Goal: Share content: Share content

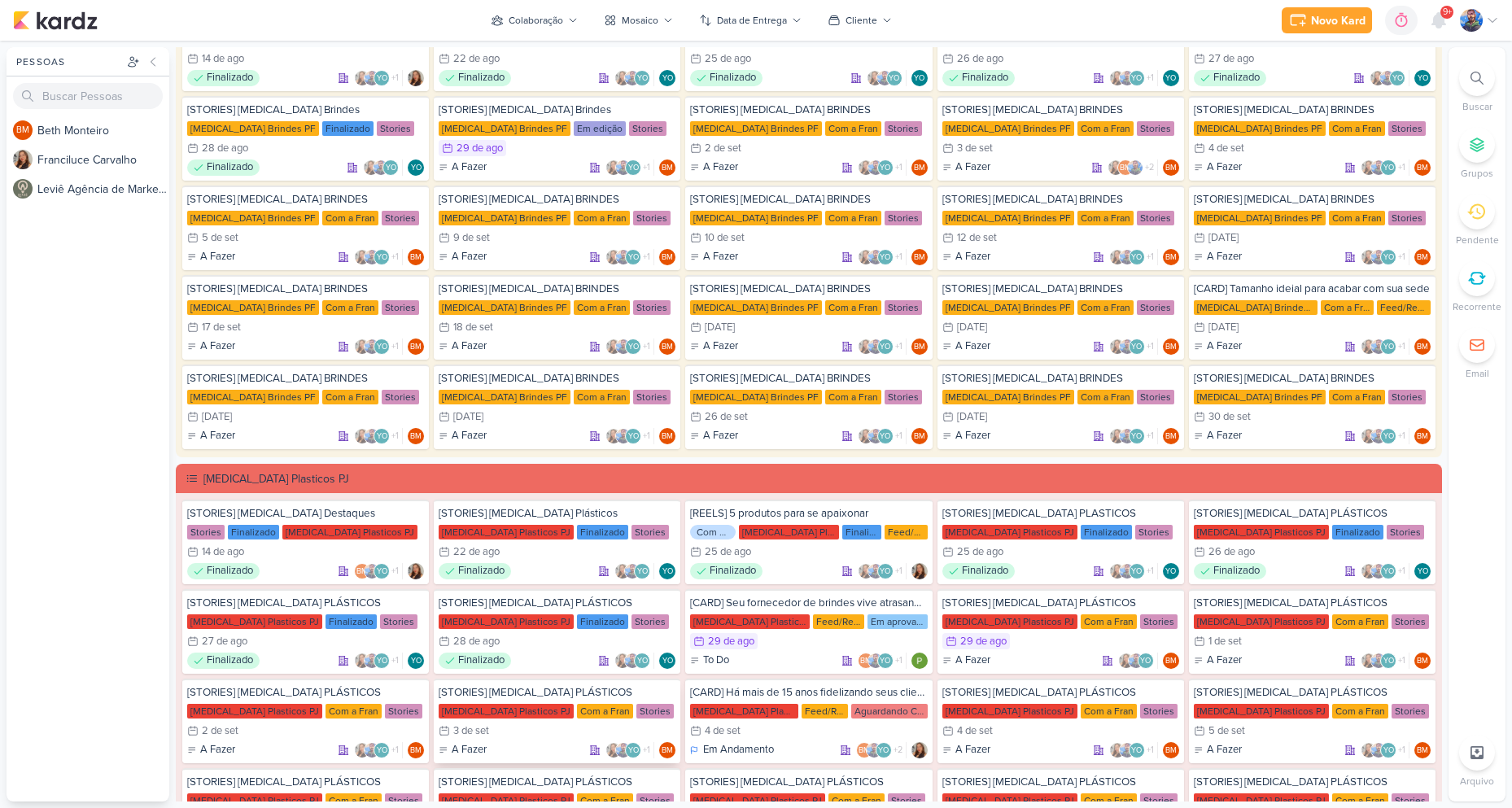
scroll to position [244, 0]
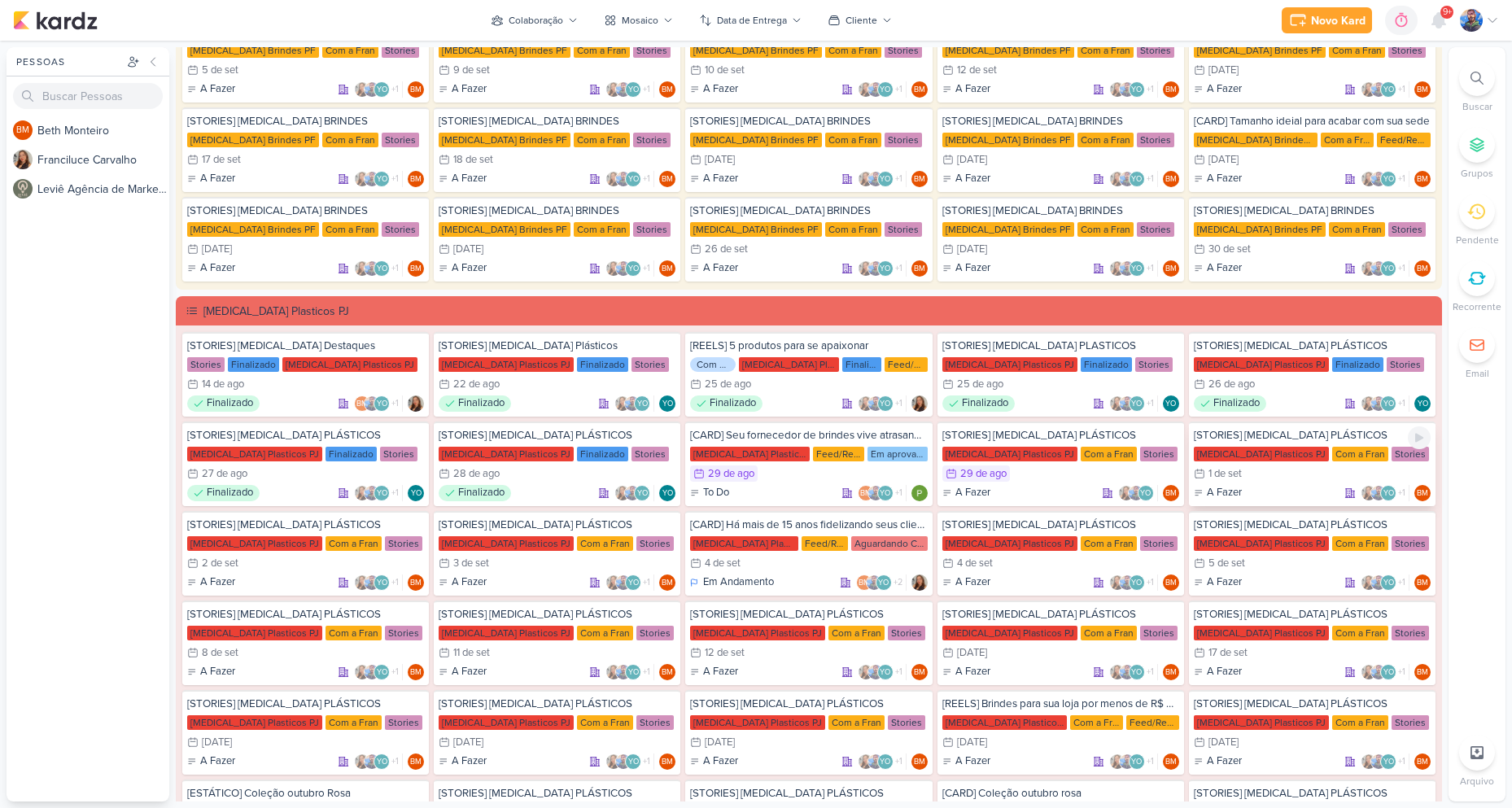
click at [1332, 454] on div "Com a Fran" at bounding box center [1360, 453] width 56 height 15
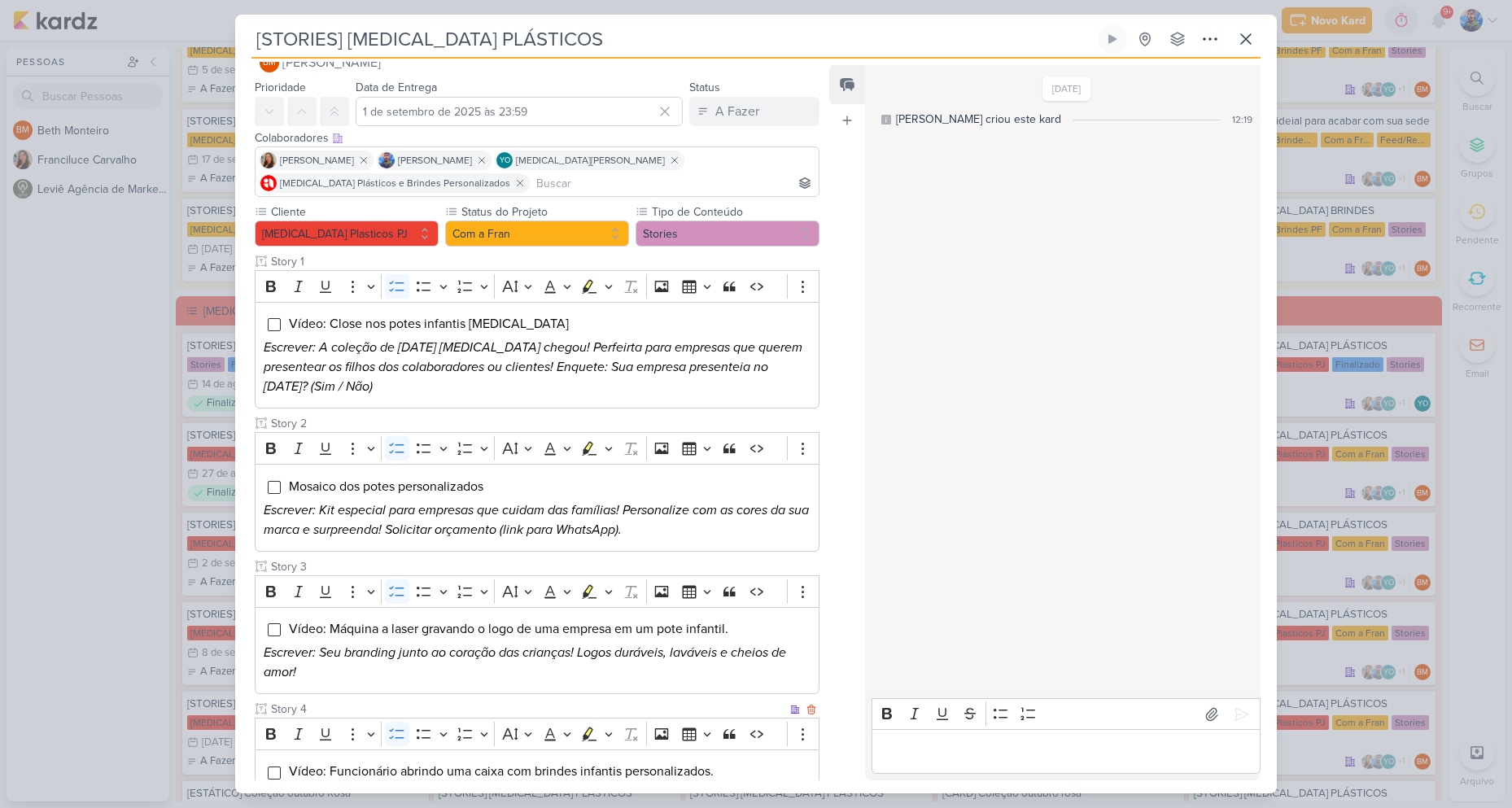
scroll to position [0, 0]
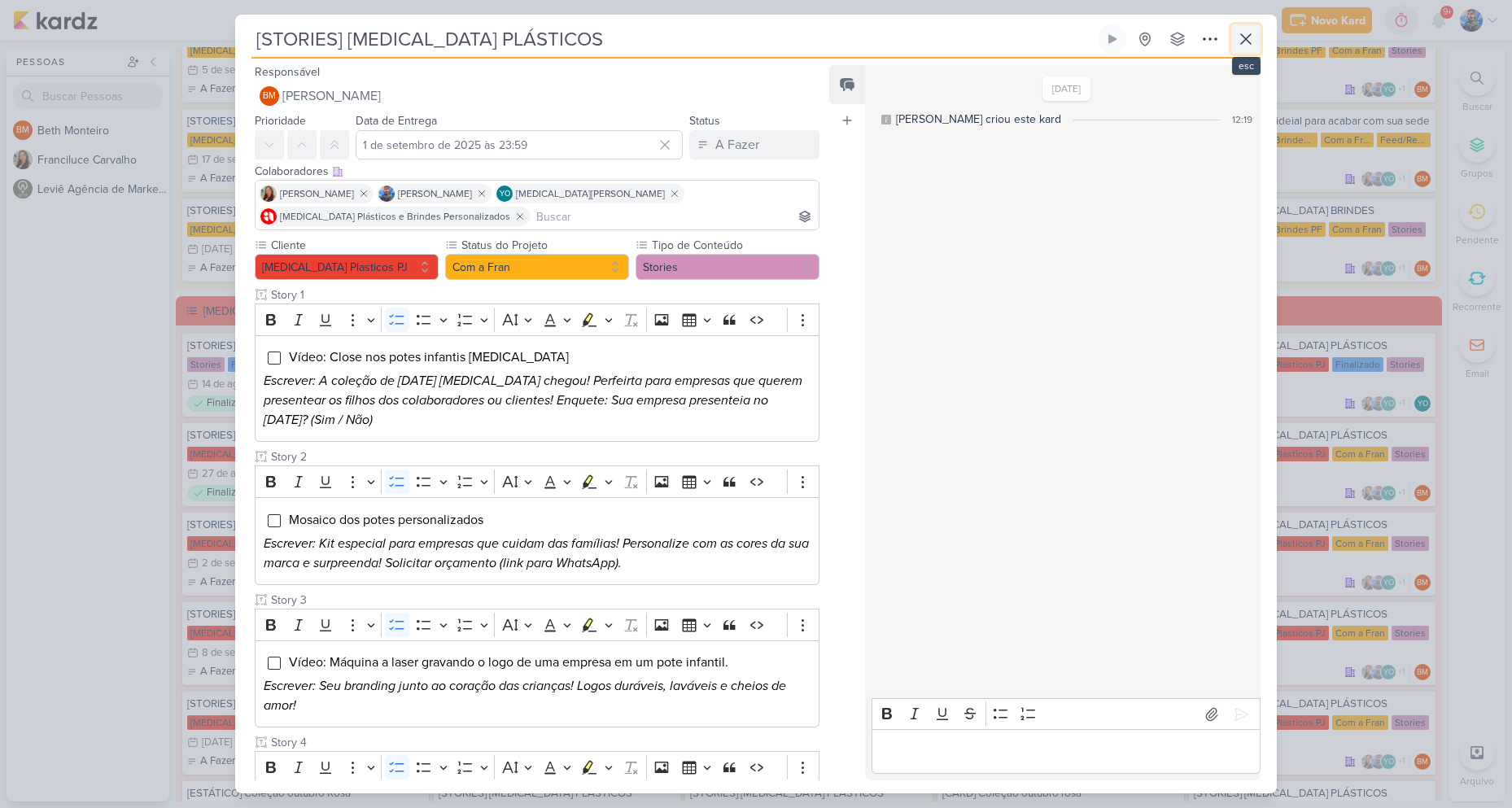
click at [1250, 30] on icon at bounding box center [1245, 38] width 20 height 20
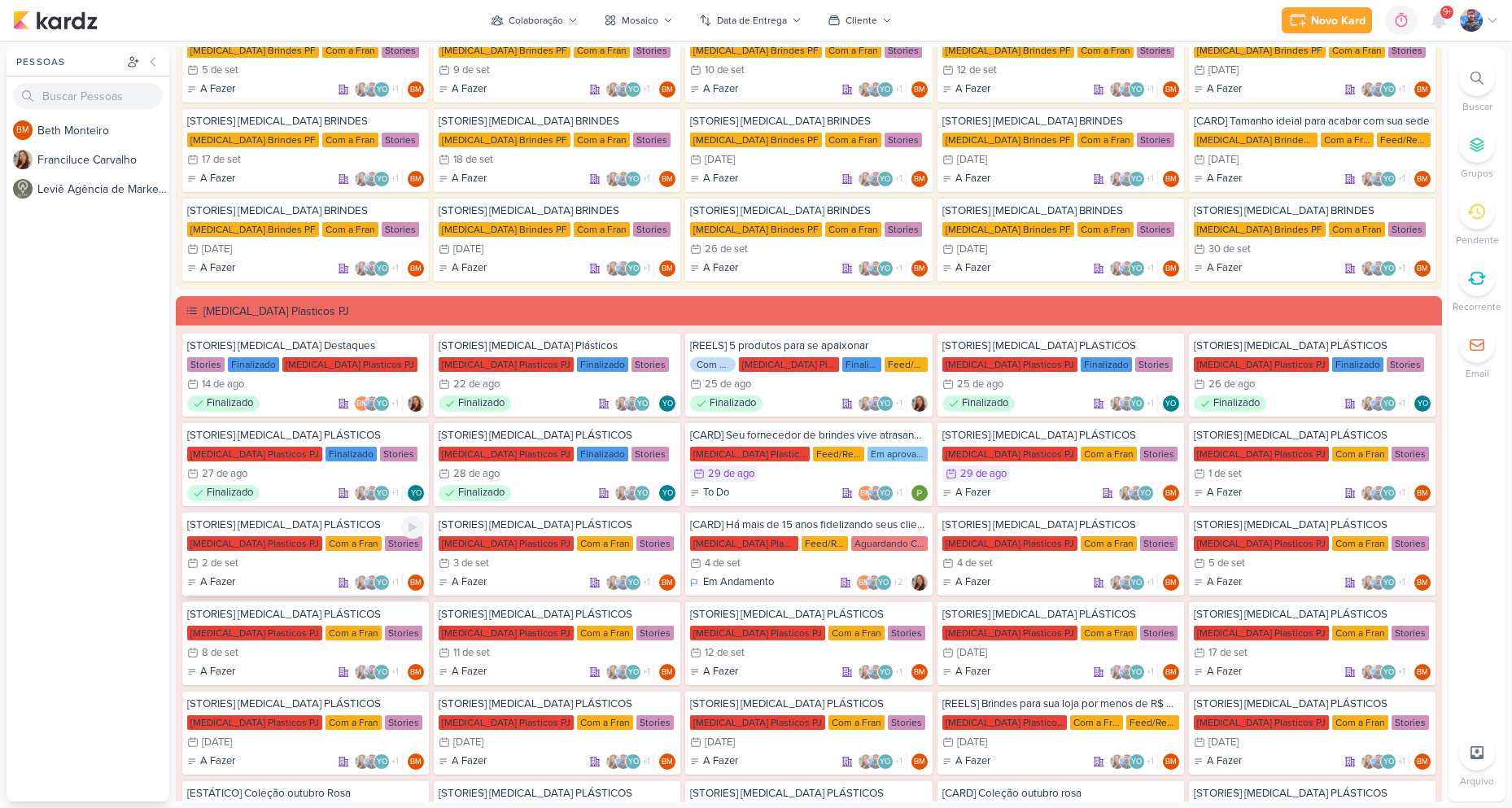
click at [226, 550] on div "[MEDICAL_DATA] Plasticos PJ" at bounding box center [255, 543] width 135 height 15
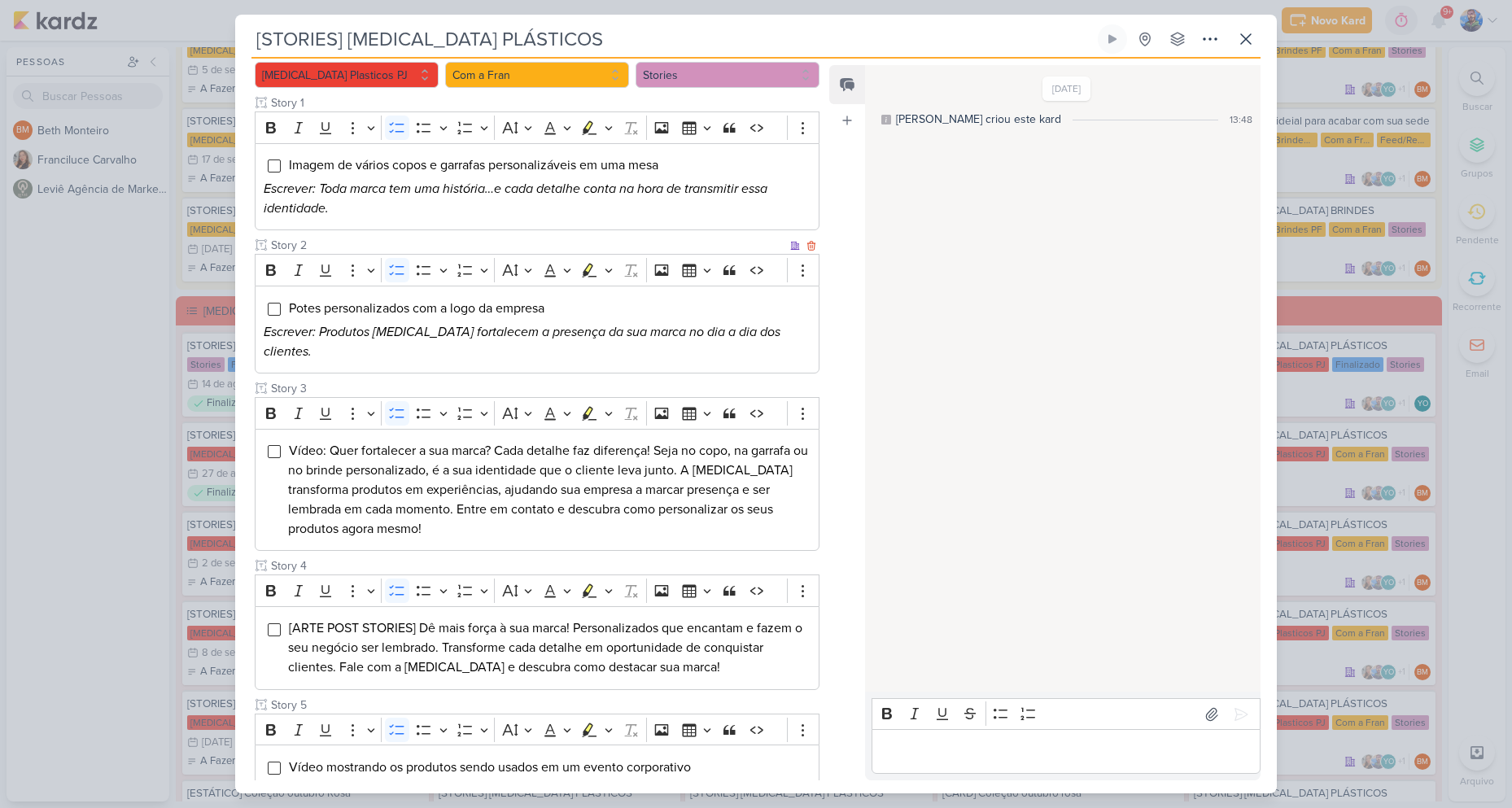
scroll to position [244, 0]
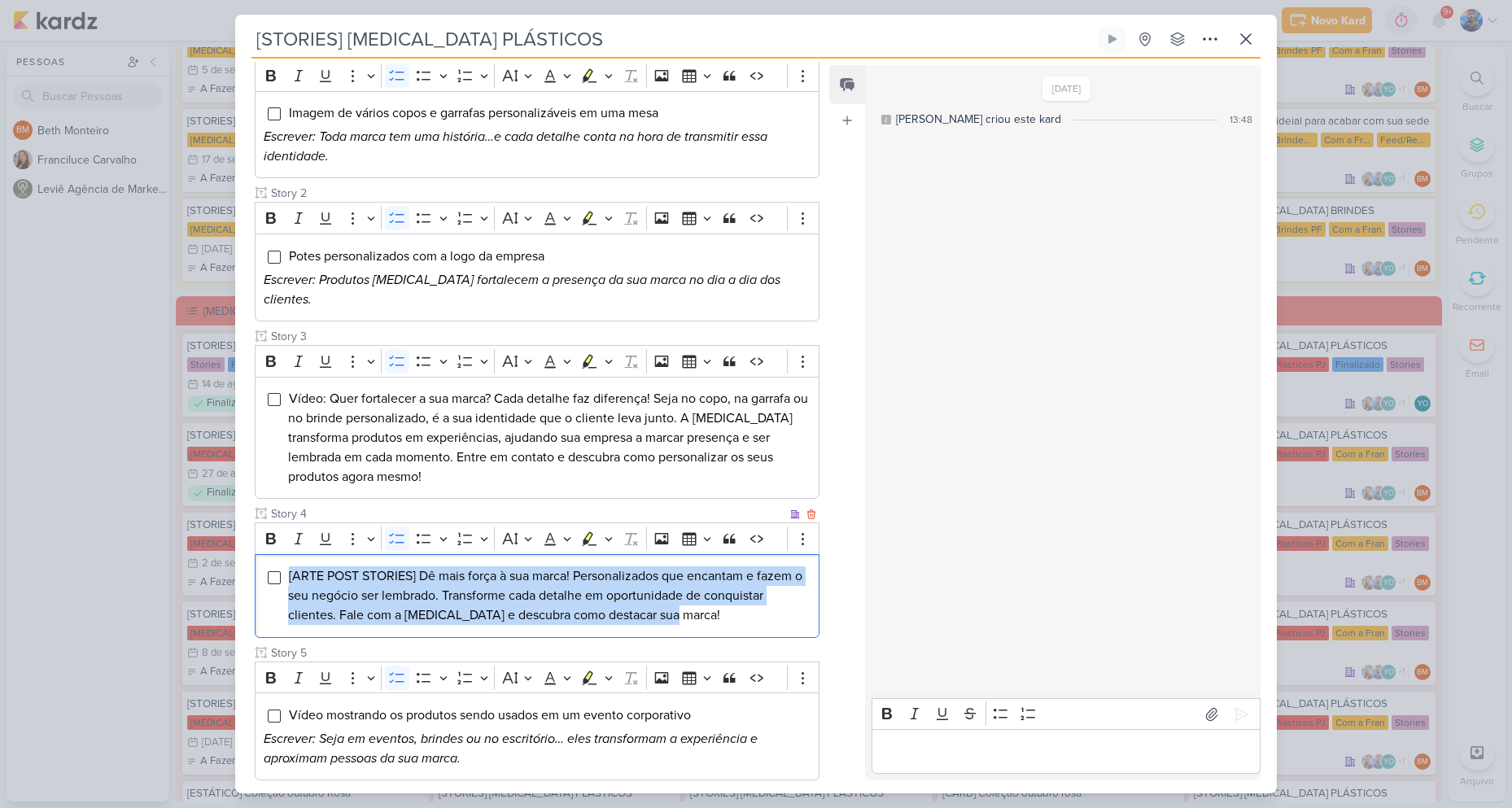
drag, startPoint x: 286, startPoint y: 555, endPoint x: 773, endPoint y: 596, distance: 488.7
click at [773, 596] on div "[ARTE POST STORIES] Dê mais força à sua marca! Personalizados que encantam e fa…" at bounding box center [537, 596] width 564 height 84
click at [611, 530] on icon "Editor toolbar" at bounding box center [609, 538] width 9 height 16
click at [534, 559] on icon "Text highlight toolbar" at bounding box center [540, 567] width 16 height 16
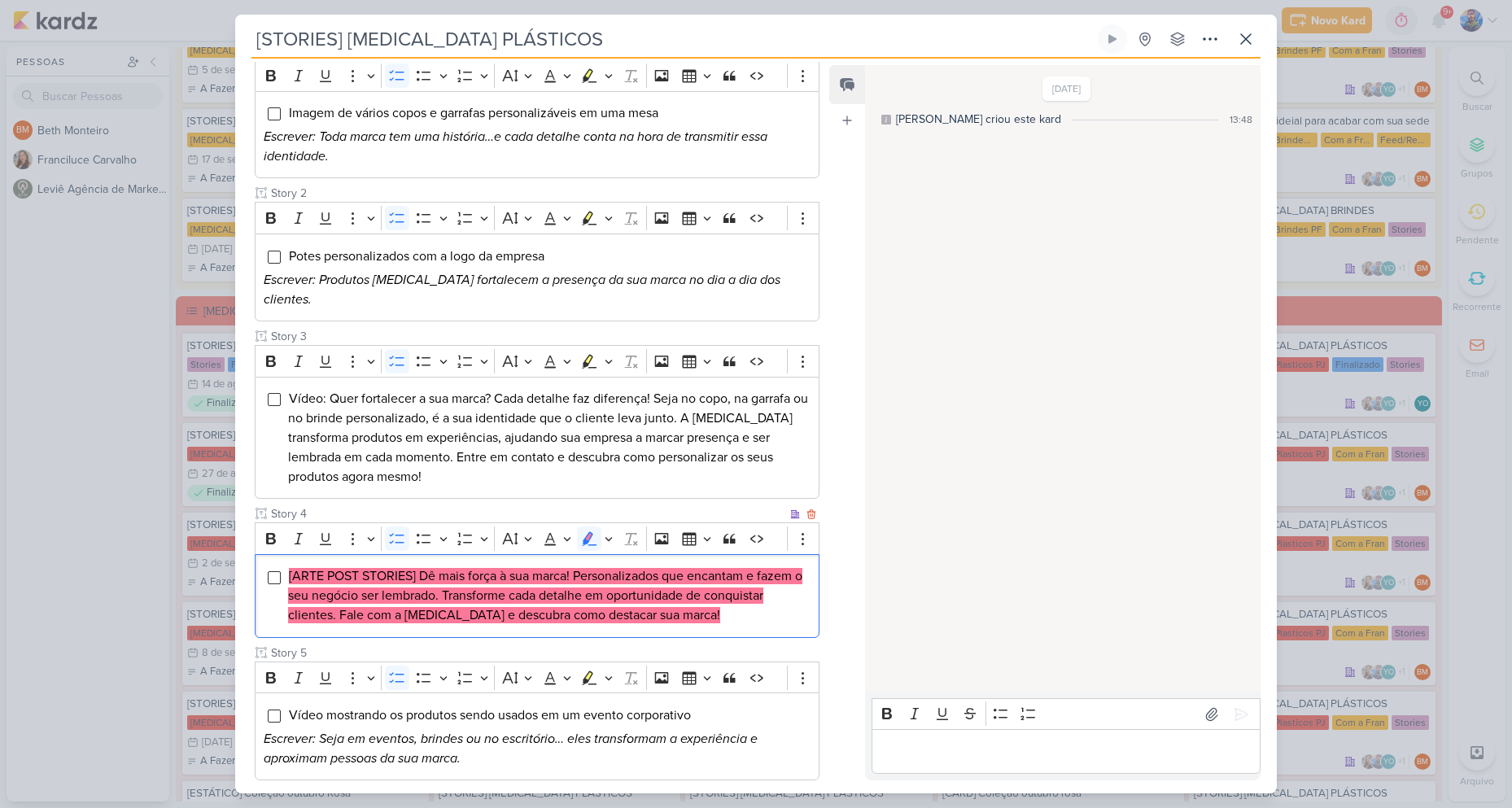
click at [710, 597] on li "[ARTE POST STORIES] Dê mais força à sua marca! Personalizados que encantam e fa…" at bounding box center [549, 595] width 523 height 59
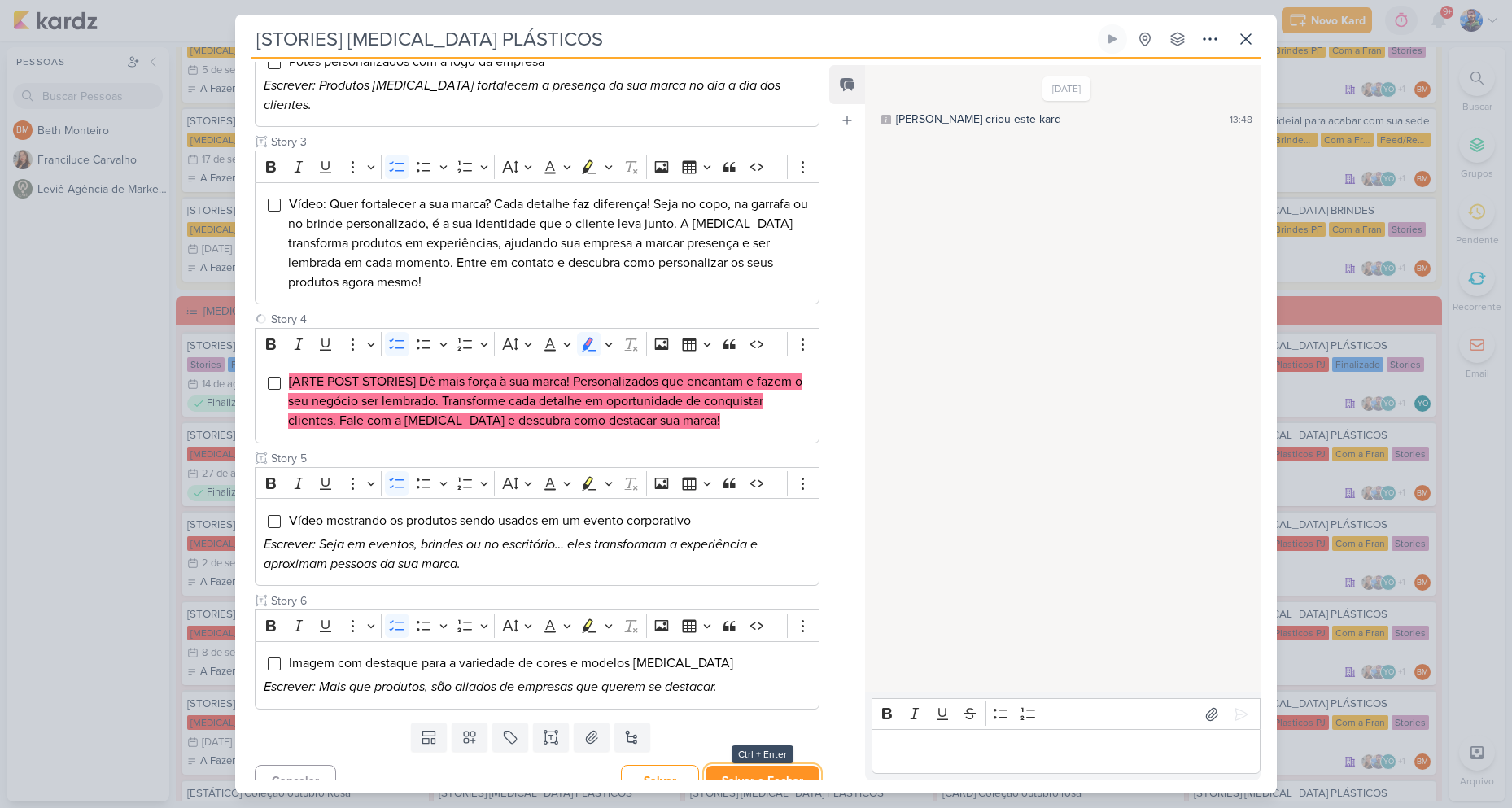
click at [775, 765] on button "Salvar e Fechar" at bounding box center [762, 780] width 114 height 30
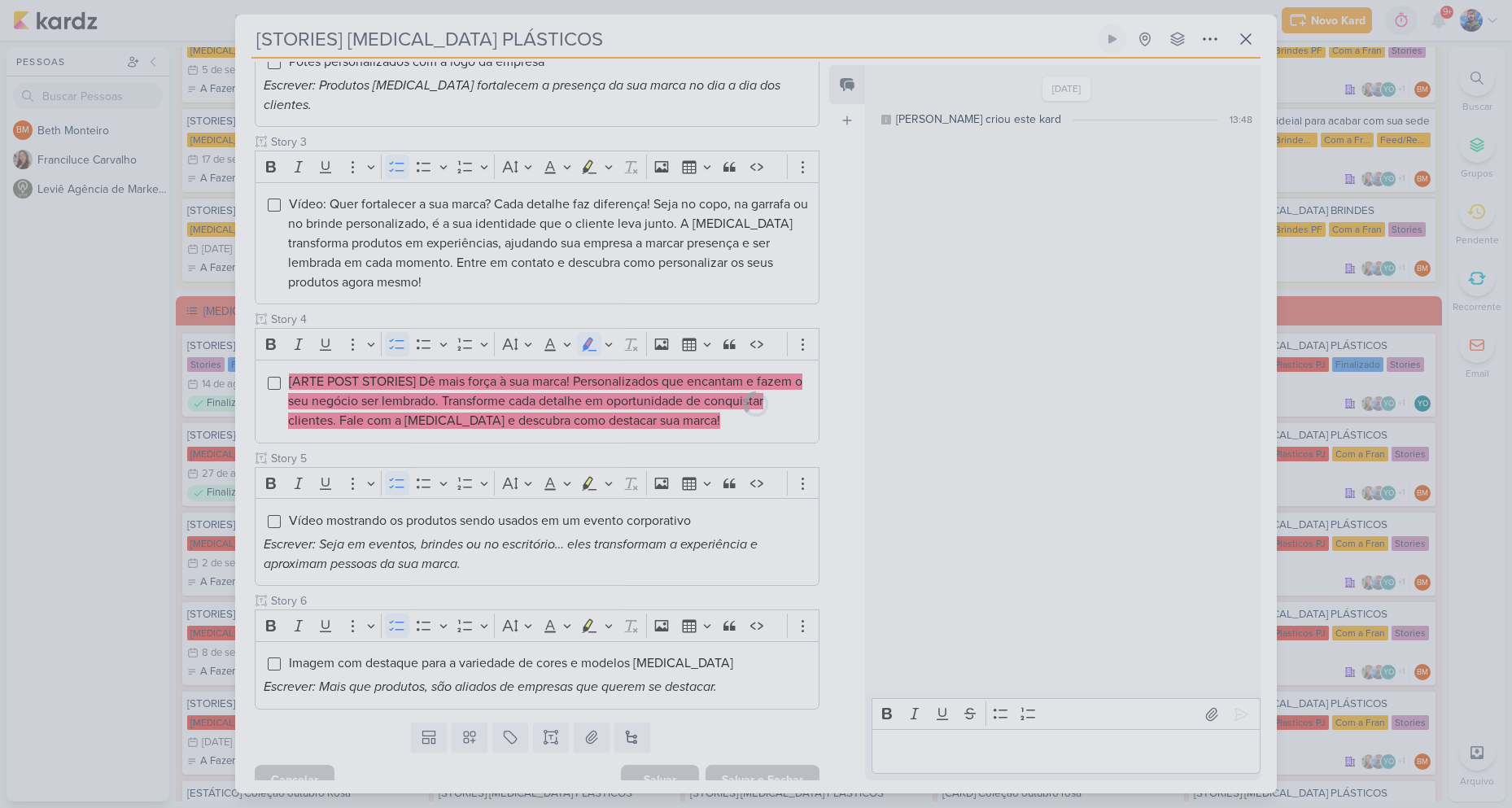
scroll to position [437, 0]
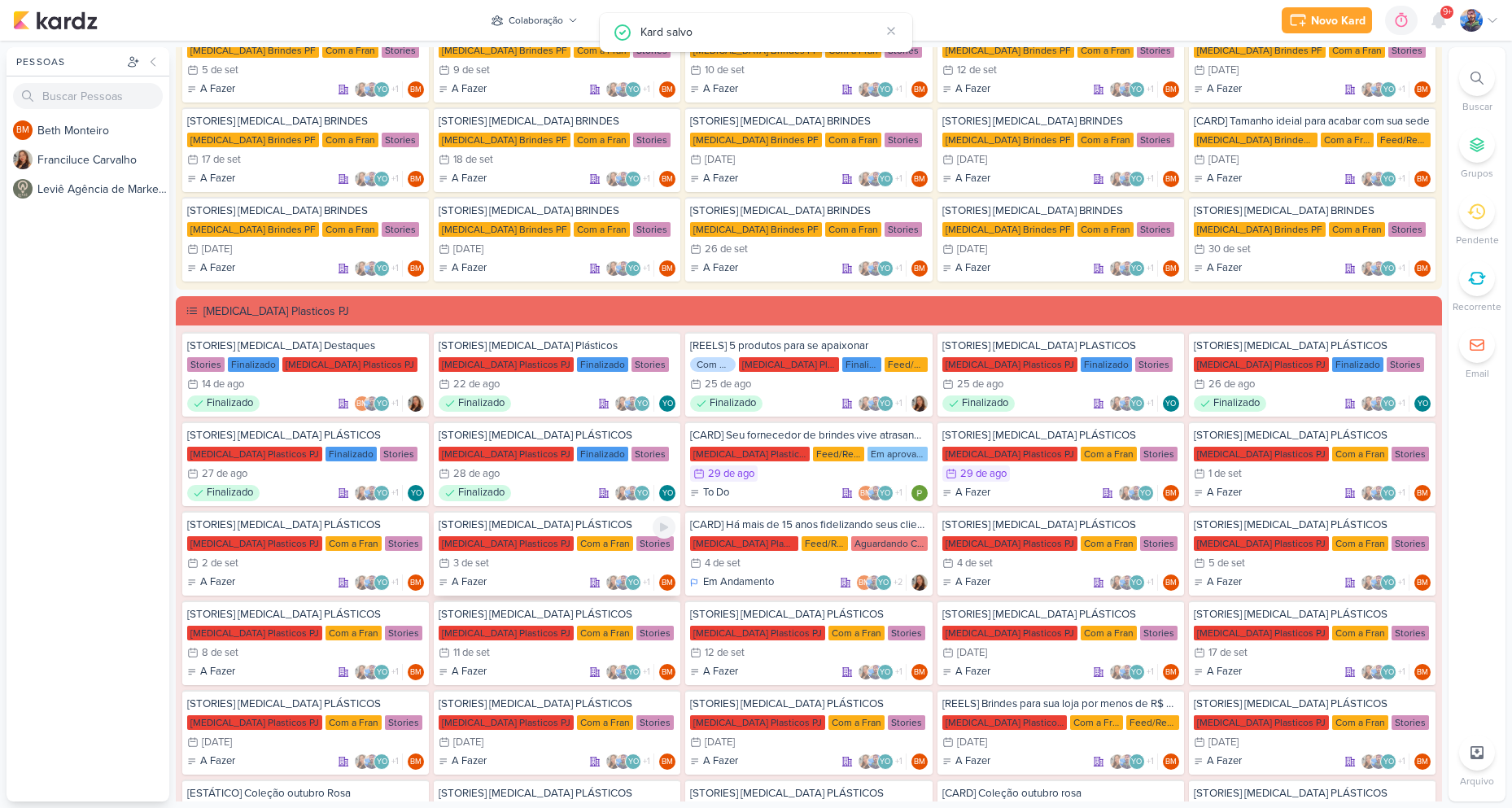
click at [544, 561] on div "3/9 3 de set" at bounding box center [557, 563] width 237 height 16
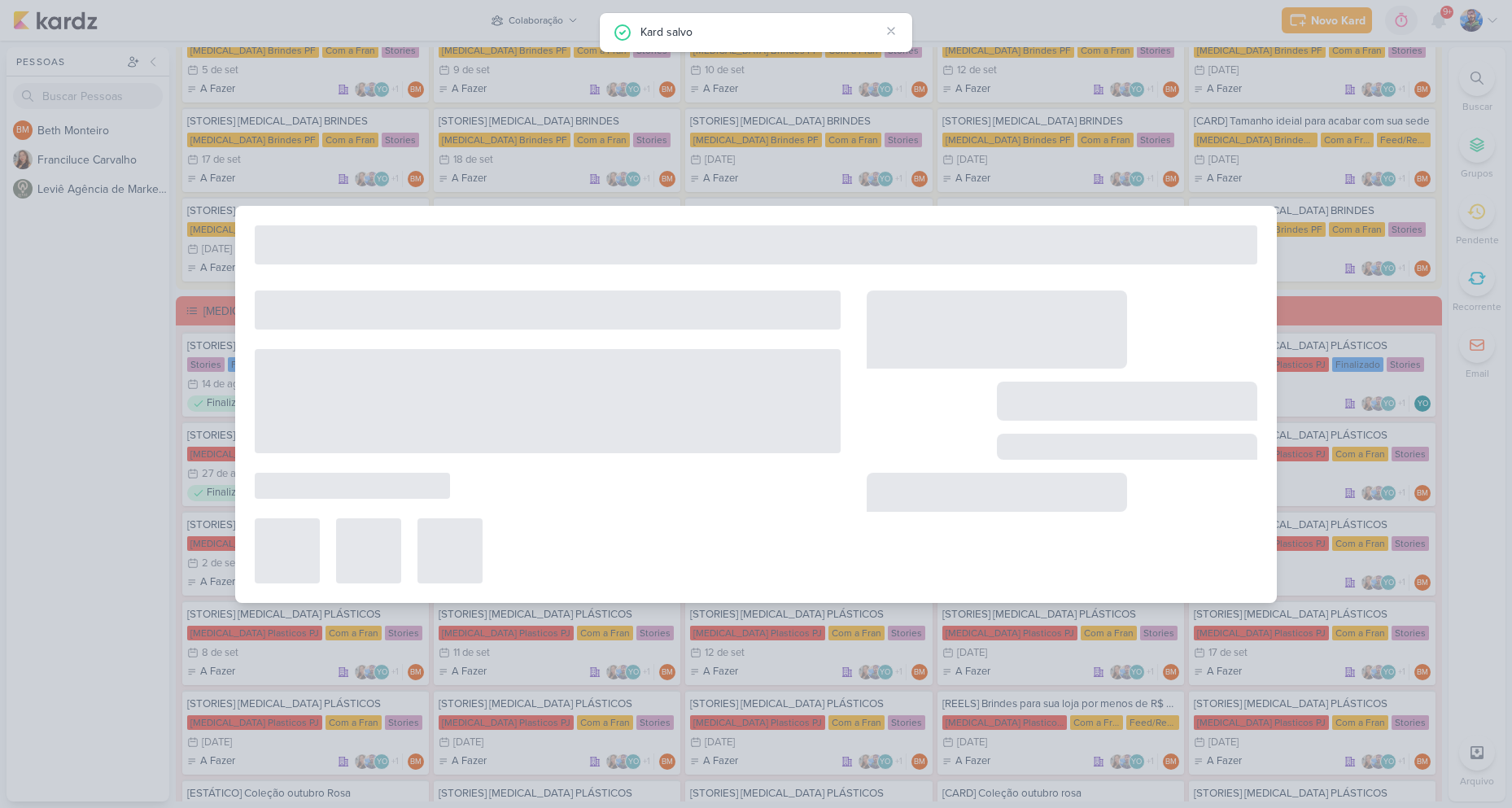
type input "3 de setembro de 2025 às 23:59"
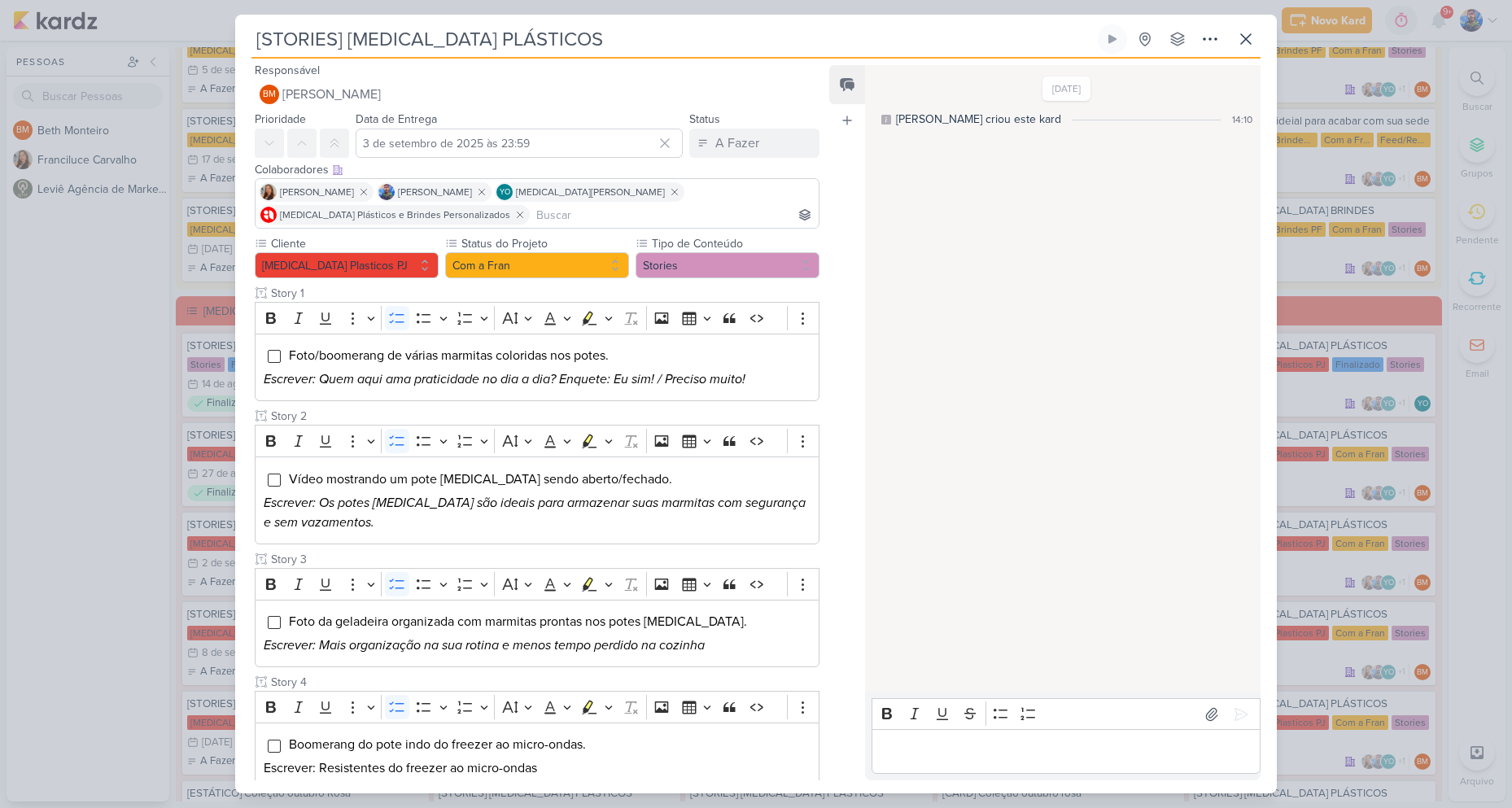
scroll to position [0, 0]
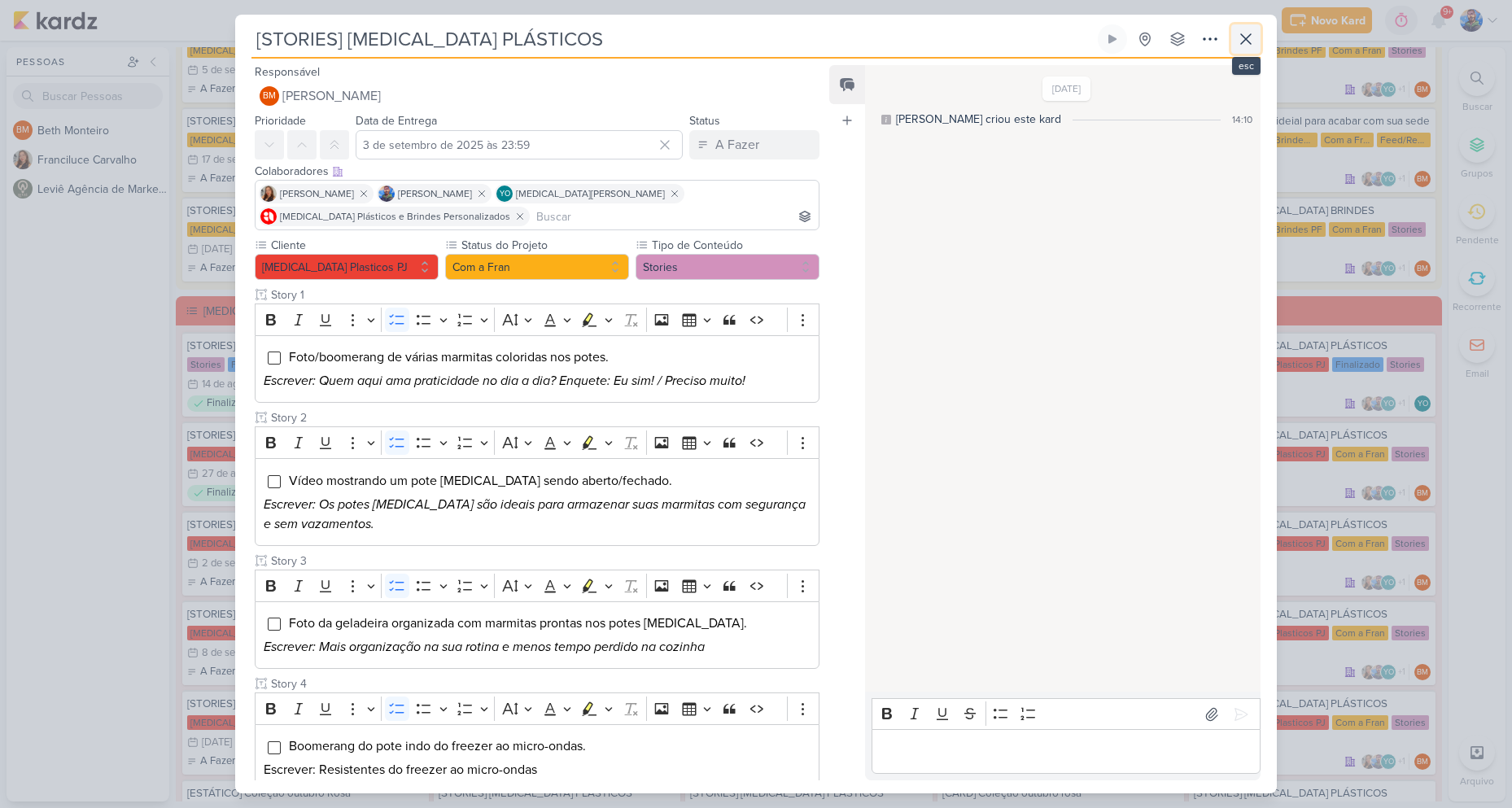
click at [1255, 43] on button at bounding box center [1245, 39] width 29 height 29
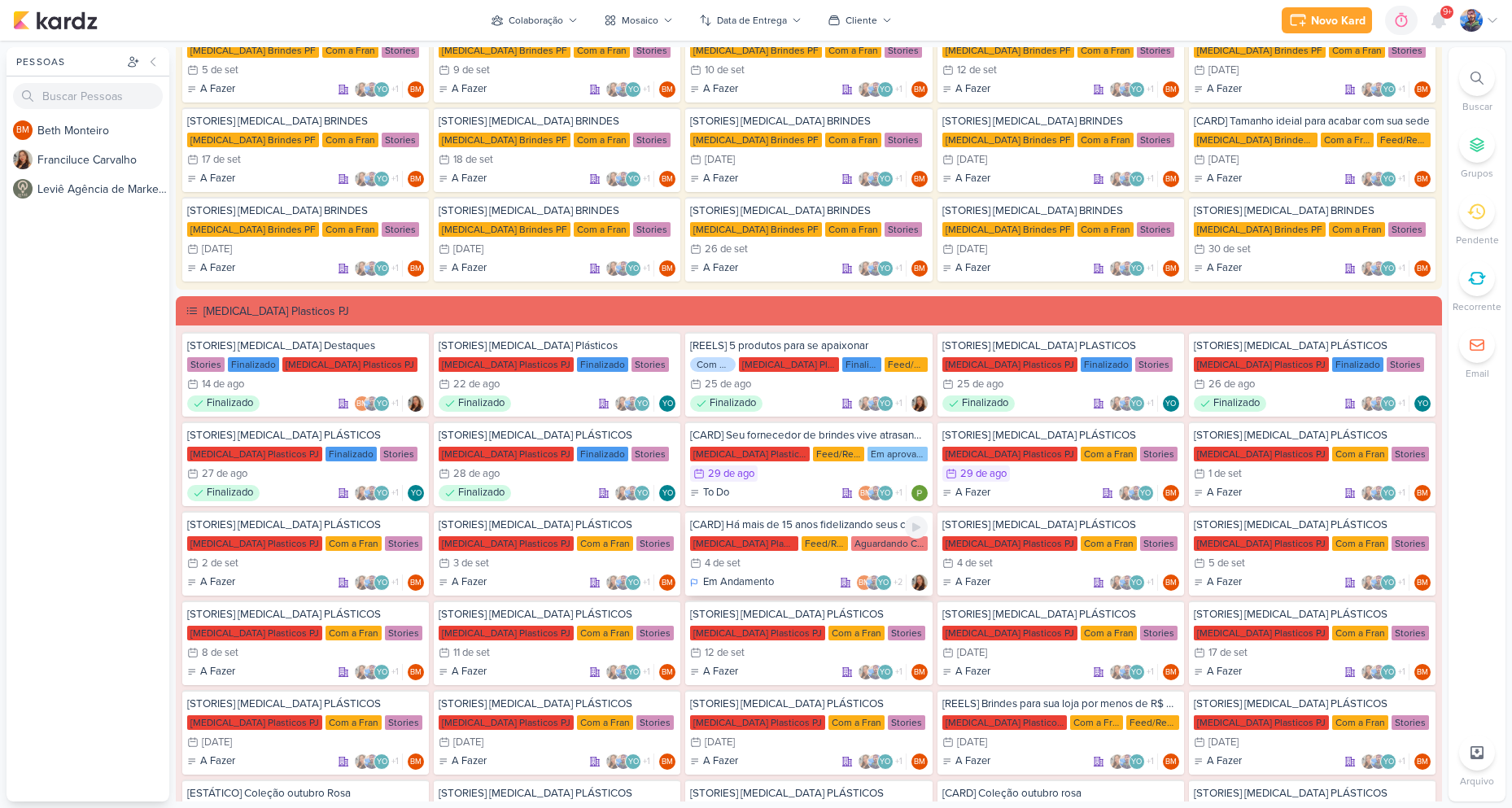
click at [816, 551] on div "Allegra Plasticos PJ Feed/Reels Aguardando Cliente" at bounding box center [808, 543] width 237 height 16
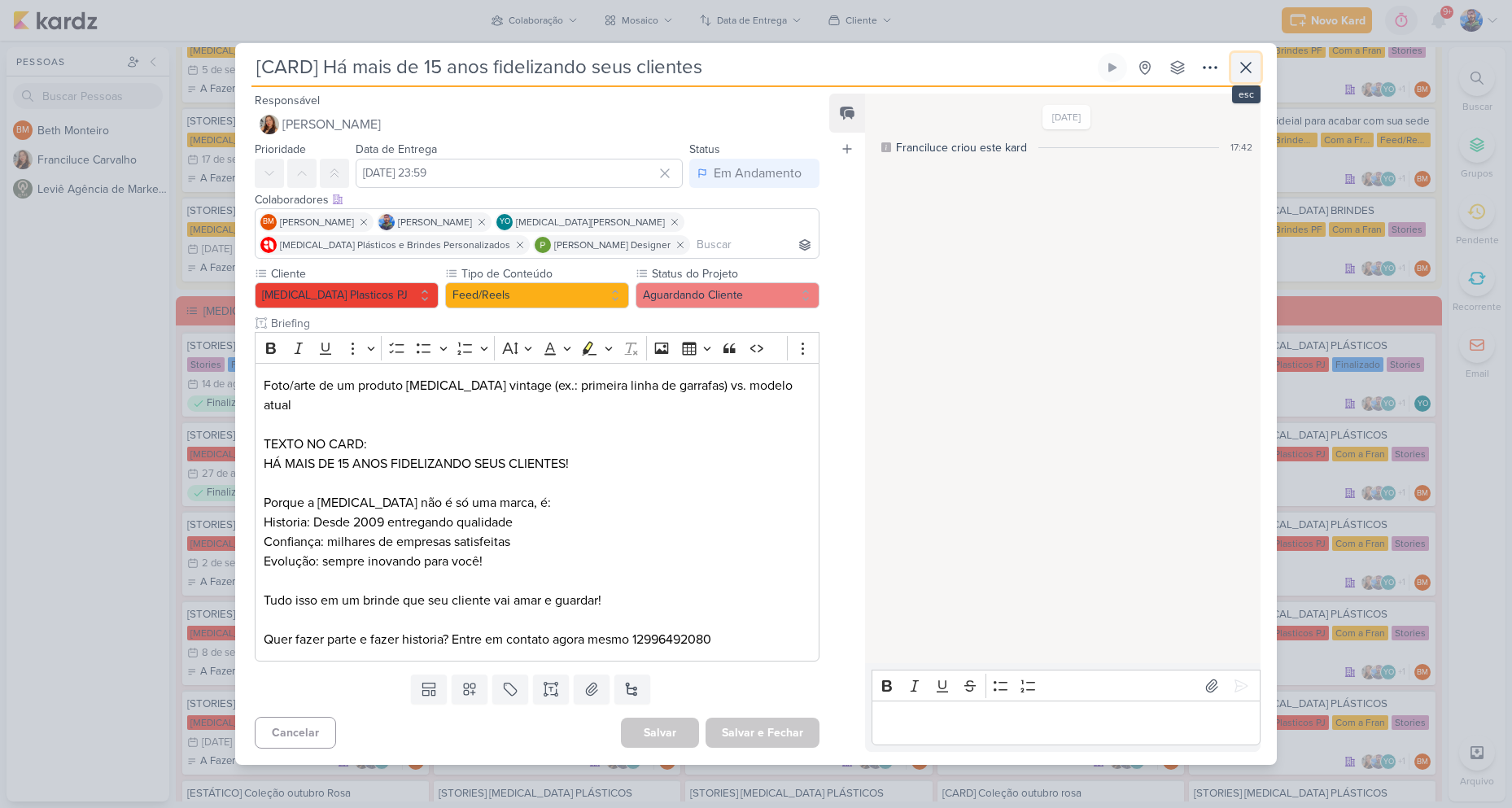
click at [1240, 77] on icon at bounding box center [1245, 68] width 20 height 20
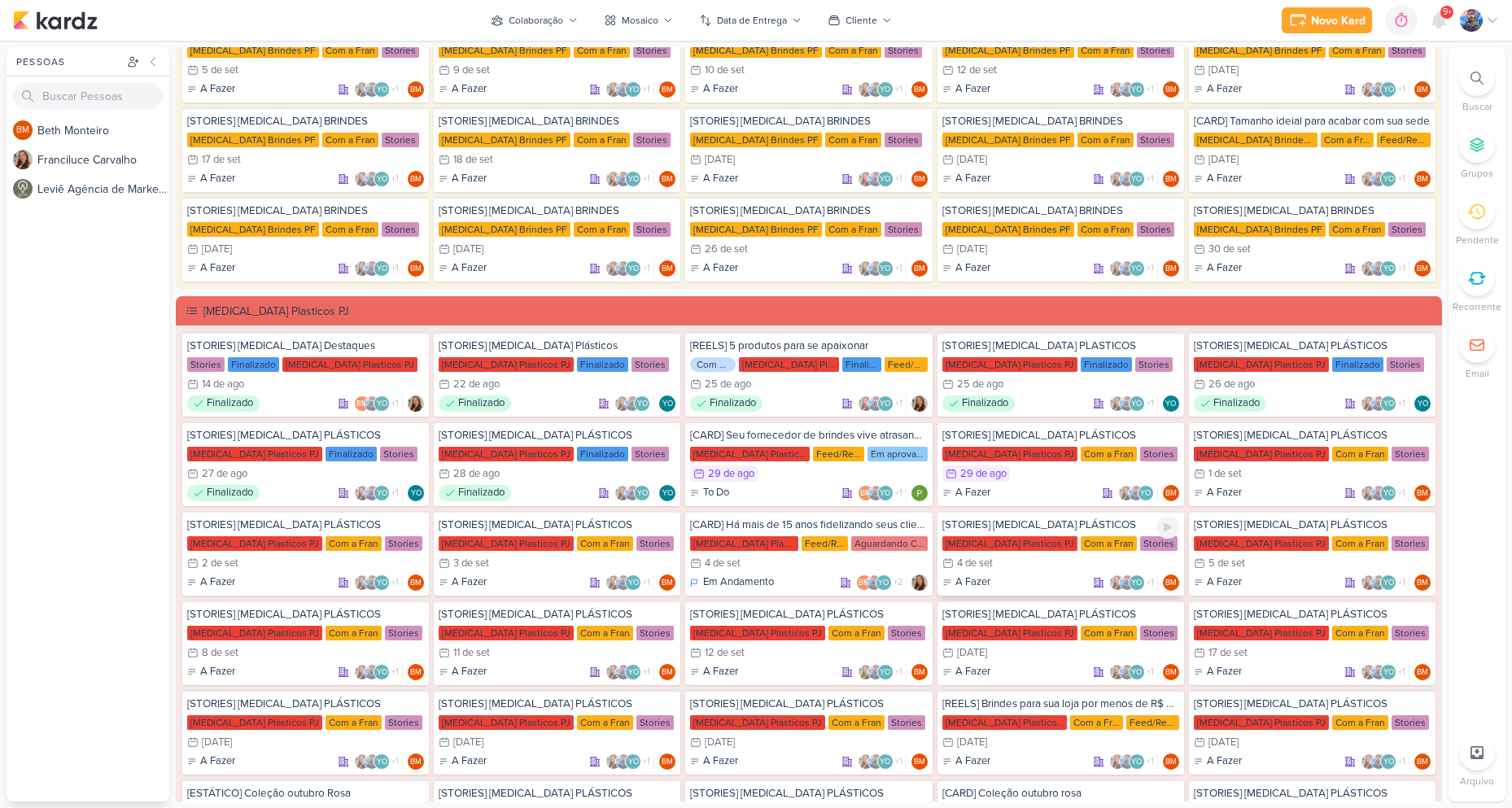
click at [1008, 556] on div "4/9 [DATE]" at bounding box center [1060, 563] width 237 height 16
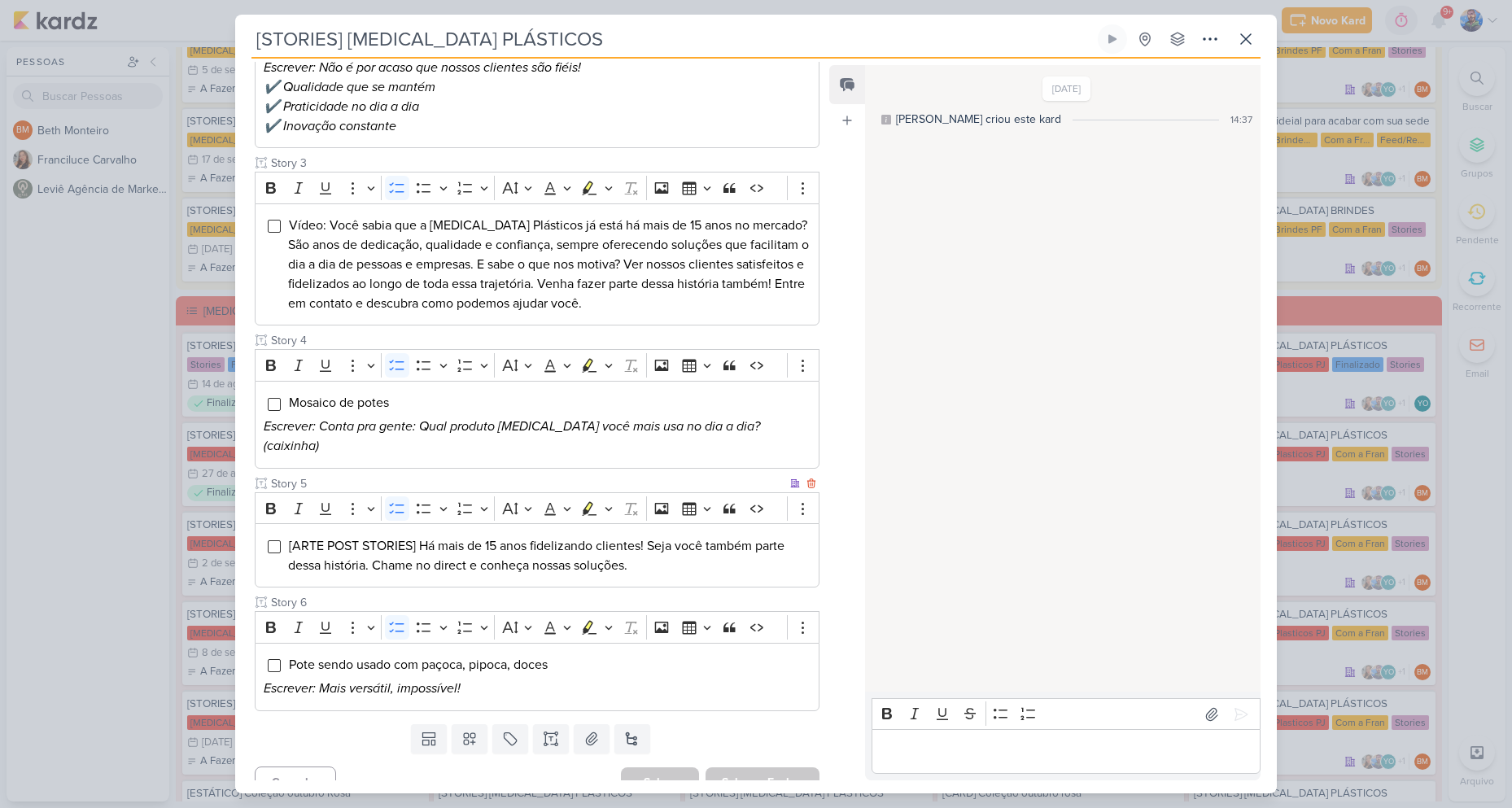
scroll to position [458, 0]
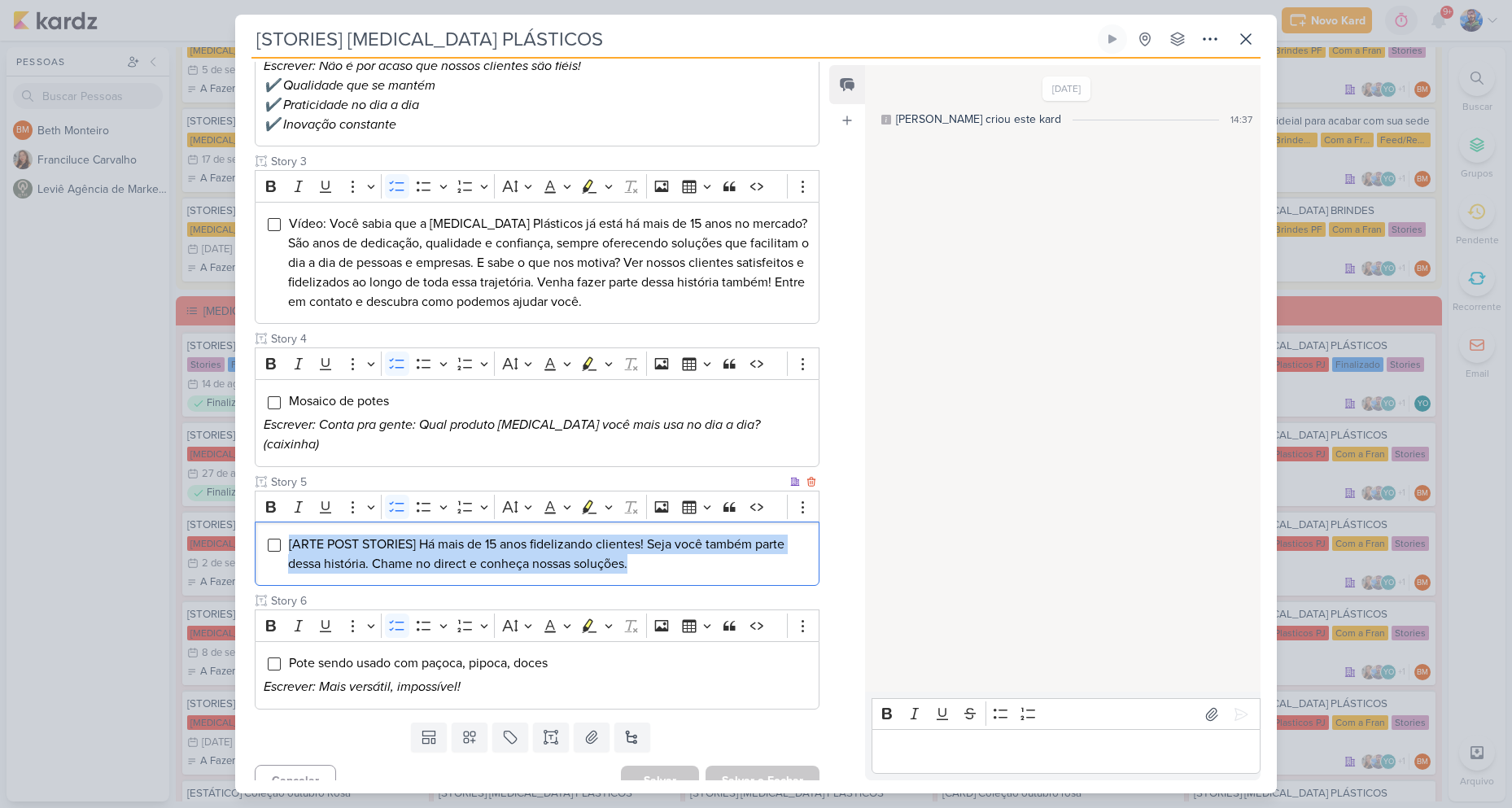
drag, startPoint x: 644, startPoint y: 546, endPoint x: 289, endPoint y: 509, distance: 356.9
click at [289, 522] on div "[ARTE POST STORIES] Há mais de 15 anos fidelizando clientes! Seja você também p…" at bounding box center [537, 553] width 564 height 64
click at [607, 498] on icon "Editor toolbar" at bounding box center [609, 506] width 9 height 16
click at [515, 527] on icon "Text highlight toolbar" at bounding box center [512, 534] width 16 height 16
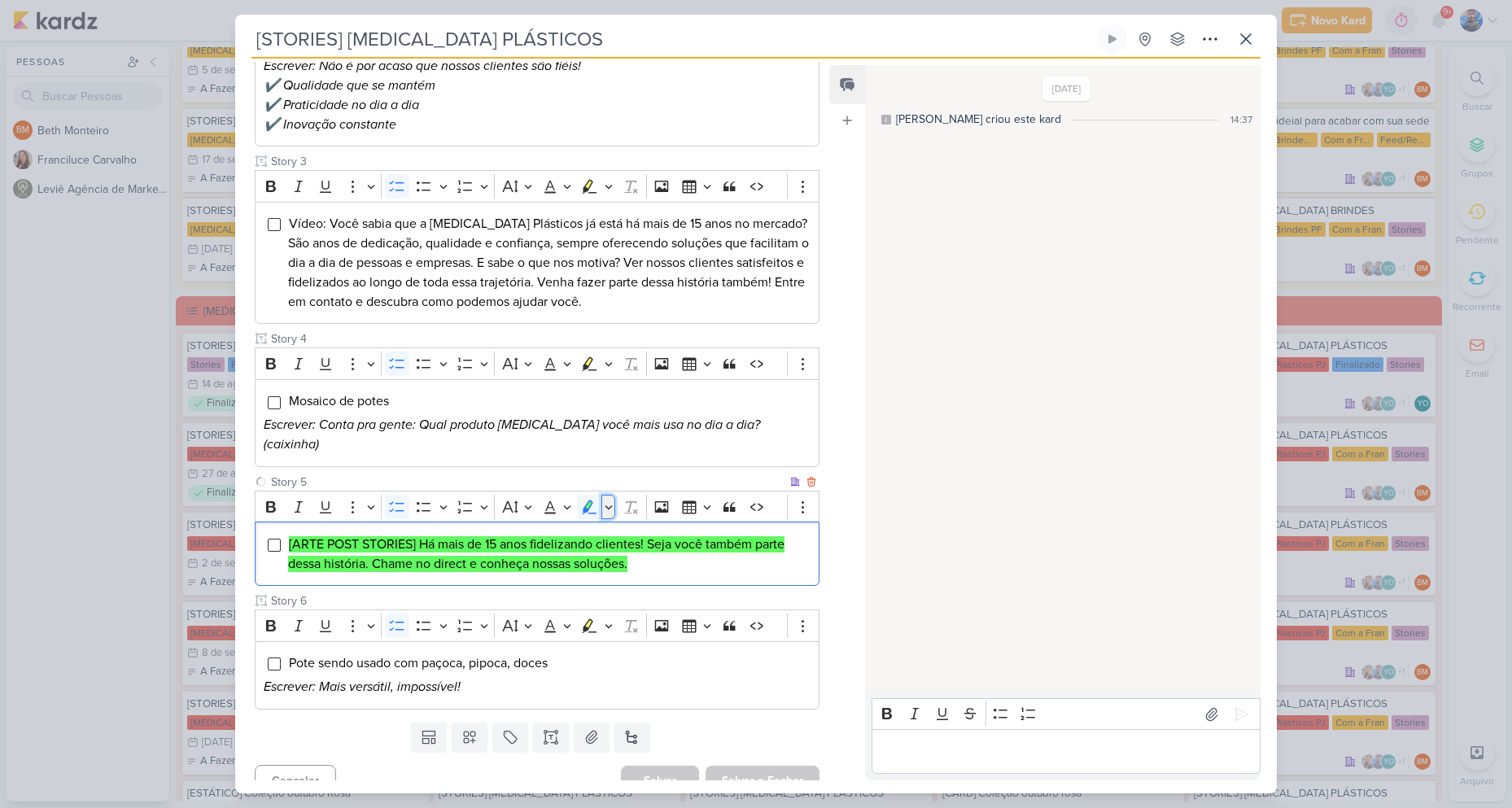
click at [615, 494] on button "Highlight" at bounding box center [608, 506] width 14 height 25
click at [544, 527] on icon "Text highlight toolbar" at bounding box center [540, 534] width 16 height 16
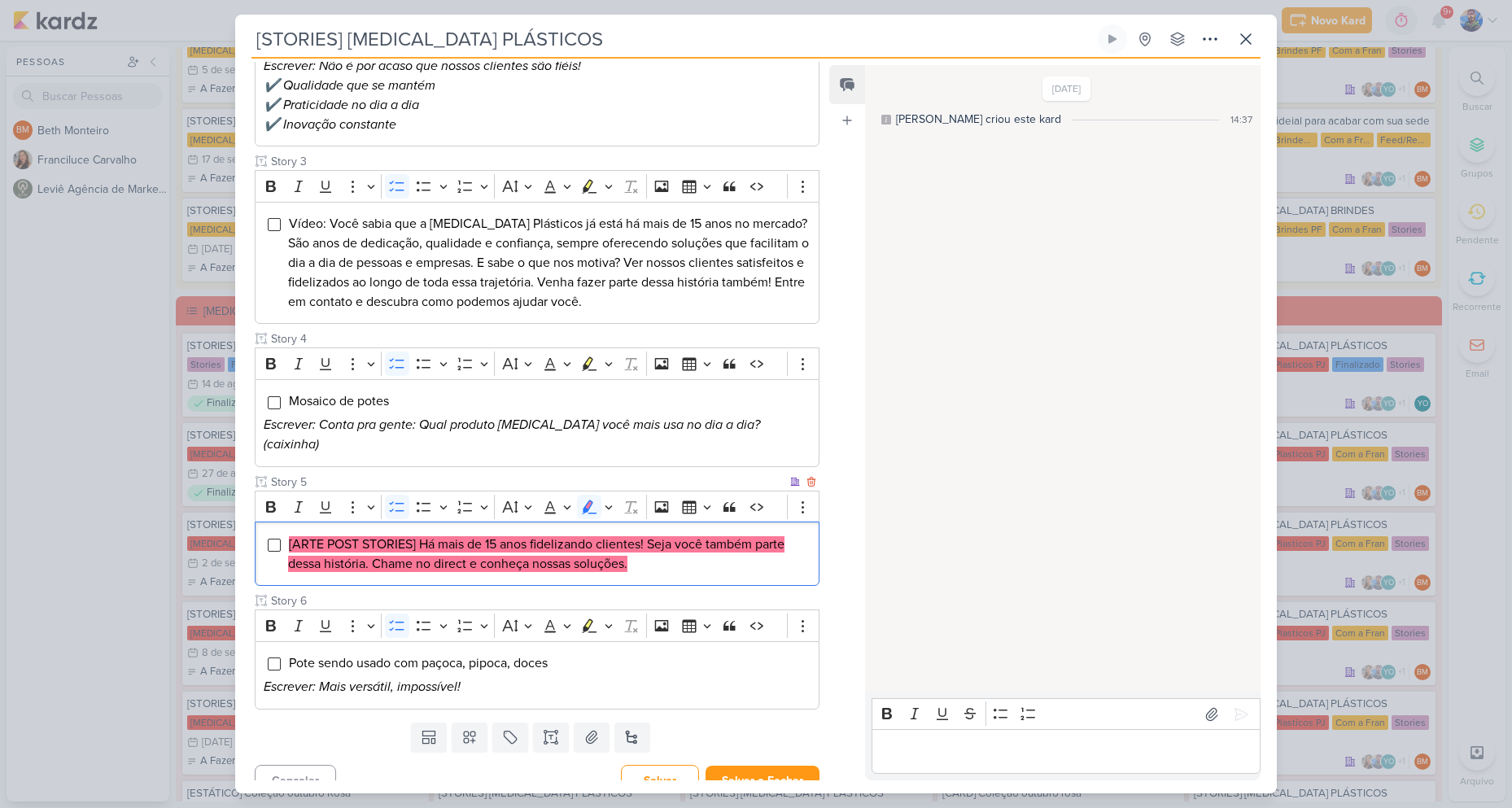
drag, startPoint x: 639, startPoint y: 544, endPoint x: 650, endPoint y: 554, distance: 14.9
click at [640, 544] on li "[ARTE POST STORIES] Há mais de 15 anos fidelizando clientes! Seja você também p…" at bounding box center [549, 554] width 523 height 39
click at [670, 565] on div "[ARTE POST STORIES] Há mais de 15 anos fidelizando clientes! Seja você também p…" at bounding box center [537, 553] width 564 height 64
click at [747, 769] on button "Salvar e Fechar" at bounding box center [762, 780] width 114 height 30
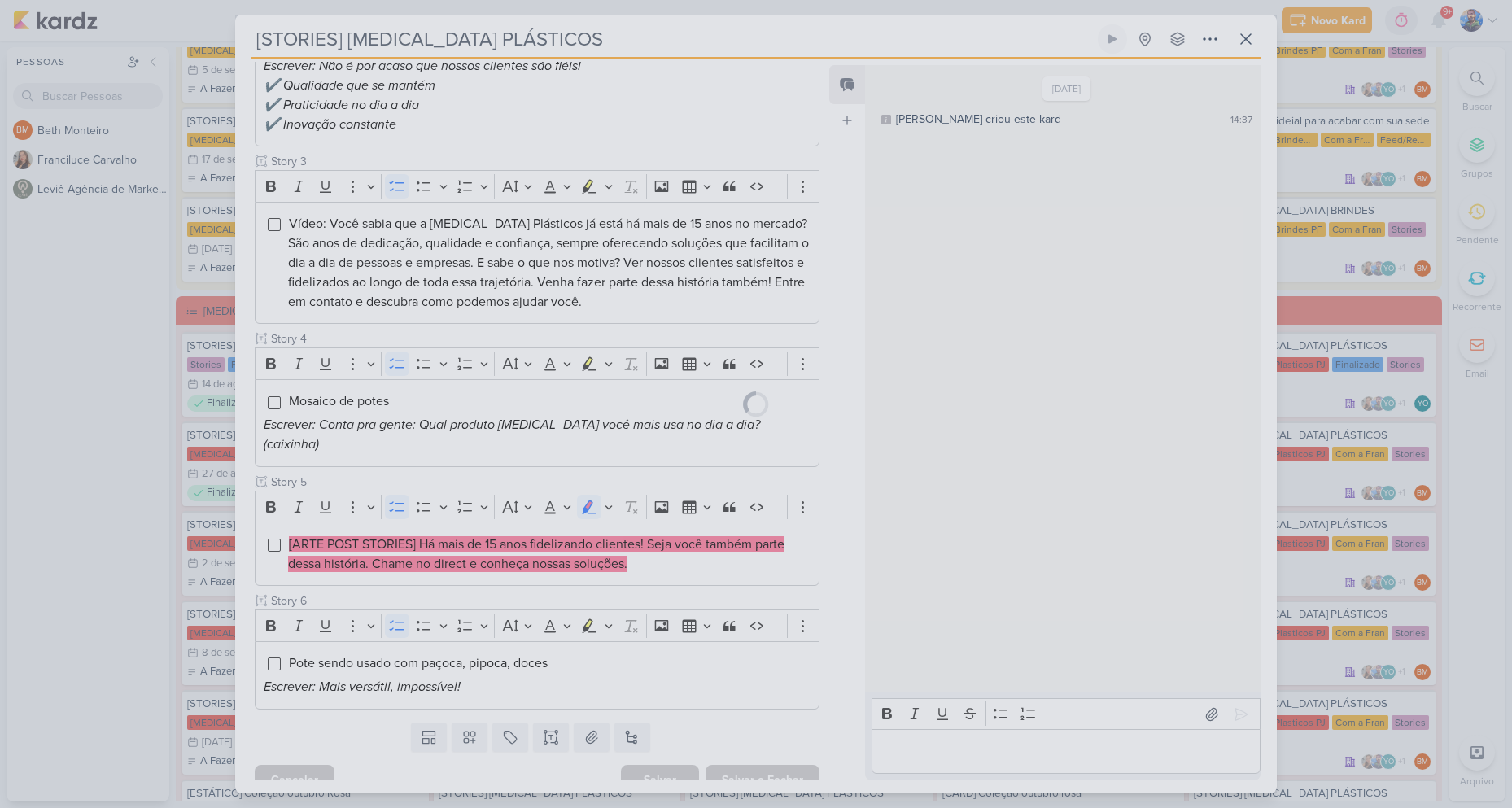
scroll to position [457, 0]
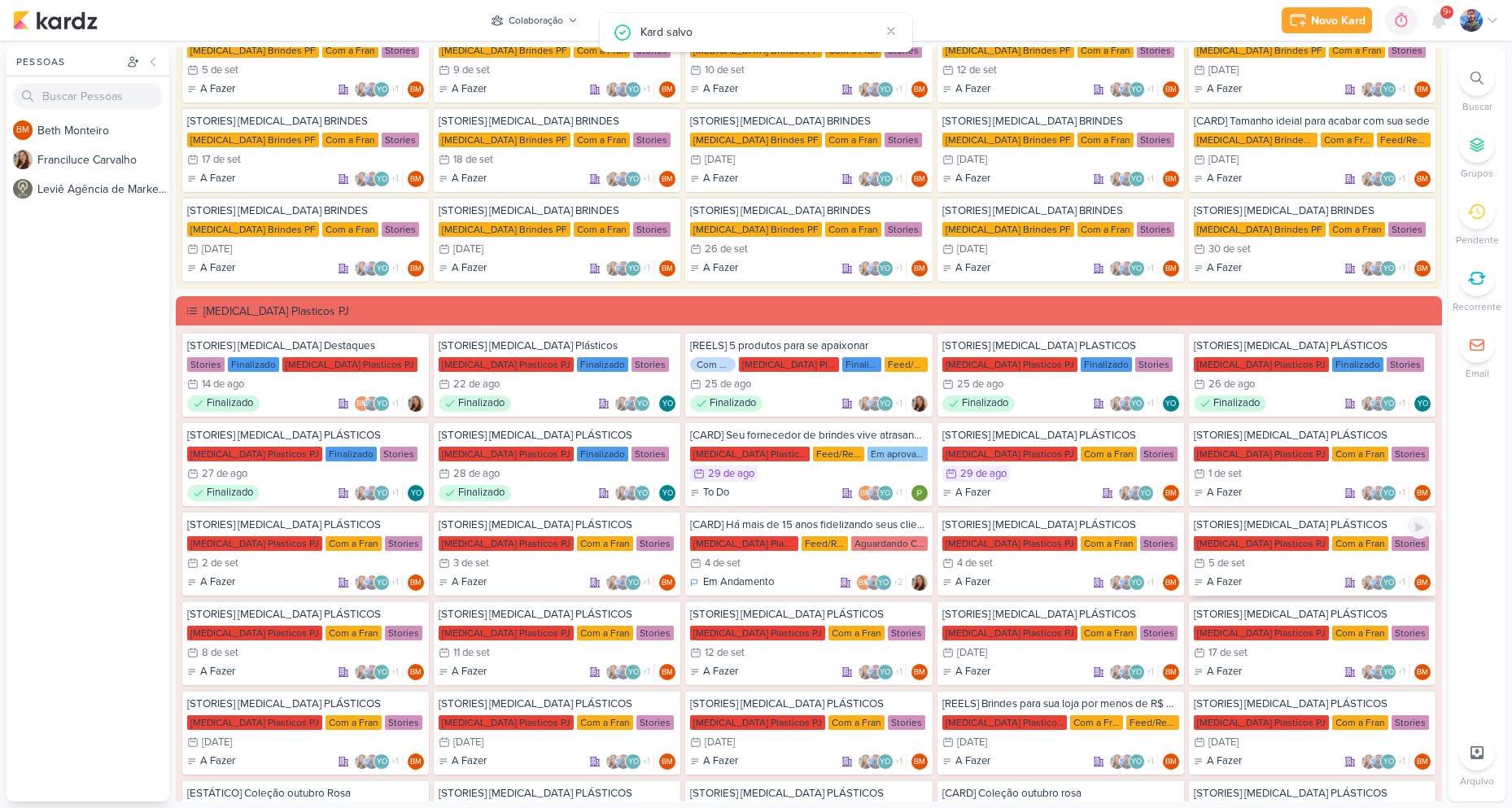
click at [1259, 554] on div "[STORIES] ALLEGRA PLÁSTICOS Allegra Plasticos PJ Com a Fran Stories 5/9 5 de se…" at bounding box center [1312, 552] width 246 height 85
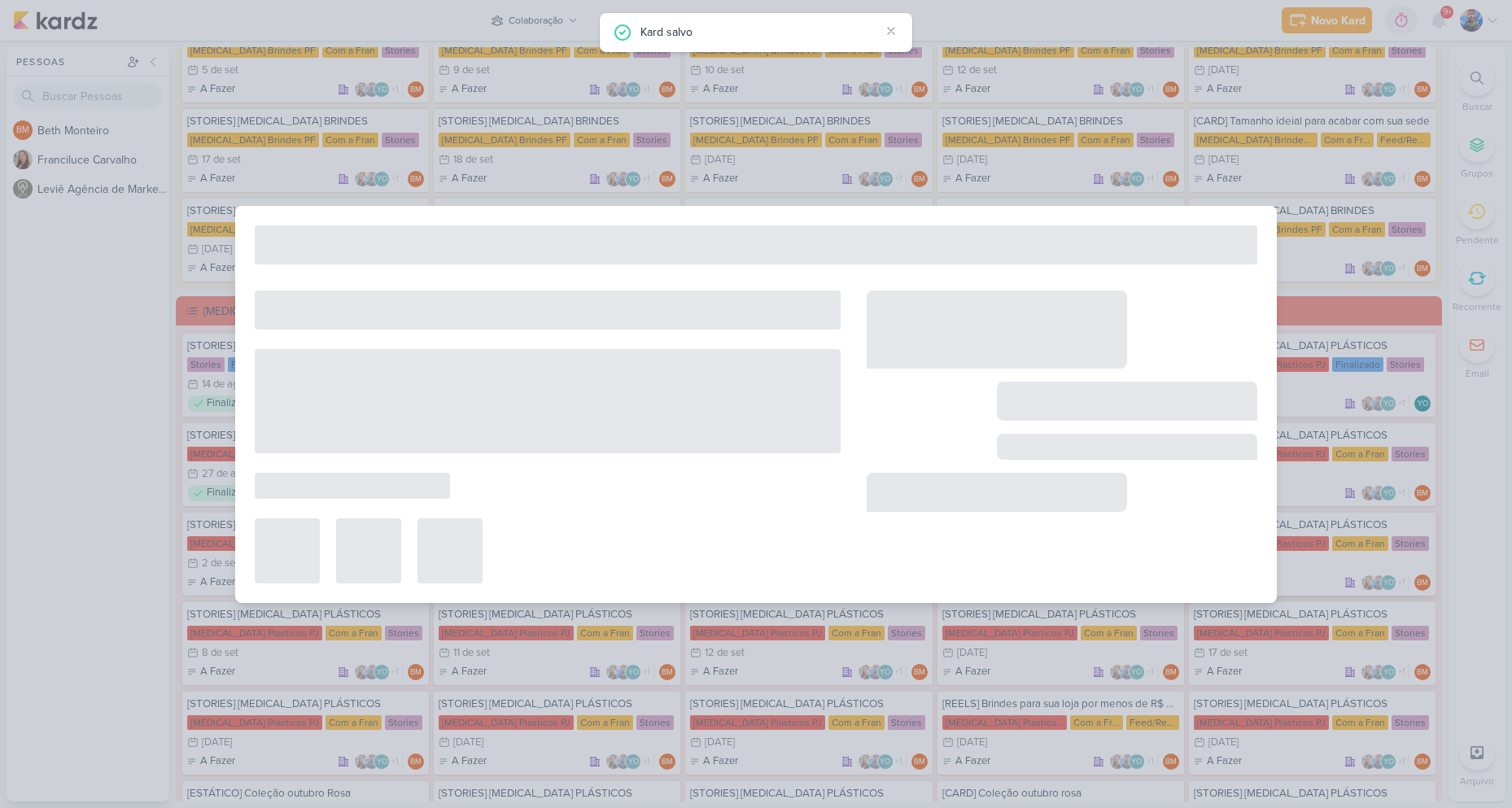
type input "5 de setembro de 2025 às 23:59"
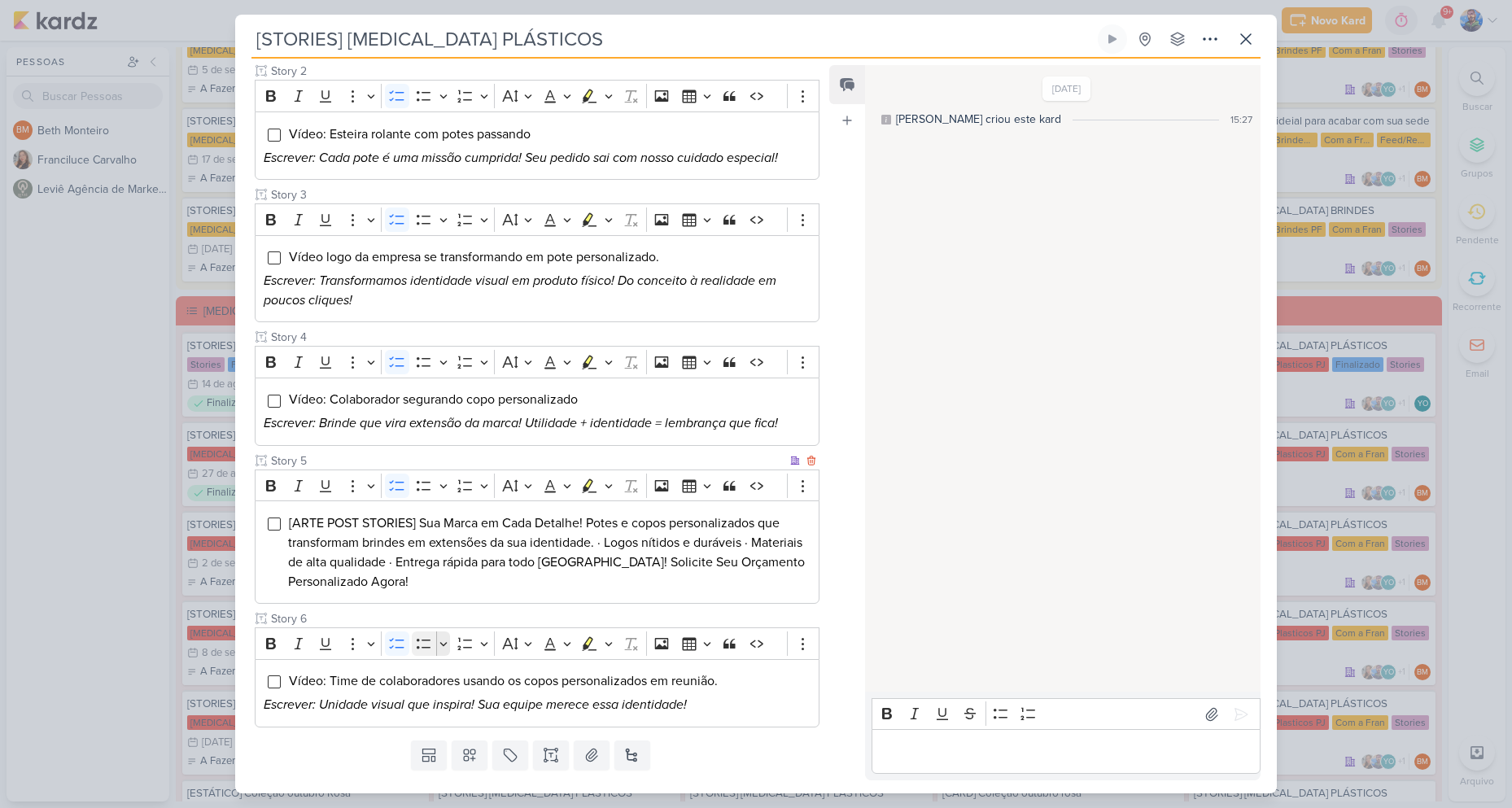
scroll to position [404, 0]
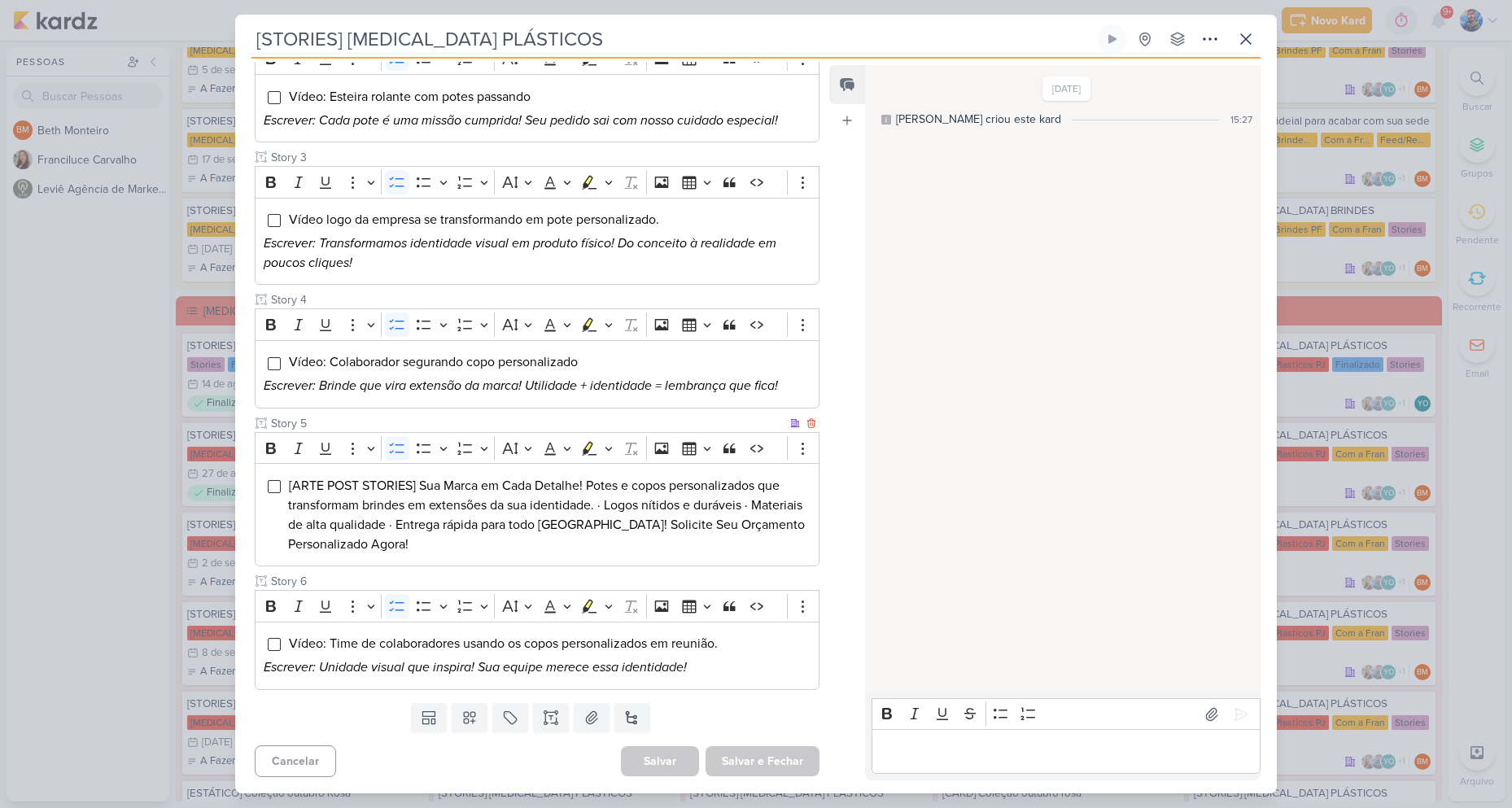
click at [422, 544] on li "[ARTE POST STORIES] Sua Marca em Cada Detalhe! Potes e copos personalizados que…" at bounding box center [549, 515] width 523 height 78
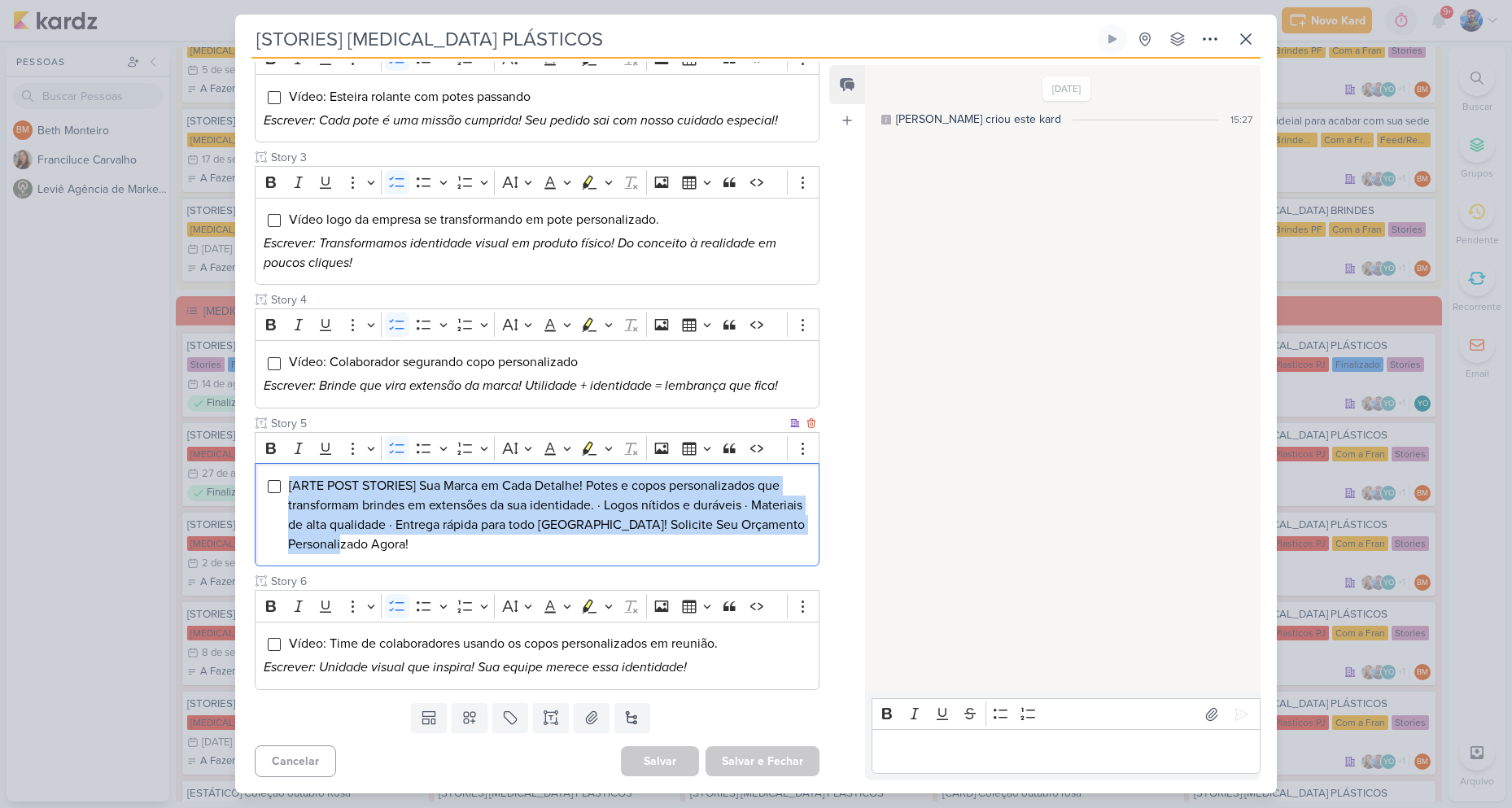
click at [422, 544] on li "[ARTE POST STORIES] Sua Marca em Cada Detalhe! Potes e copos personalizados que…" at bounding box center [549, 515] width 523 height 78
click at [604, 445] on button "Highlight" at bounding box center [608, 448] width 14 height 25
click at [514, 475] on icon "Text highlight toolbar" at bounding box center [512, 476] width 15 height 14
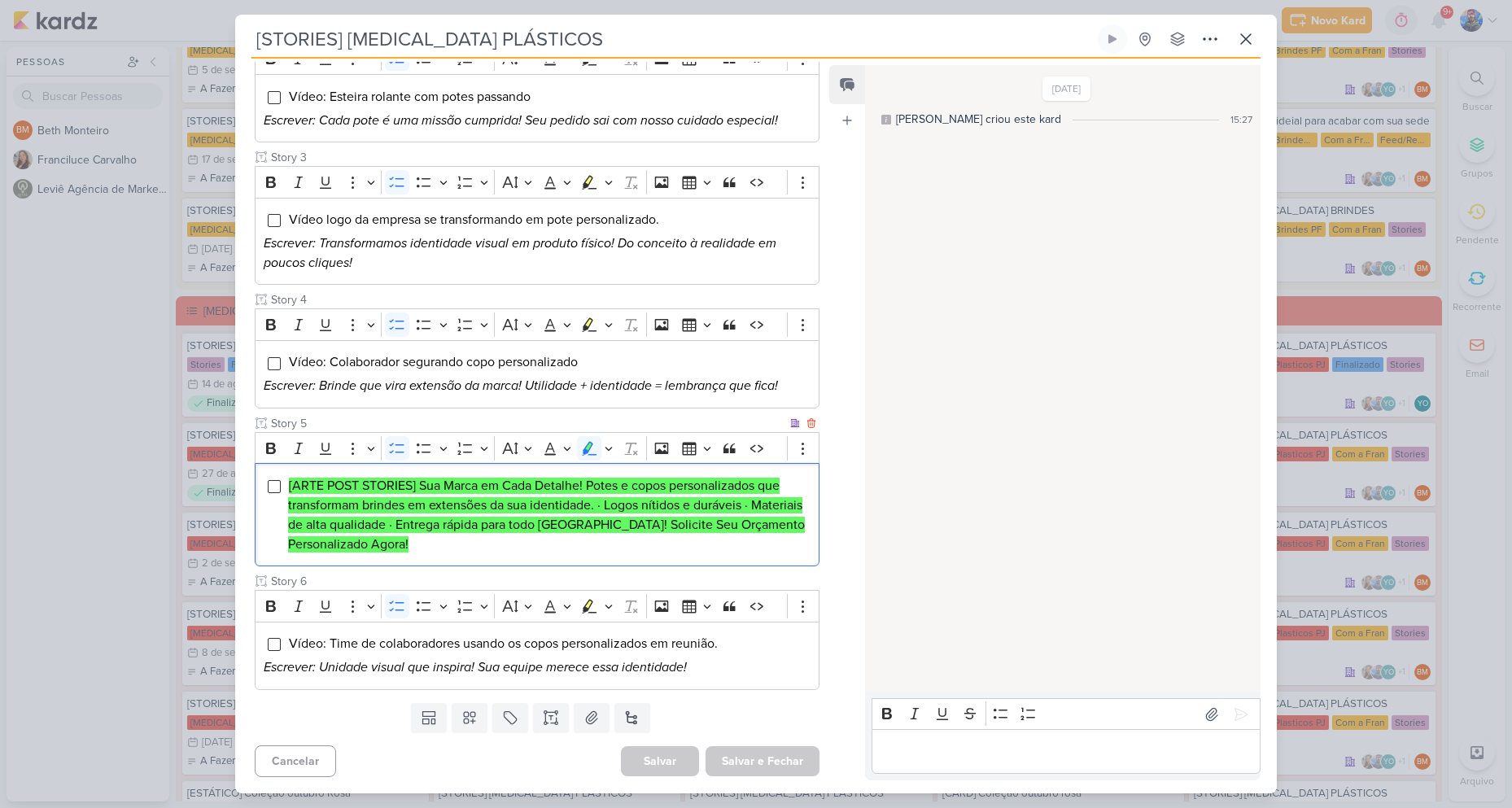
click at [478, 524] on mark "[ARTE POST STORIES] Sua Marca em Cada Detalhe! Potes e copos personalizados que…" at bounding box center [546, 515] width 517 height 75
click at [611, 450] on icon "Editor toolbar" at bounding box center [609, 448] width 9 height 16
click at [542, 483] on button "Pink marker" at bounding box center [540, 475] width 25 height 25
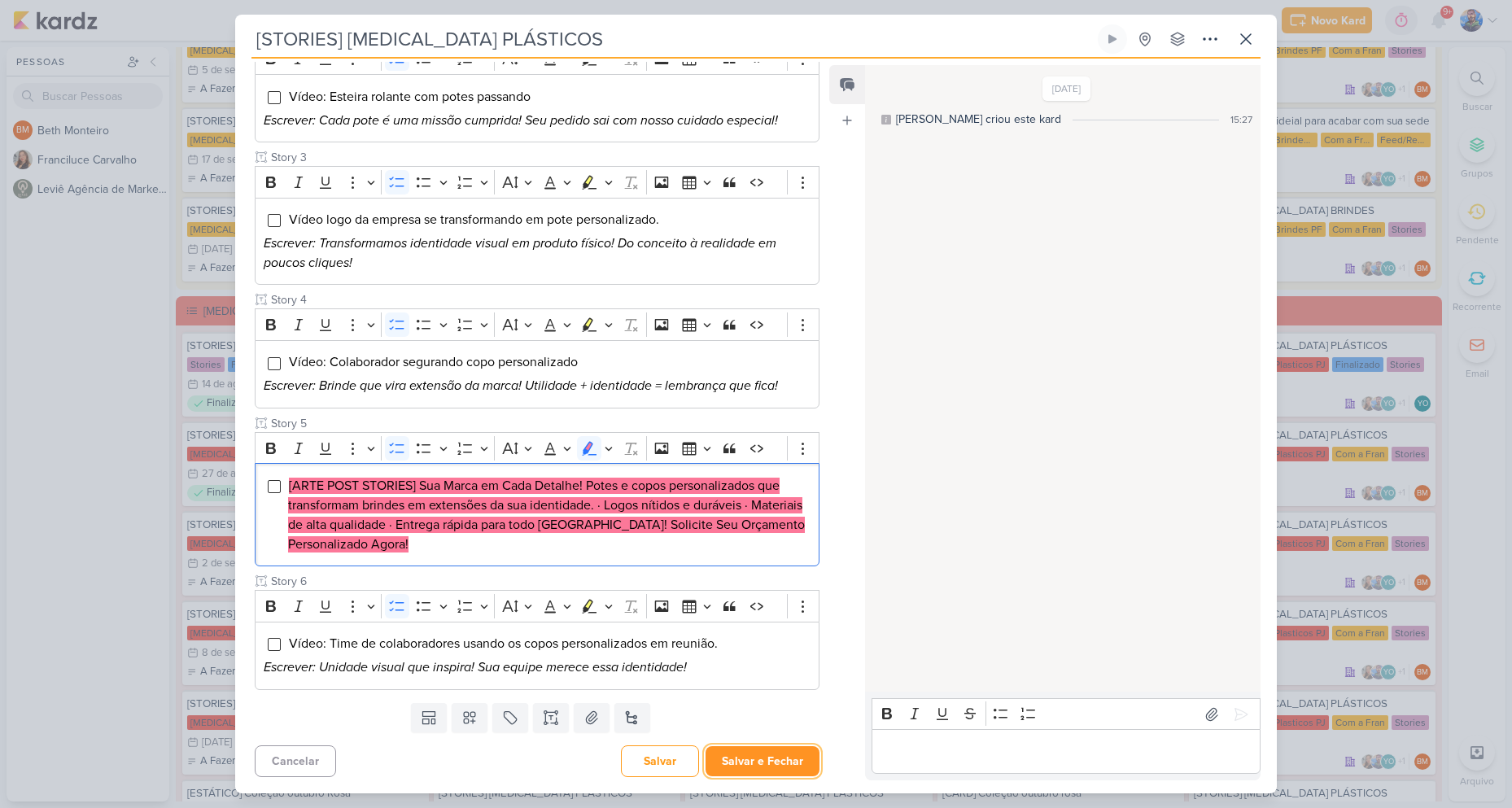
click at [765, 757] on button "Salvar e Fechar" at bounding box center [762, 760] width 114 height 30
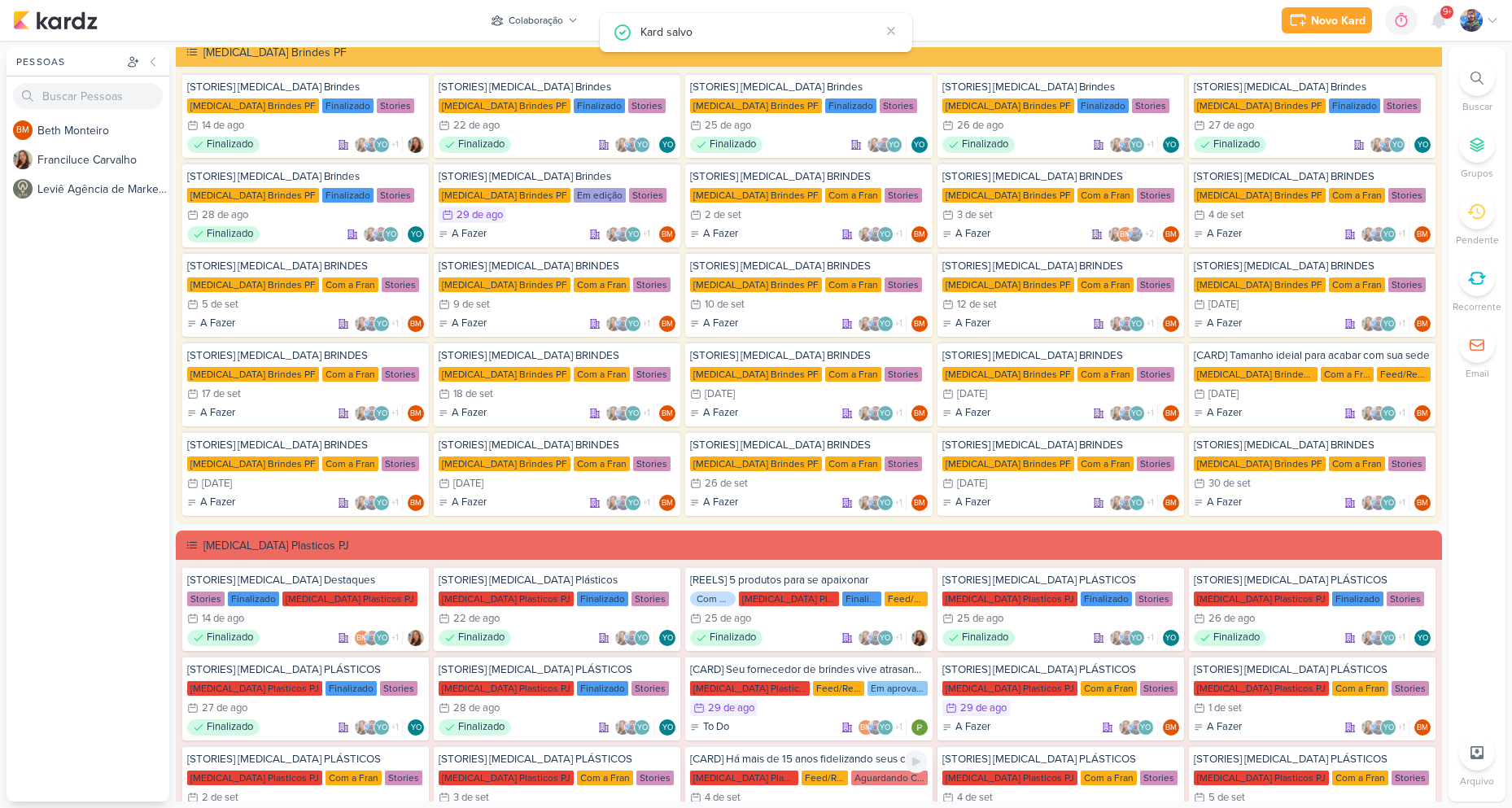
scroll to position [0, 0]
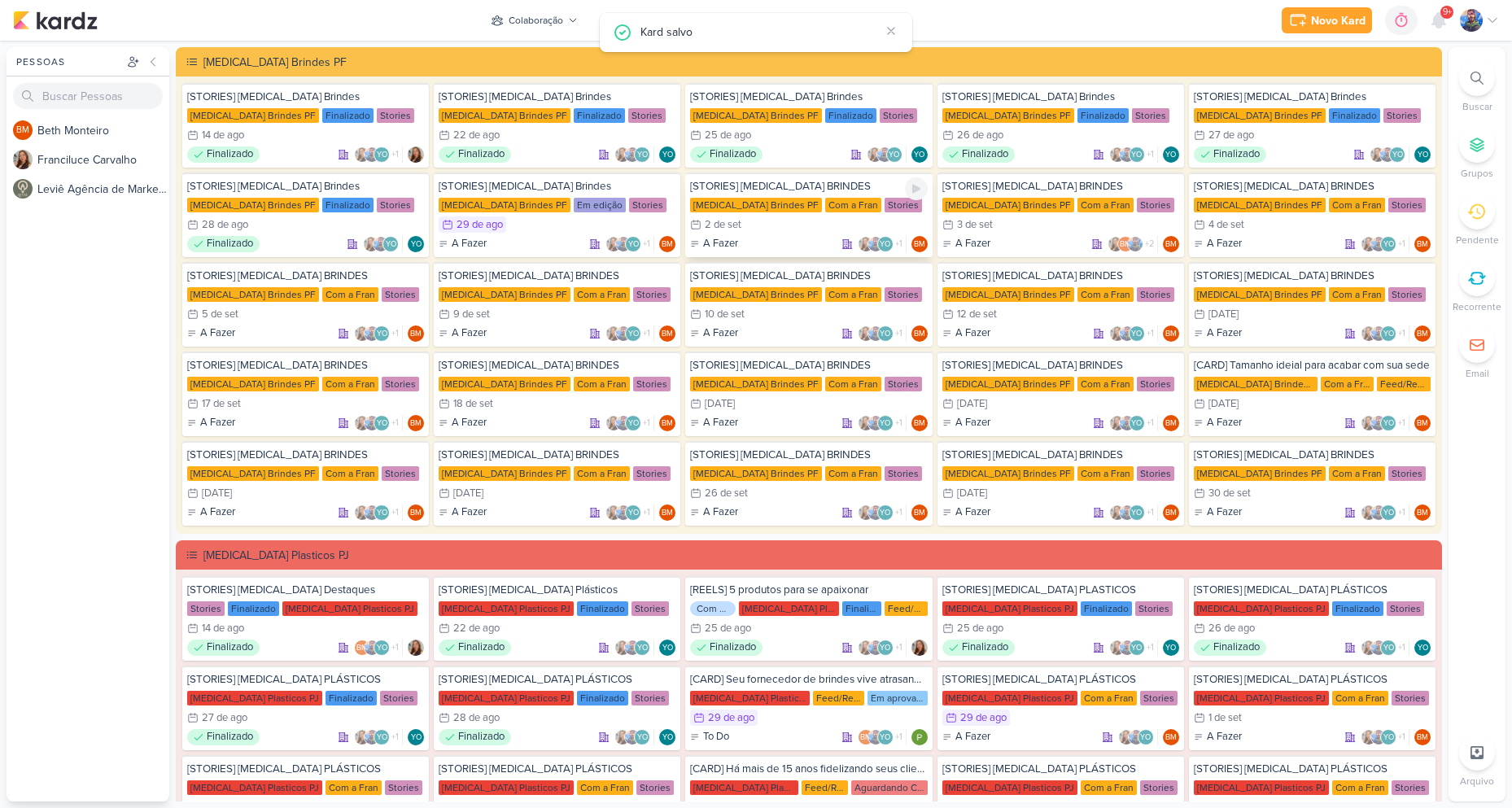
click at [757, 220] on div "2/9 2 de set" at bounding box center [808, 224] width 237 height 16
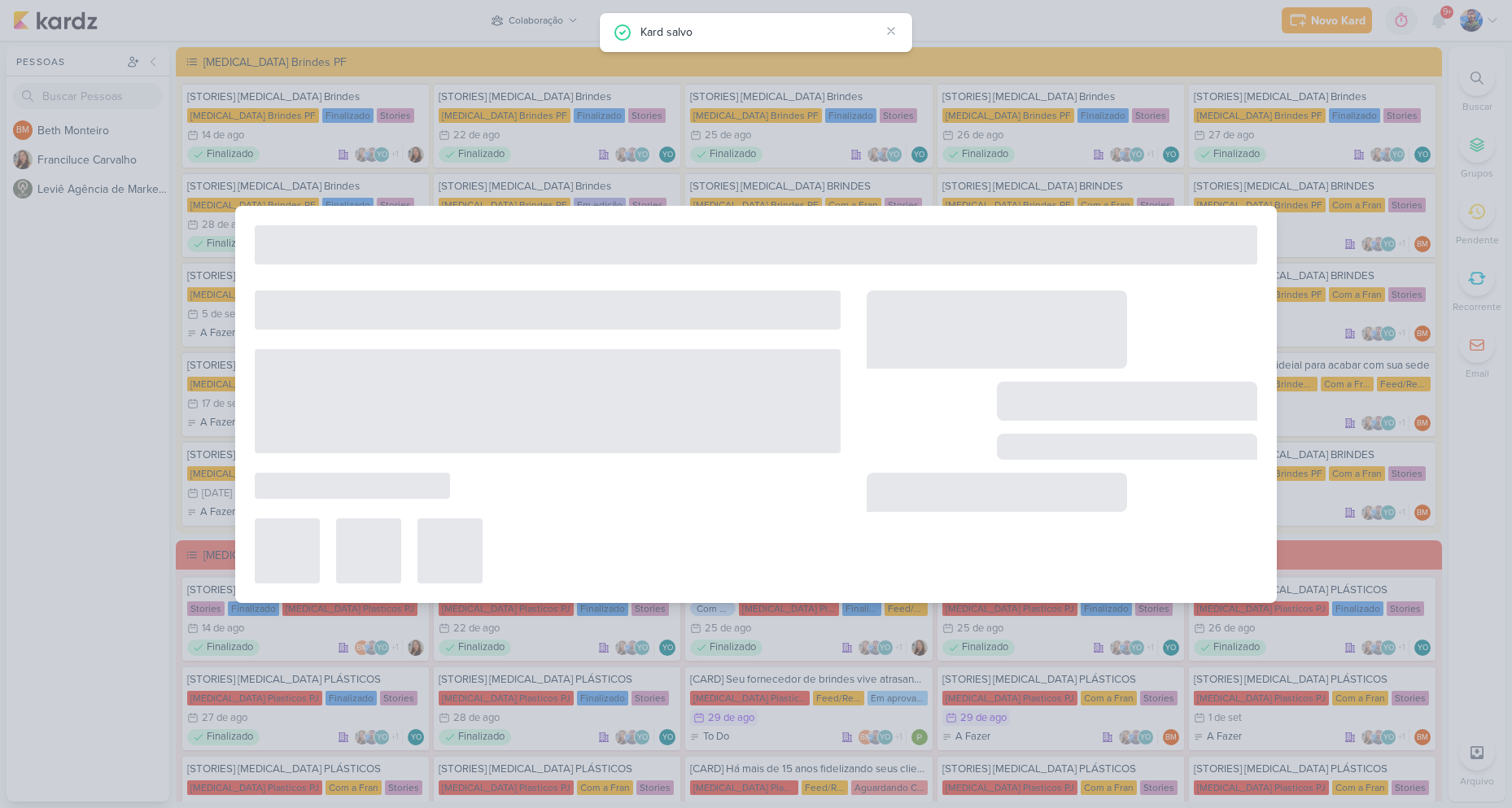
type input "[STORIES] [MEDICAL_DATA] BRINDES"
type input "2 de setembro de 2025 às 23:59"
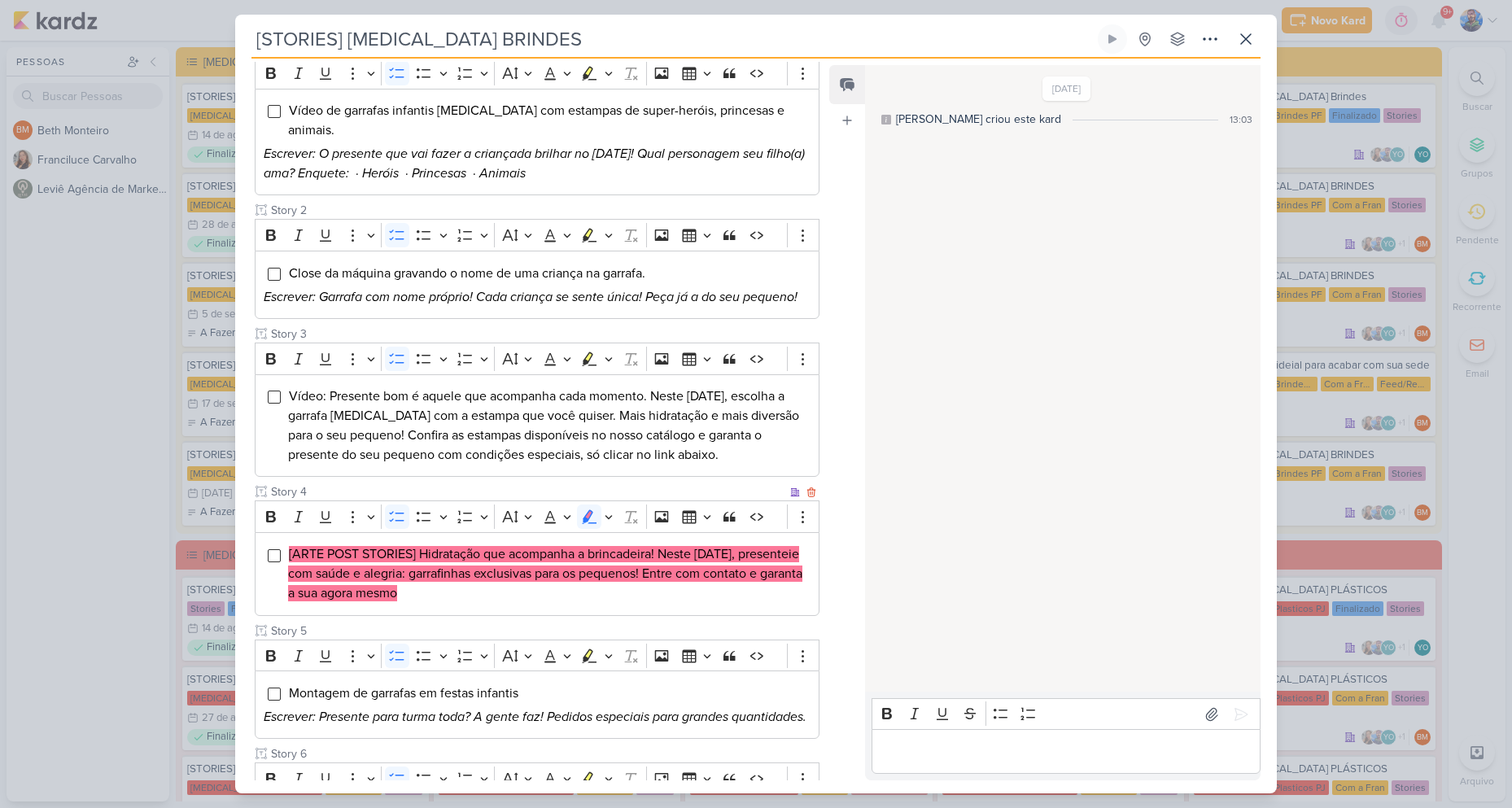
scroll to position [244, 0]
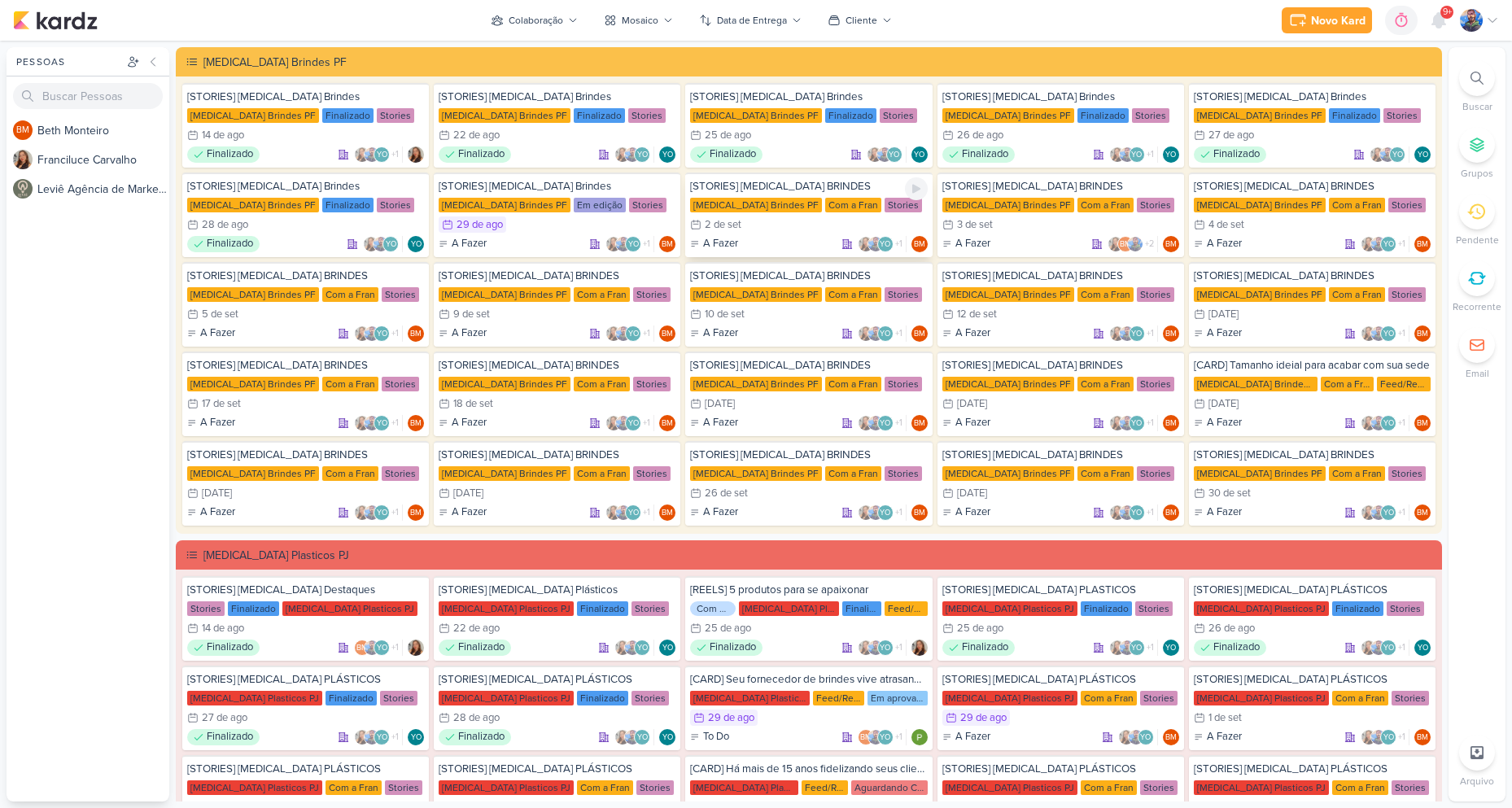
click at [752, 202] on div "[MEDICAL_DATA] Brindes PF" at bounding box center [756, 204] width 132 height 15
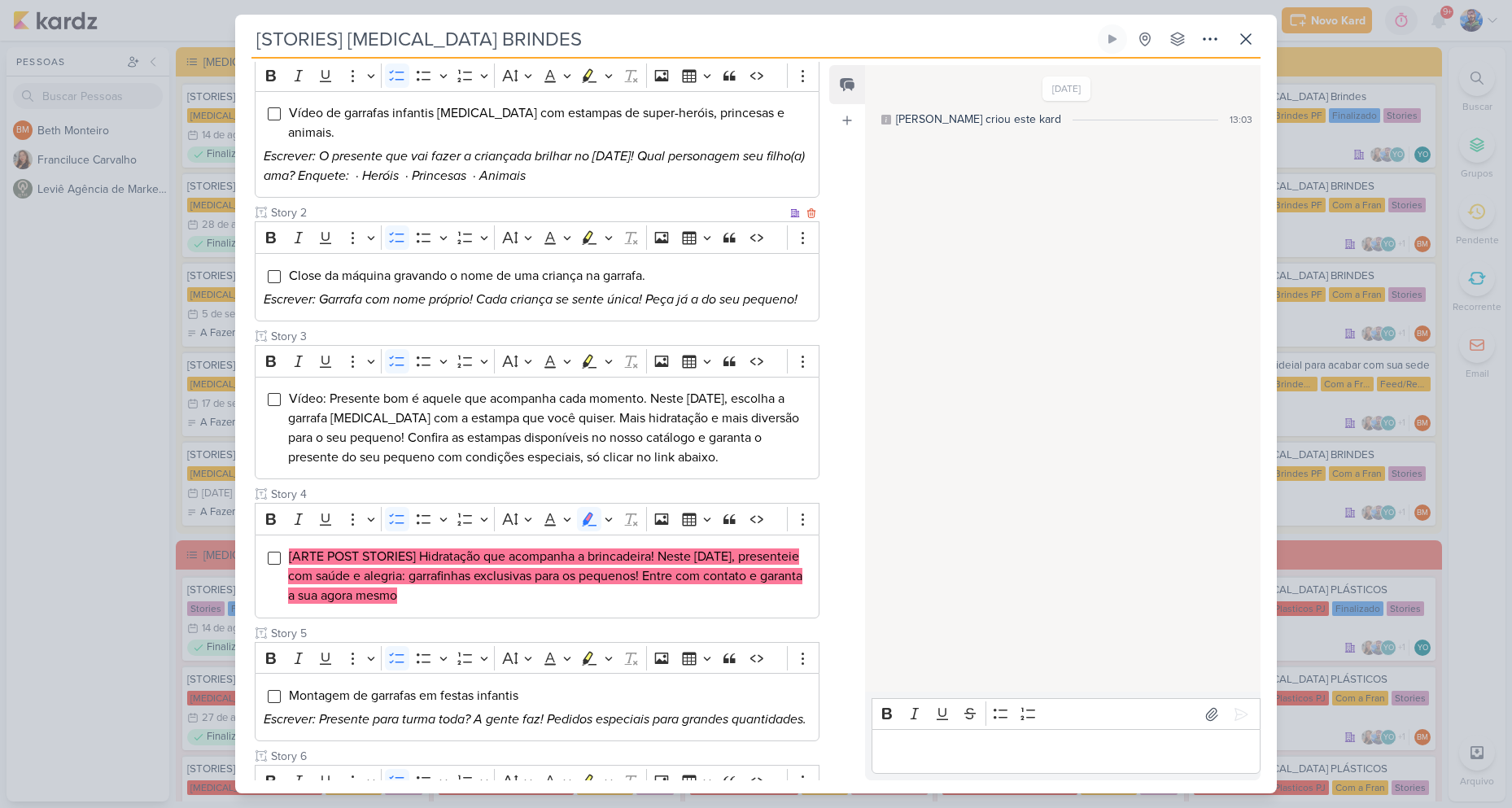
scroll to position [326, 0]
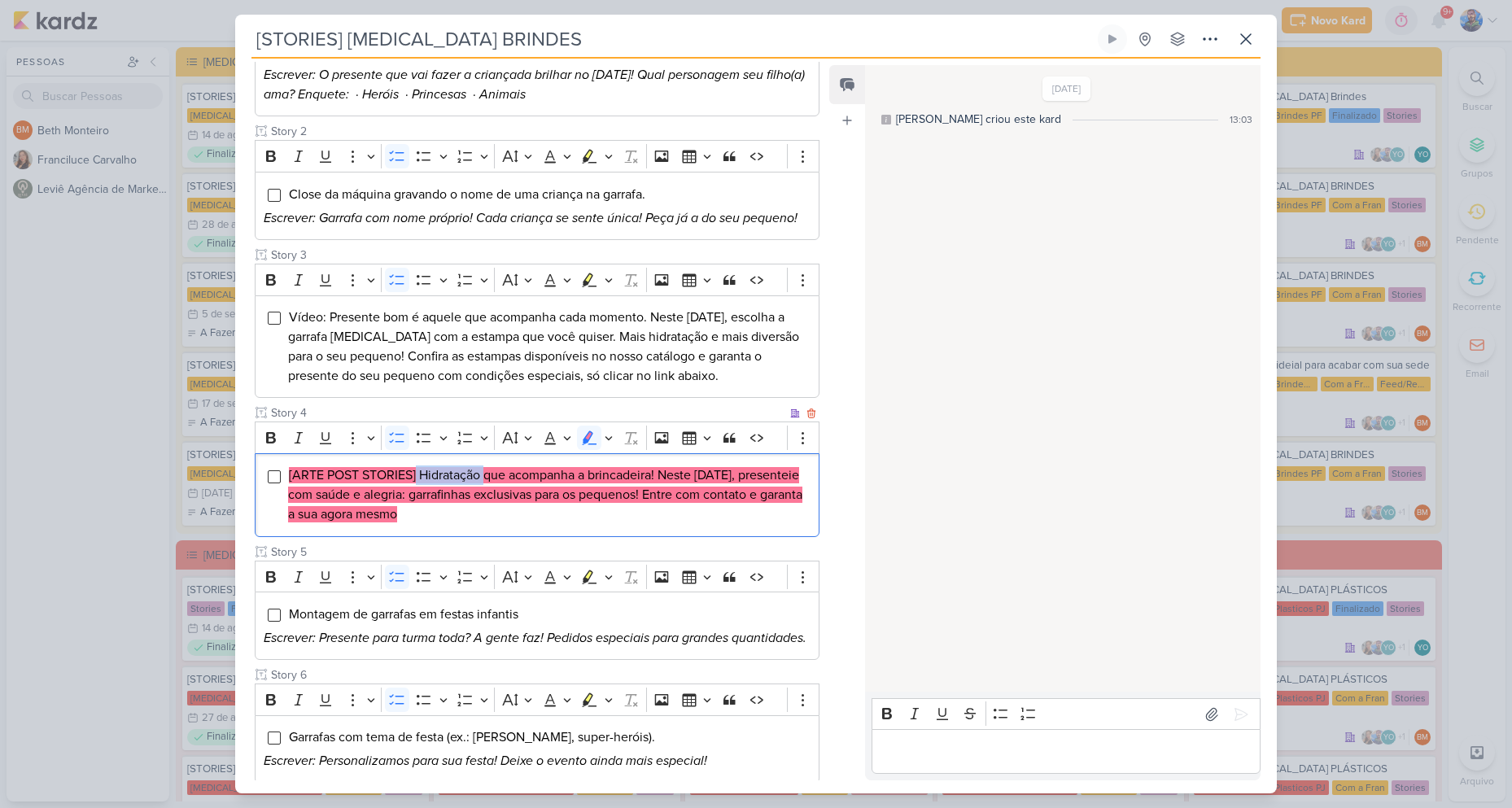
drag, startPoint x: 416, startPoint y: 449, endPoint x: 485, endPoint y: 456, distance: 69.4
click at [485, 467] on mark "[ARTE POST STORIES] Hidratação que acompanha a brincadeira! Neste Dia das Crian…" at bounding box center [545, 494] width 514 height 56
click at [442, 467] on mark "[ARTE POST STORIES] Hidratação que acompanha a brincadeira! Neste Dia das Crian…" at bounding box center [545, 494] width 514 height 56
drag, startPoint x: 419, startPoint y: 453, endPoint x: 481, endPoint y: 456, distance: 62.1
click at [481, 467] on mark "[ARTE POST STORIES] Hidratação que acompanha a brincadeira! Neste Dia das Crian…" at bounding box center [545, 494] width 514 height 56
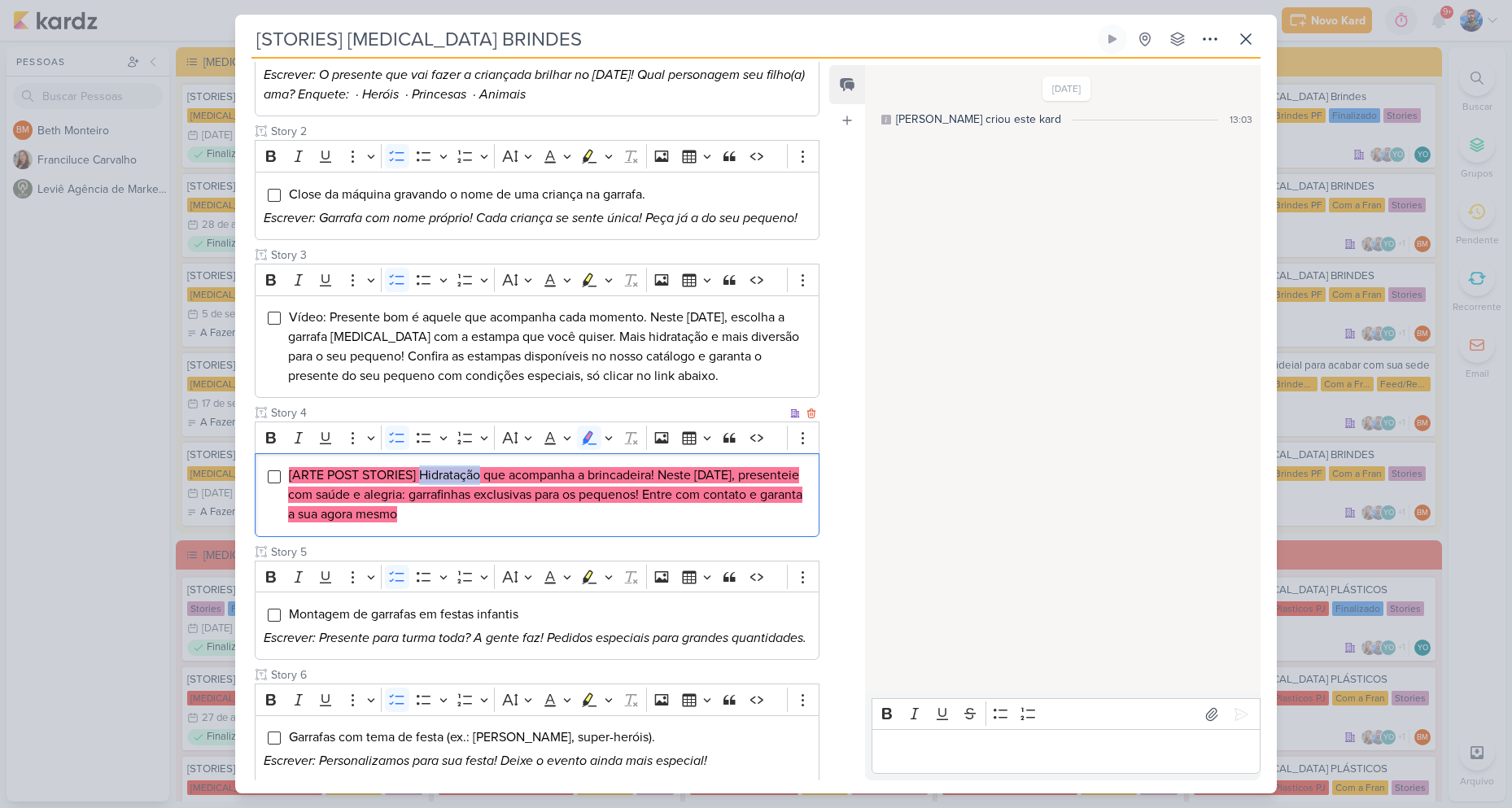
copy mark "Hidratação"
click at [546, 477] on mark "[ARTE POST STORIES] Hidratação que acompanha a brincadeira! Neste Dia das Crian…" at bounding box center [545, 494] width 514 height 56
drag, startPoint x: 487, startPoint y: 449, endPoint x: 662, endPoint y: 457, distance: 175.2
click at [662, 467] on mark "[ARTE POST STORIES] Hidratação que acompanha a brincadeira! Neste Dia das Crian…" at bounding box center [545, 494] width 514 height 56
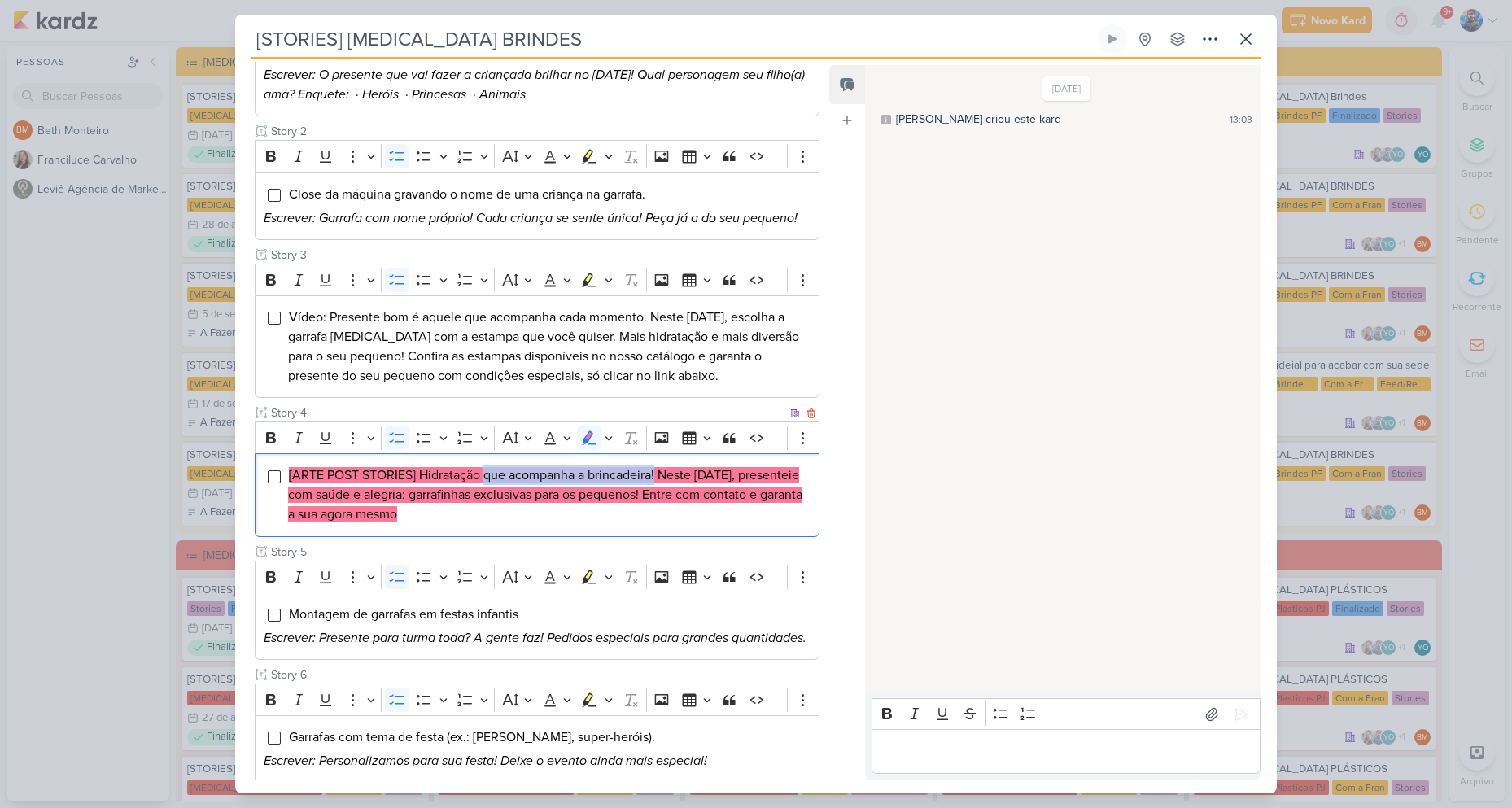
drag, startPoint x: 486, startPoint y: 452, endPoint x: 659, endPoint y: 450, distance: 173.0
click at [659, 467] on mark "[ARTE POST STORIES] Hidratação que acompanha a brincadeira! Neste Dia das Crian…" at bounding box center [545, 494] width 514 height 56
click at [676, 476] on mark "[ARTE POST STORIES] Hidratação que acompanha a brincadeira! Neste Dia das Crian…" at bounding box center [545, 494] width 514 height 56
drag, startPoint x: 662, startPoint y: 452, endPoint x: 471, endPoint y: 467, distance: 191.6
click at [471, 467] on mark "[ARTE POST STORIES] Hidratação que acompanha a brincadeira! Neste Dia das Crian…" at bounding box center [545, 494] width 514 height 56
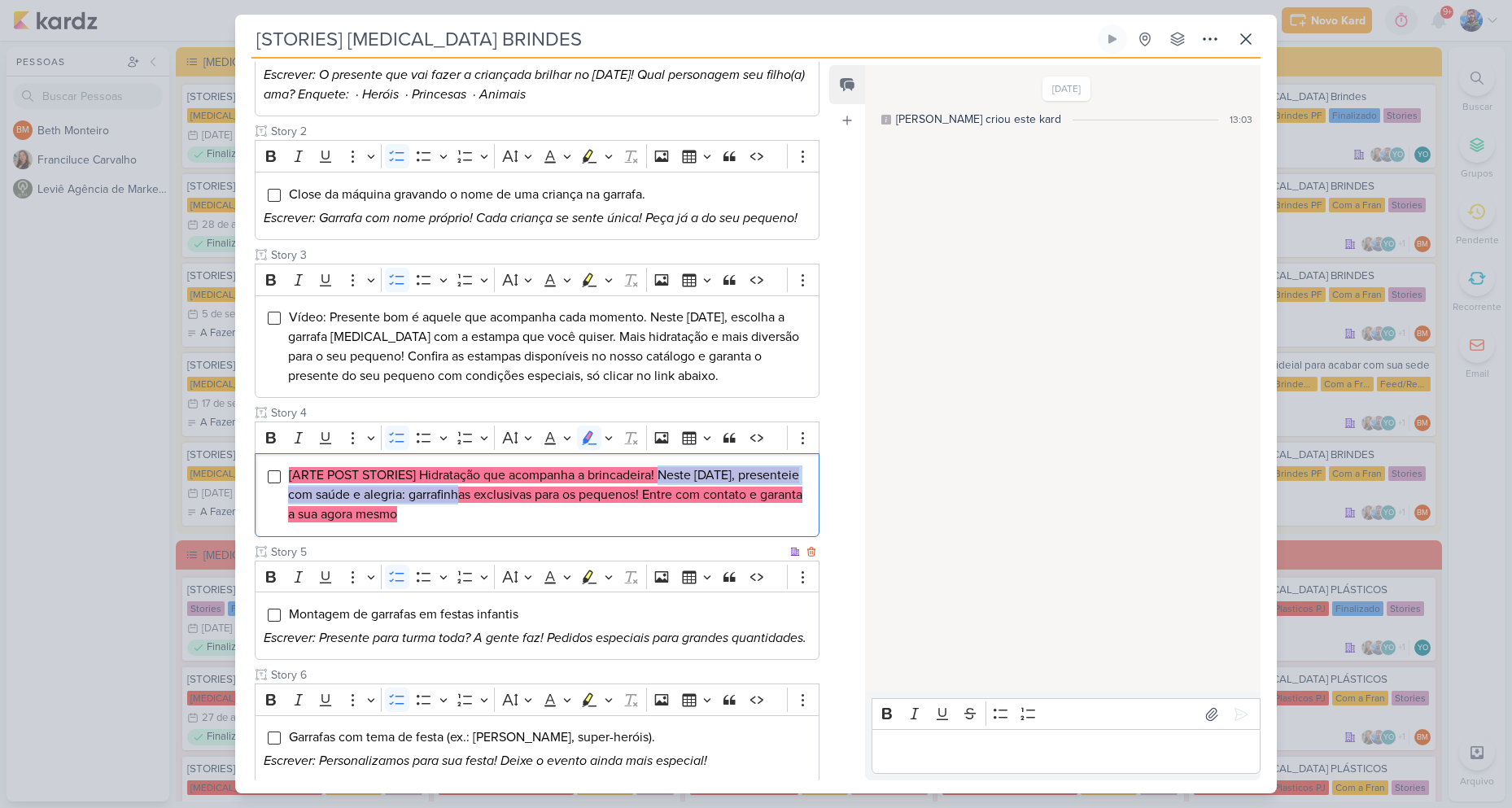
copy mark "Neste Dia das Crianças, presenteie com saúde e alegria:"
click at [714, 467] on mark "[ARTE POST STORIES] Hidratação que acompanha a brincadeira! Neste Dia das Crian…" at bounding box center [545, 494] width 514 height 56
drag, startPoint x: 662, startPoint y: 451, endPoint x: 709, endPoint y: 481, distance: 55.8
click at [709, 481] on mark "[ARTE POST STORIES] Hidratação que acompanha a brincadeira! Neste Dia das Crian…" at bounding box center [545, 494] width 514 height 56
copy mark "Neste Dia das Crianças, presenteie com saúde e alegria: garrafinhas exclusivas …"
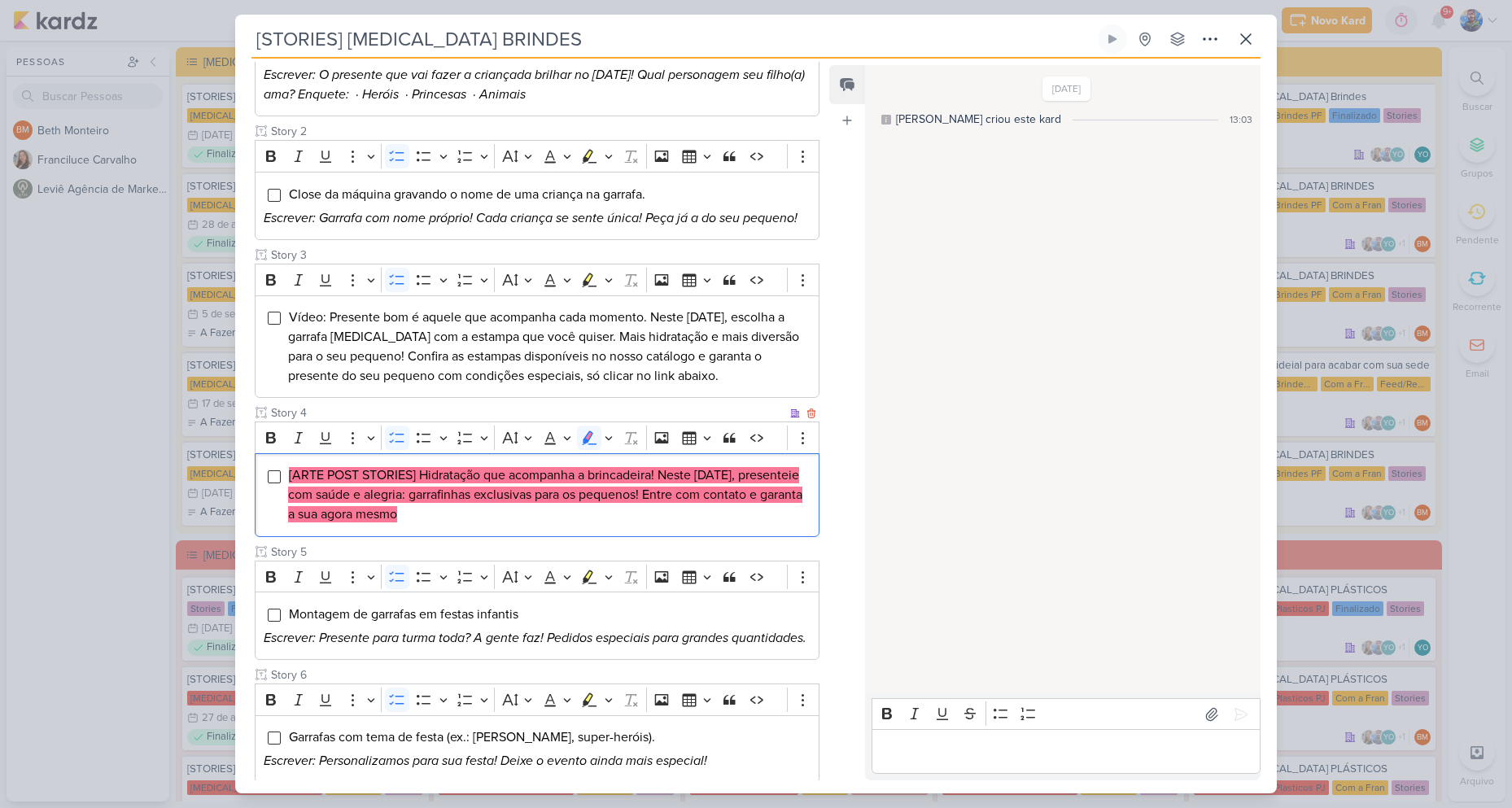
click at [722, 493] on li "[ARTE POST STORIES] Hidratação que acompanha a brincadeira! Neste Dia das Crian…" at bounding box center [549, 494] width 523 height 59
drag, startPoint x: 712, startPoint y: 470, endPoint x: 798, endPoint y: 493, distance: 89.0
click at [798, 493] on li "[ARTE POST STORIES] Hidratação que acompanha a brincadeira! Neste Dia das Crian…" at bounding box center [549, 494] width 523 height 59
copy mark "Entre com contato e garanta a sua agora mesmo"
click at [511, 490] on li "[ARTE POST STORIES] Hidratação que acompanha a brincadeira! Neste Dia das Crian…" at bounding box center [549, 494] width 523 height 59
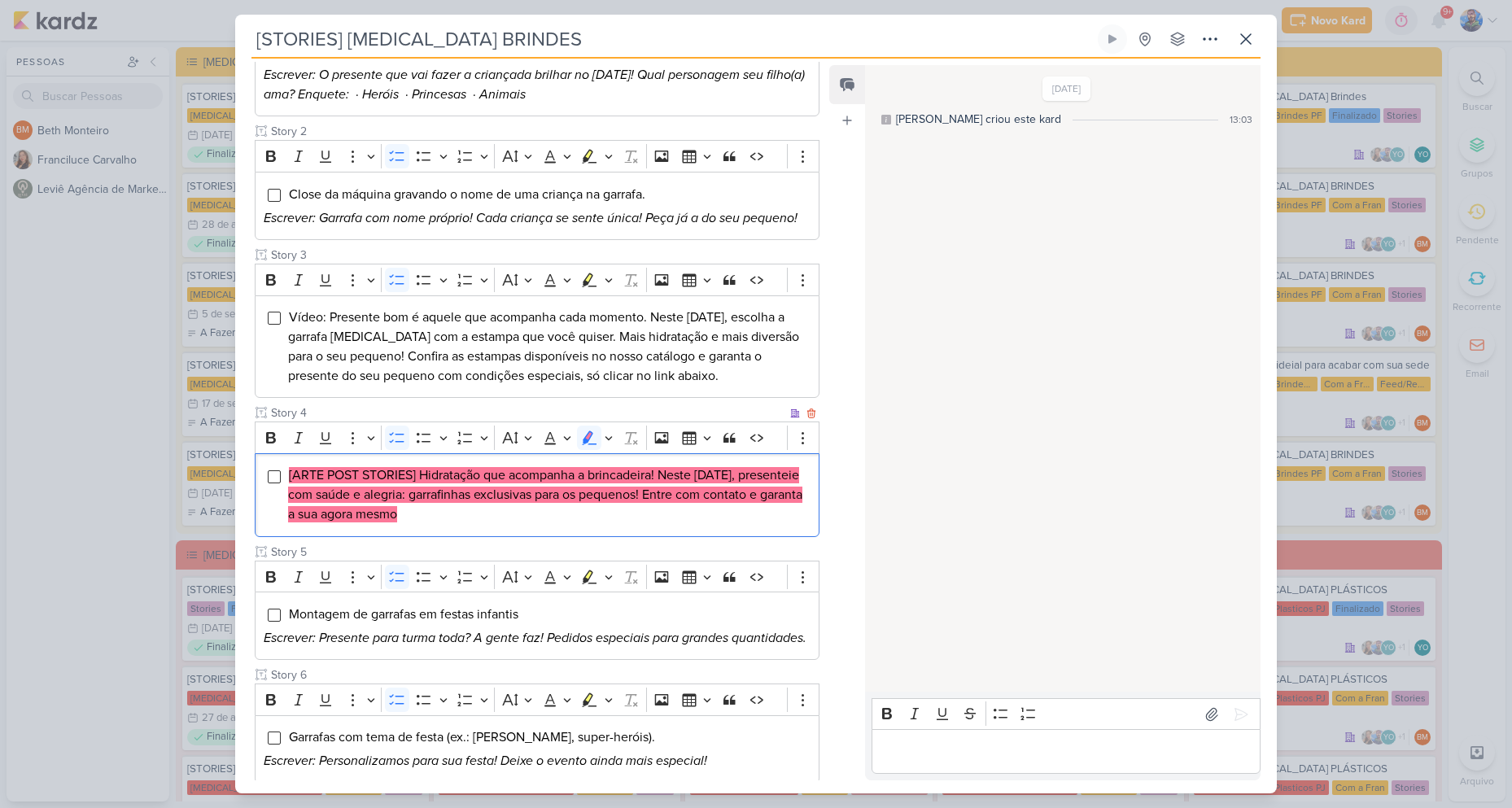
click at [512, 490] on li "[ARTE POST STORIES] Hidratação que acompanha a brincadeira! Neste Dia das Crian…" at bounding box center [549, 494] width 523 height 59
click at [609, 429] on icon "Editor toolbar" at bounding box center [609, 437] width 9 height 16
click at [515, 458] on icon "Text highlight toolbar" at bounding box center [512, 466] width 16 height 16
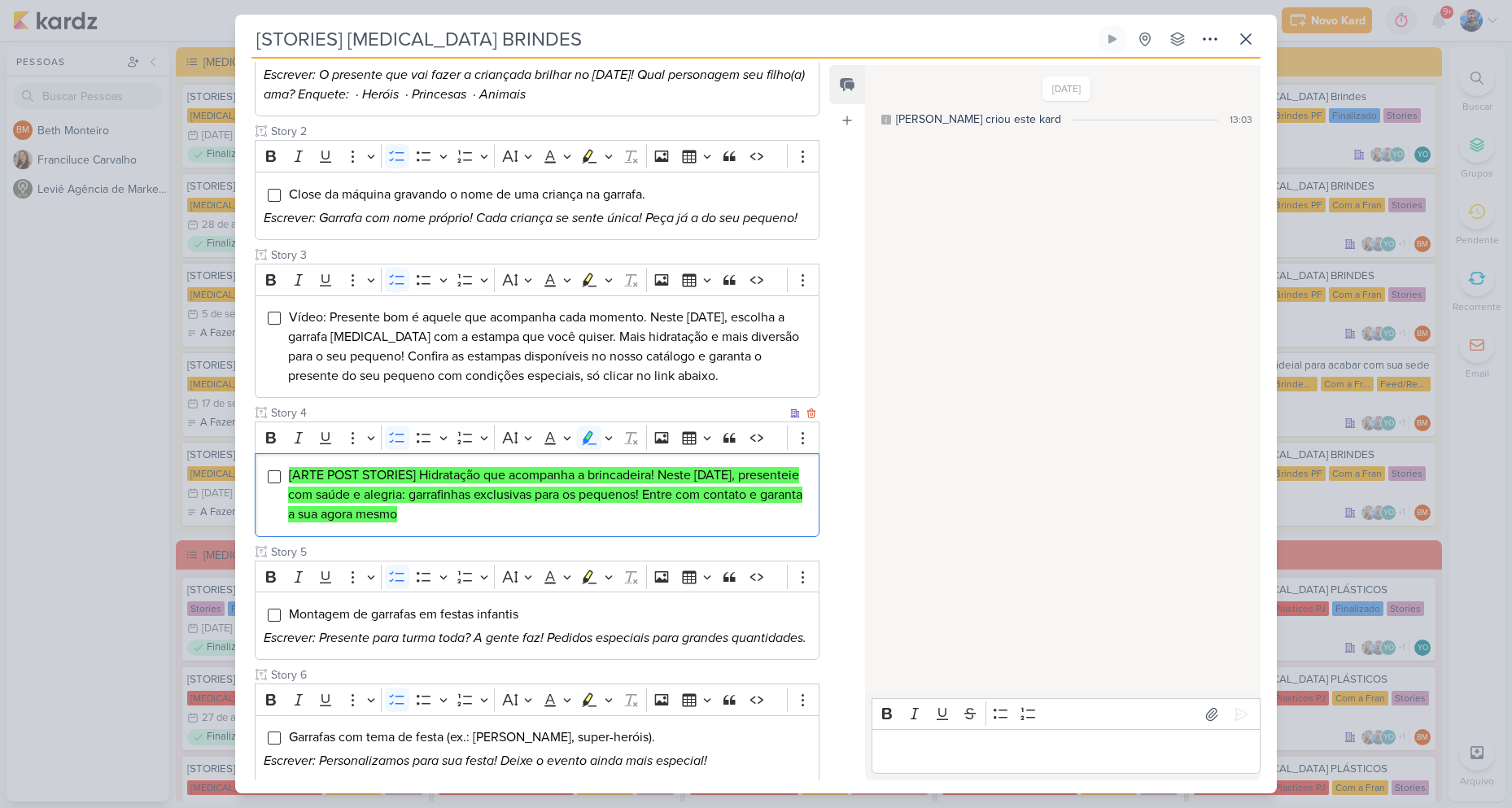
click at [511, 504] on li "[ARTE POST STORIES] Hidratação que acompanha a brincadeira! Neste Dia das Crian…" at bounding box center [549, 494] width 523 height 59
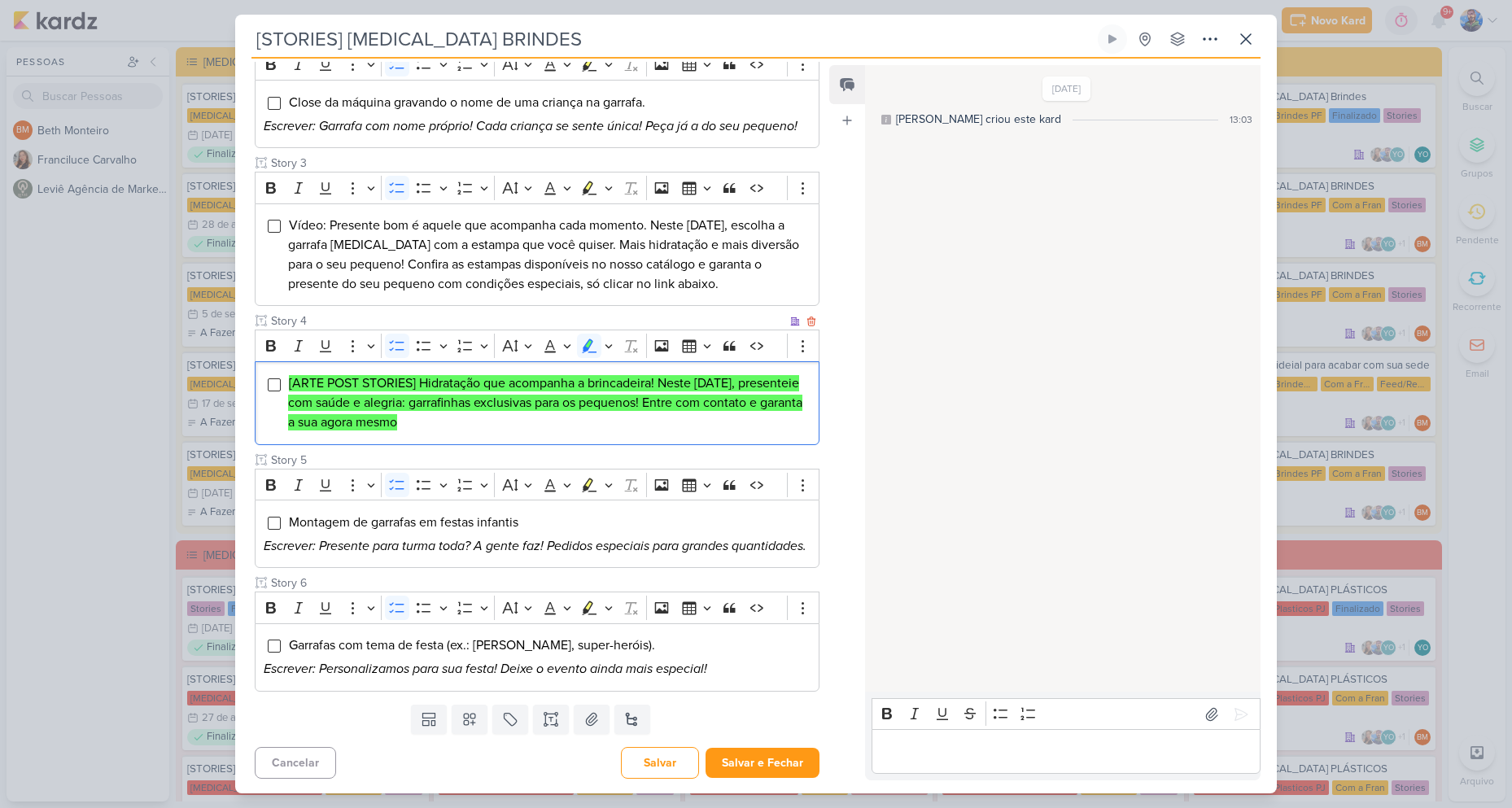
scroll to position [419, 0]
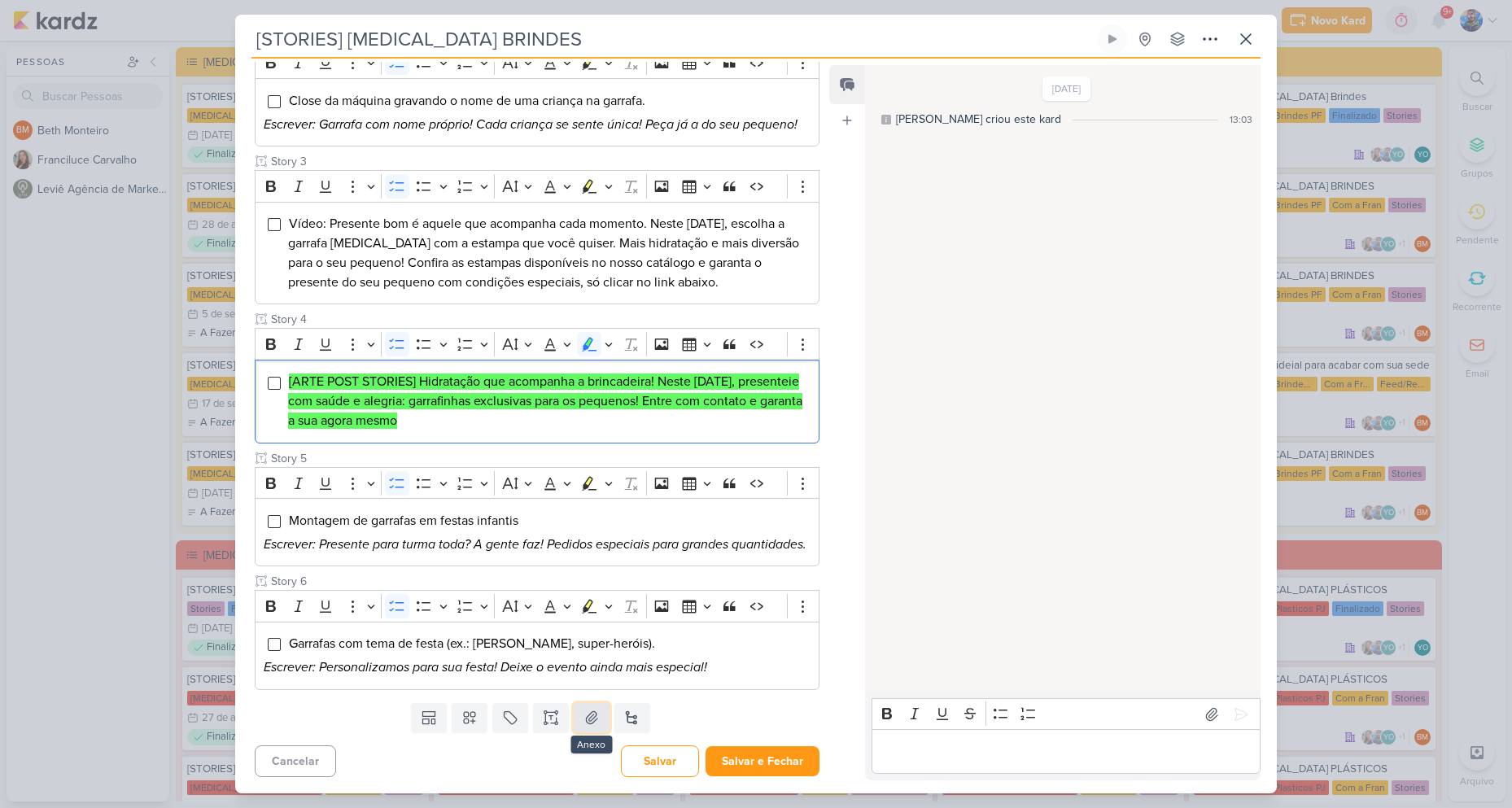
click at [588, 717] on icon at bounding box center [591, 717] width 16 height 16
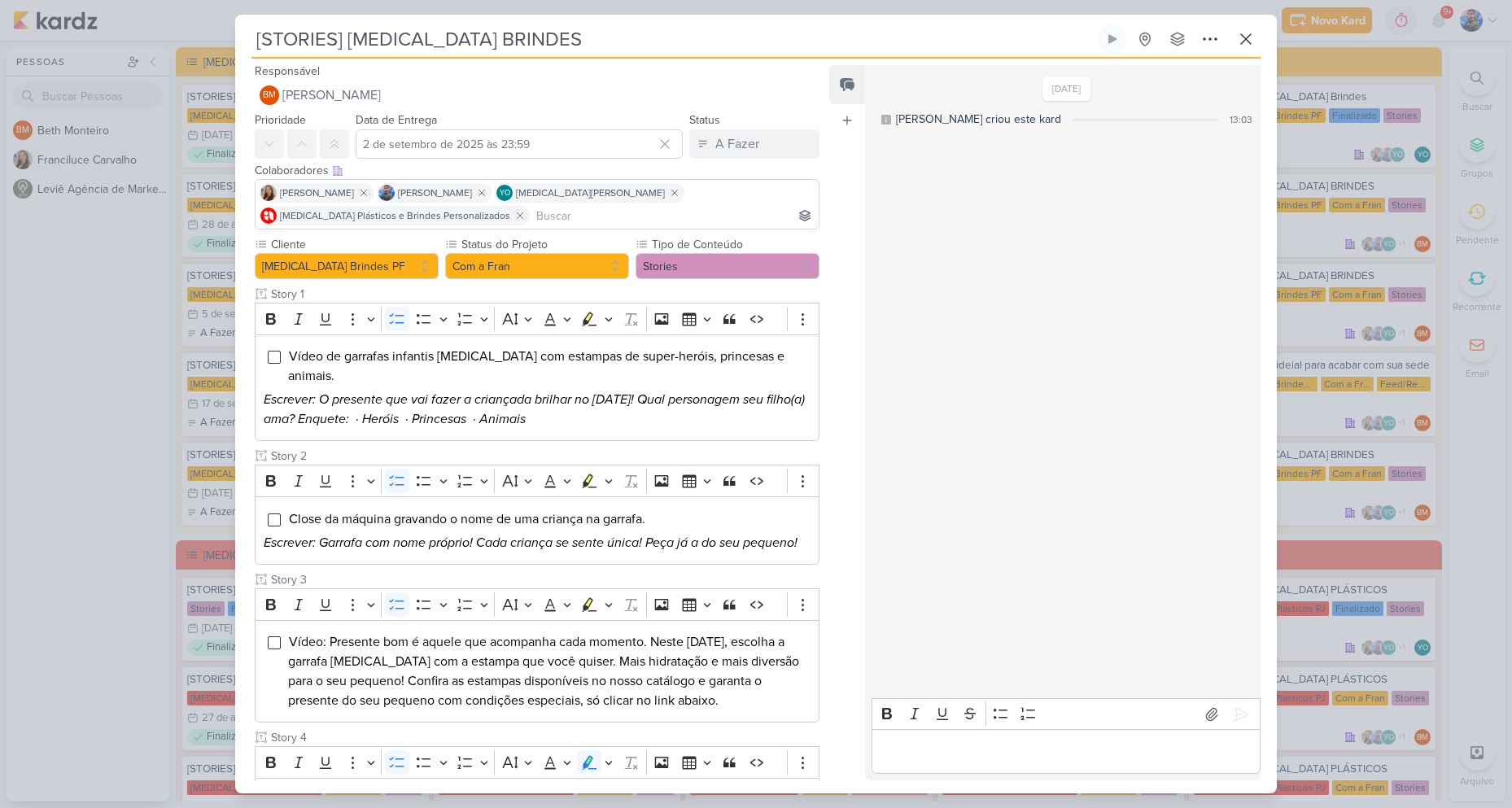
scroll to position [0, 0]
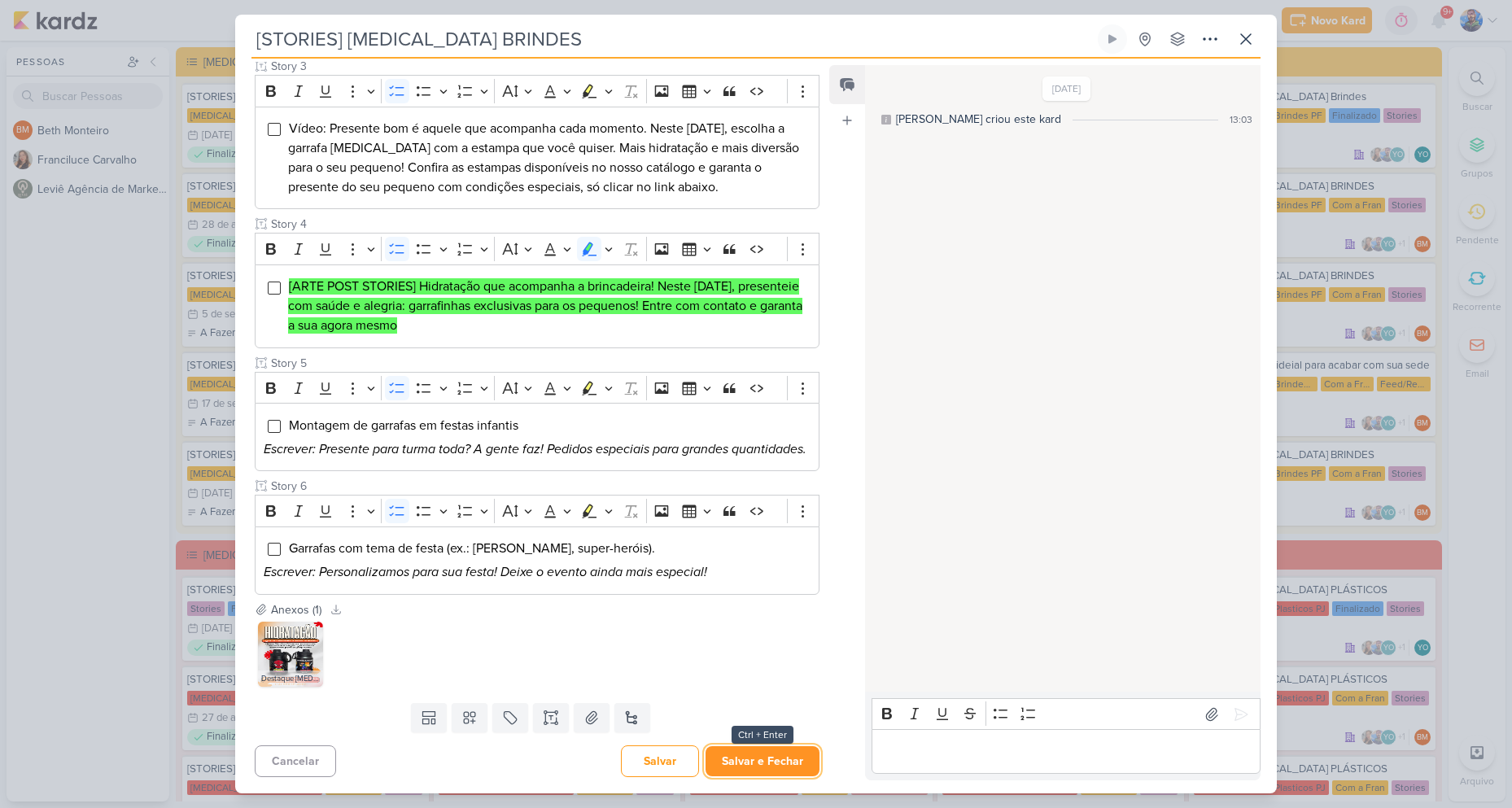
click at [770, 755] on button "Salvar e Fechar" at bounding box center [762, 760] width 114 height 30
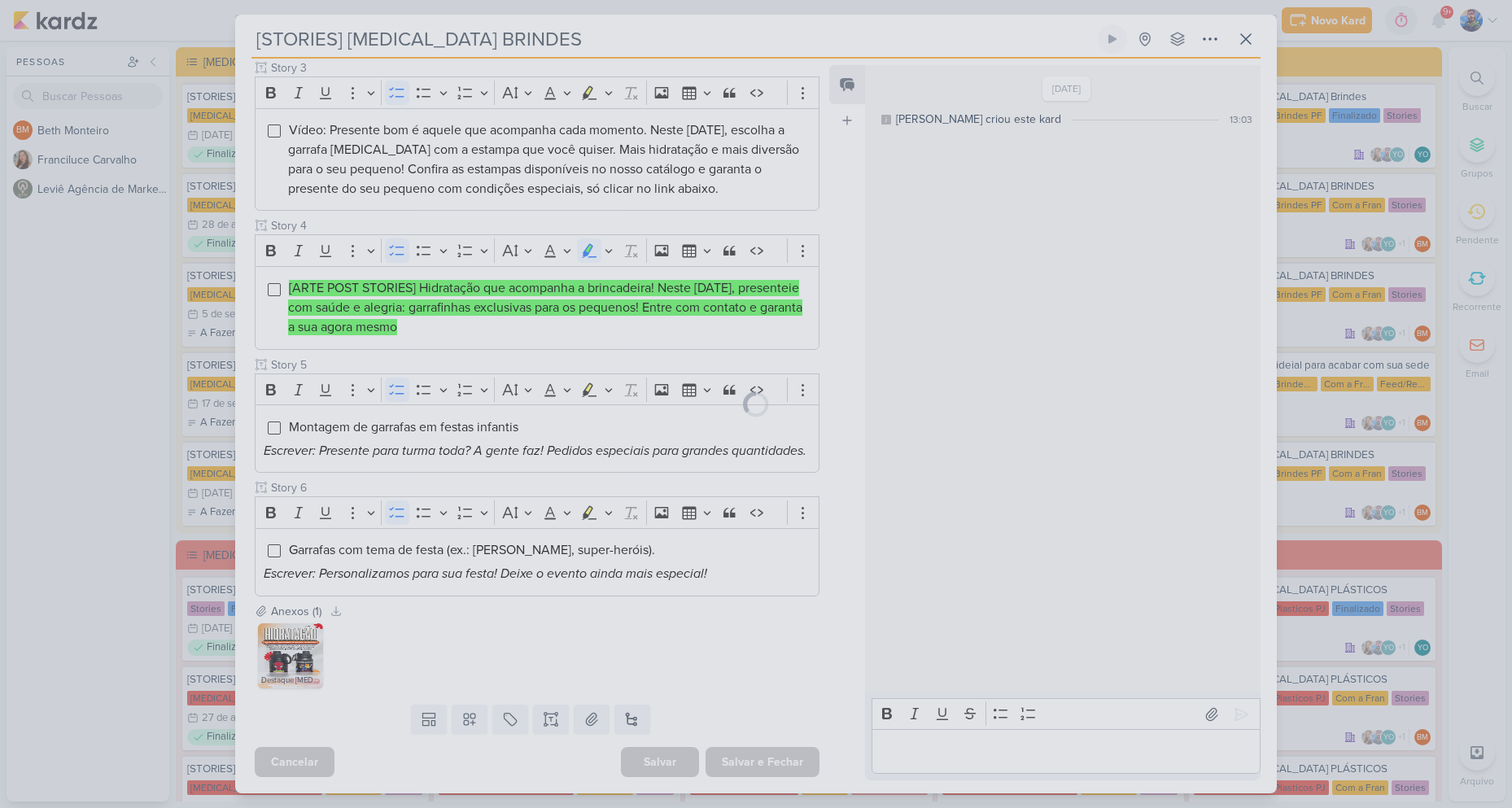
scroll to position [512, 0]
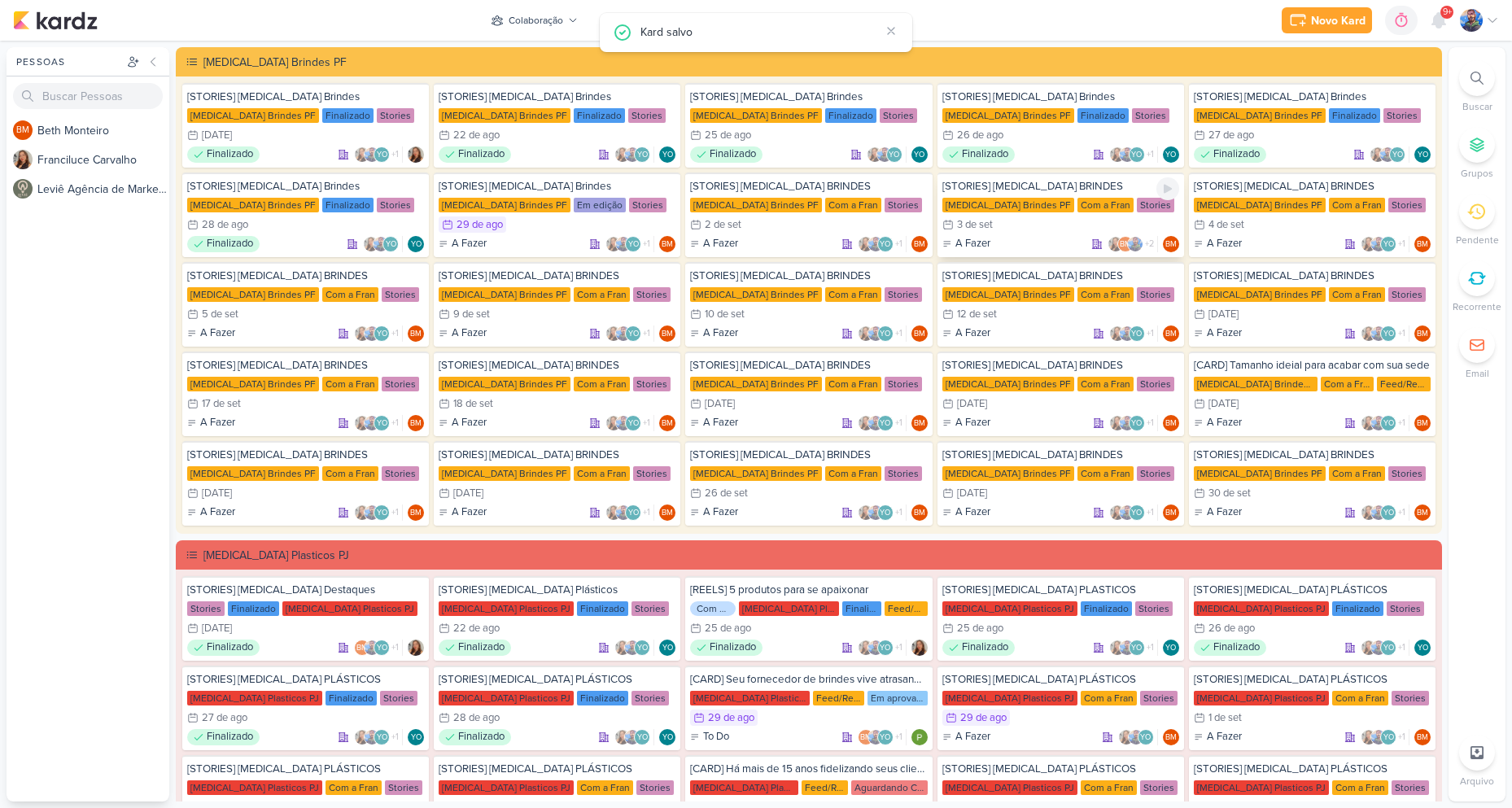
click at [1002, 230] on div "3/9 3 de set" at bounding box center [1060, 224] width 237 height 16
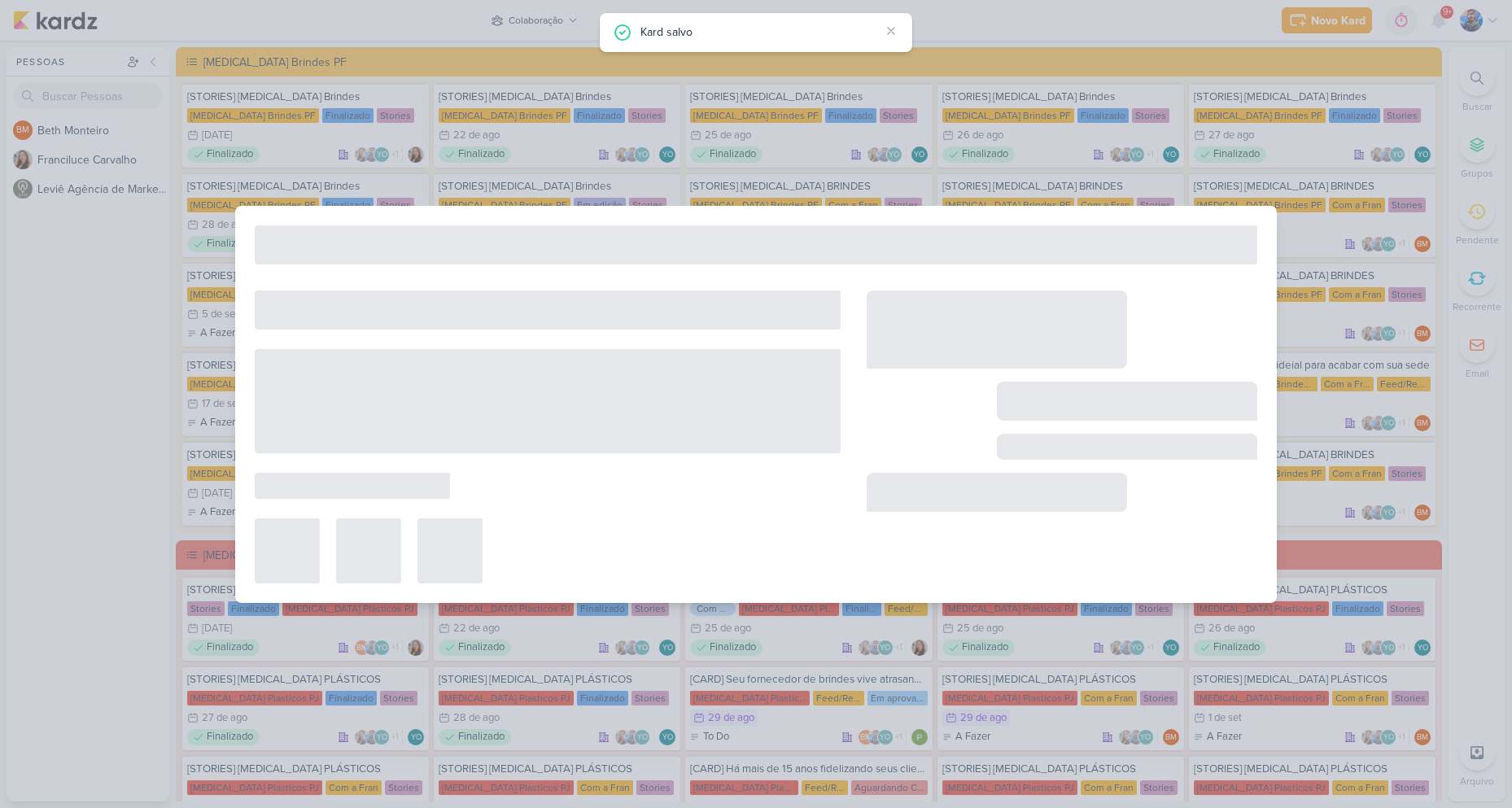
type input "3 de setembro de 2025 às 23:59"
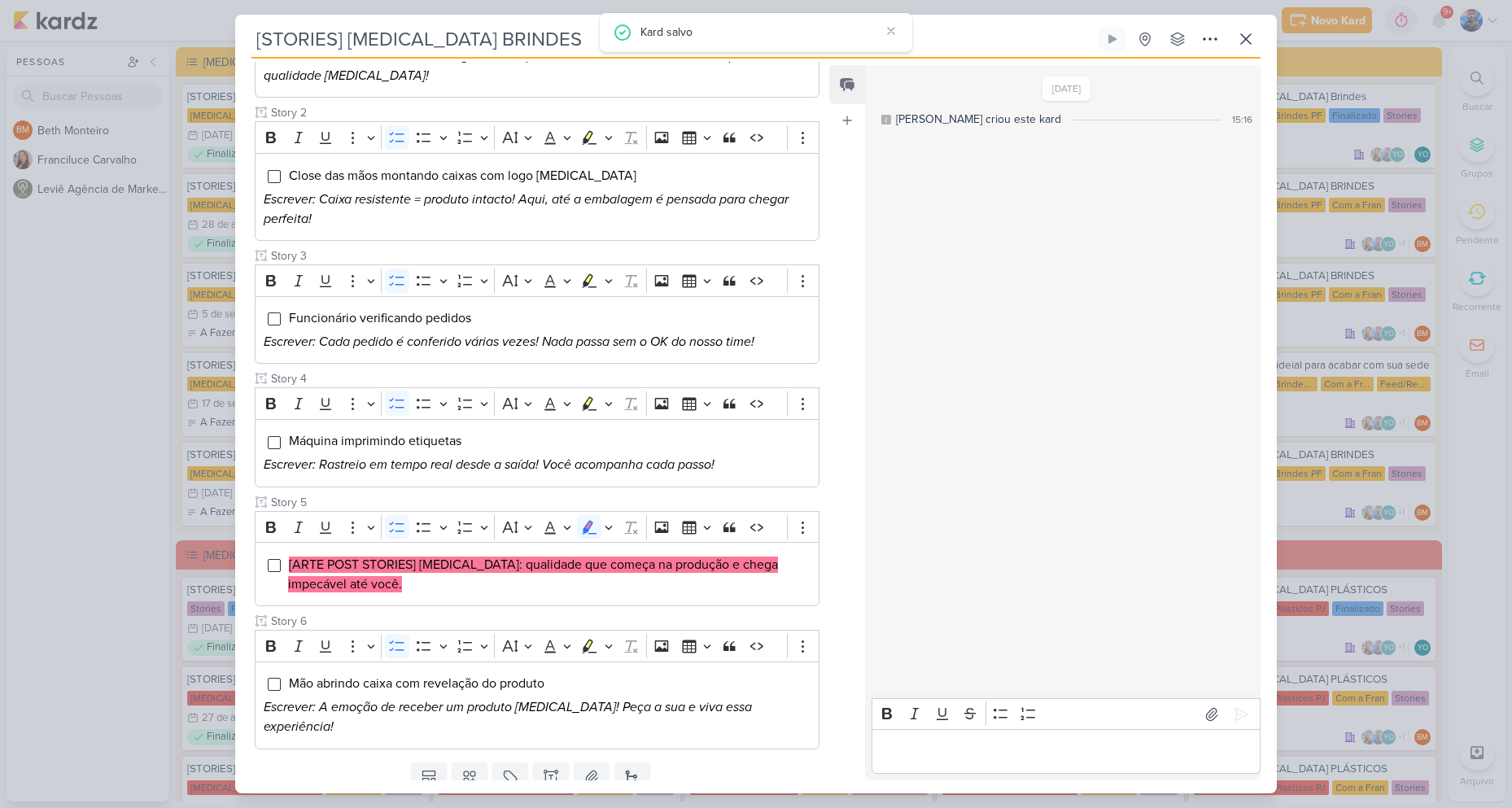
scroll to position [326, 0]
drag, startPoint x: 418, startPoint y: 563, endPoint x: 461, endPoint y: 569, distance: 43.4
click at [461, 569] on mark "[ARTE POST STORIES] Allegra: qualidade que começa na produção e chega impecável…" at bounding box center [533, 574] width 490 height 36
copy mark "Allegra:"
click at [507, 581] on li "[ARTE POST STORIES] Allegra: qualidade que começa na produção e chega impecável…" at bounding box center [549, 574] width 523 height 39
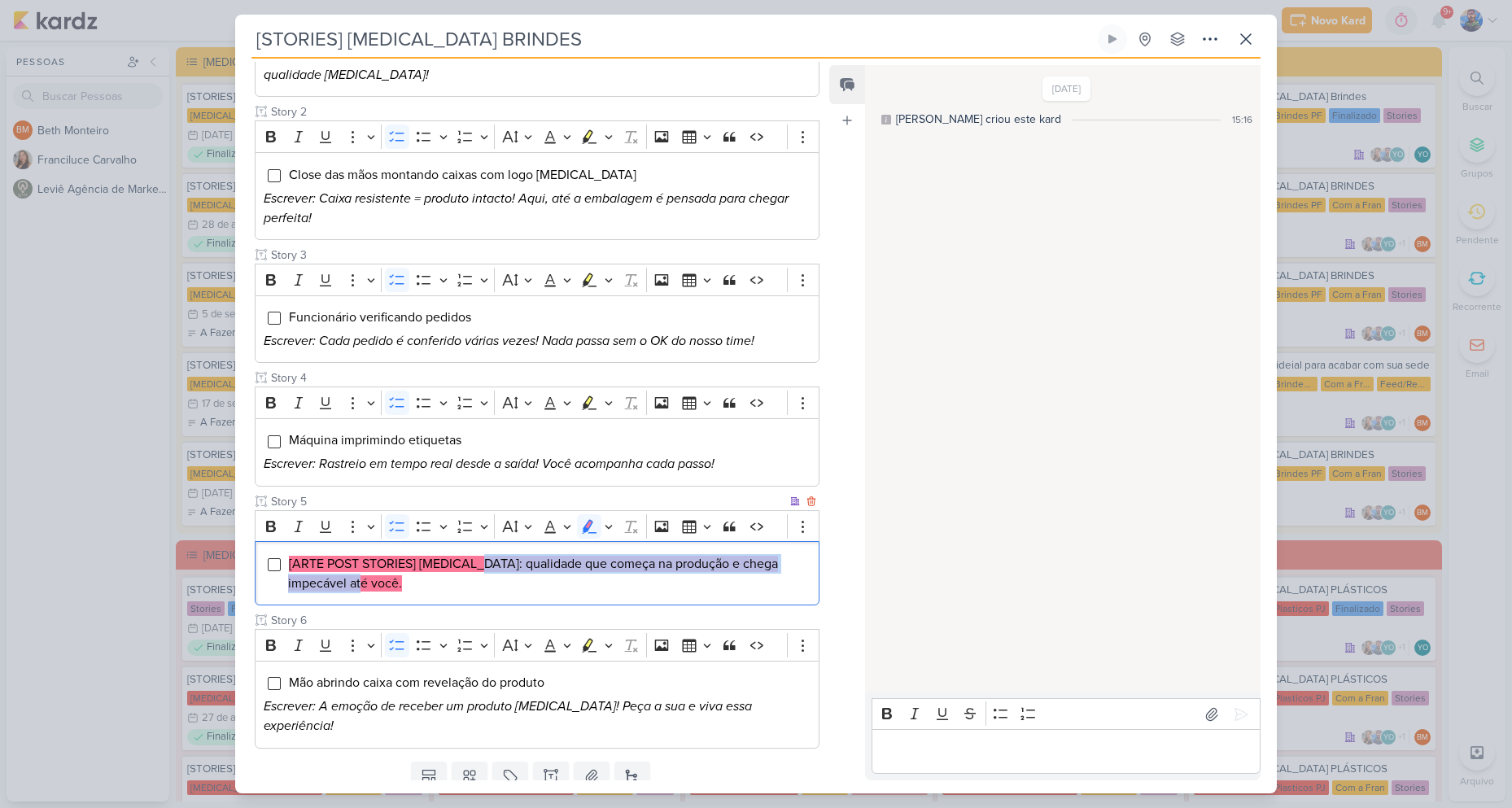
drag, startPoint x: 466, startPoint y: 561, endPoint x: 812, endPoint y: 596, distance: 347.8
click at [812, 596] on div "[ARTE POST STORIES] Allegra: qualidade que começa na produção e chega impecável…" at bounding box center [537, 573] width 564 height 64
copy mark "qualidade que começa na produção e chega impecável até você."
click at [619, 576] on li "[ARTE POST STORIES] Allegra: qualidade que começa na produção e chega impecável…" at bounding box center [549, 574] width 523 height 39
drag, startPoint x: 725, startPoint y: 561, endPoint x: 792, endPoint y: 570, distance: 67.6
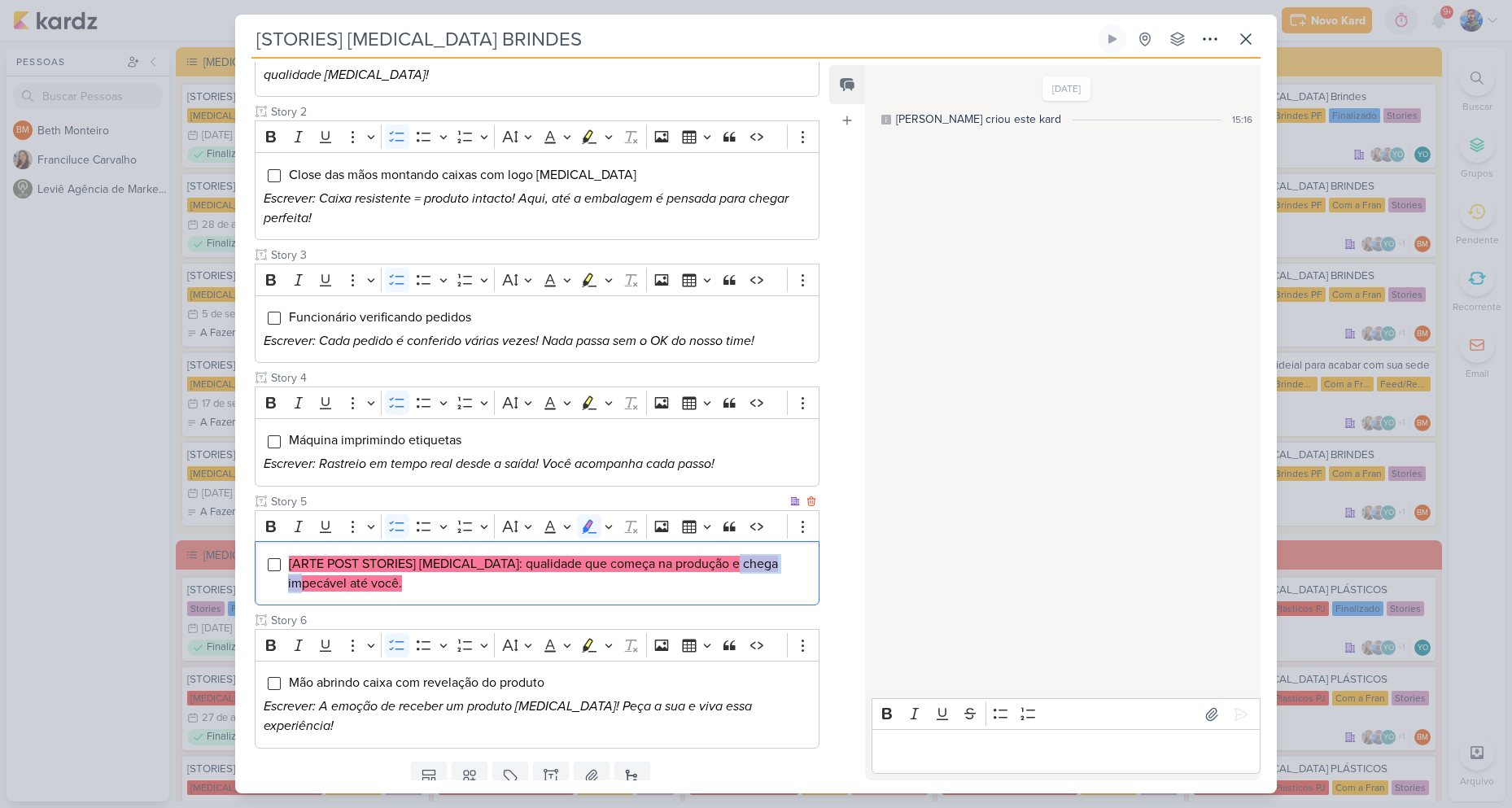
click at [792, 570] on li "[ARTE POST STORIES] Allegra: qualidade que começa na produção e chega impecável…" at bounding box center [549, 574] width 523 height 39
copy mark "impecável"
click at [634, 581] on li "[ARTE POST STORIES] Allegra: qualidade que começa na produção e chega impecável…" at bounding box center [549, 574] width 523 height 39
click at [634, 581] on li "[ARTE POST STORIES] Allegra: qualidade que começa na produção e chega impecável…" at bounding box center [549, 574] width 523 height 39
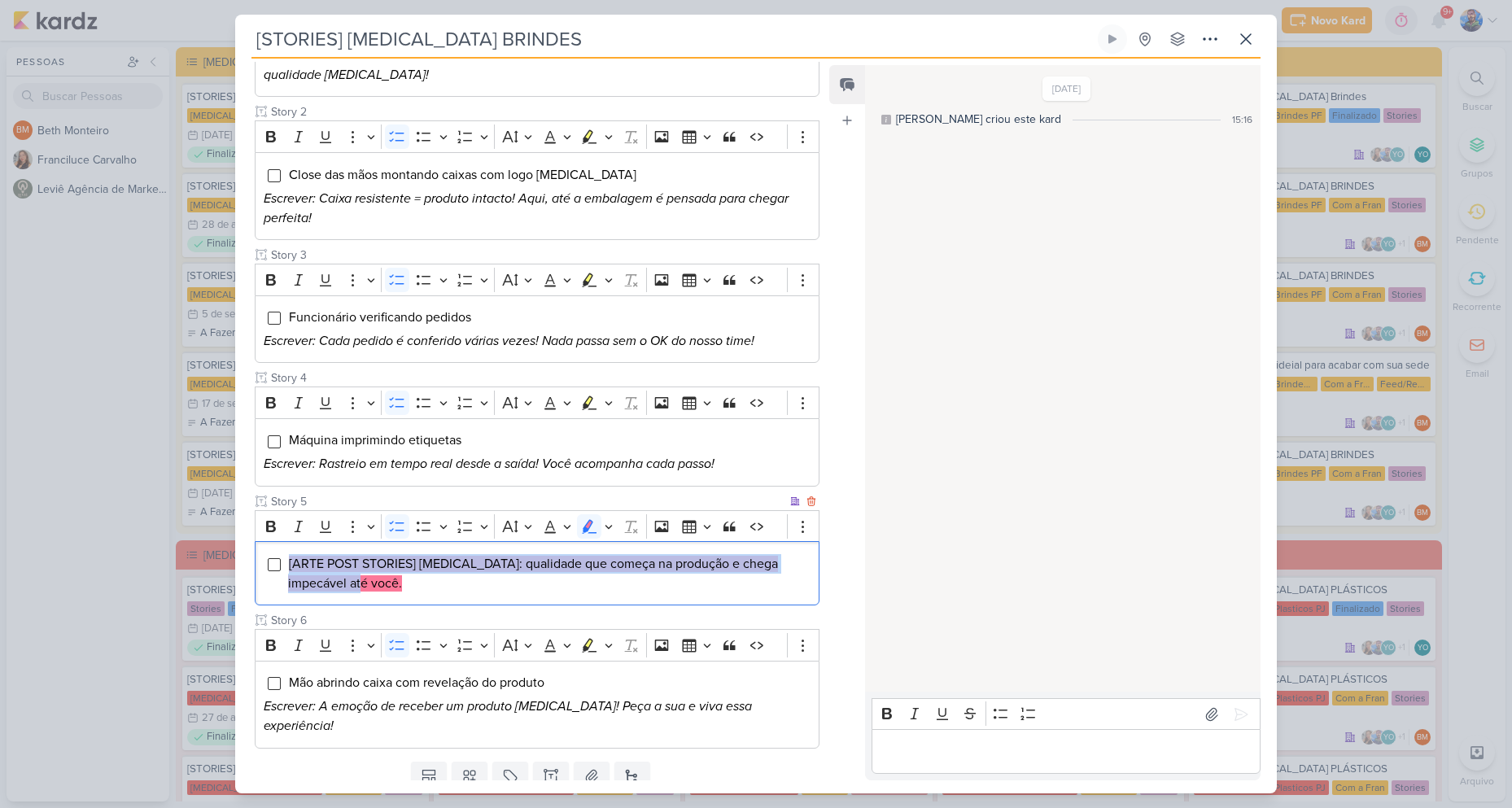
click at [634, 581] on li "[ARTE POST STORIES] Allegra: qualidade que começa na produção e chega impecável…" at bounding box center [549, 574] width 523 height 39
click at [611, 528] on icon "Editor toolbar" at bounding box center [609, 526] width 9 height 16
click at [516, 561] on icon "Text highlight toolbar" at bounding box center [512, 553] width 16 height 16
click at [458, 589] on li "[ARTE POST STORIES] Allegra: qualidade que começa na produção e chega impecável…" at bounding box center [549, 574] width 523 height 39
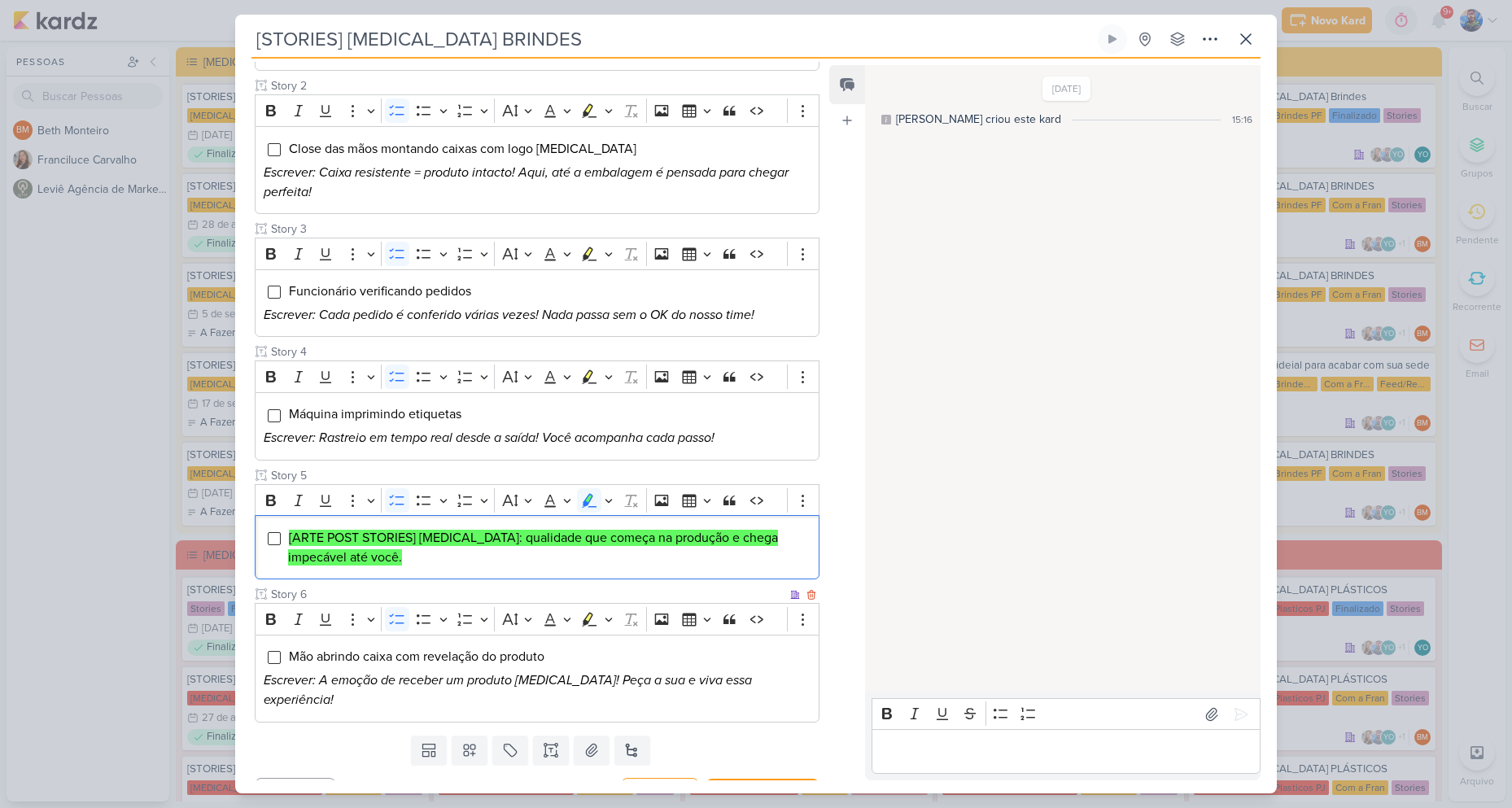
scroll to position [364, 0]
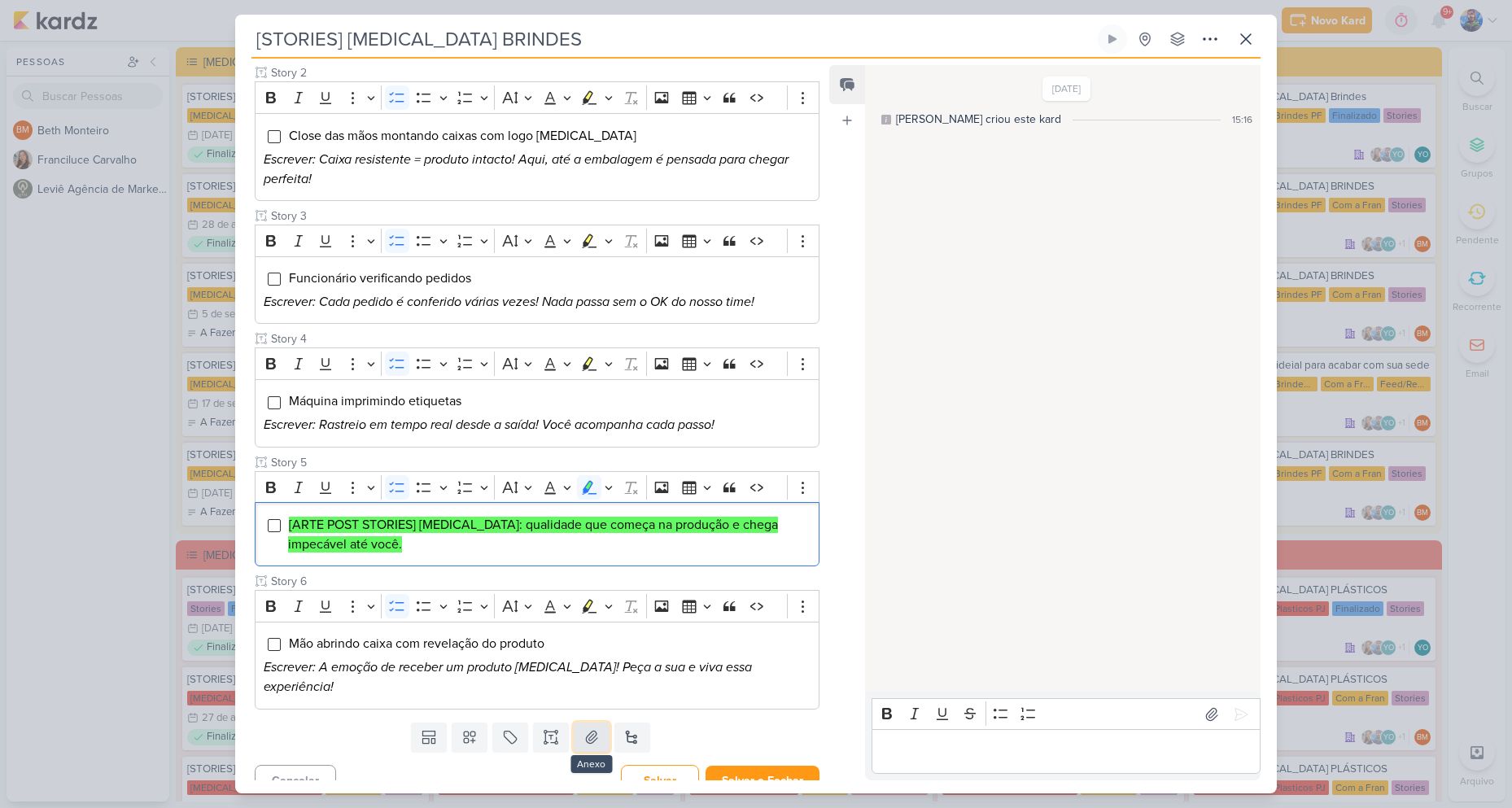
click at [588, 730] on icon at bounding box center [591, 736] width 11 height 12
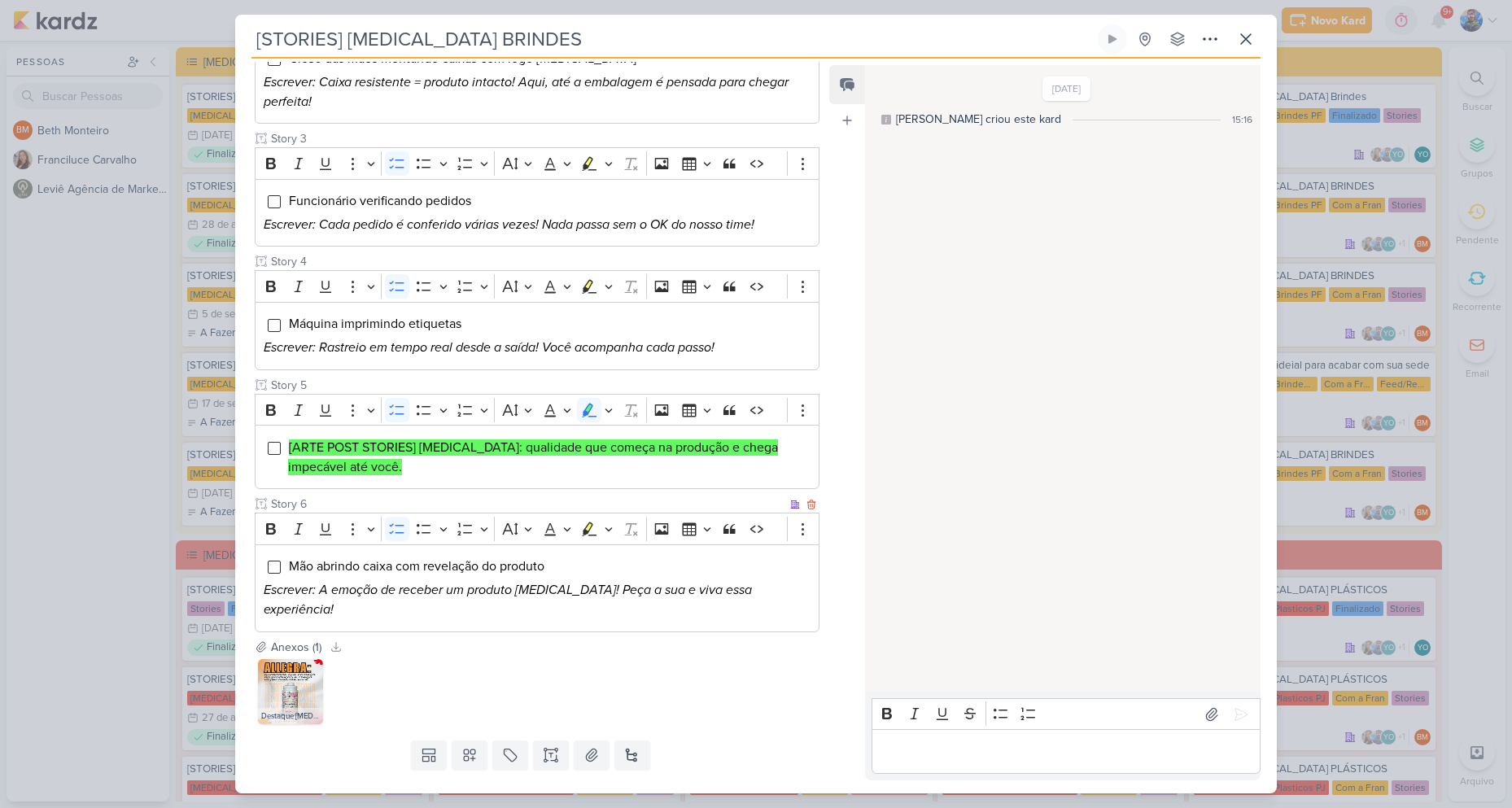
scroll to position [460, 0]
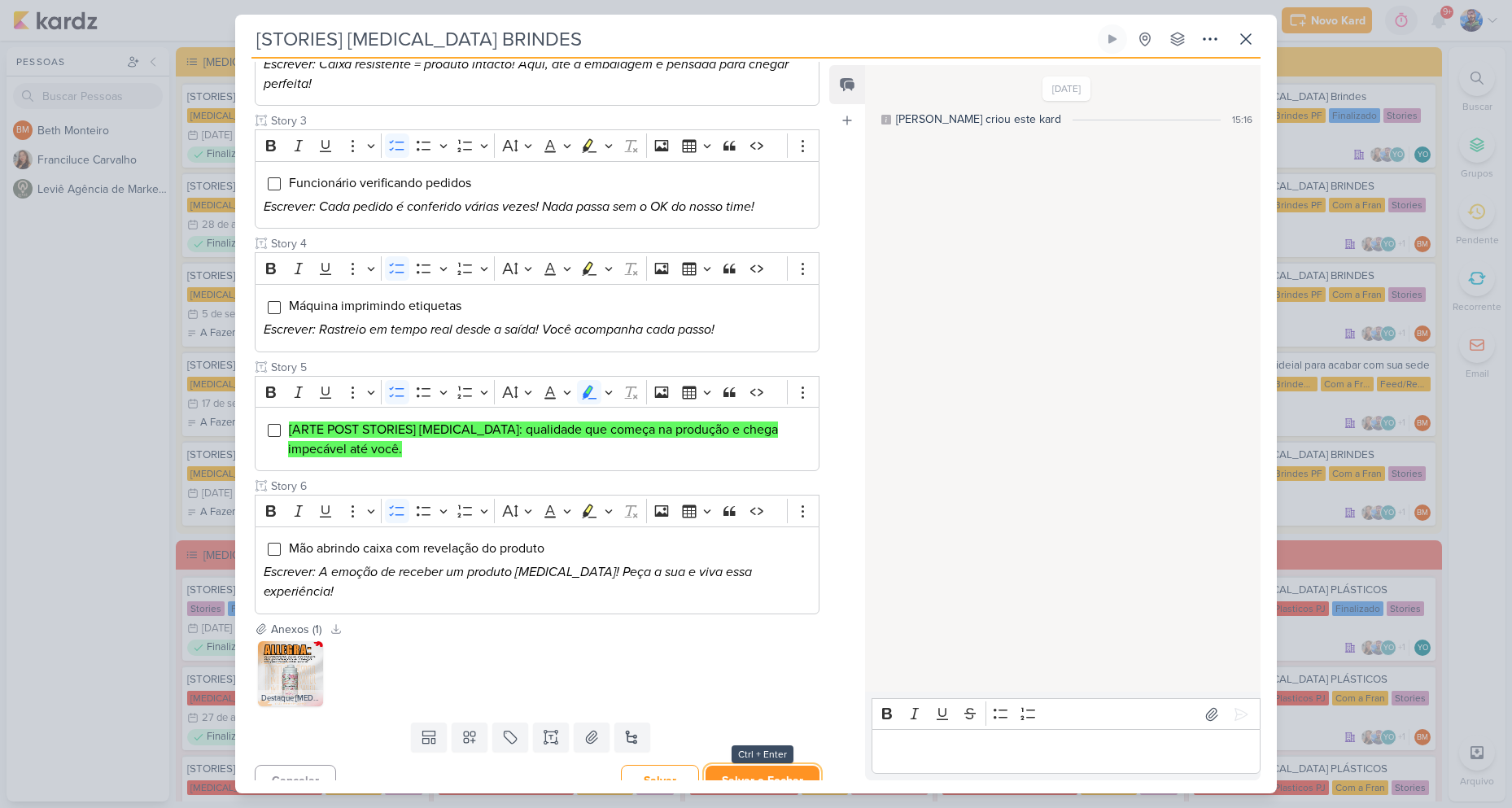
click at [753, 765] on button "Salvar e Fechar" at bounding box center [762, 780] width 114 height 30
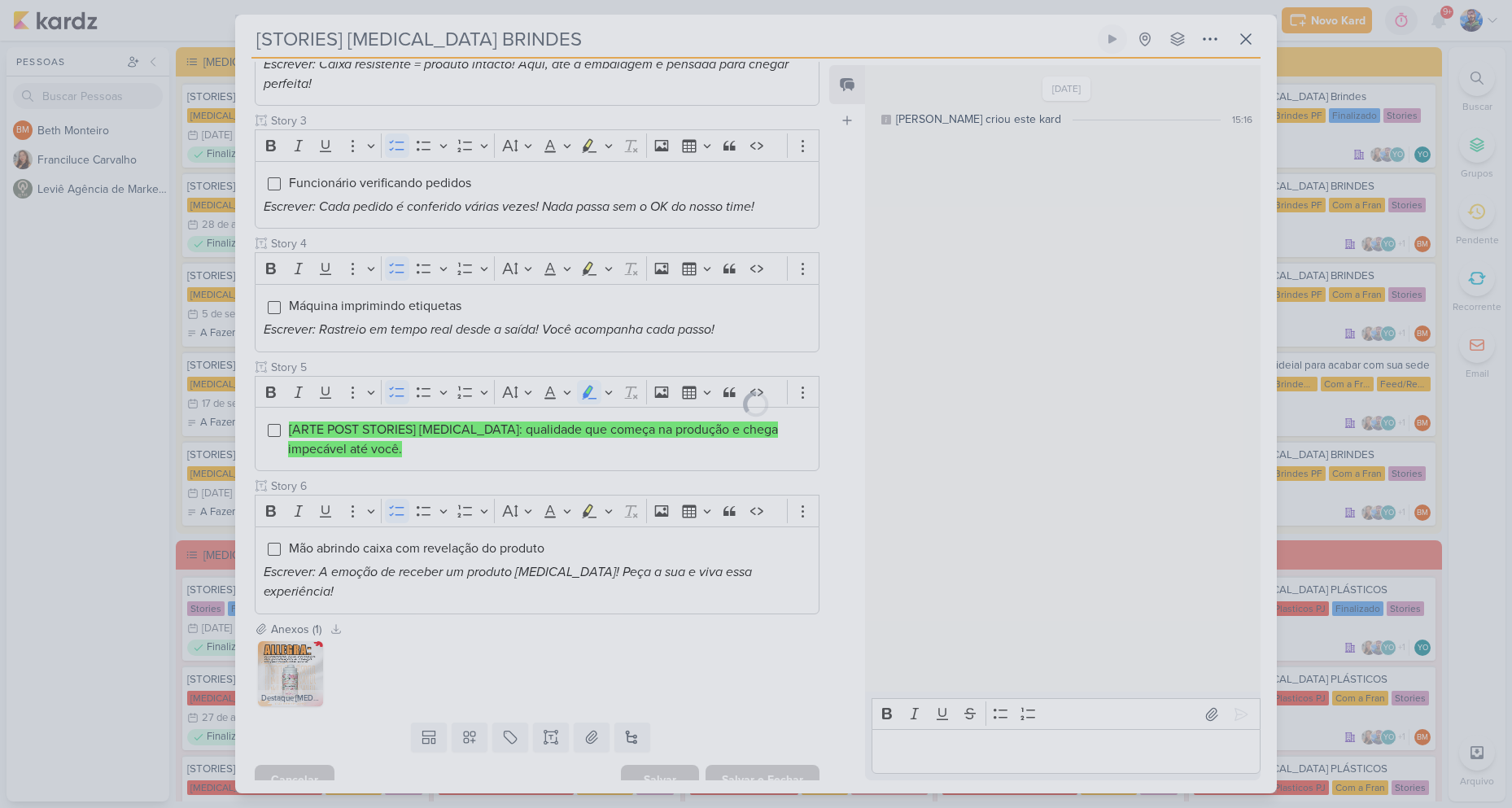
scroll to position [458, 0]
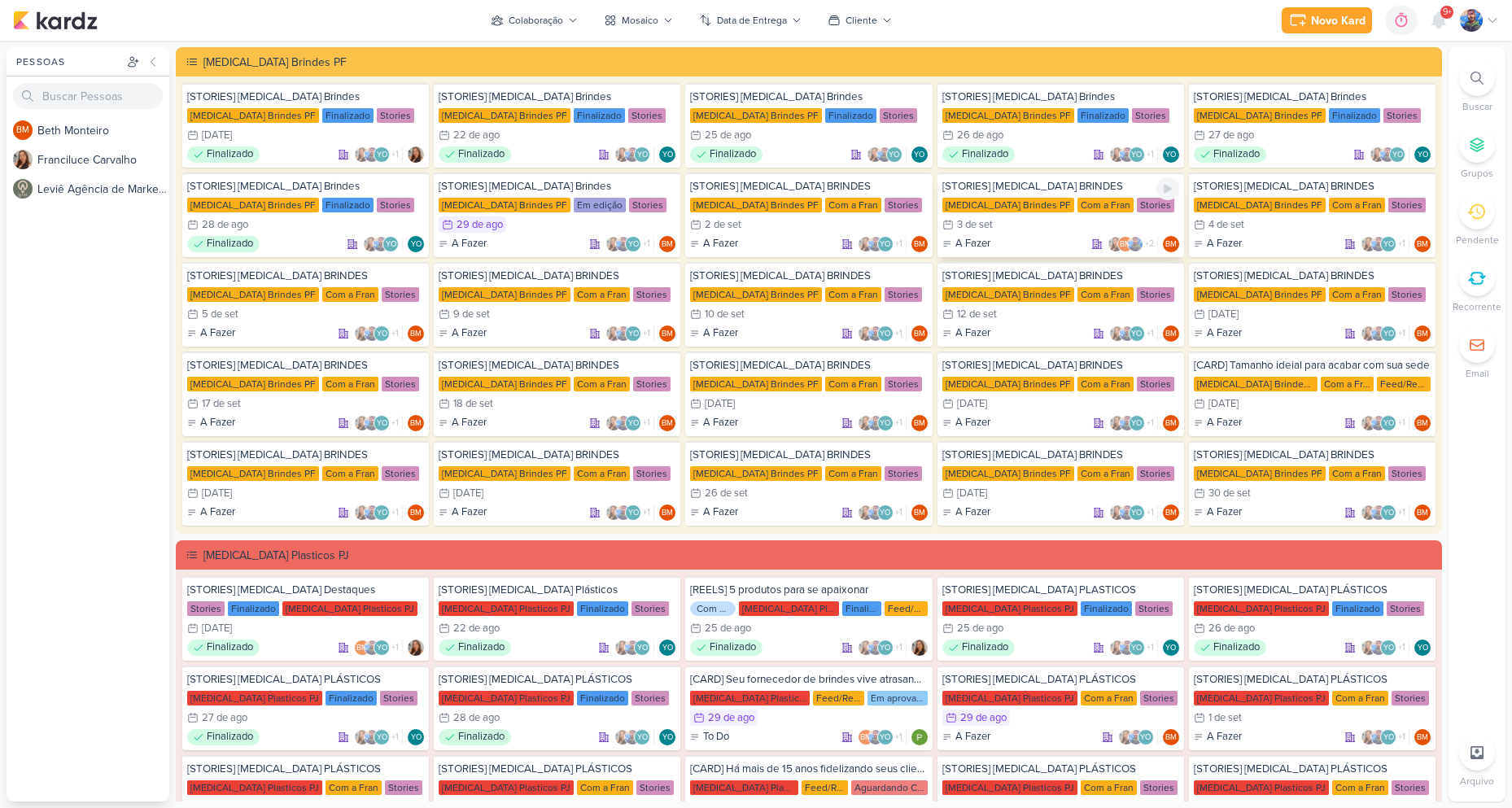
click at [1053, 222] on div "3/9 3 de set" at bounding box center [1060, 224] width 237 height 16
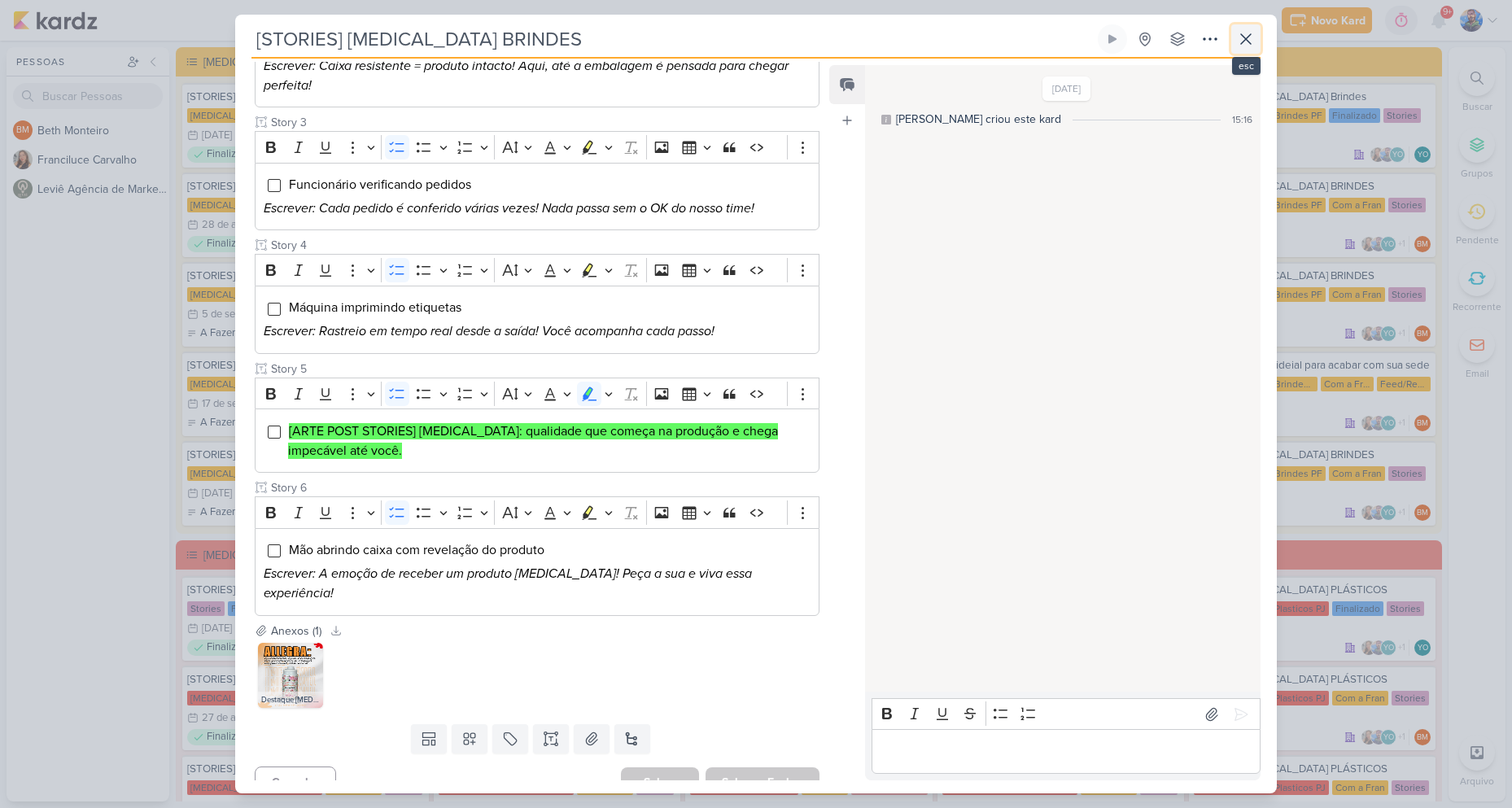
click at [1251, 44] on icon at bounding box center [1245, 38] width 20 height 20
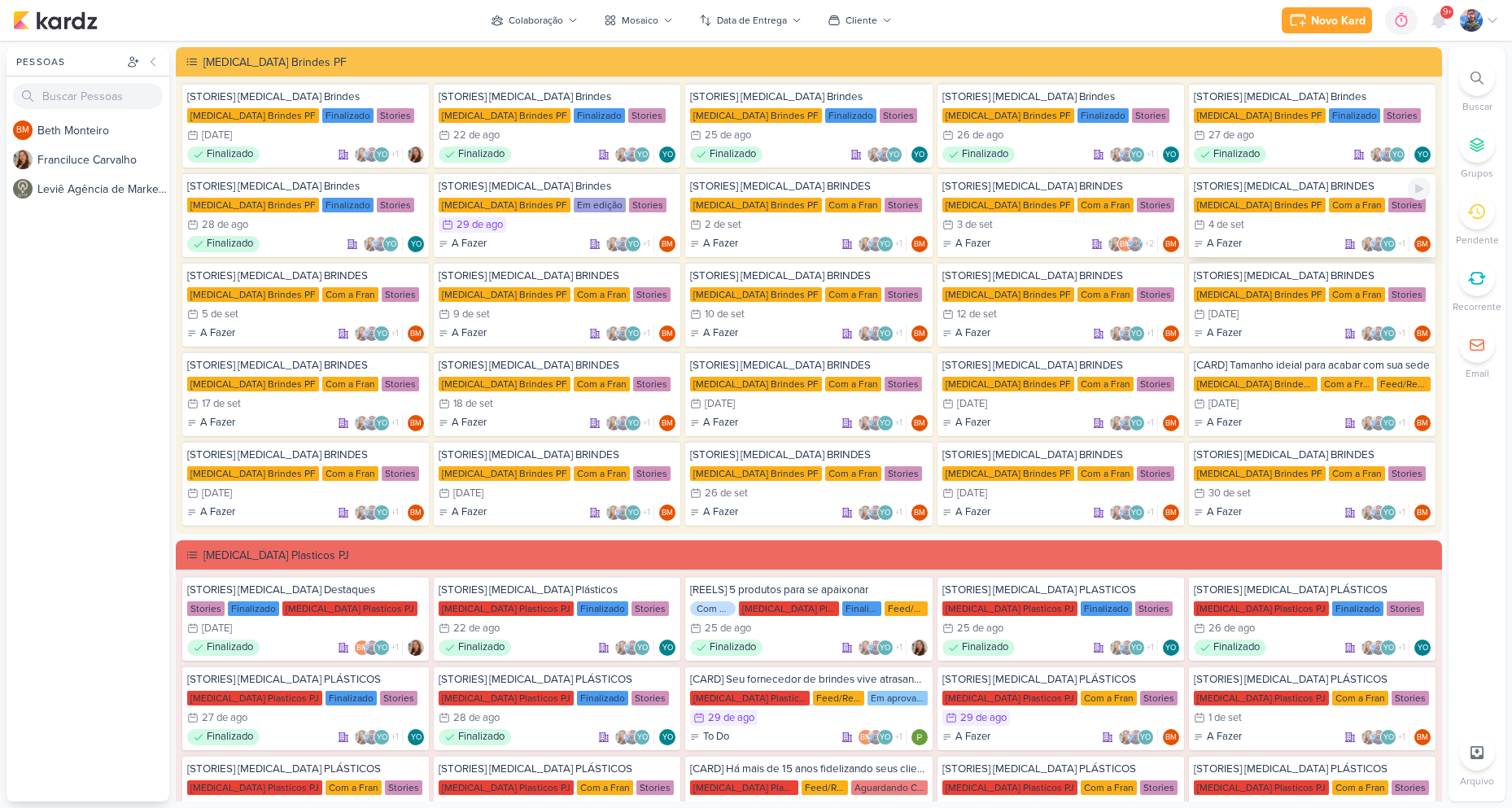
click at [1329, 205] on div "Com a Fran" at bounding box center [1357, 204] width 56 height 15
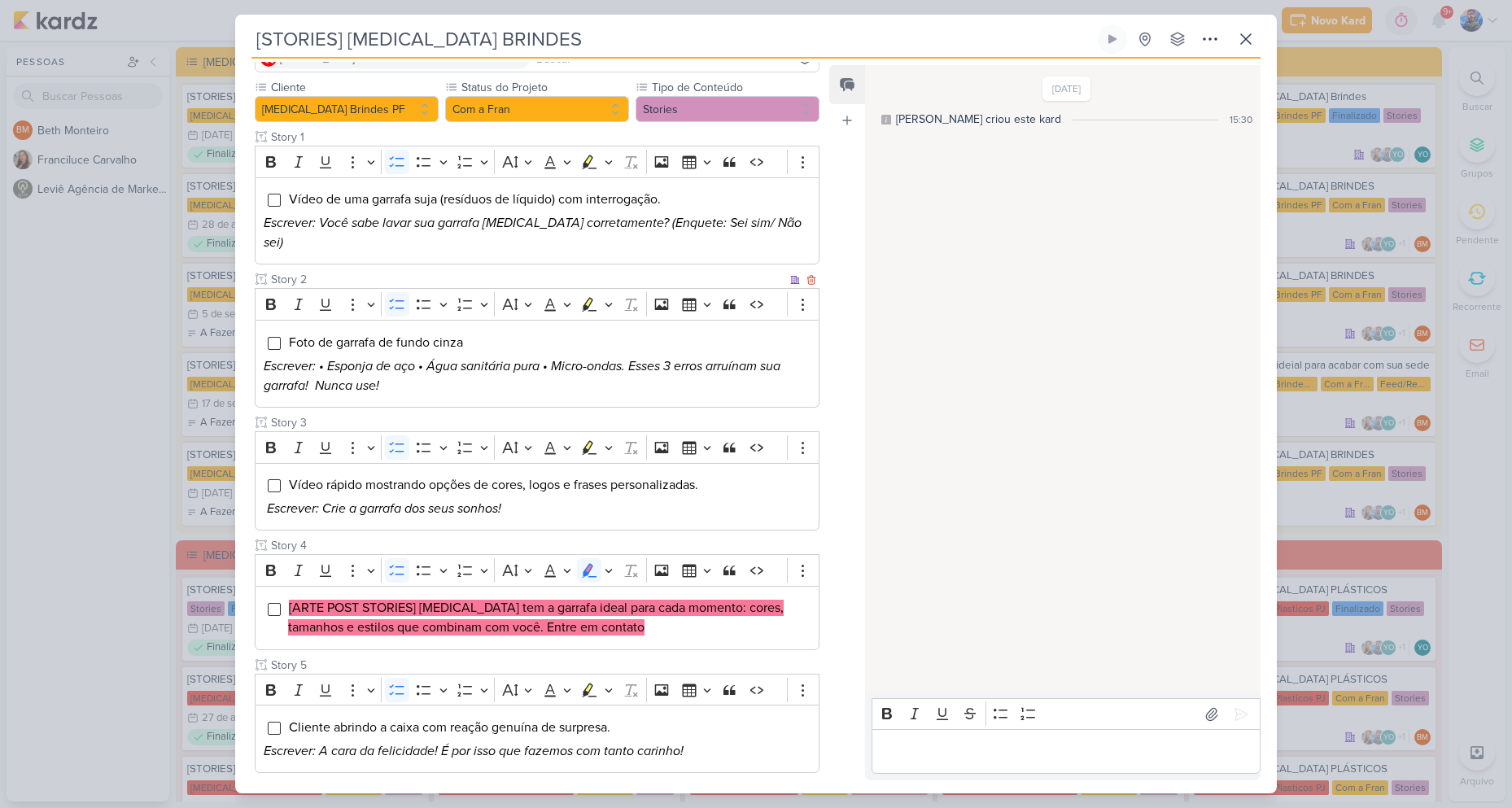
scroll to position [321, 0]
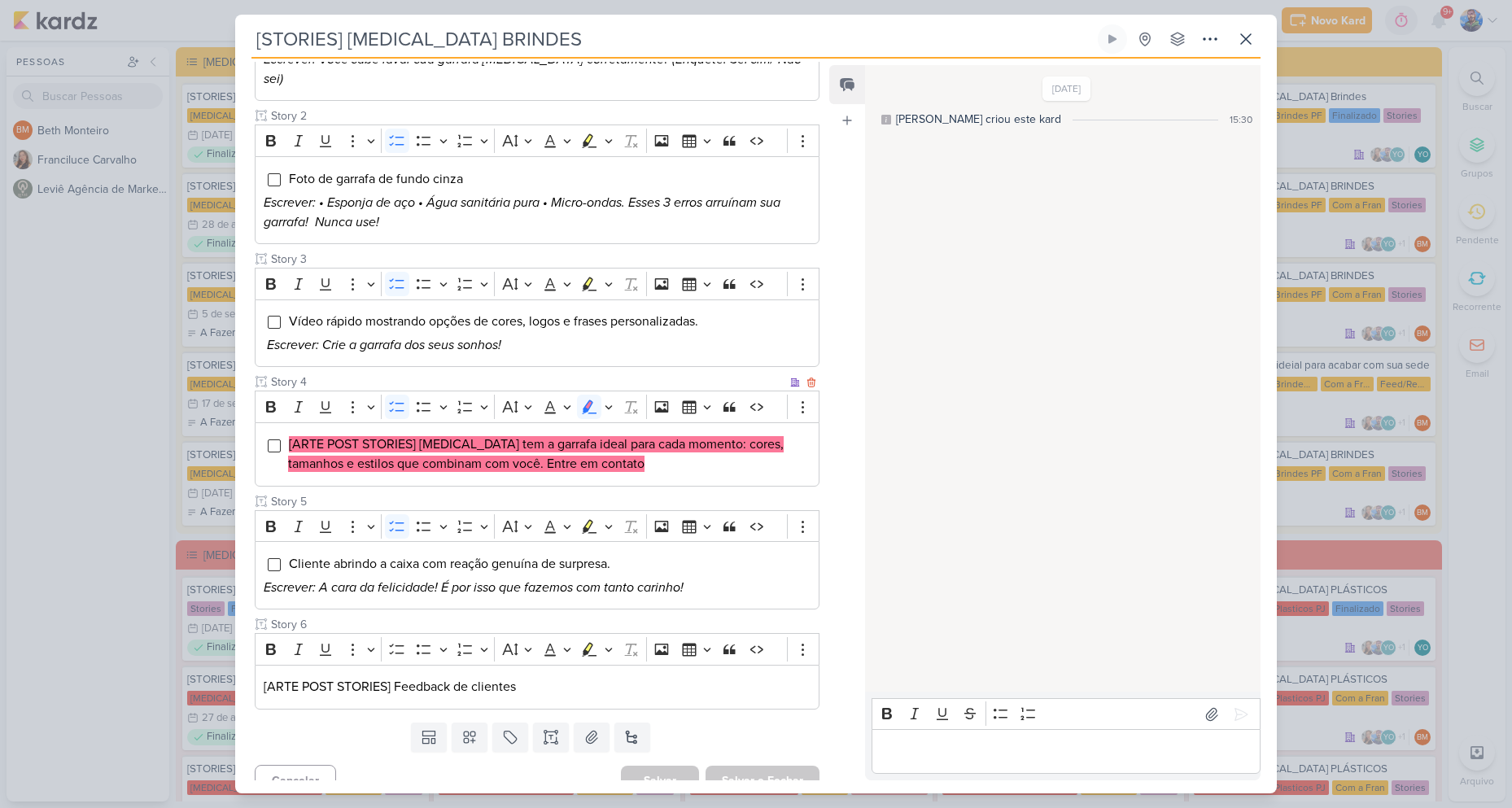
click at [429, 436] on mark "[ARTE POST STORIES] Allegra tem a garrafa ideal para cada momento: cores, taman…" at bounding box center [535, 454] width 495 height 36
drag, startPoint x: 421, startPoint y: 422, endPoint x: 493, endPoint y: 406, distance: 73.8
click at [493, 422] on div "[ARTE POST STORIES] Allegra tem a garrafa ideal para cada momento: cores, taman…" at bounding box center [537, 454] width 564 height 64
copy mark "Allegra tem a"
click at [539, 436] on mark "[ARTE POST STORIES] Allegra tem a garrafa ideal para cada momento: cores, taman…" at bounding box center [535, 454] width 495 height 36
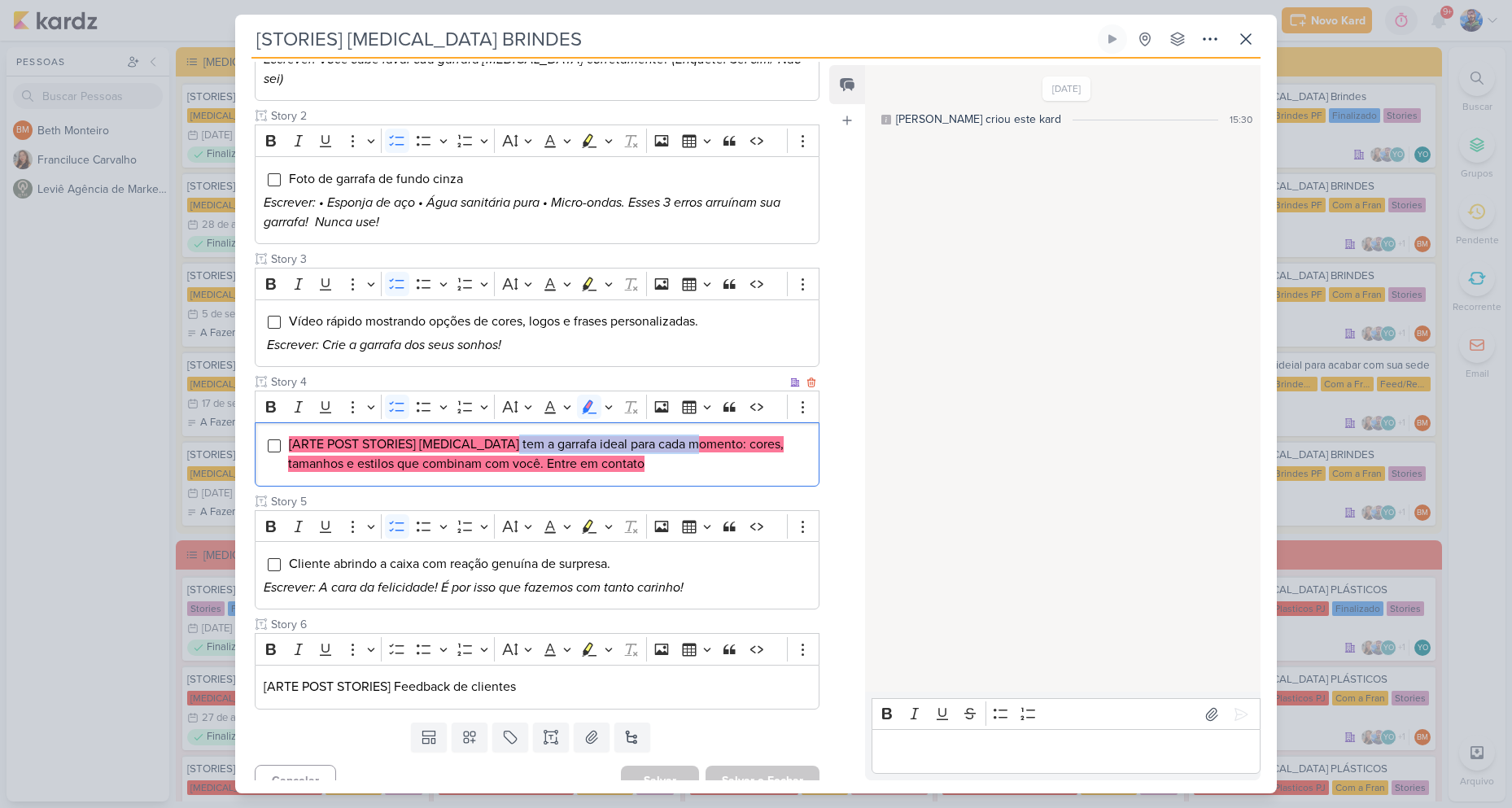
drag, startPoint x: 500, startPoint y: 427, endPoint x: 689, endPoint y: 413, distance: 189.5
click at [689, 422] on div "[ARTE POST STORIES] Allegra tem a garrafa ideal para cada momento: cores, taman…" at bounding box center [537, 454] width 564 height 64
copy mark "garrafa ideal para cada momento:"
click at [694, 436] on mark "[ARTE POST STORIES] Allegra tem a garrafa ideal para cada momento: cores, taman…" at bounding box center [535, 454] width 495 height 36
drag, startPoint x: 694, startPoint y: 427, endPoint x: 806, endPoint y: 440, distance: 112.8
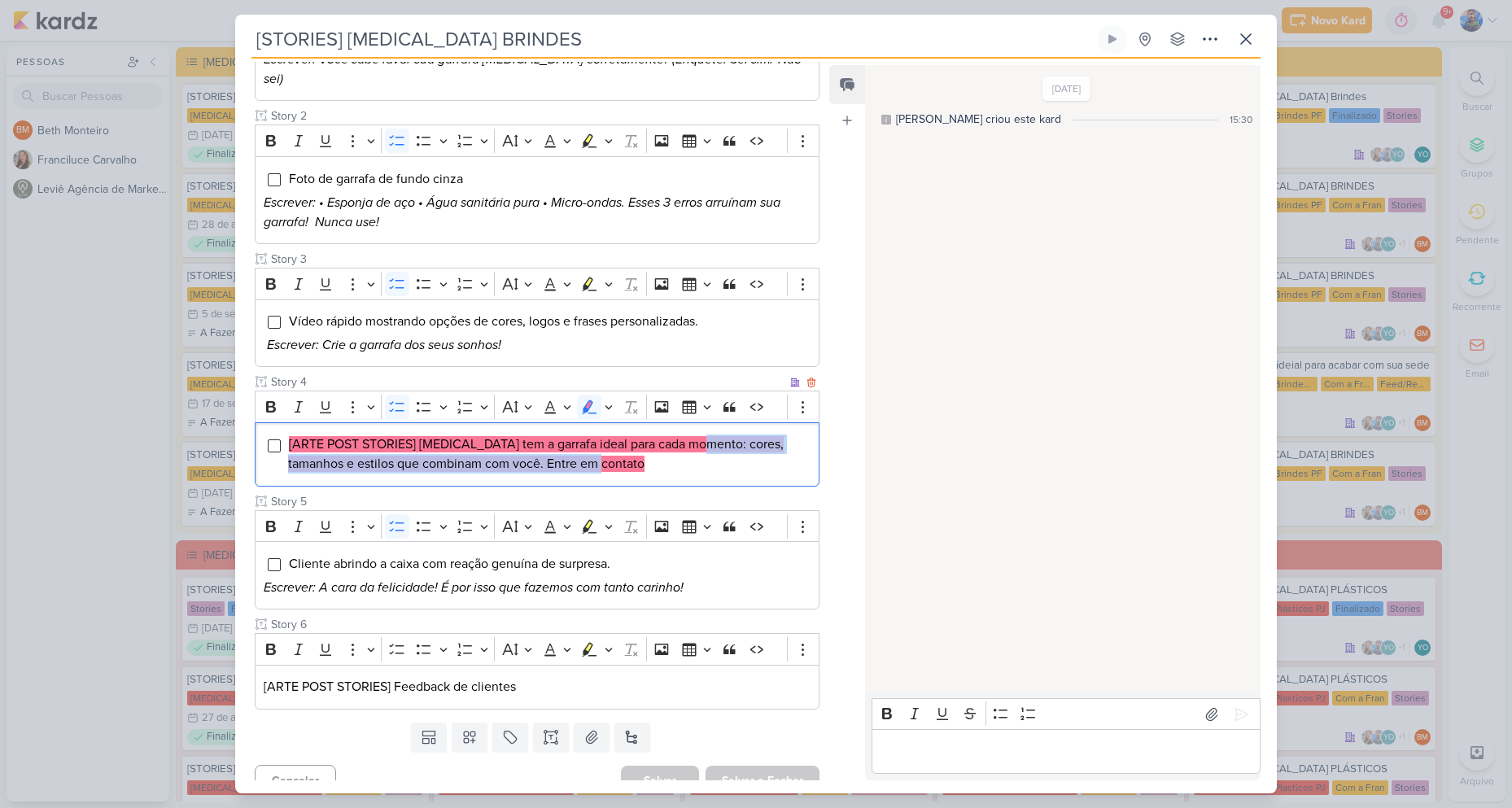
click at [806, 440] on div "[ARTE POST STORIES] Allegra tem a garrafa ideal para cada momento: cores, taman…" at bounding box center [537, 454] width 564 height 64
click at [709, 436] on mark "[ARTE POST STORIES] Allegra tem a garrafa ideal para cada momento: cores, taman…" at bounding box center [535, 454] width 495 height 36
drag, startPoint x: 695, startPoint y: 416, endPoint x: 475, endPoint y: 456, distance: 223.6
click at [475, 456] on div "[ARTE POST STORIES] Allegra tem a garrafa ideal para cada momento: cores, taman…" at bounding box center [537, 454] width 564 height 64
copy mark "cores, tamanhos e estilos que combinam com você."
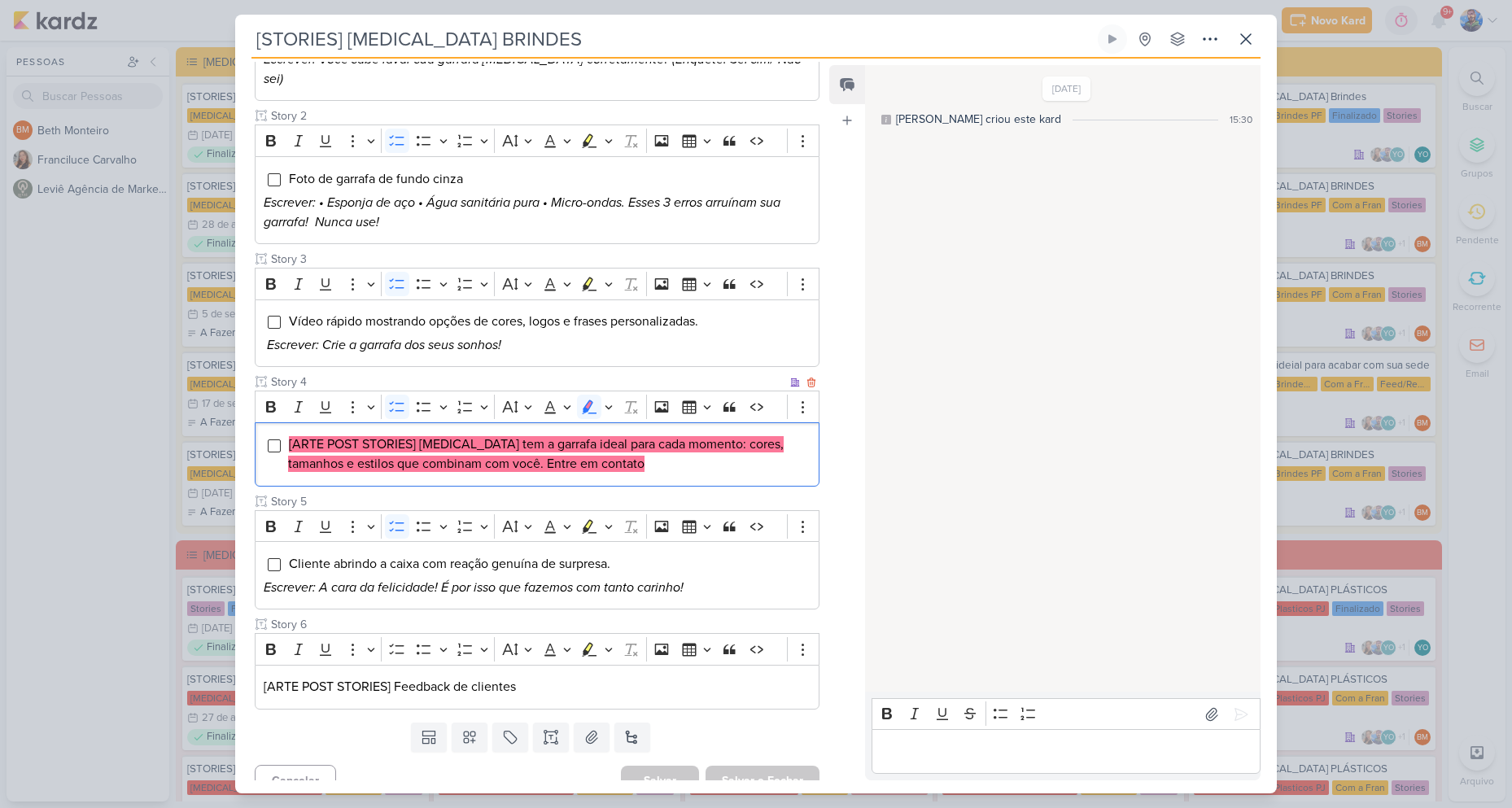
click at [530, 436] on mark "[ARTE POST STORIES] Allegra tem a garrafa ideal para cada momento: cores, taman…" at bounding box center [535, 454] width 495 height 36
drag, startPoint x: 477, startPoint y: 447, endPoint x: 574, endPoint y: 451, distance: 97.1
click at [574, 451] on mark "[ARTE POST STORIES] Allegra tem a garrafa ideal para cada momento: cores, taman…" at bounding box center [535, 454] width 495 height 36
drag, startPoint x: 514, startPoint y: 442, endPoint x: 502, endPoint y: 443, distance: 12.0
click at [513, 440] on mark "[ARTE POST STORIES] Allegra tem a garrafa ideal para cada momento: cores, taman…" at bounding box center [535, 454] width 495 height 36
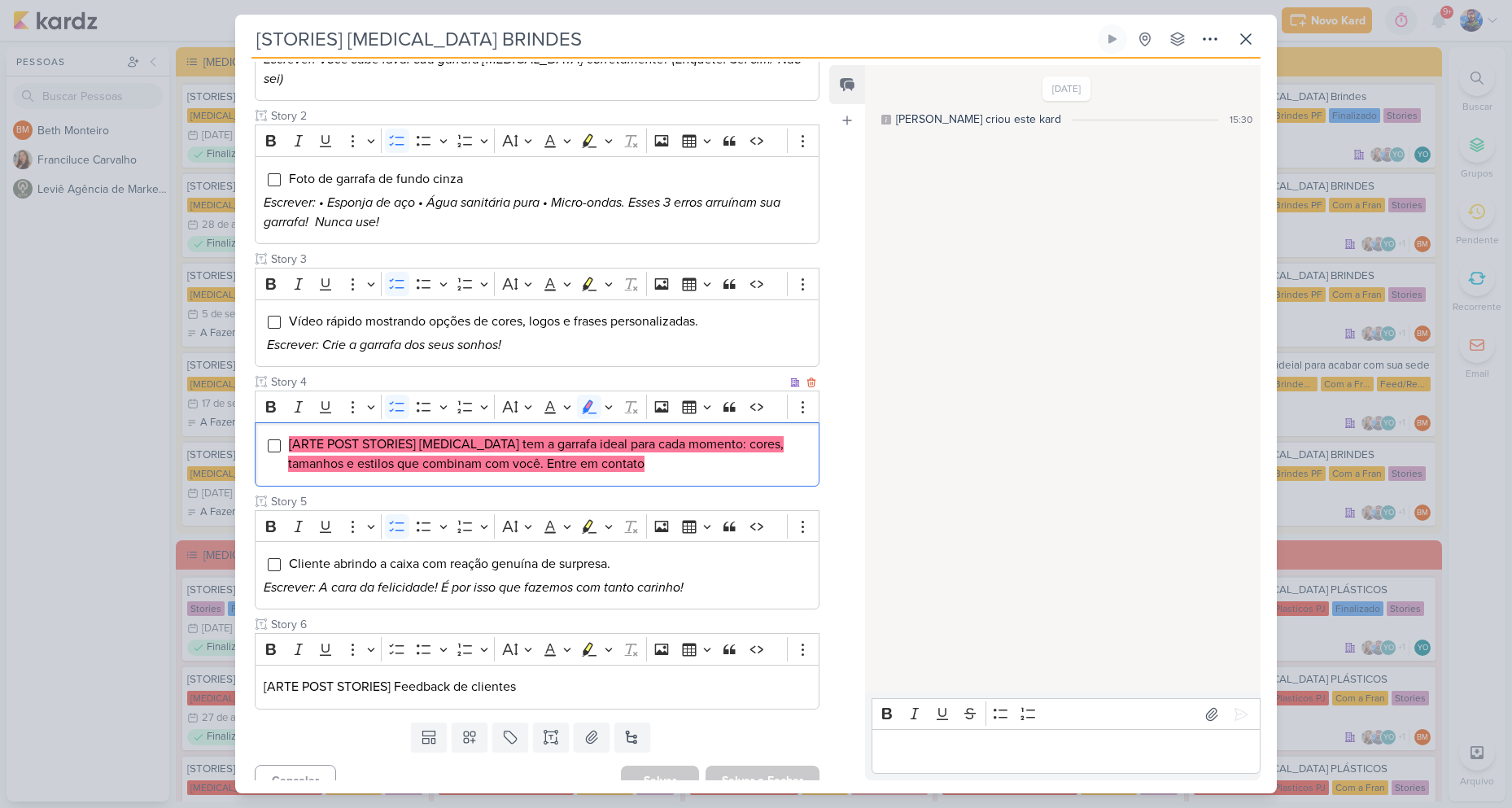
click at [475, 440] on mark "[ARTE POST STORIES] Allegra tem a garrafa ideal para cada momento: cores, taman…" at bounding box center [535, 454] width 495 height 36
drag, startPoint x: 478, startPoint y: 444, endPoint x: 605, endPoint y: 454, distance: 127.4
click at [605, 454] on li "[ARTE POST STORIES] Allegra tem a garrafa ideal para cada momento: cores, taman…" at bounding box center [549, 454] width 523 height 39
click at [747, 457] on div "[ARTE POST STORIES] Allegra tem a garrafa ideal para cada momento: cores, taman…" at bounding box center [537, 454] width 564 height 64
click at [745, 455] on div "[ARTE POST STORIES] Allegra tem a garrafa ideal para cada momento: cores, taman…" at bounding box center [537, 454] width 564 height 64
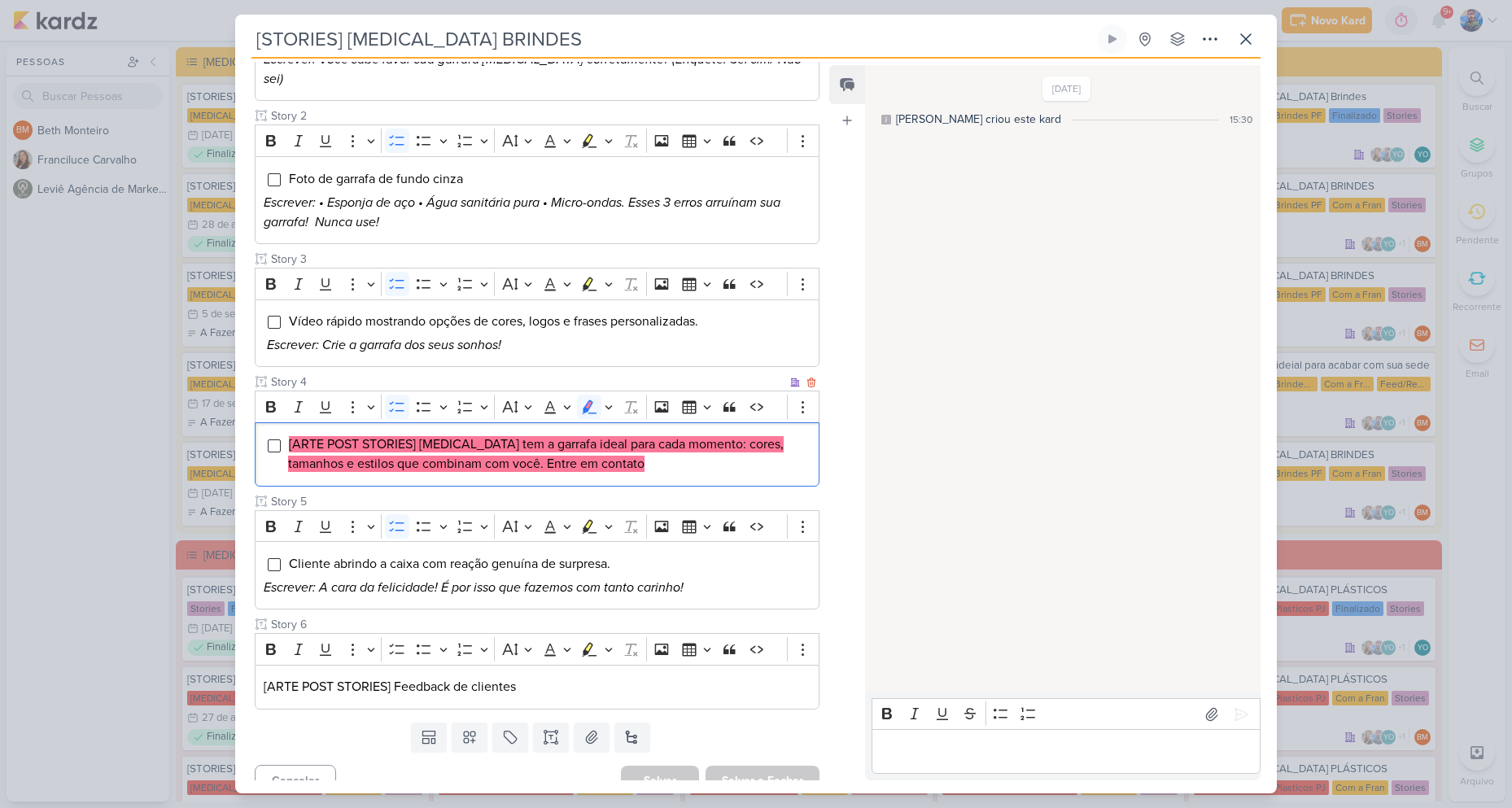
click at [745, 455] on div "[ARTE POST STORIES] Allegra tem a garrafa ideal para cada momento: cores, taman…" at bounding box center [537, 454] width 564 height 64
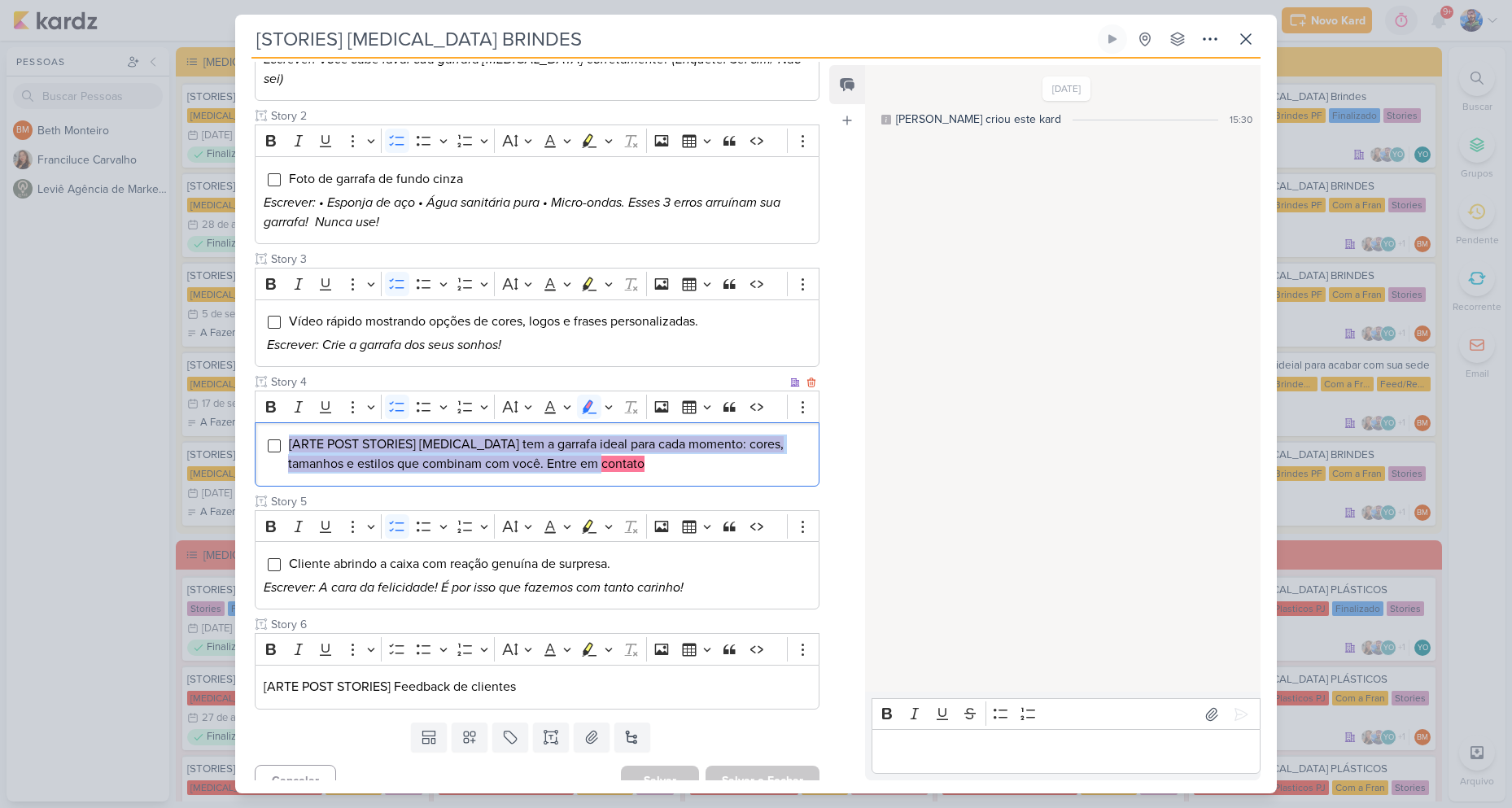
click at [745, 455] on div "[ARTE POST STORIES] Allegra tem a garrafa ideal para cada momento: cores, taman…" at bounding box center [537, 454] width 564 height 64
click at [611, 398] on icon "Editor toolbar" at bounding box center [609, 406] width 9 height 16
click at [515, 427] on icon "Text highlight toolbar" at bounding box center [512, 434] width 16 height 16
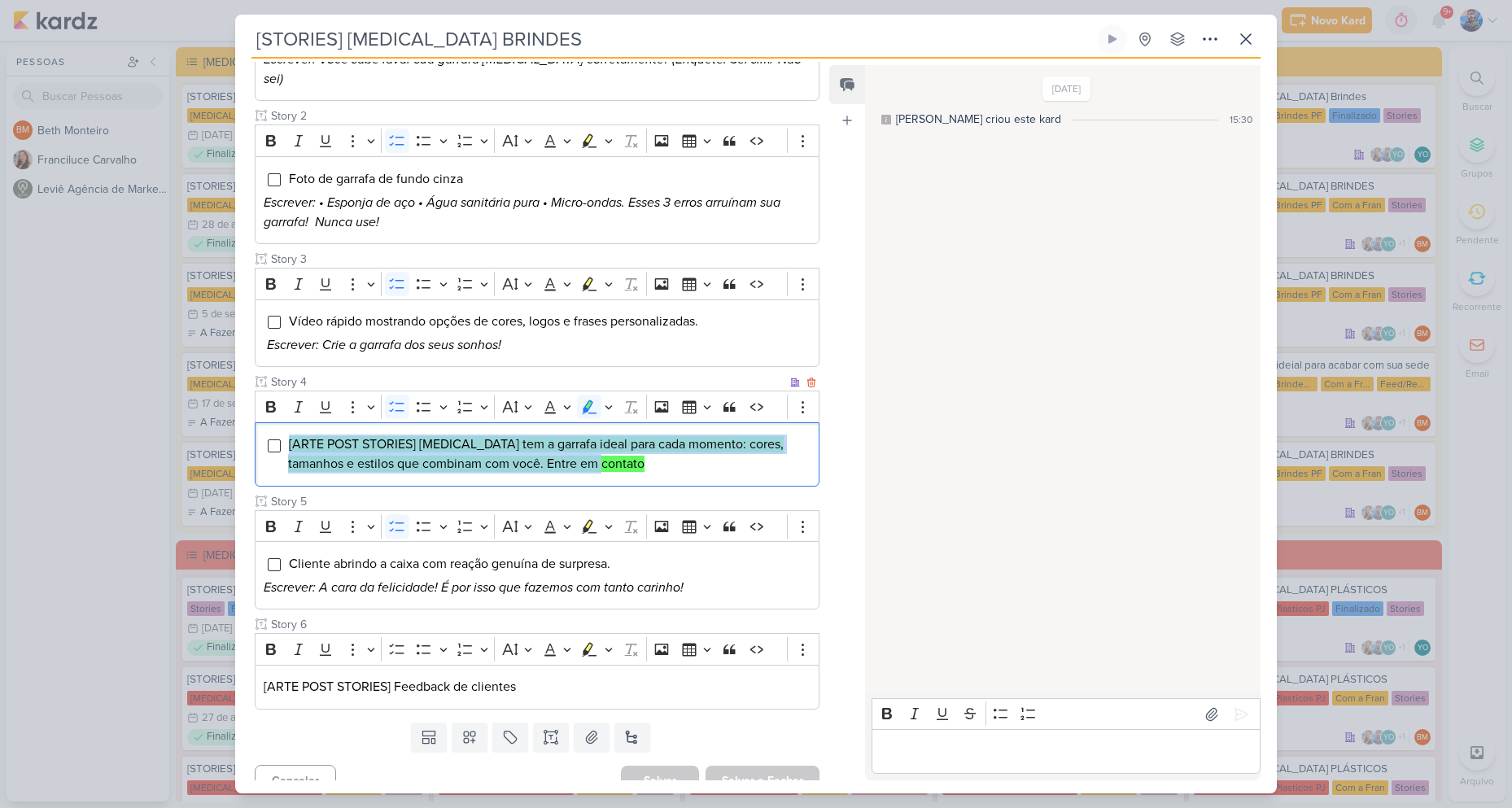
click at [595, 454] on li "[ARTE POST STORIES] Allegra tem a garrafa ideal para cada momento: cores, taman…" at bounding box center [549, 454] width 523 height 39
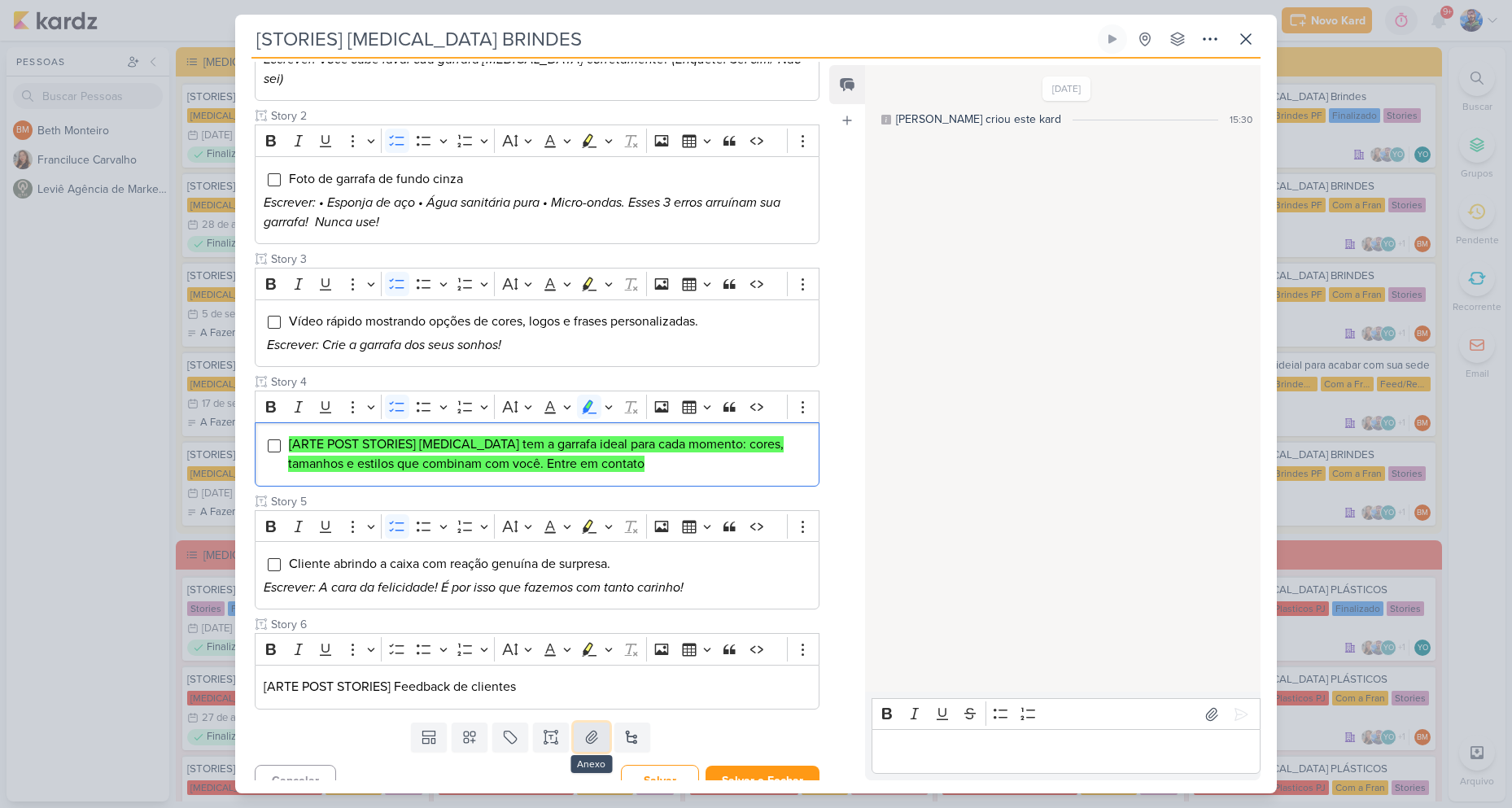
click at [593, 730] on icon at bounding box center [591, 736] width 11 height 12
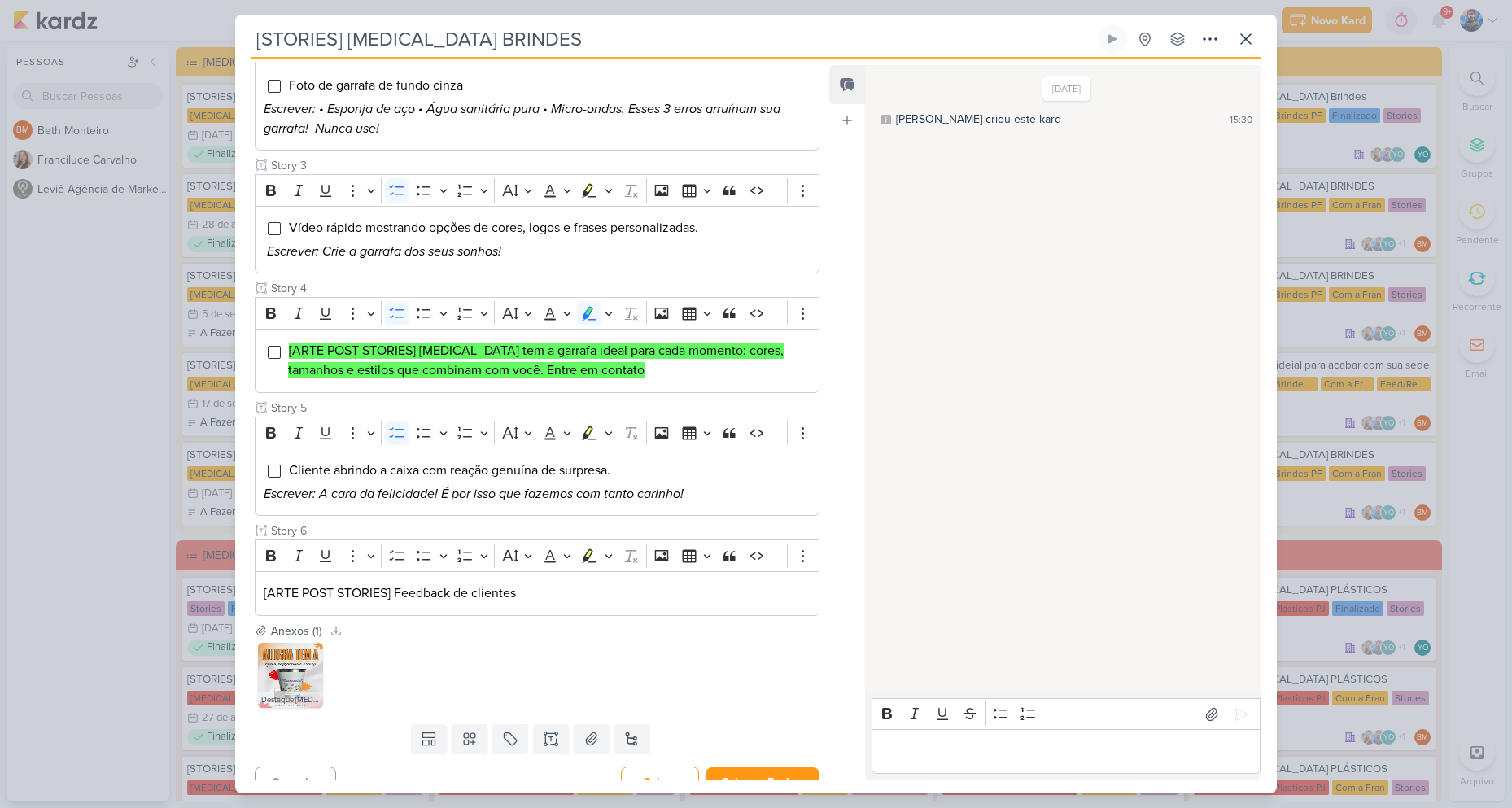
scroll to position [416, 0]
drag, startPoint x: 777, startPoint y: 759, endPoint x: 782, endPoint y: 626, distance: 133.1
click at [777, 765] on button "Salvar e Fechar" at bounding box center [762, 780] width 114 height 30
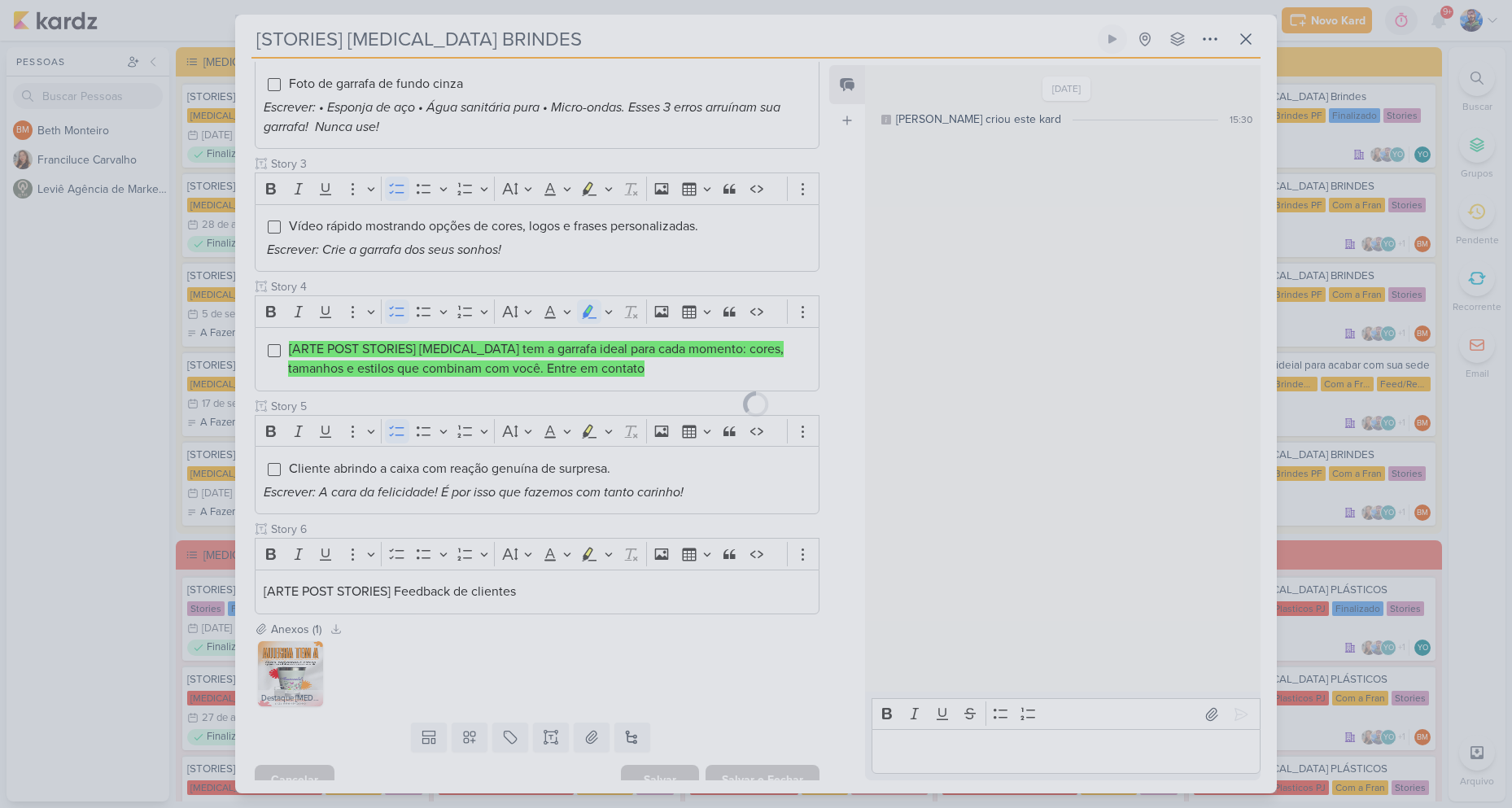
scroll to position [415, 0]
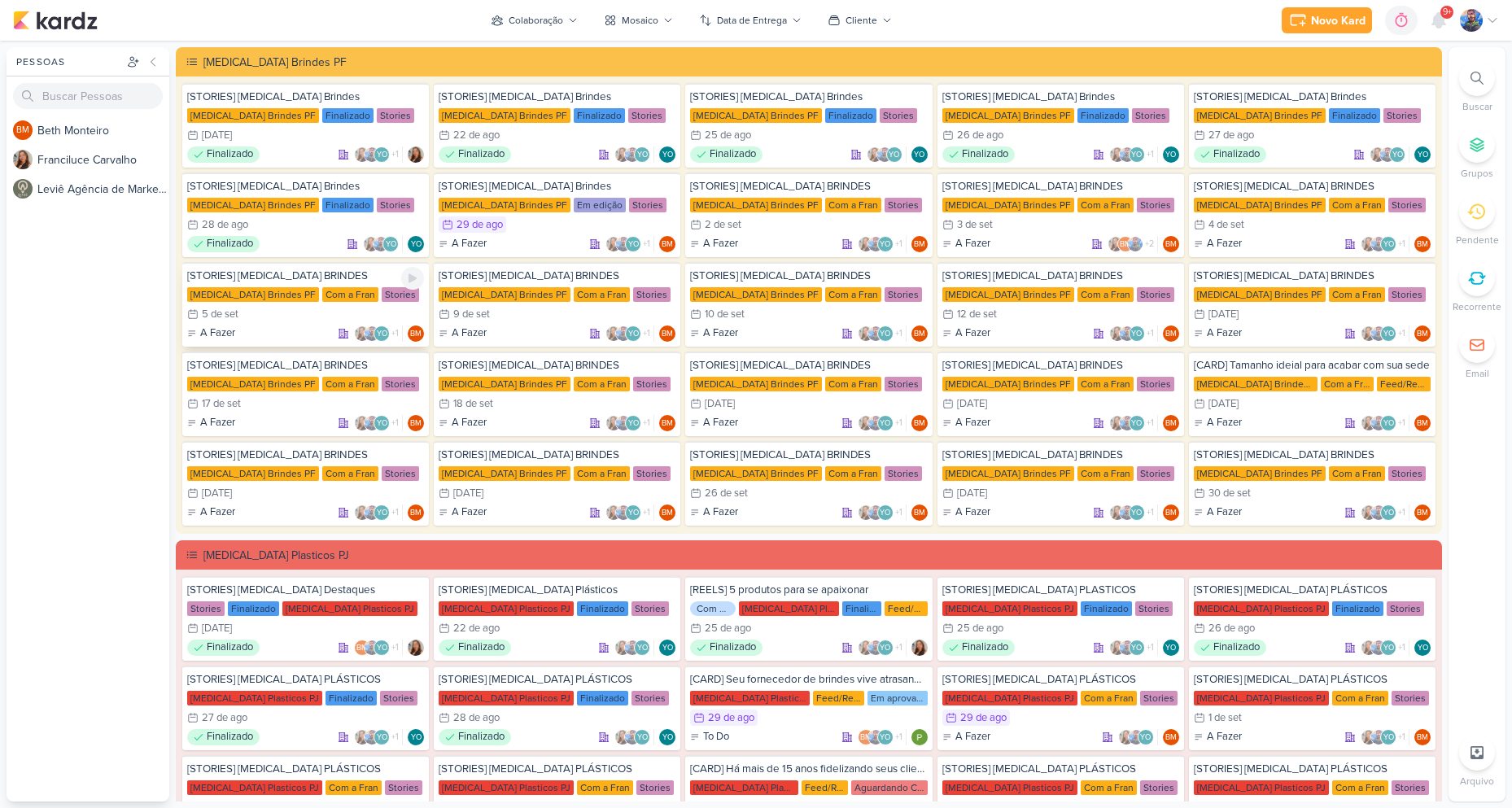
click at [322, 293] on div "Com a Fran" at bounding box center [351, 294] width 56 height 15
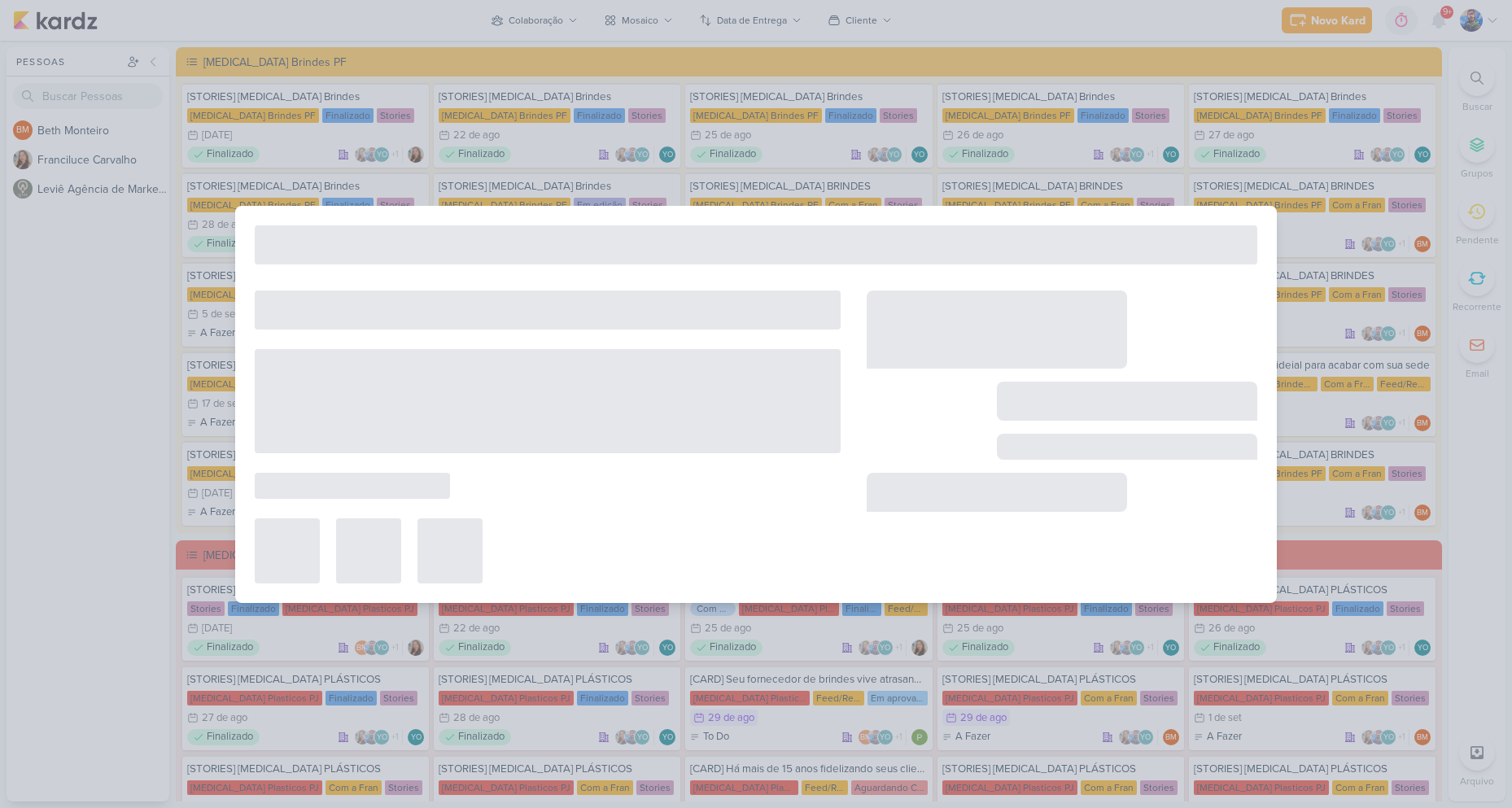
type input "5 de setembro de 2025 às 23:59"
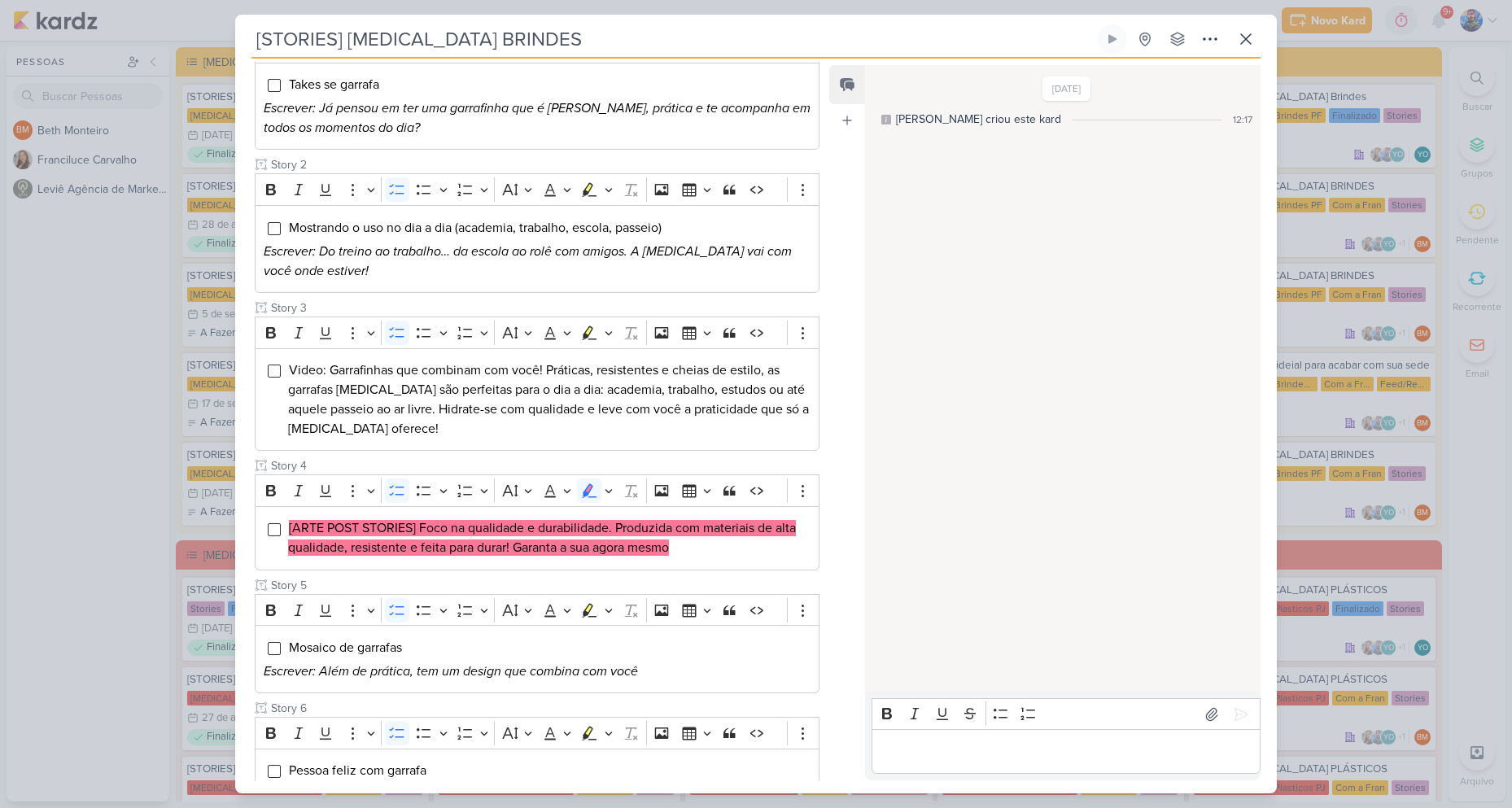
scroll to position [81, 0]
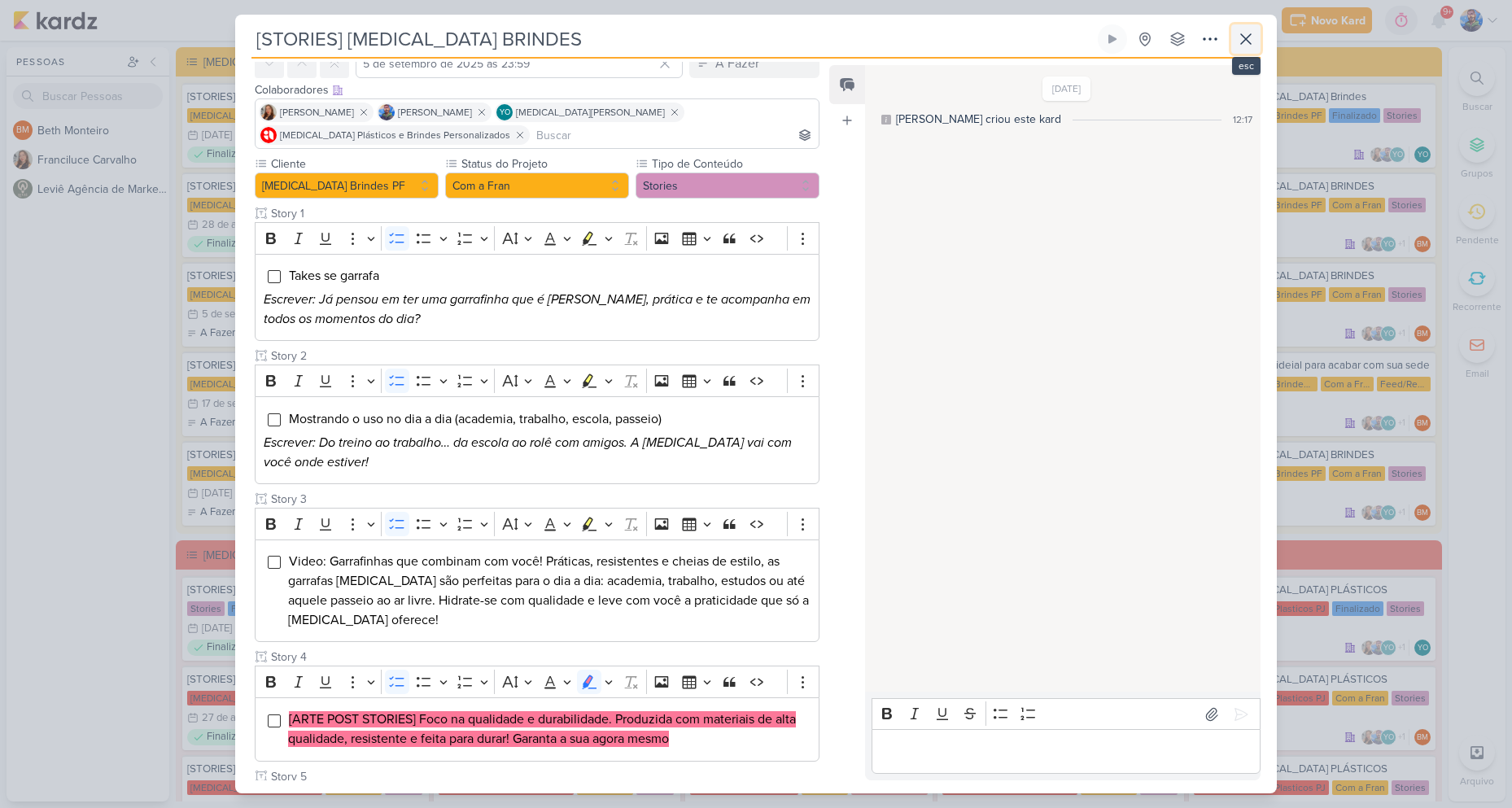
click at [1253, 37] on icon at bounding box center [1245, 38] width 20 height 20
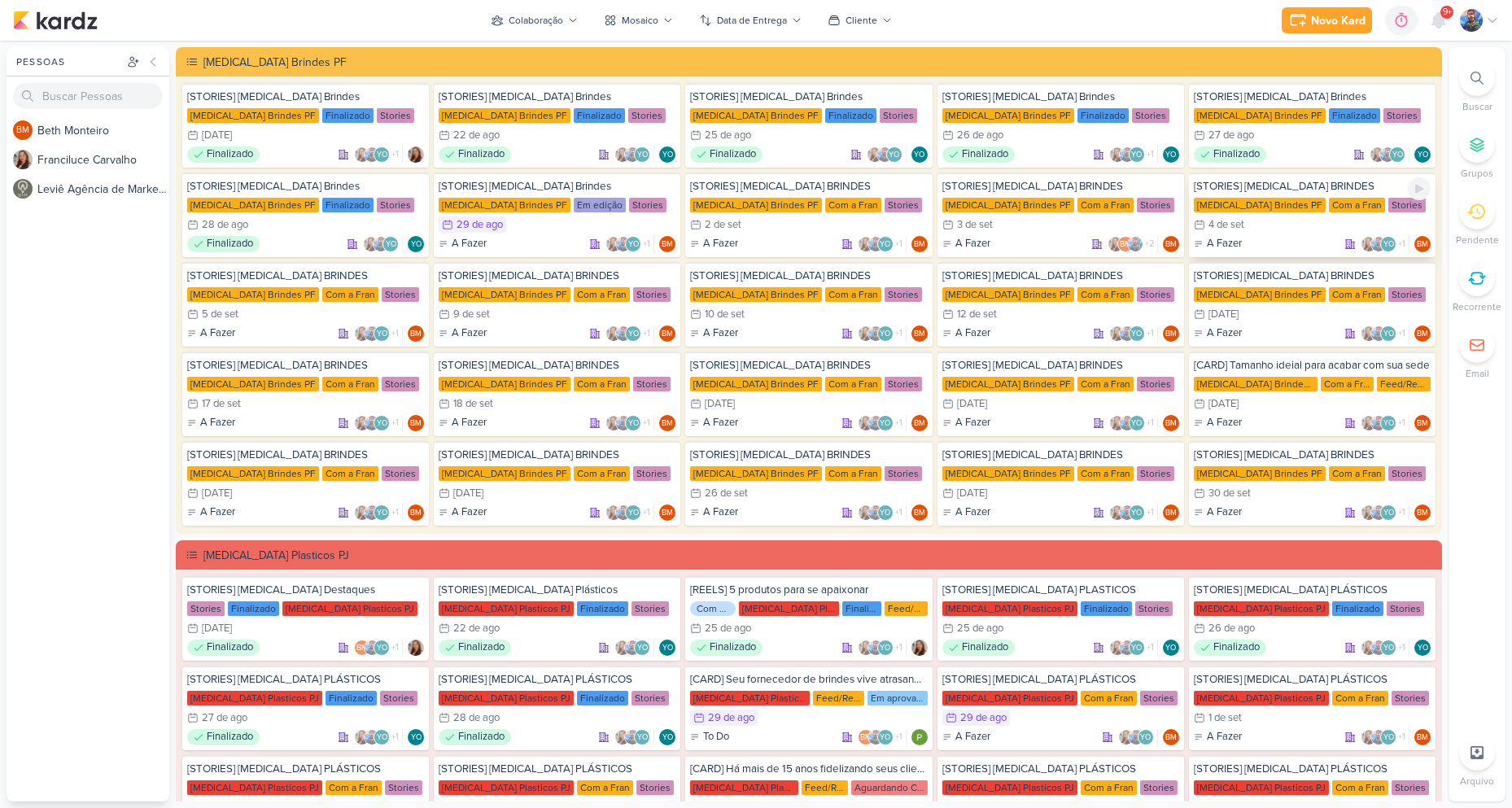
click at [1296, 230] on div "4/9 [DATE]" at bounding box center [1312, 224] width 237 height 16
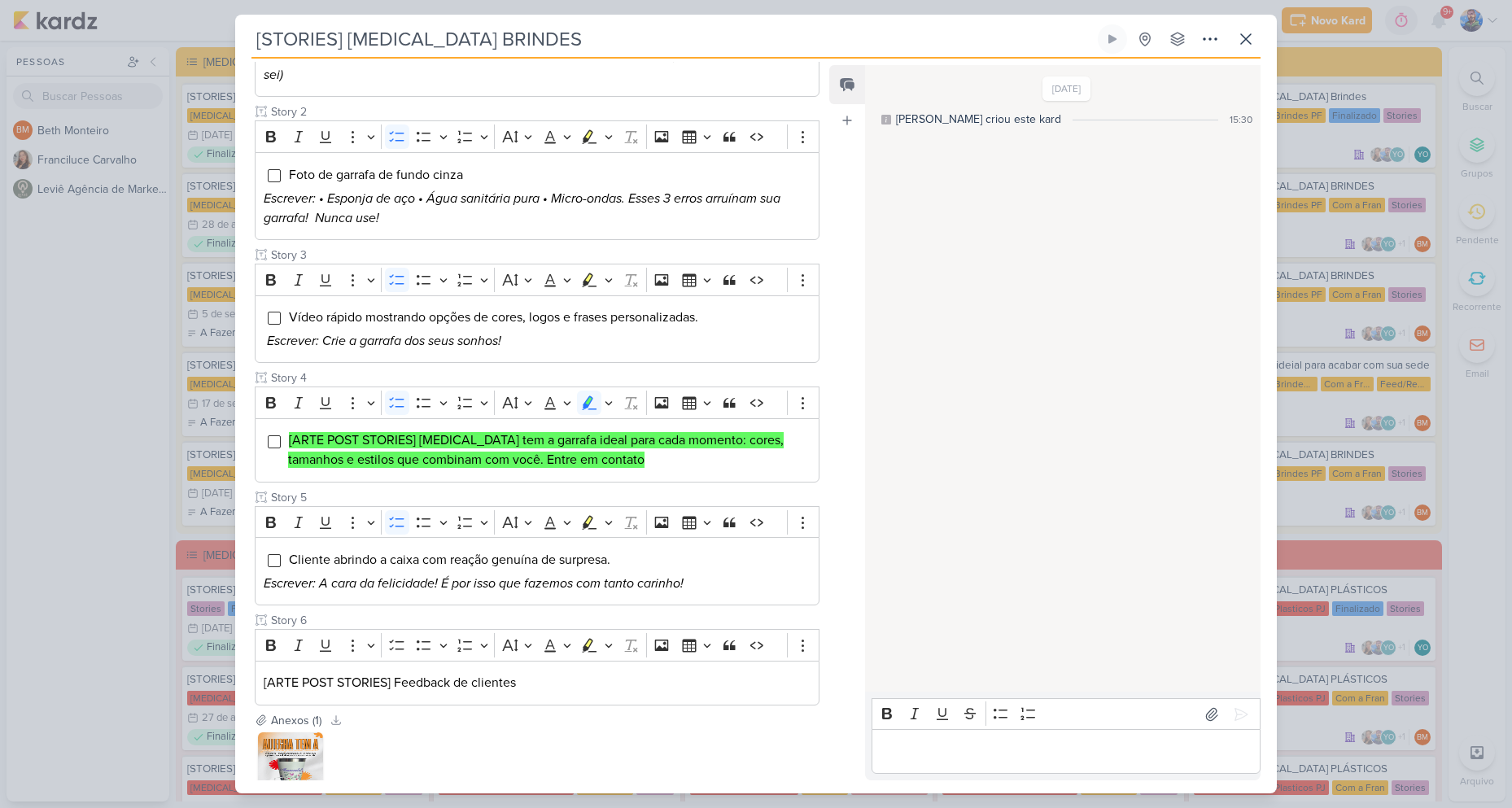
scroll to position [416, 0]
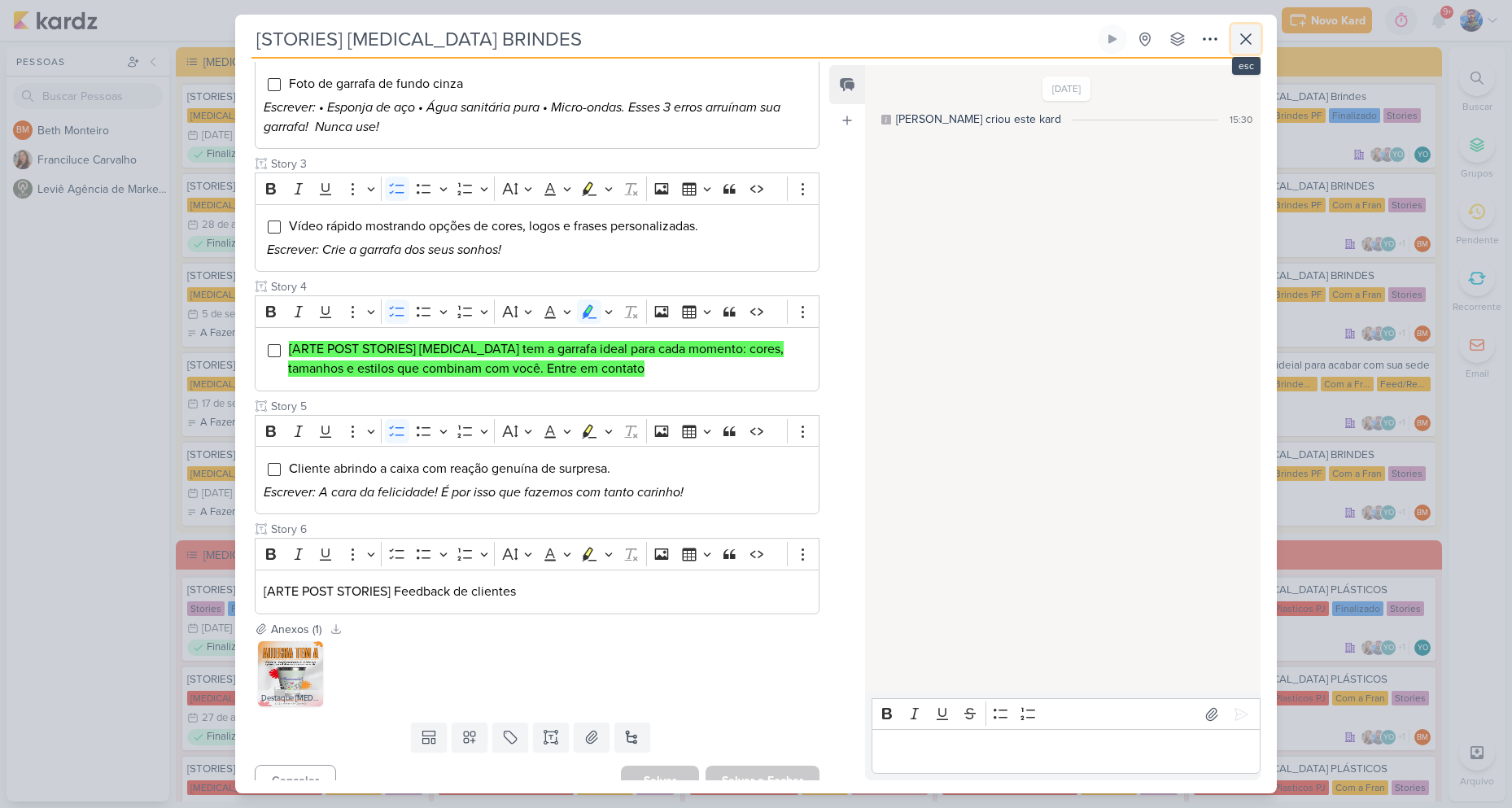
click at [1255, 42] on button at bounding box center [1245, 39] width 29 height 29
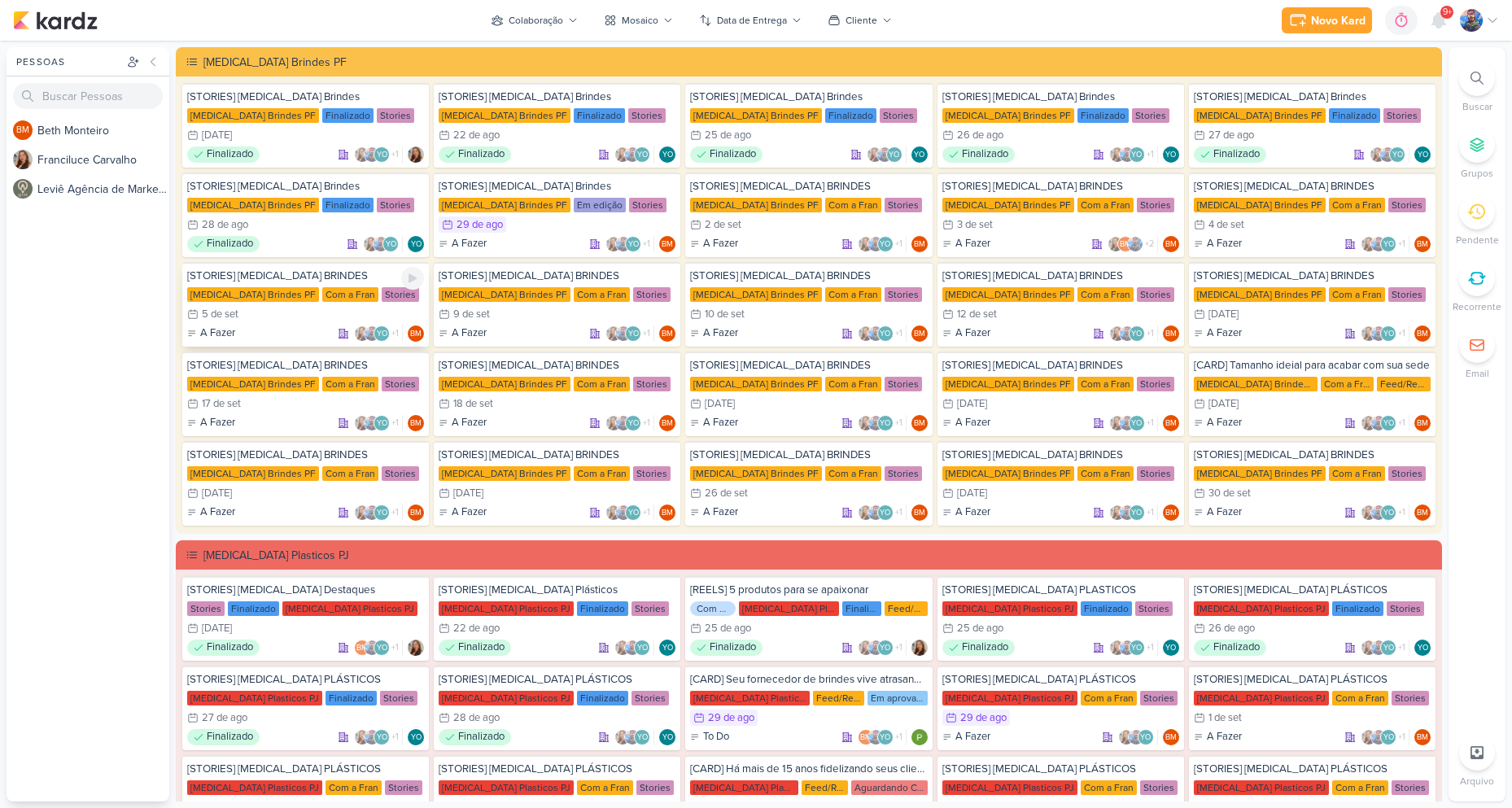
click at [322, 296] on div "Com a Fran" at bounding box center [351, 294] width 56 height 15
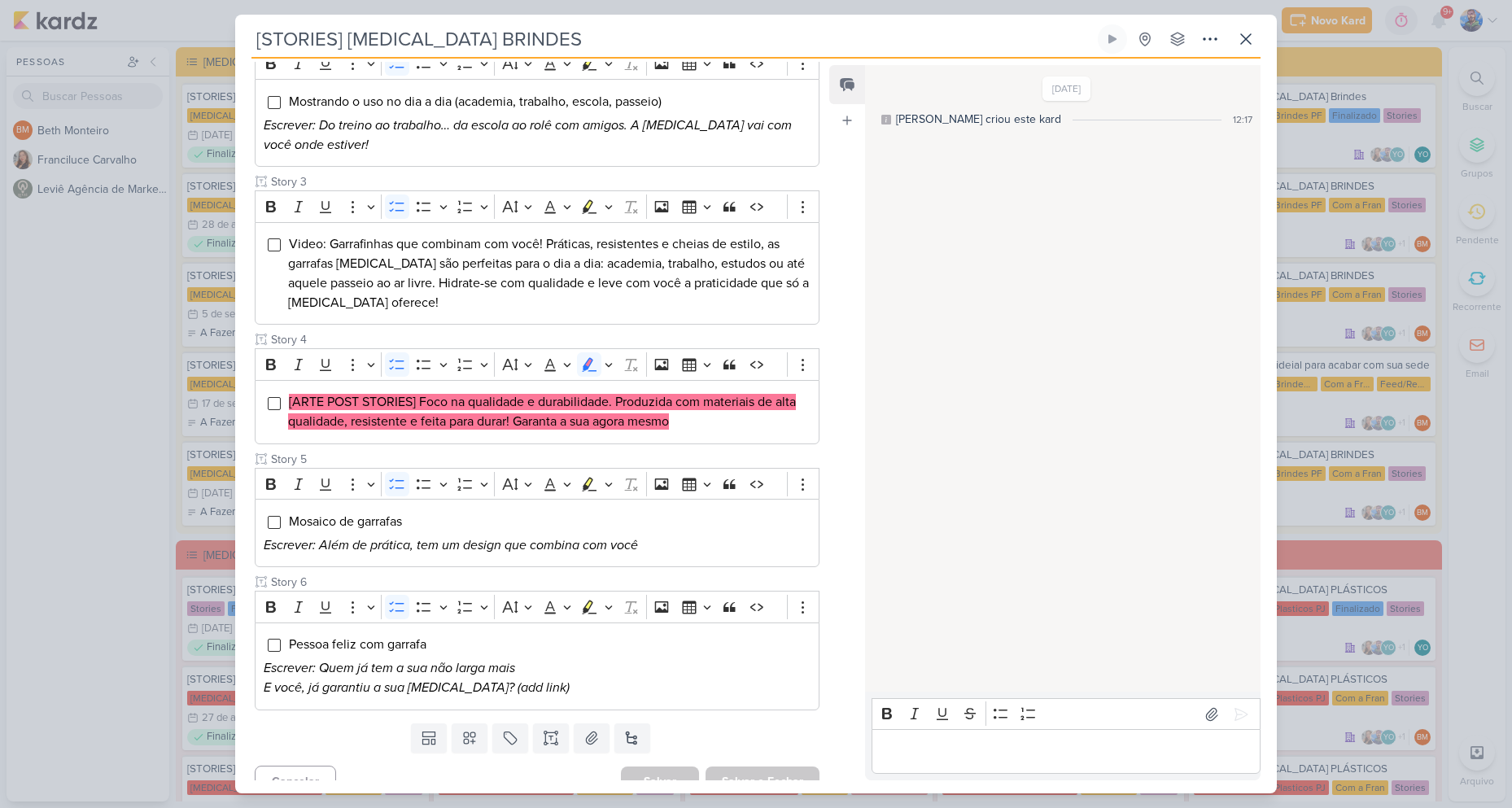
scroll to position [407, 0]
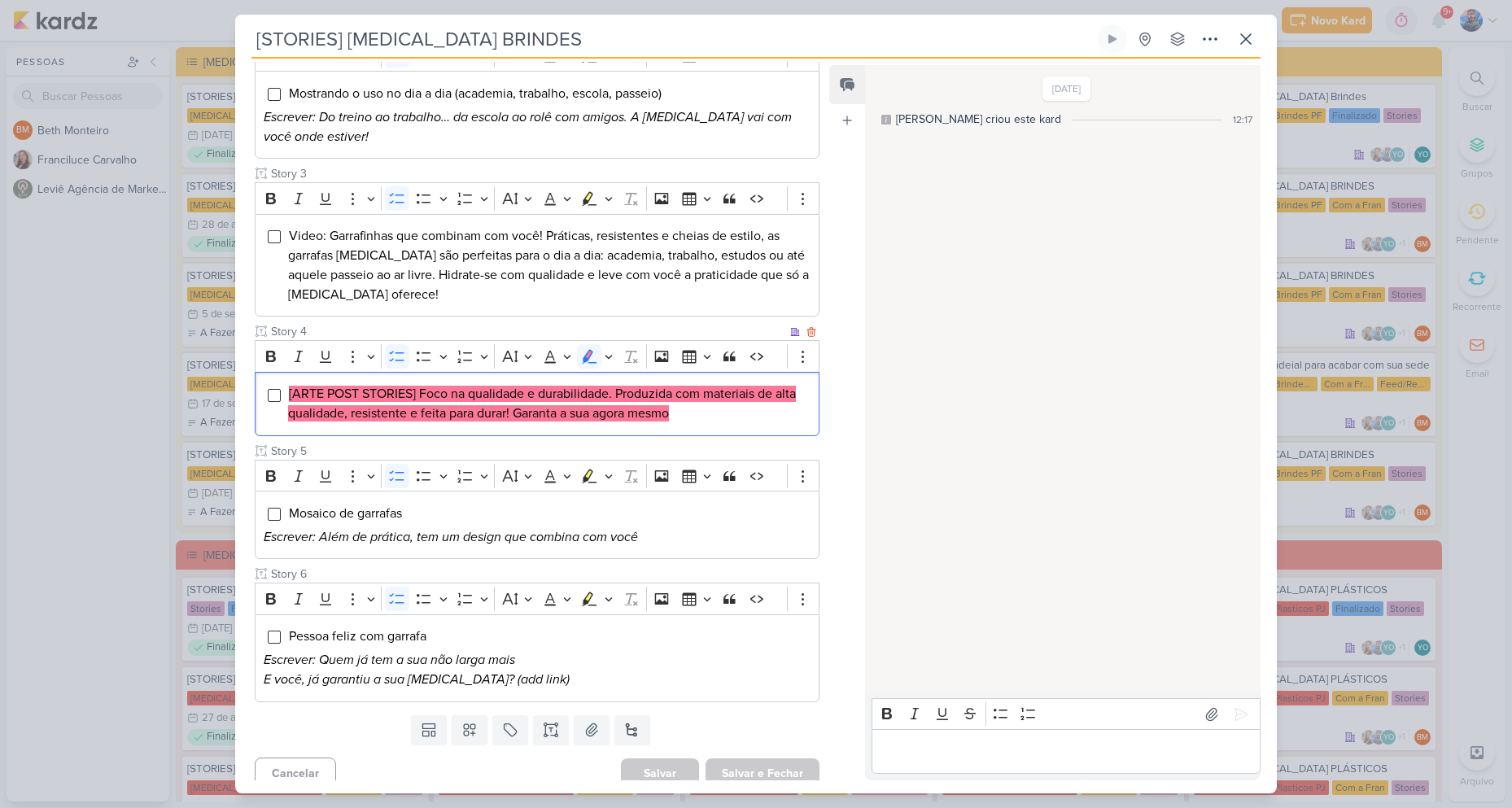
click at [448, 386] on mark "[ARTE POST STORIES] Foco na qualidade e durabilidade. Produzida com materiais d…" at bounding box center [542, 404] width 508 height 36
drag, startPoint x: 419, startPoint y: 388, endPoint x: 535, endPoint y: 400, distance: 116.6
click at [535, 400] on mark "[ARTE POST STORIES] Foco na qualidade e durabilidade. Produzida com materiais d…" at bounding box center [542, 404] width 508 height 36
click at [543, 386] on mark "[ARTE POST STORIES] Foco na qualidade e durabilidade. Produzida com materiais d…" at bounding box center [542, 404] width 508 height 36
drag, startPoint x: 539, startPoint y: 392, endPoint x: 611, endPoint y: 393, distance: 72.0
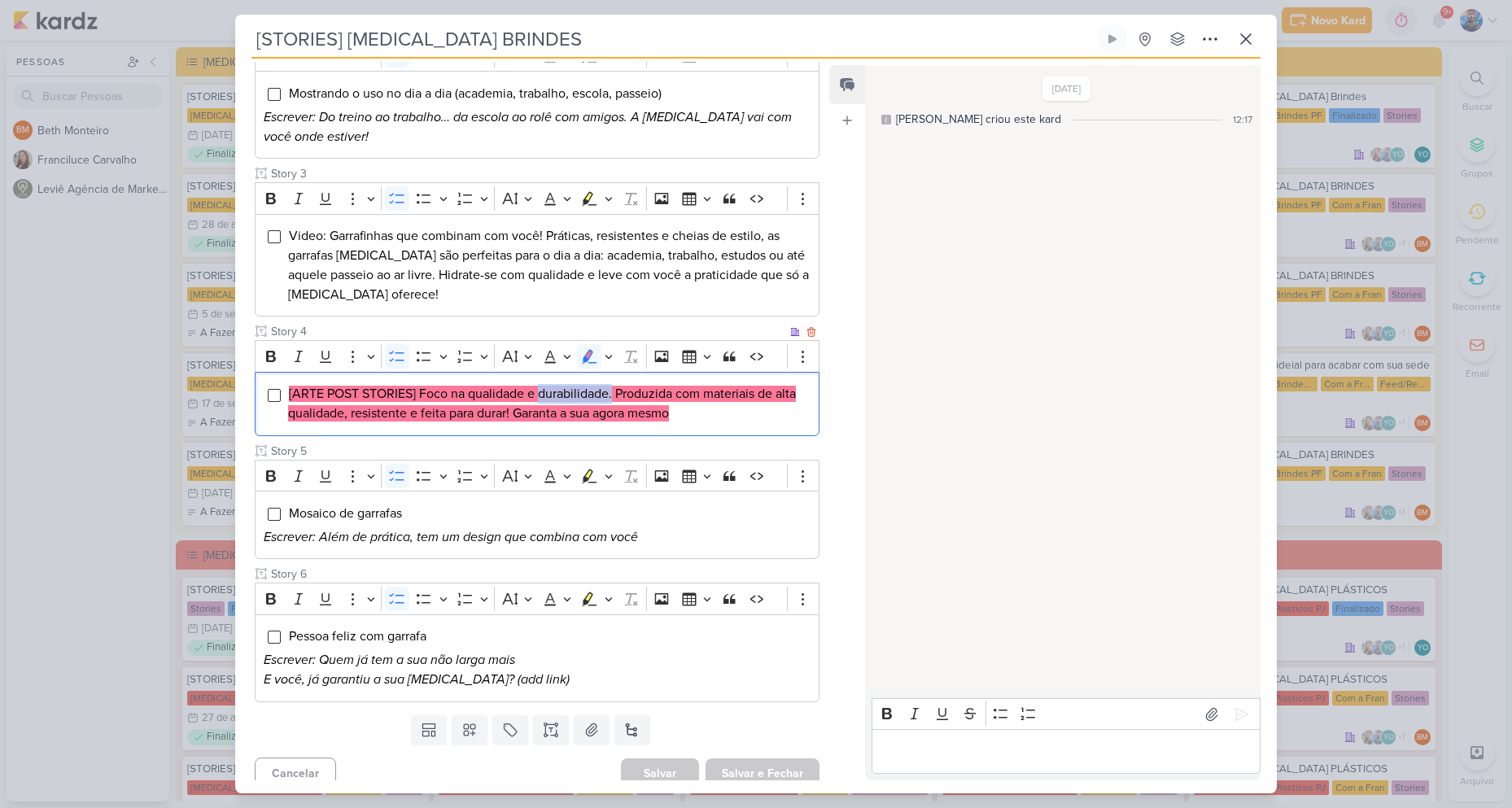
click at [611, 393] on mark "[ARTE POST STORIES] Foco na qualidade e durabilidade. Produzida com materiais d…" at bounding box center [542, 404] width 508 height 36
click at [599, 390] on mark "[ARTE POST STORIES] Foco na qualidade e durabilidade. Produzida com materiais d…" at bounding box center [542, 404] width 508 height 36
drag, startPoint x: 619, startPoint y: 393, endPoint x: 511, endPoint y: 428, distance: 113.5
click at [511, 428] on div "[ARTE POST STORIES] Foco na qualidade e durabilidade. Produzida com materiais d…" at bounding box center [537, 404] width 564 height 64
click at [540, 415] on mark "[ARTE POST STORIES] Foco na qualidade e durabilidade. Produzida com materiais d…" at bounding box center [542, 404] width 508 height 36
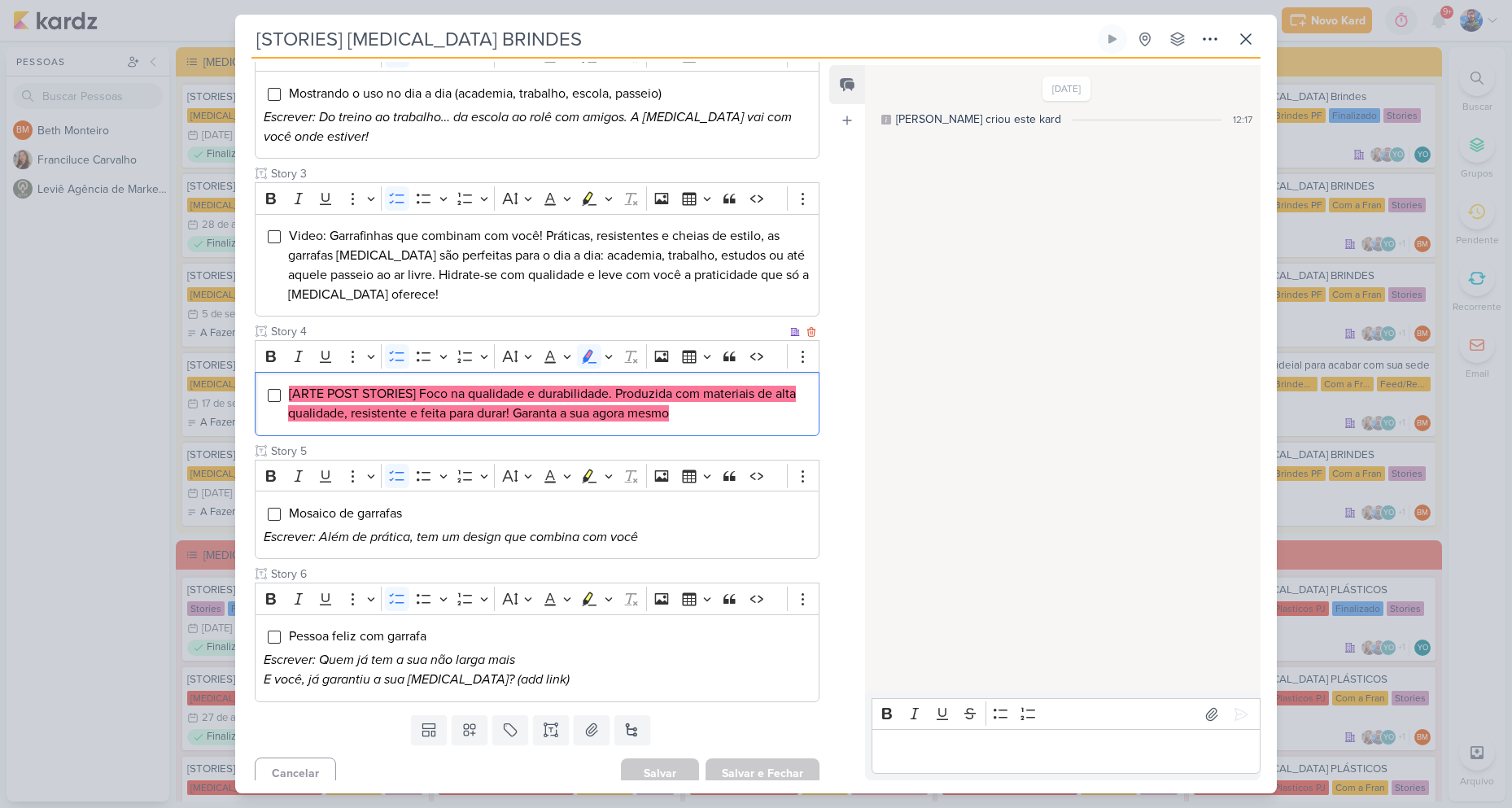
drag, startPoint x: 513, startPoint y: 412, endPoint x: 678, endPoint y: 413, distance: 165.0
click at [678, 413] on li "[ARTE POST STORIES] Foco na qualidade e durabilidade. Produzida com materiais d…" at bounding box center [549, 404] width 523 height 39
click at [693, 416] on li "[ARTE POST STORIES] Foco na qualidade e durabilidade. Produzida com materiais d…" at bounding box center [549, 404] width 523 height 39
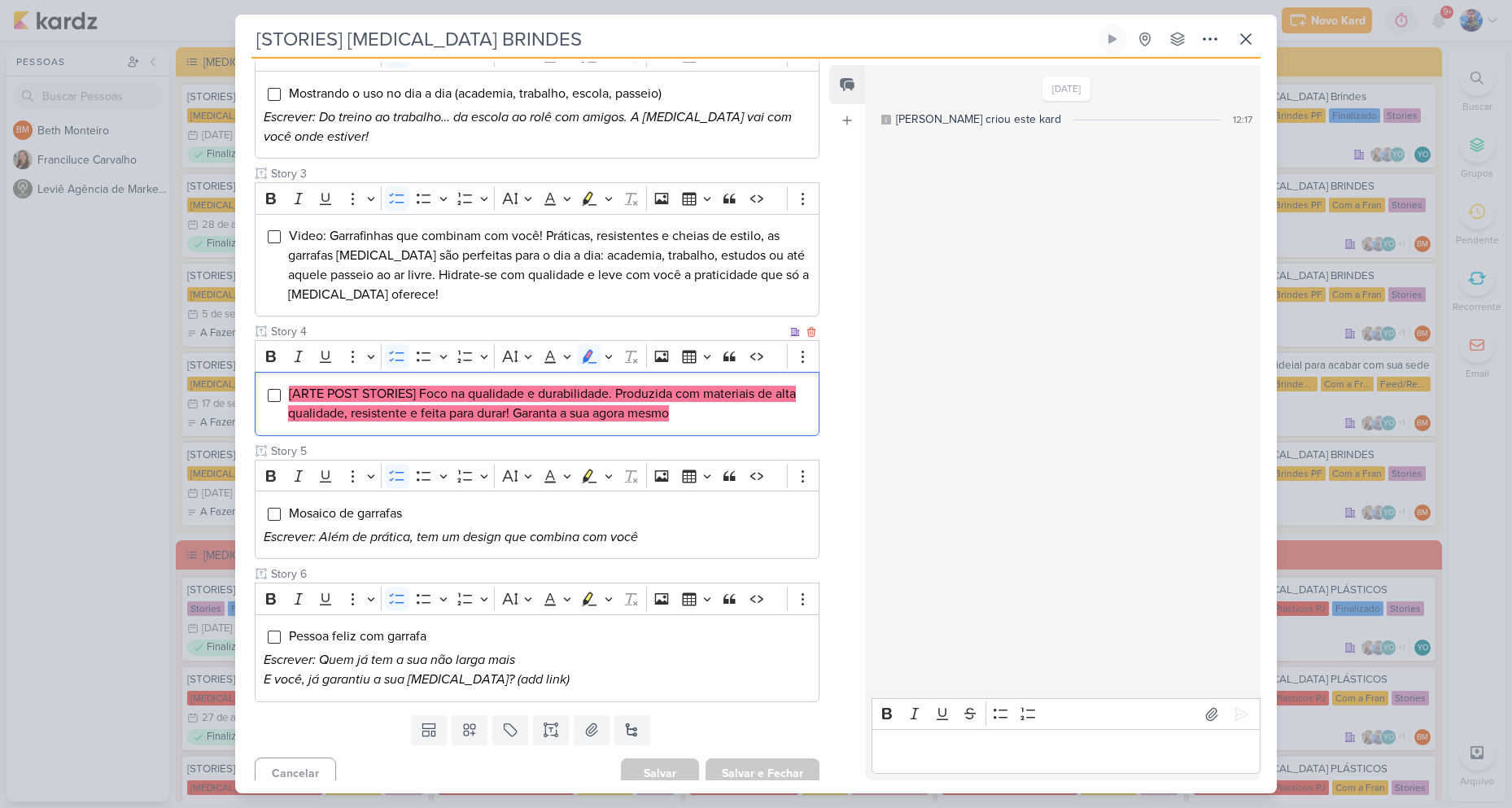
click at [693, 416] on li "[ARTE POST STORIES] Foco na qualidade e durabilidade. Produzida com materiais d…" at bounding box center [549, 404] width 523 height 39
click at [607, 355] on icon "Editor toolbar" at bounding box center [609, 356] width 9 height 16
click at [515, 386] on icon "Text highlight toolbar" at bounding box center [512, 384] width 16 height 16
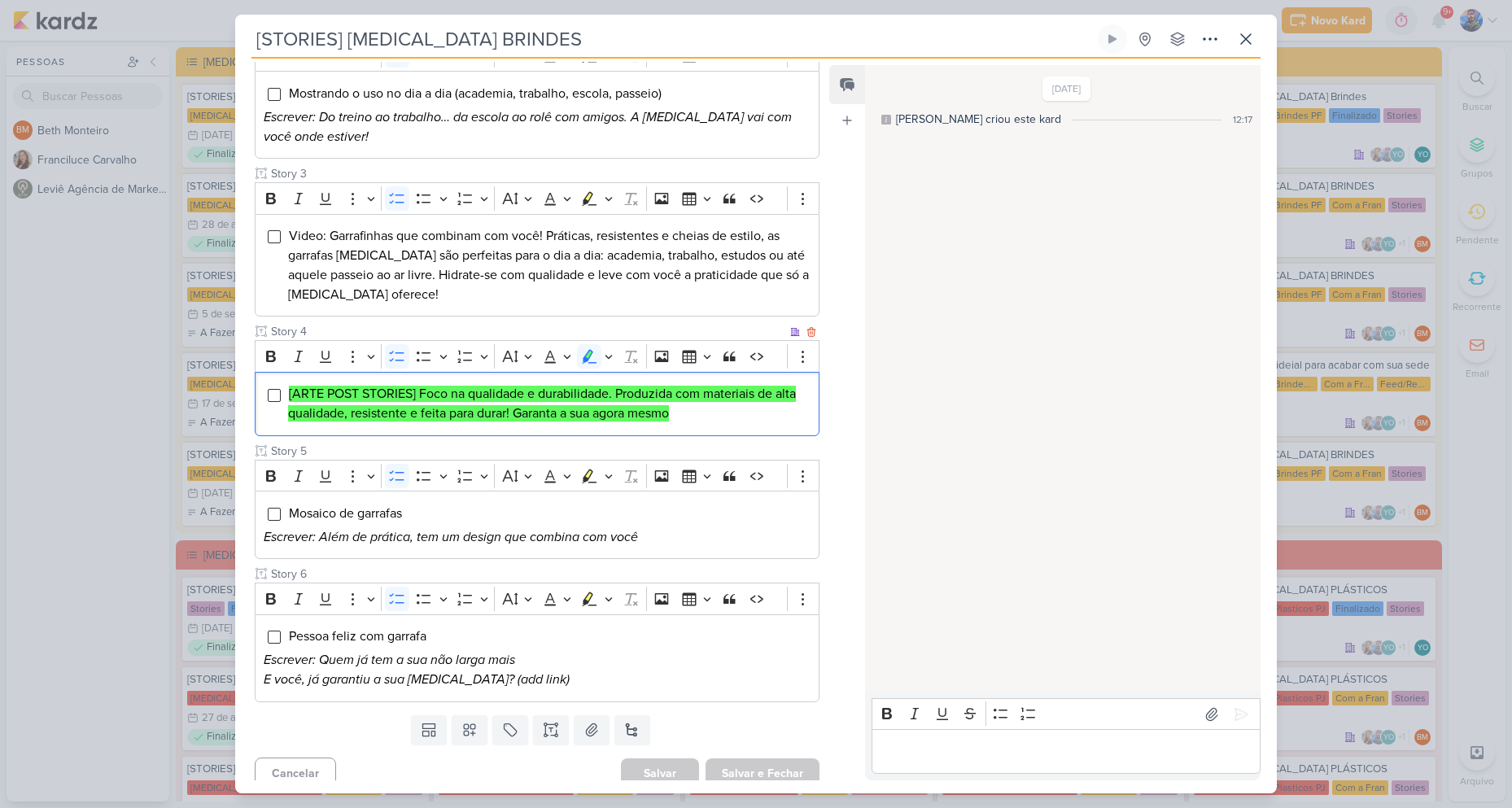
click at [665, 416] on mark "[ARTE POST STORIES] Foco na qualidade e durabilidade. Produzida com materiais d…" at bounding box center [542, 404] width 508 height 36
click at [669, 416] on mark "[ARTE POST STORIES] Foco na qualidade e durabilidade. Produzida com materiais d…" at bounding box center [542, 404] width 508 height 36
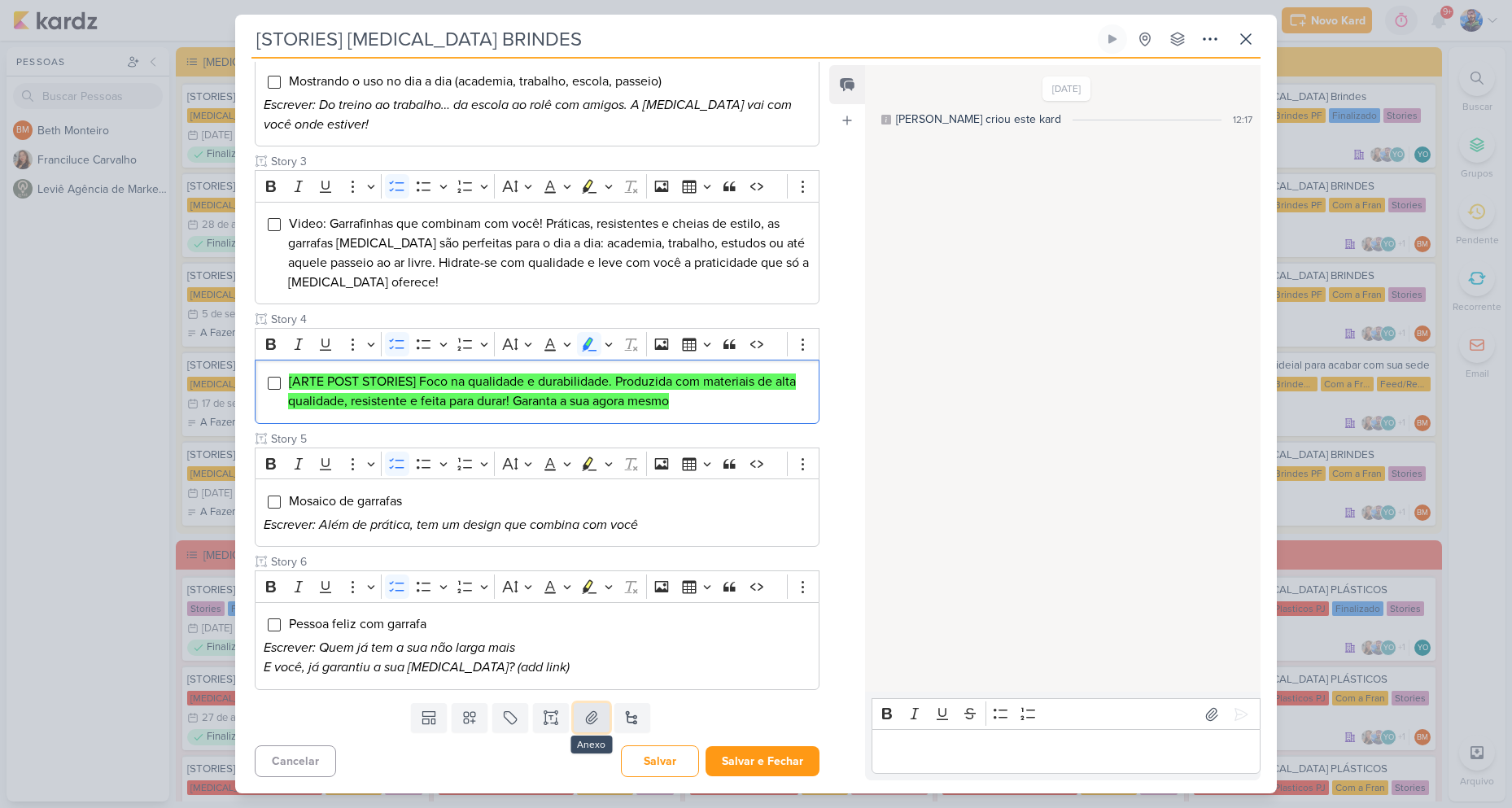
click at [588, 723] on icon at bounding box center [591, 717] width 11 height 12
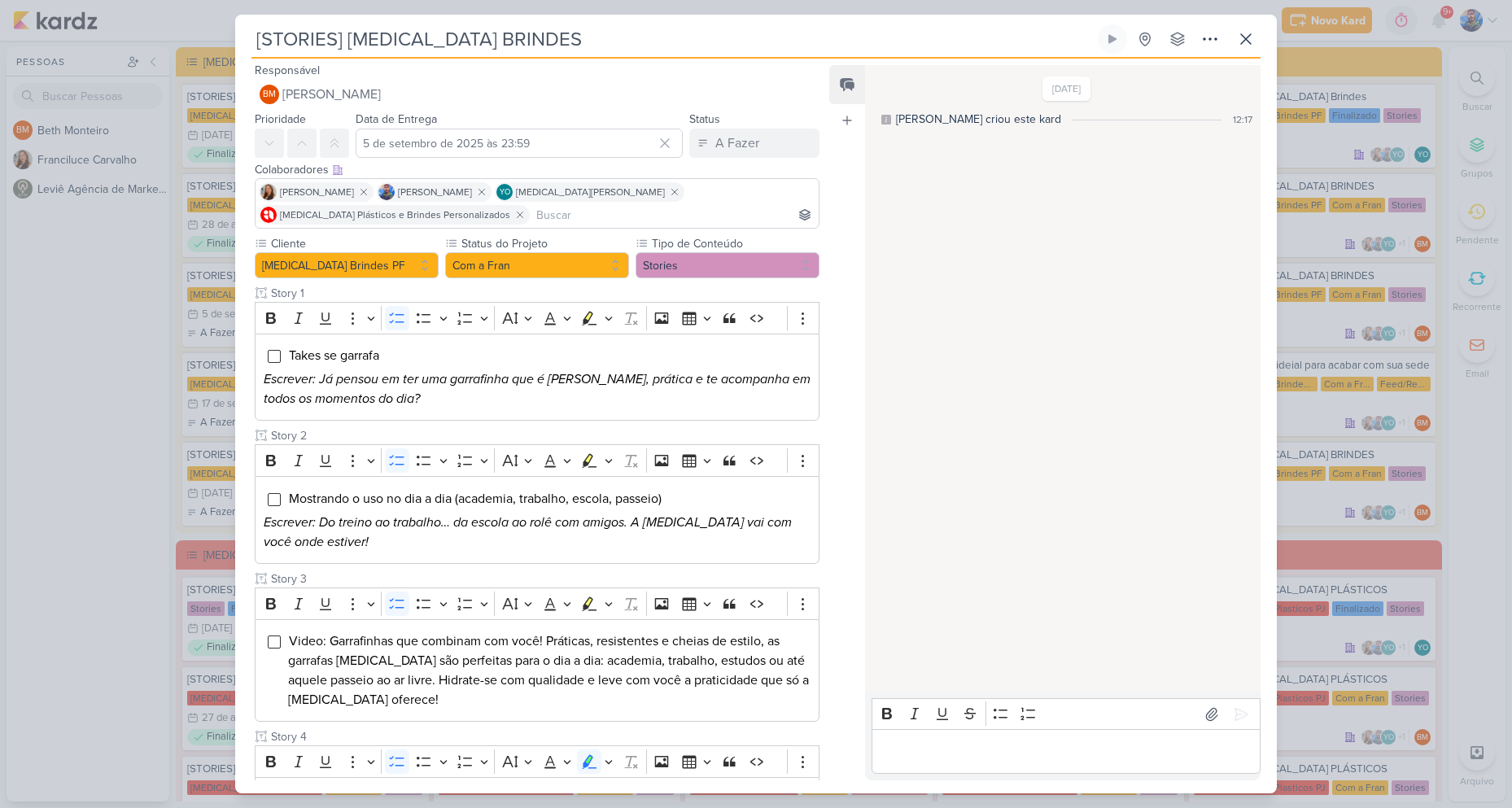
scroll to position [0, 0]
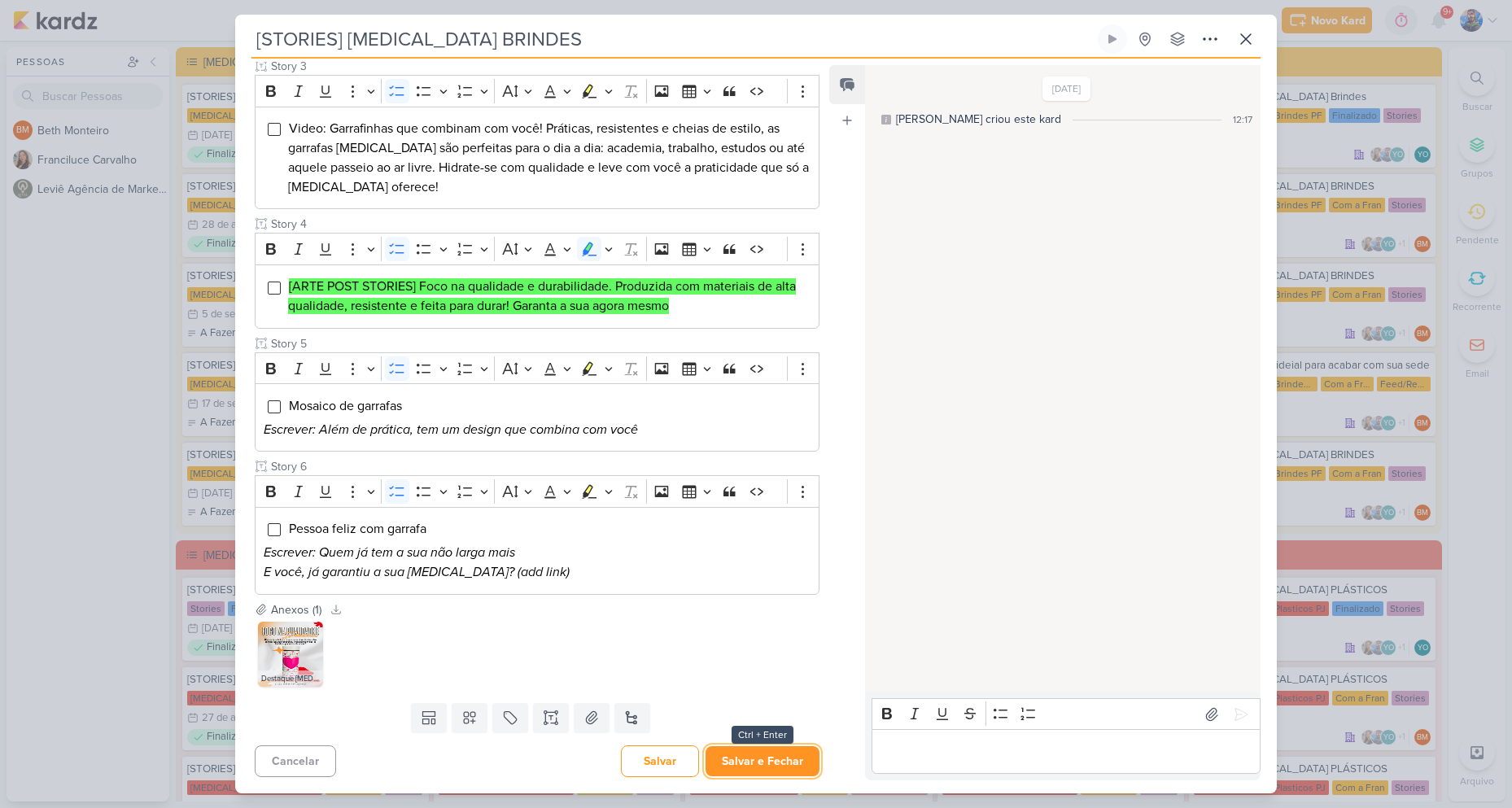
click at [744, 749] on button "Salvar e Fechar" at bounding box center [762, 760] width 114 height 30
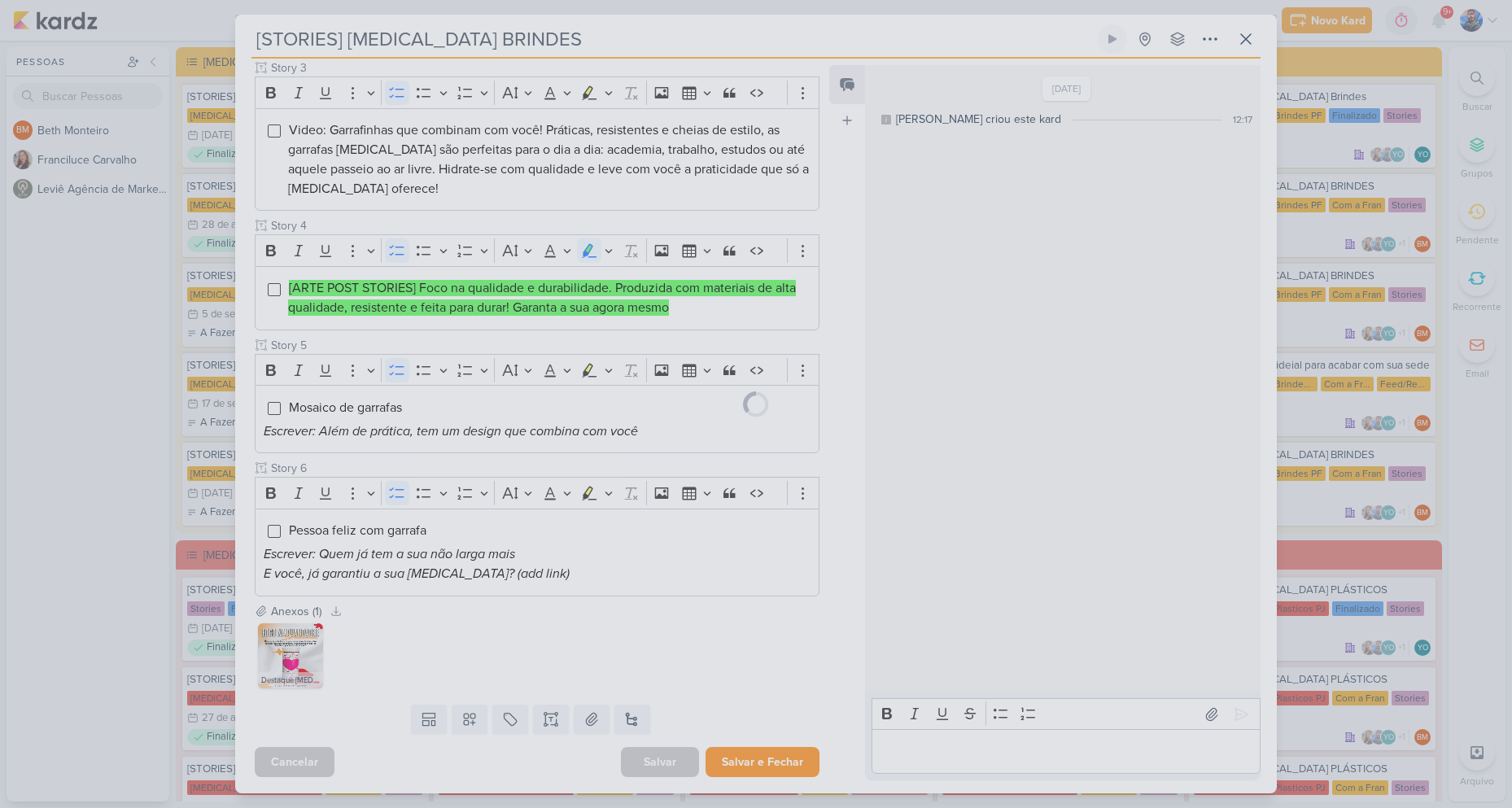
scroll to position [512, 0]
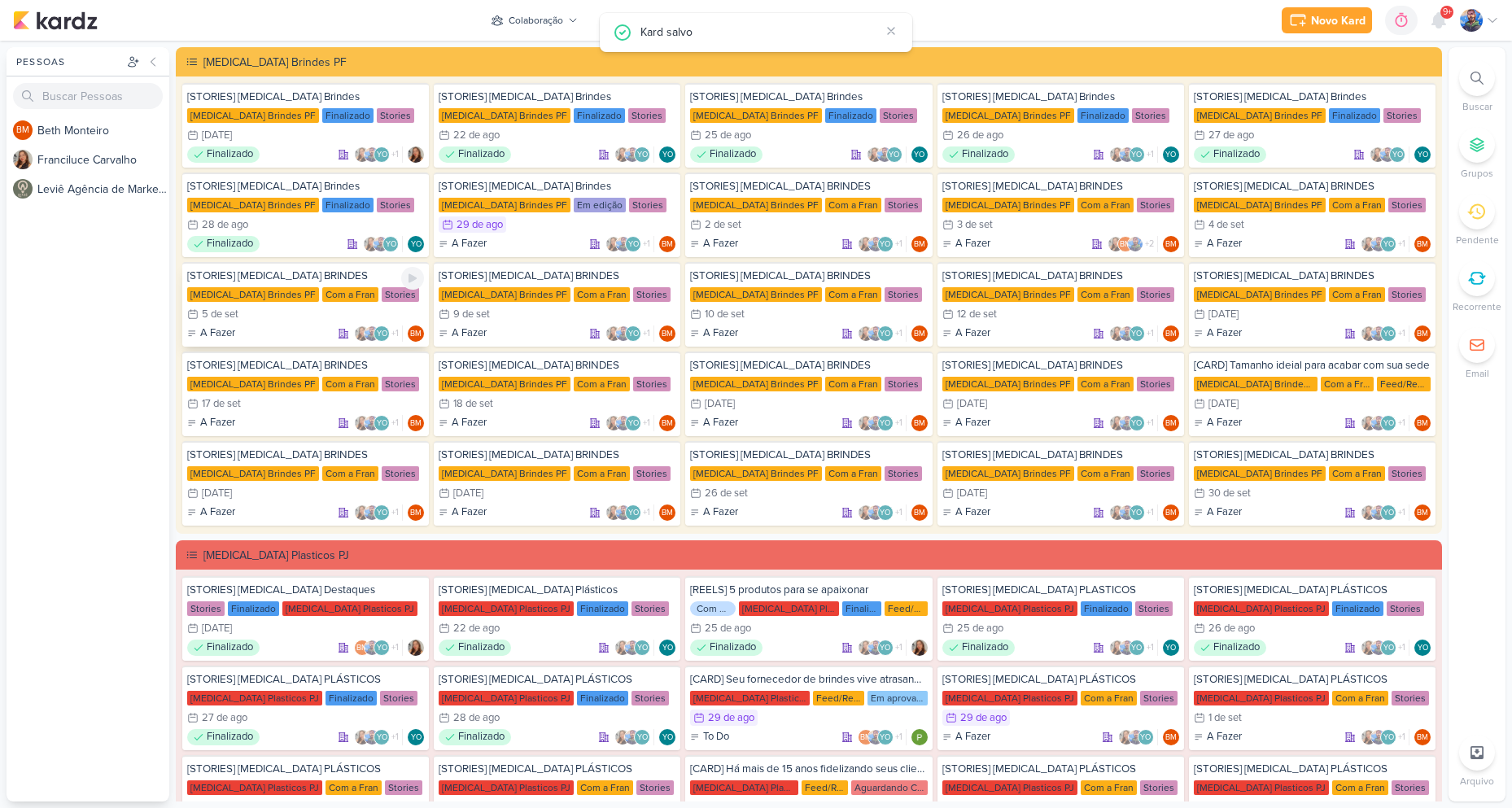
click at [331, 322] on div "[STORIES] ALLEGRA BRINDES Allegra Brindes PF Com a Fran Stories 5/9 5 de set A …" at bounding box center [305, 304] width 246 height 85
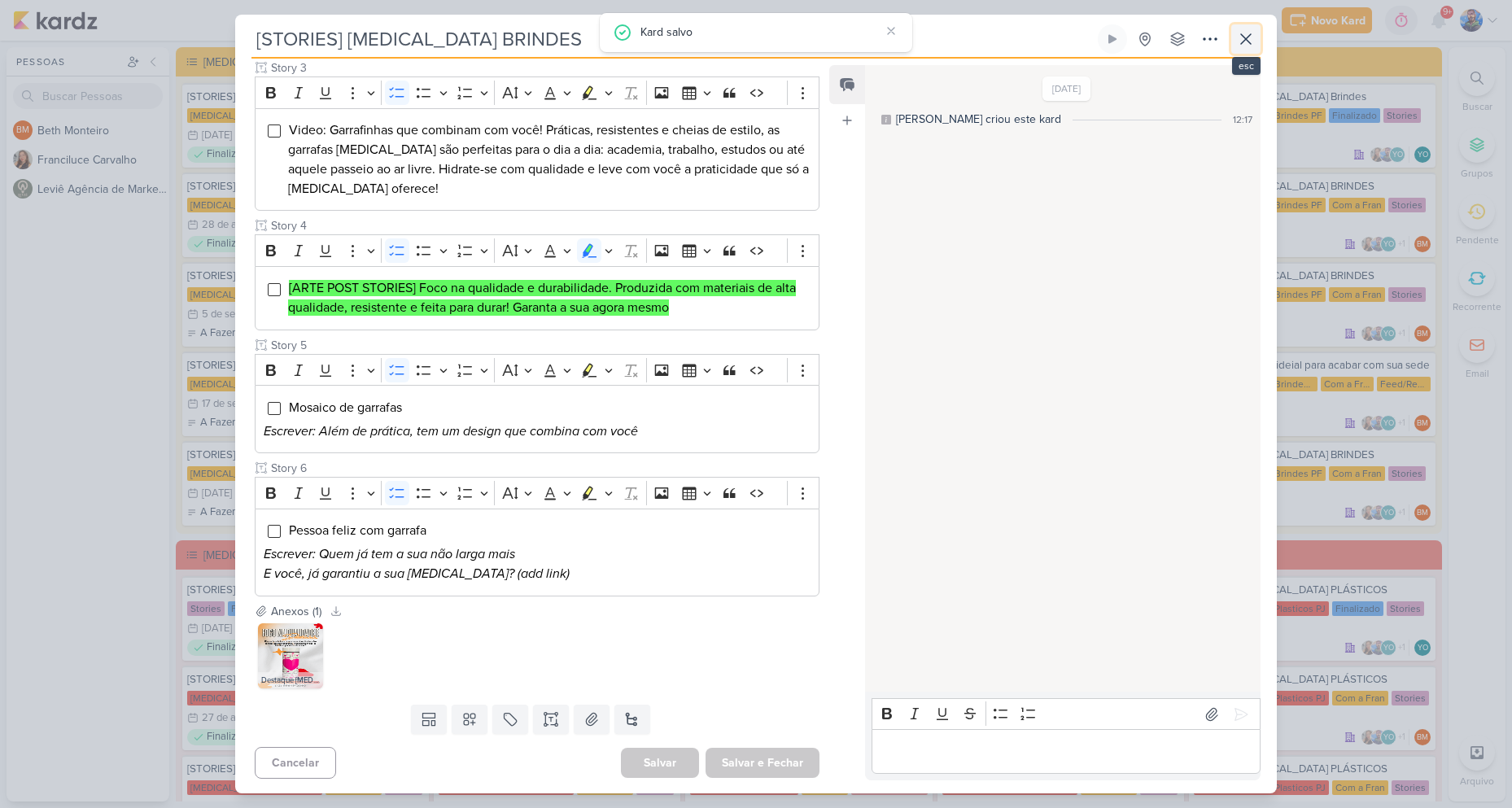
click at [1241, 42] on icon at bounding box center [1245, 38] width 20 height 20
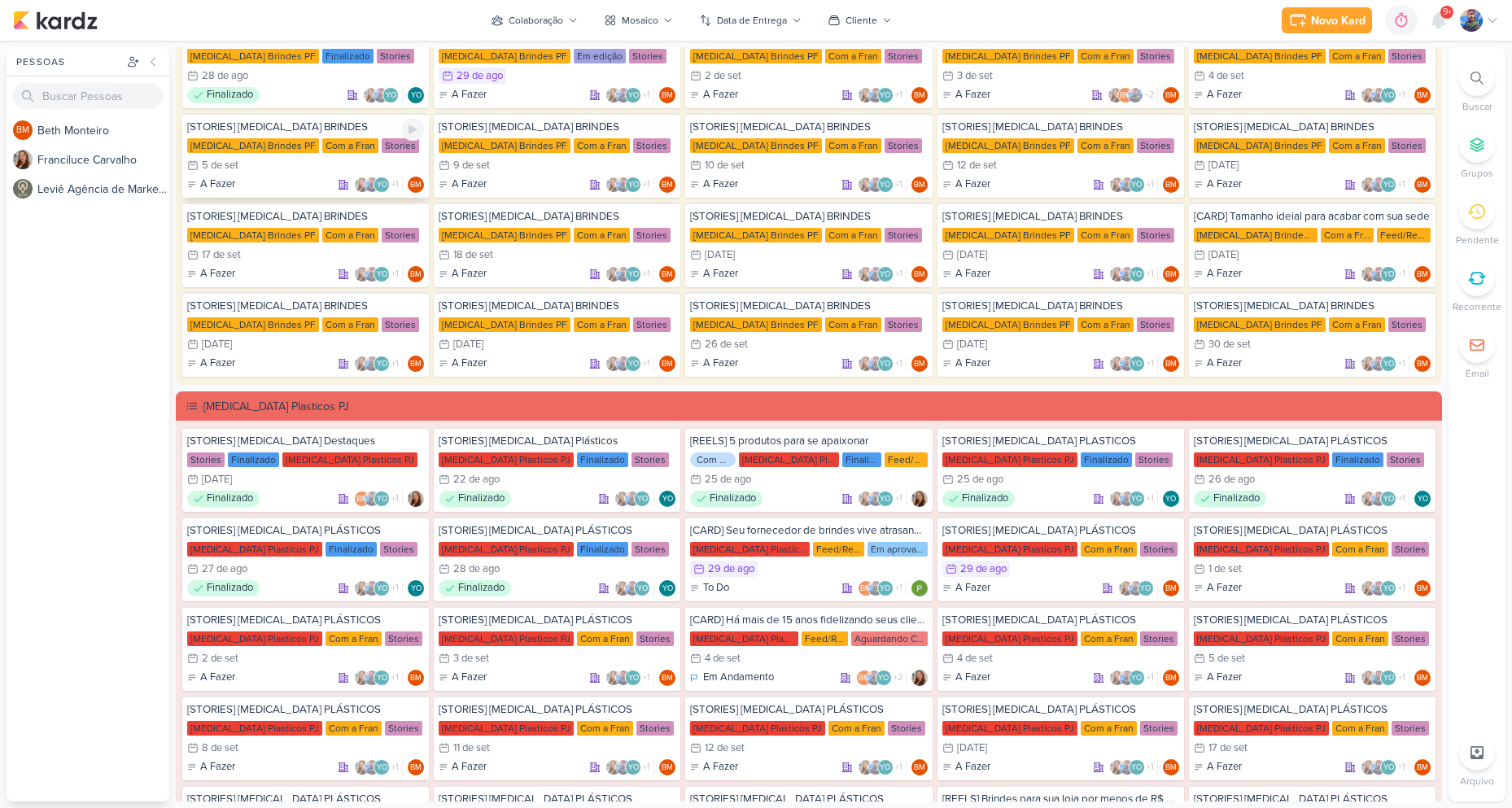
scroll to position [162, 0]
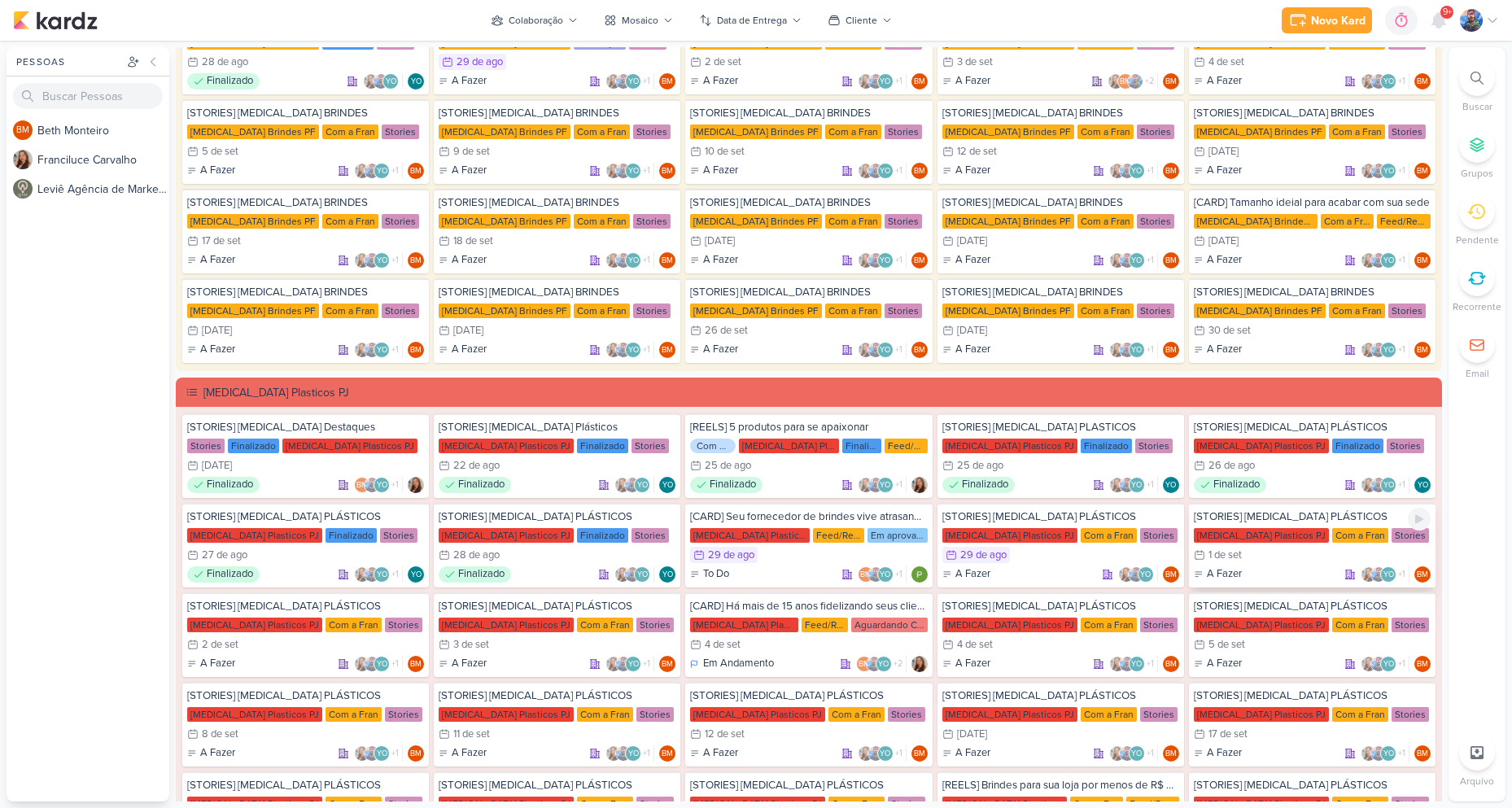
click at [1276, 557] on div "1/9 1 de set" at bounding box center [1312, 554] width 237 height 16
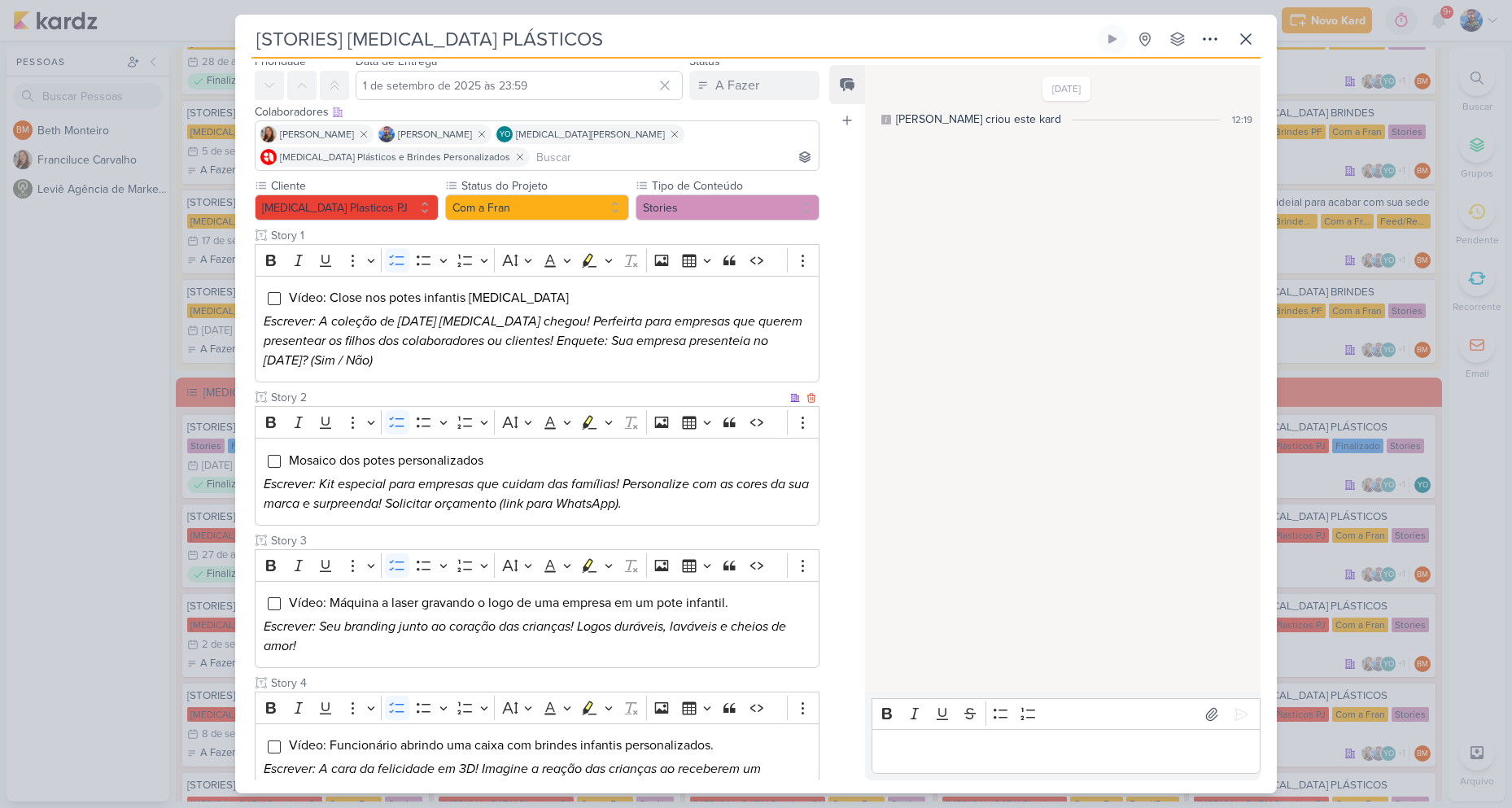
scroll to position [0, 0]
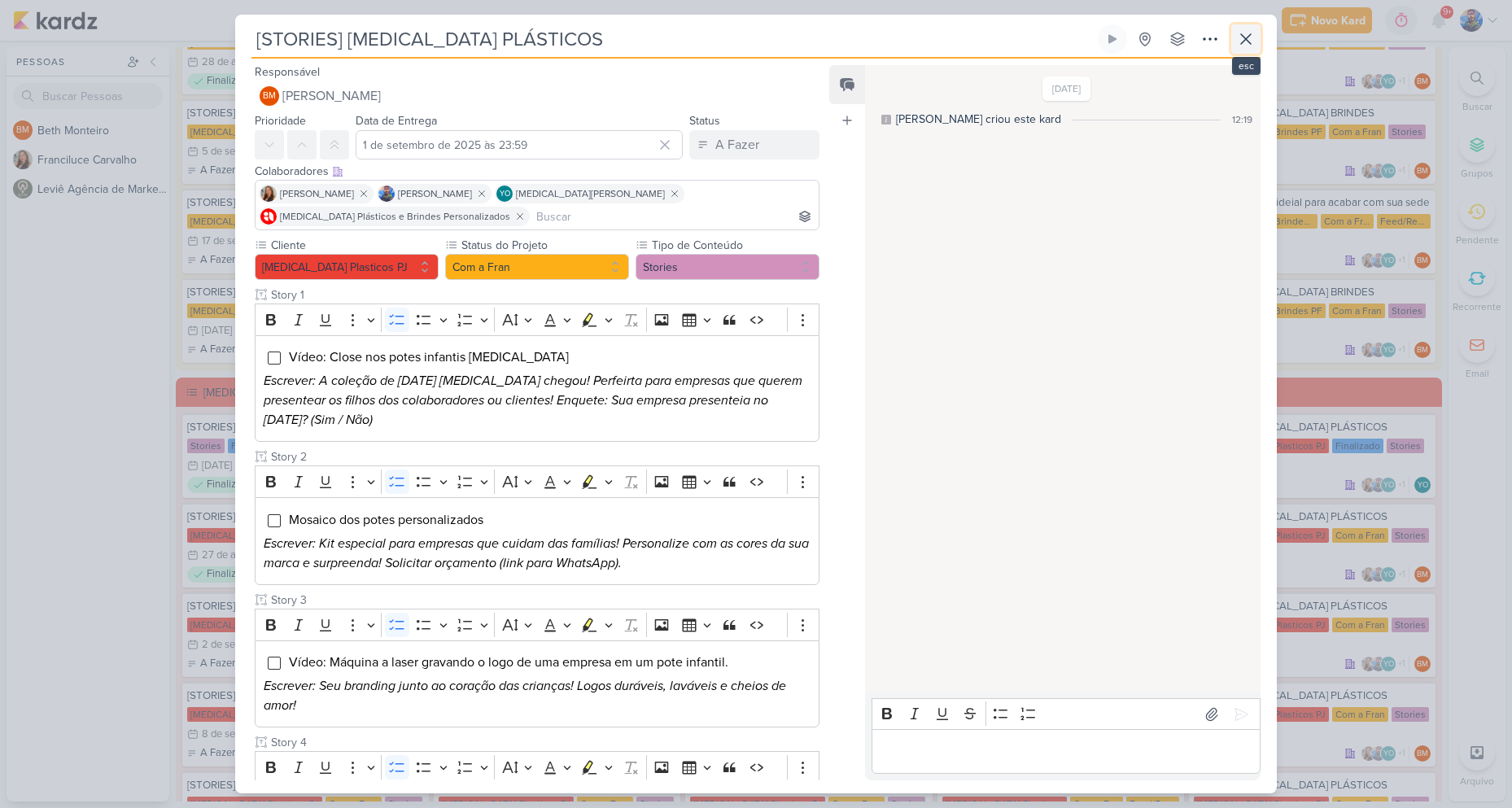
click at [1252, 36] on icon at bounding box center [1245, 38] width 20 height 20
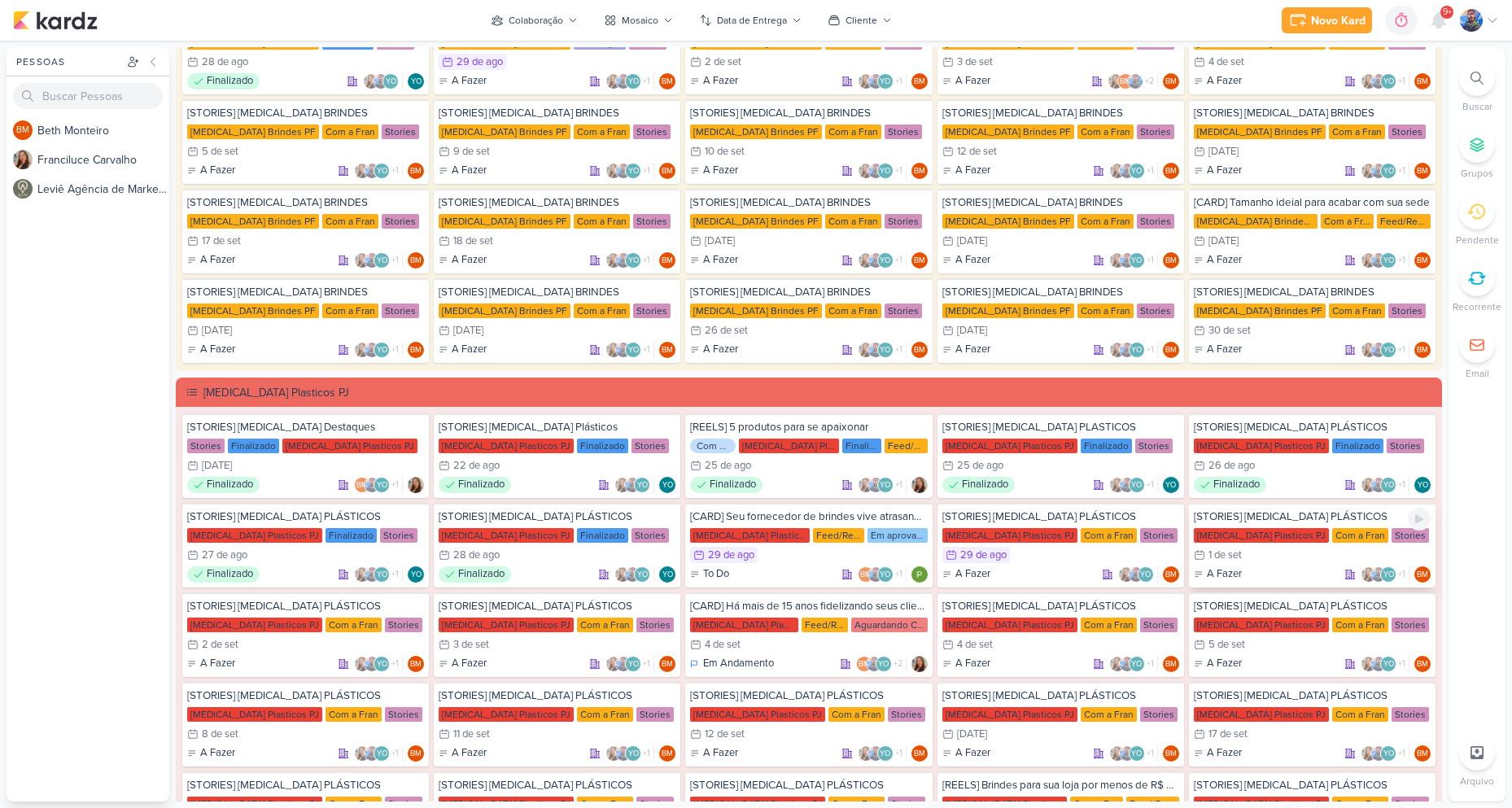
scroll to position [244, 0]
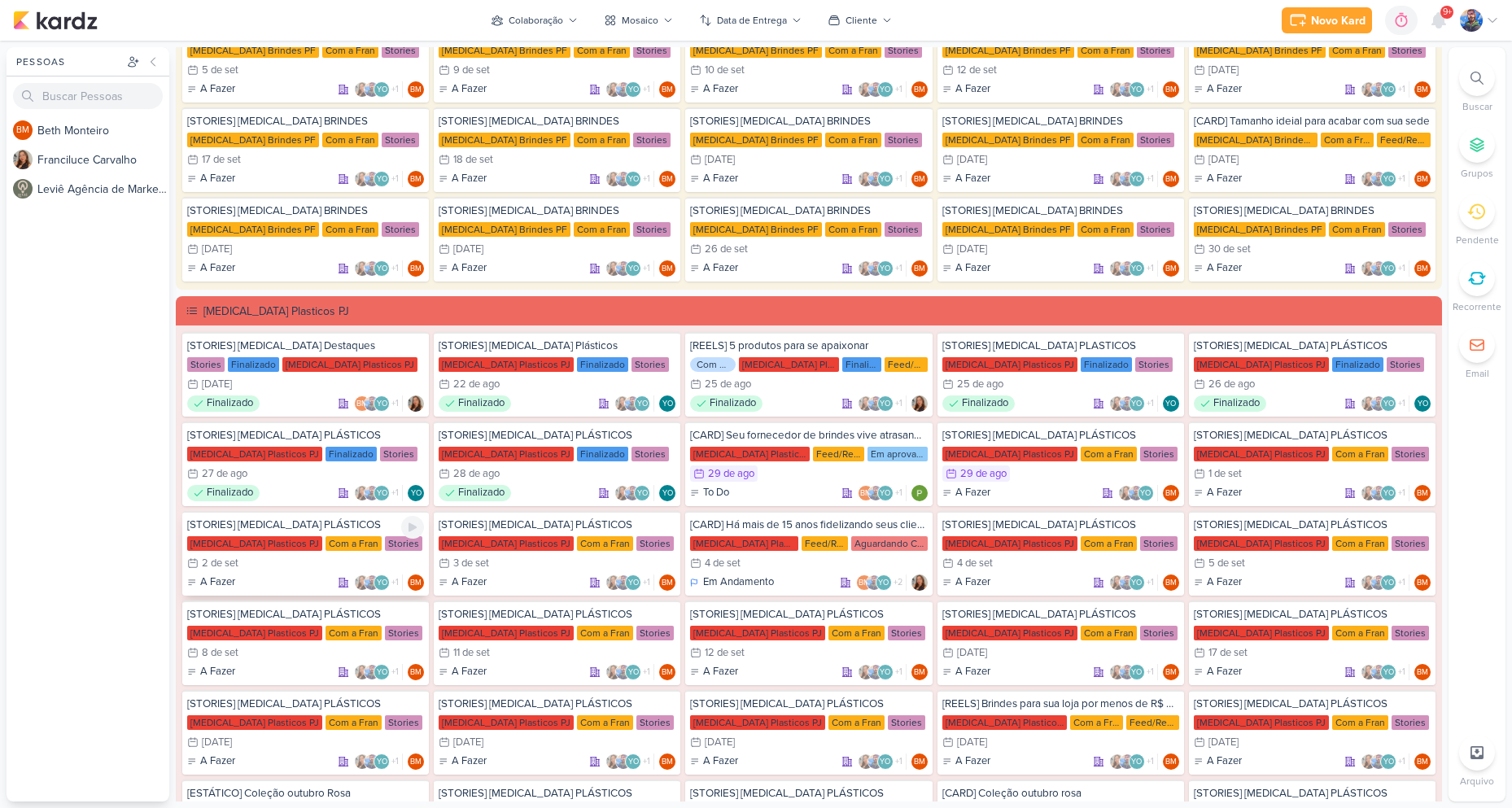
click at [283, 559] on div "2/9 2 de set" at bounding box center [305, 563] width 237 height 16
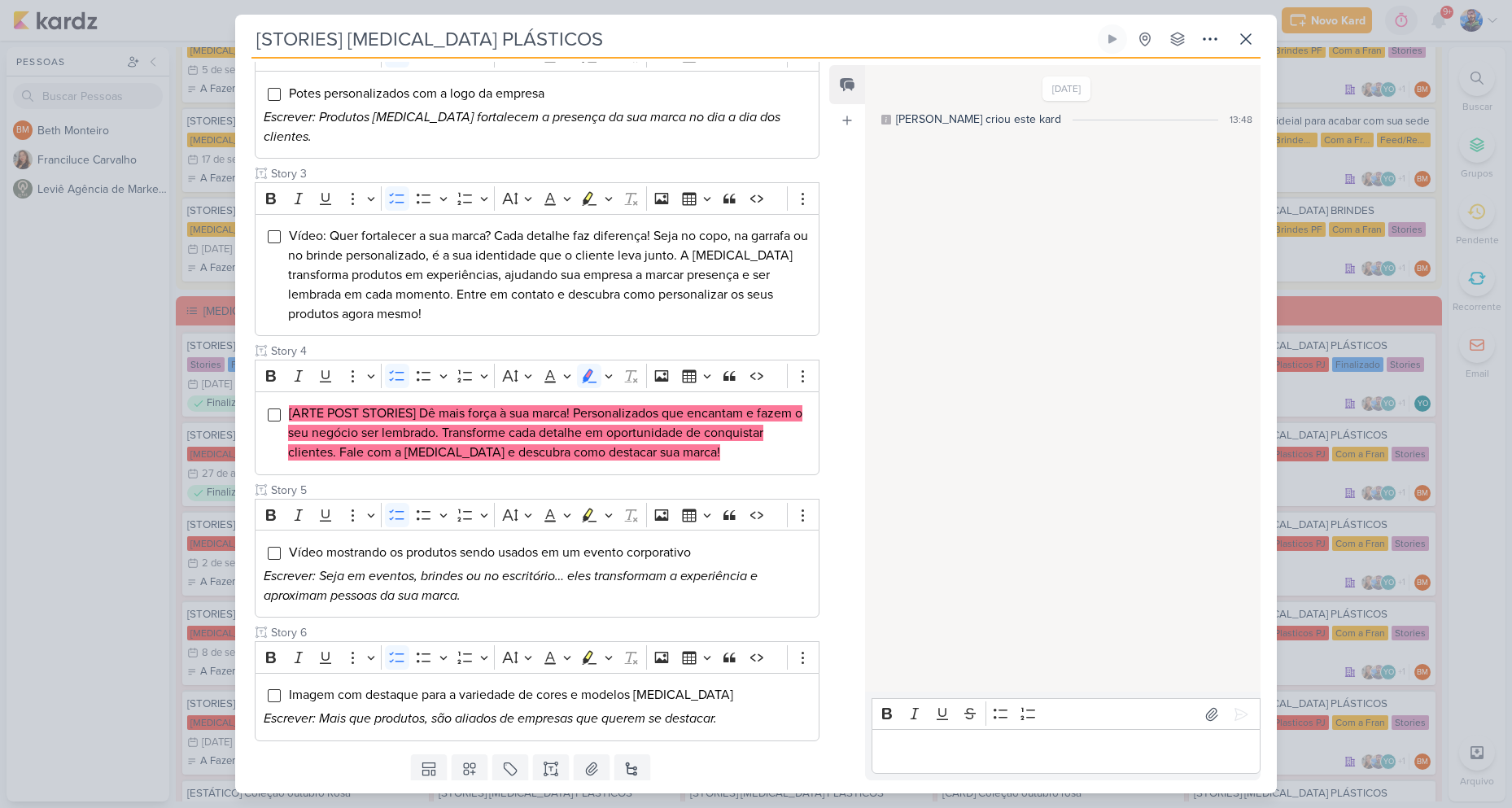
scroll to position [439, 0]
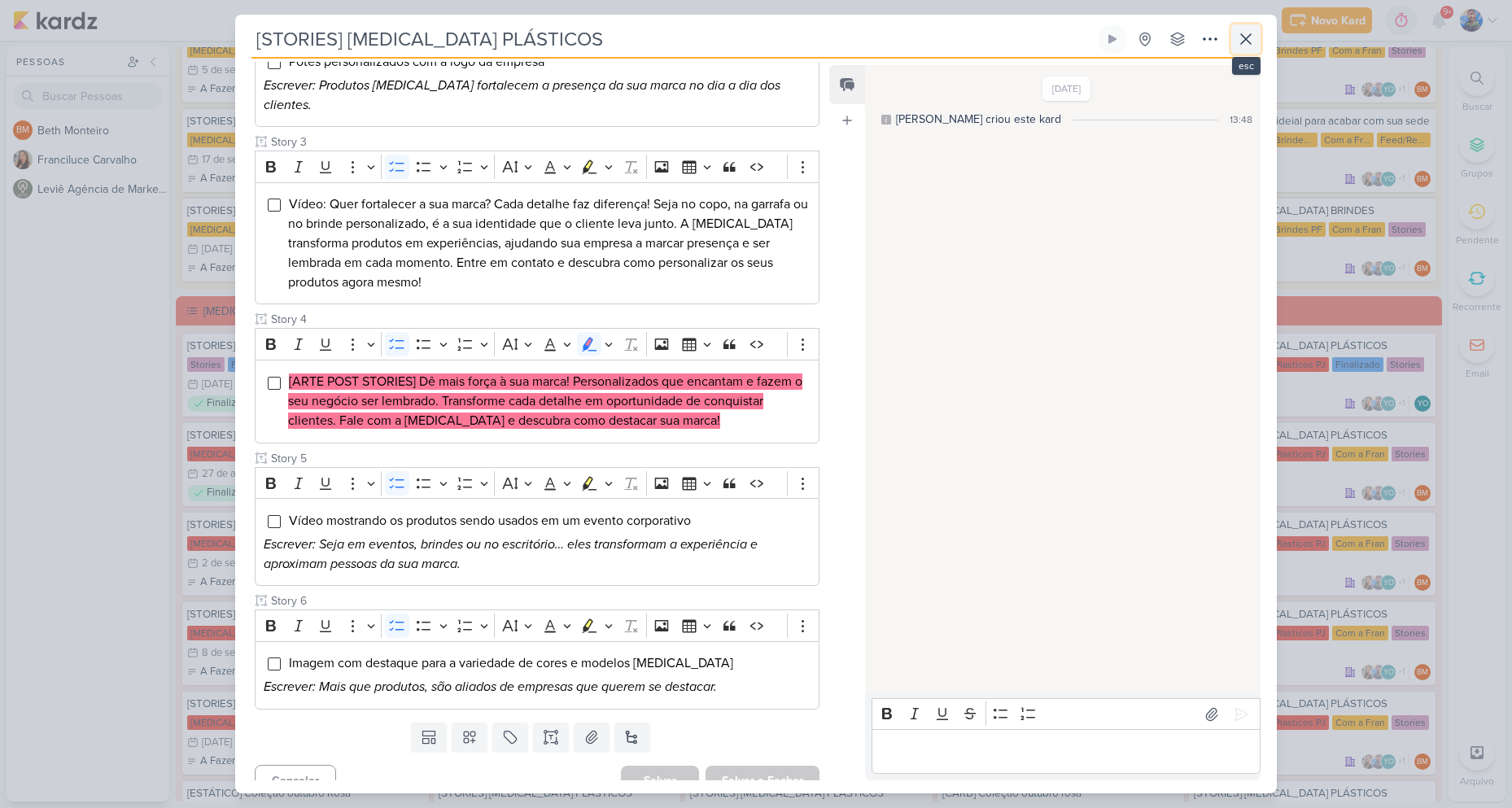
click at [1241, 40] on icon at bounding box center [1245, 38] width 20 height 20
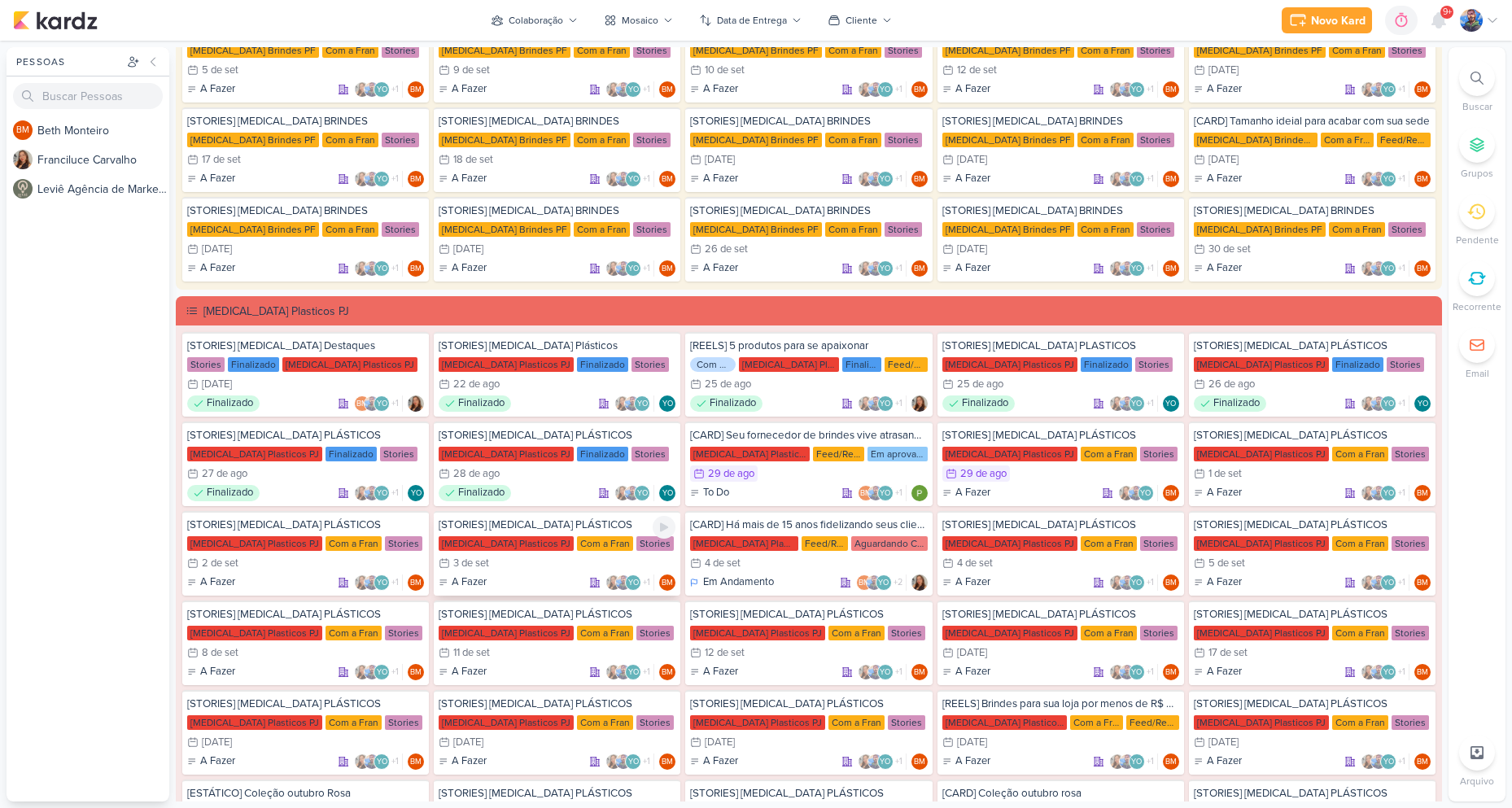
click at [522, 561] on div "3/9 3 de set" at bounding box center [557, 563] width 237 height 16
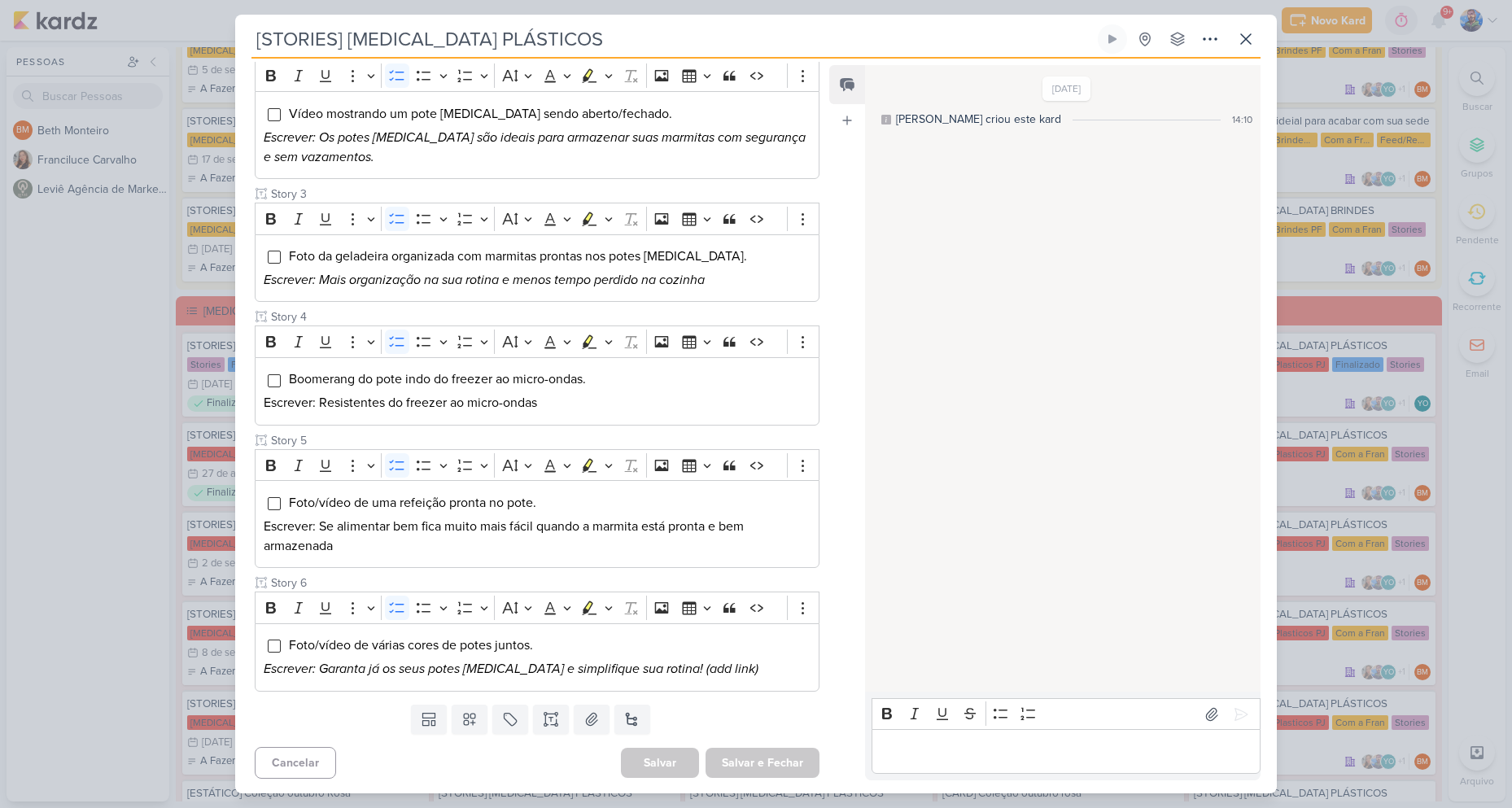
scroll to position [369, 0]
click at [1252, 42] on icon at bounding box center [1245, 38] width 20 height 20
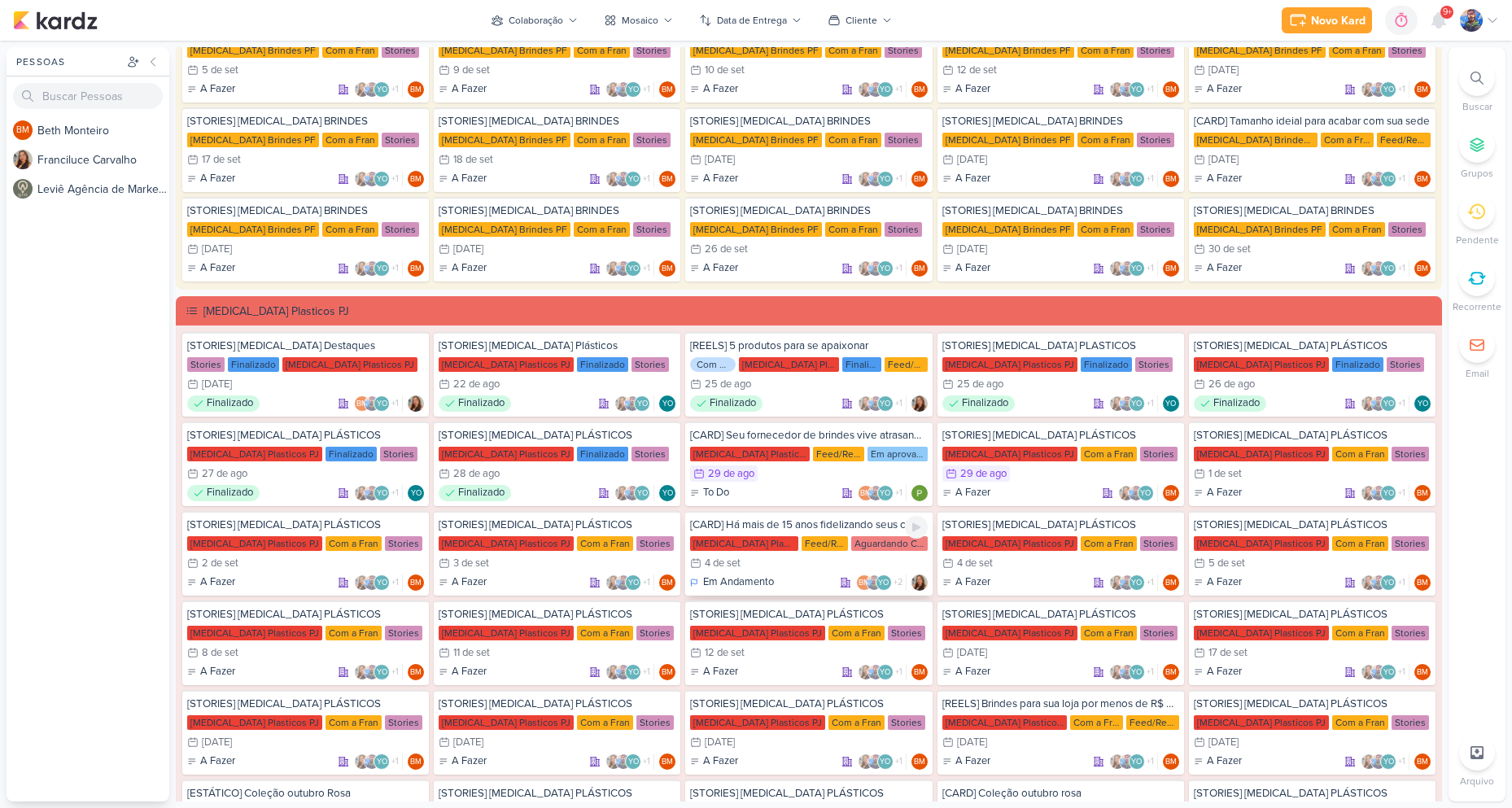
click at [771, 551] on div "Allegra Plasticos PJ Feed/Reels Aguardando Cliente" at bounding box center [808, 543] width 237 height 16
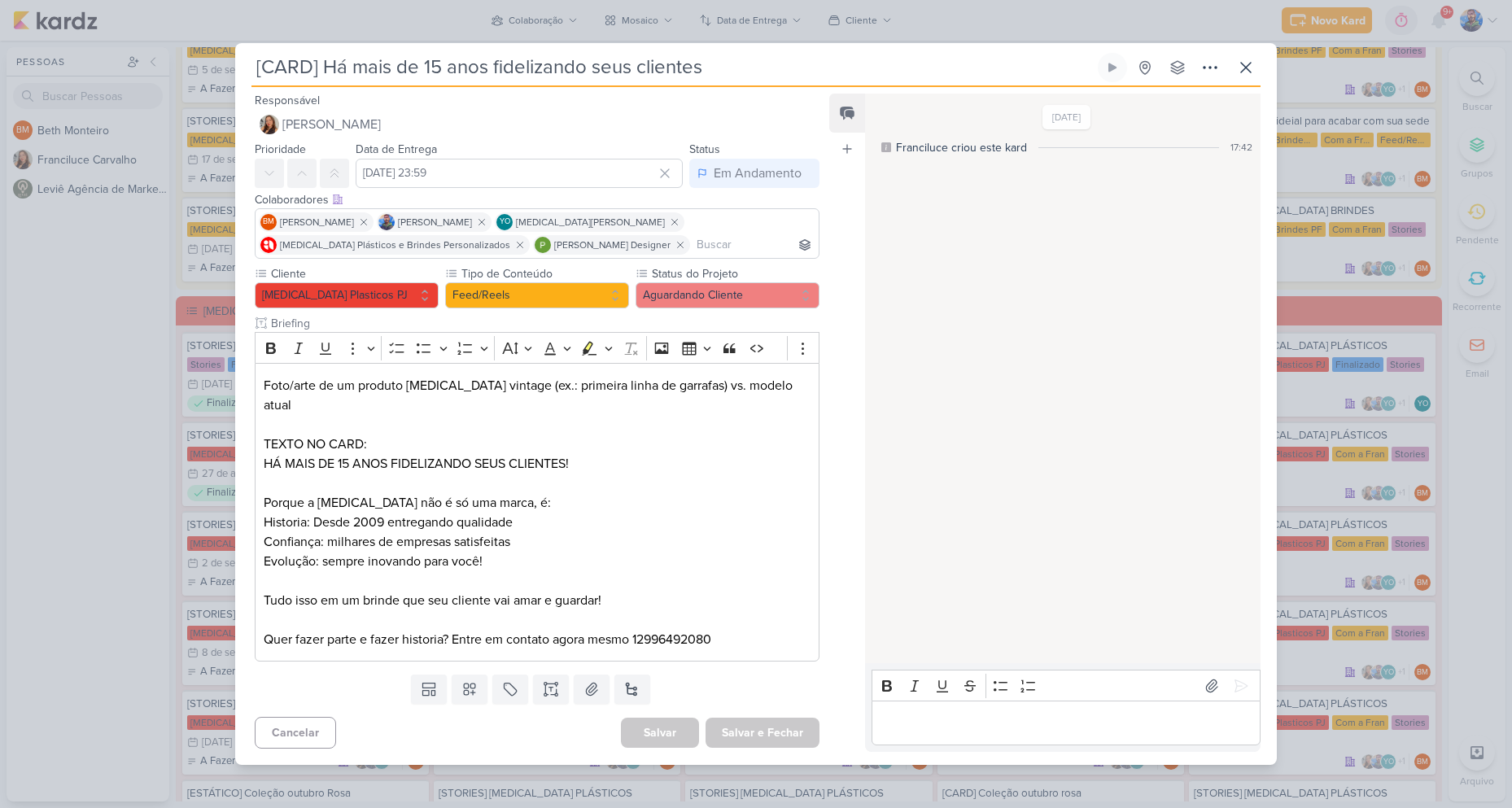
click at [1263, 74] on div "[CARD] Há mais de 15 anos fidelizando seus clientes Criado por Franciluce nenhu…" at bounding box center [756, 409] width 1042 height 711
drag, startPoint x: 1251, startPoint y: 76, endPoint x: 1202, endPoint y: 154, distance: 92.1
click at [1251, 77] on icon at bounding box center [1245, 68] width 20 height 20
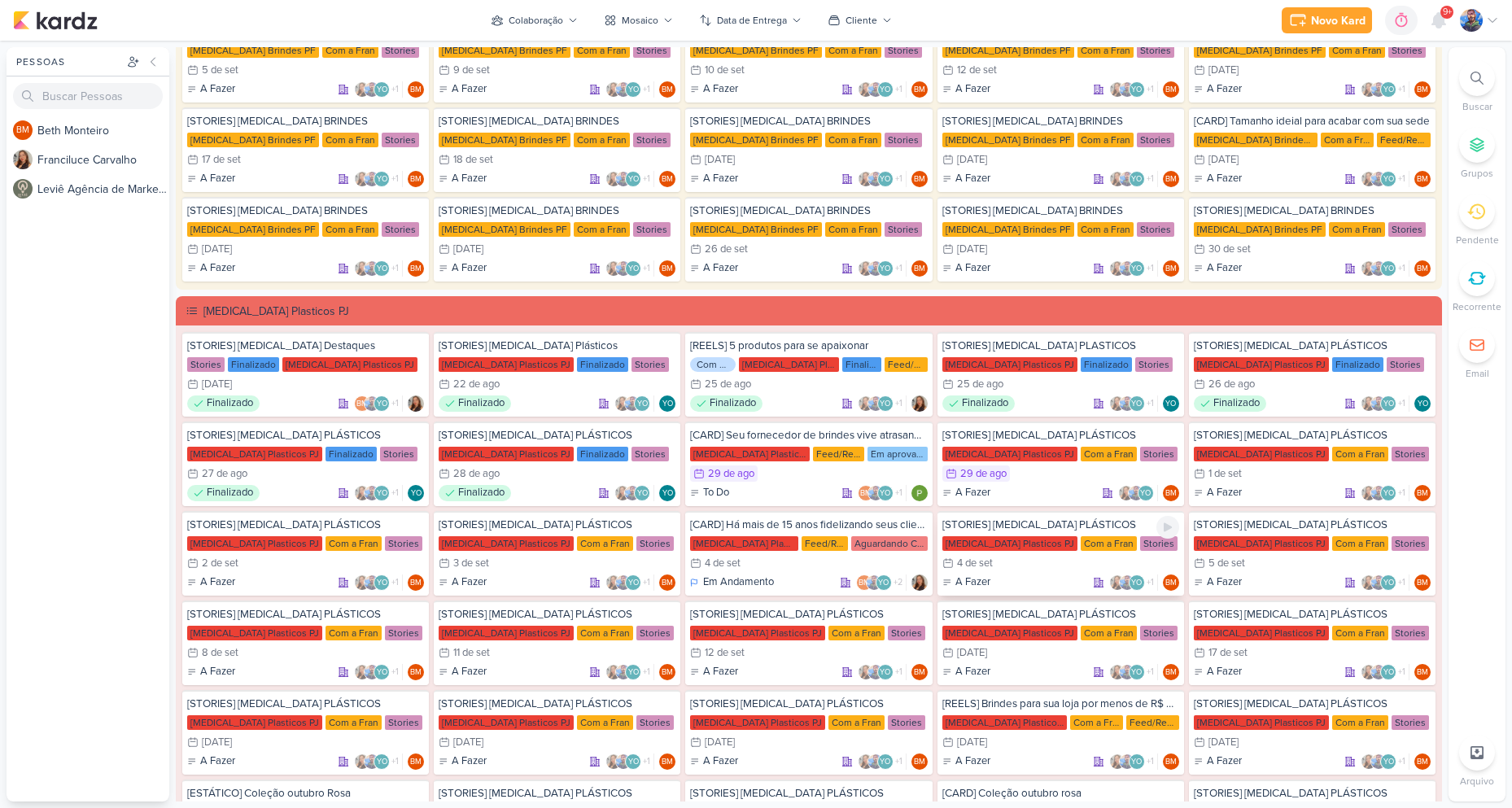
click at [1007, 553] on div "[STORIES] ALLEGRA PLÁSTICOS Allegra Plasticos PJ Com a Fran Stories 4/9 4 de se…" at bounding box center [1060, 552] width 246 height 85
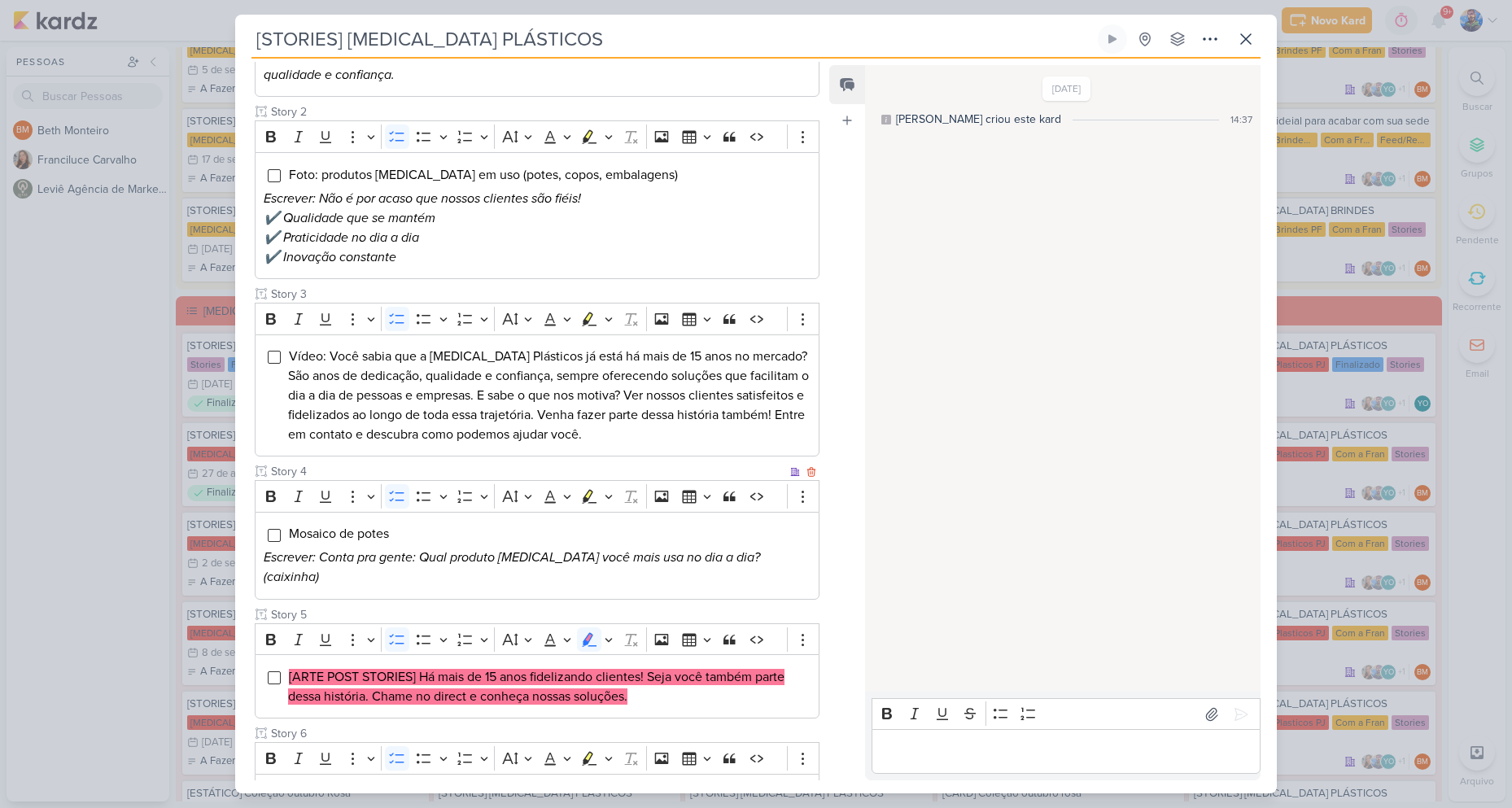
scroll to position [458, 0]
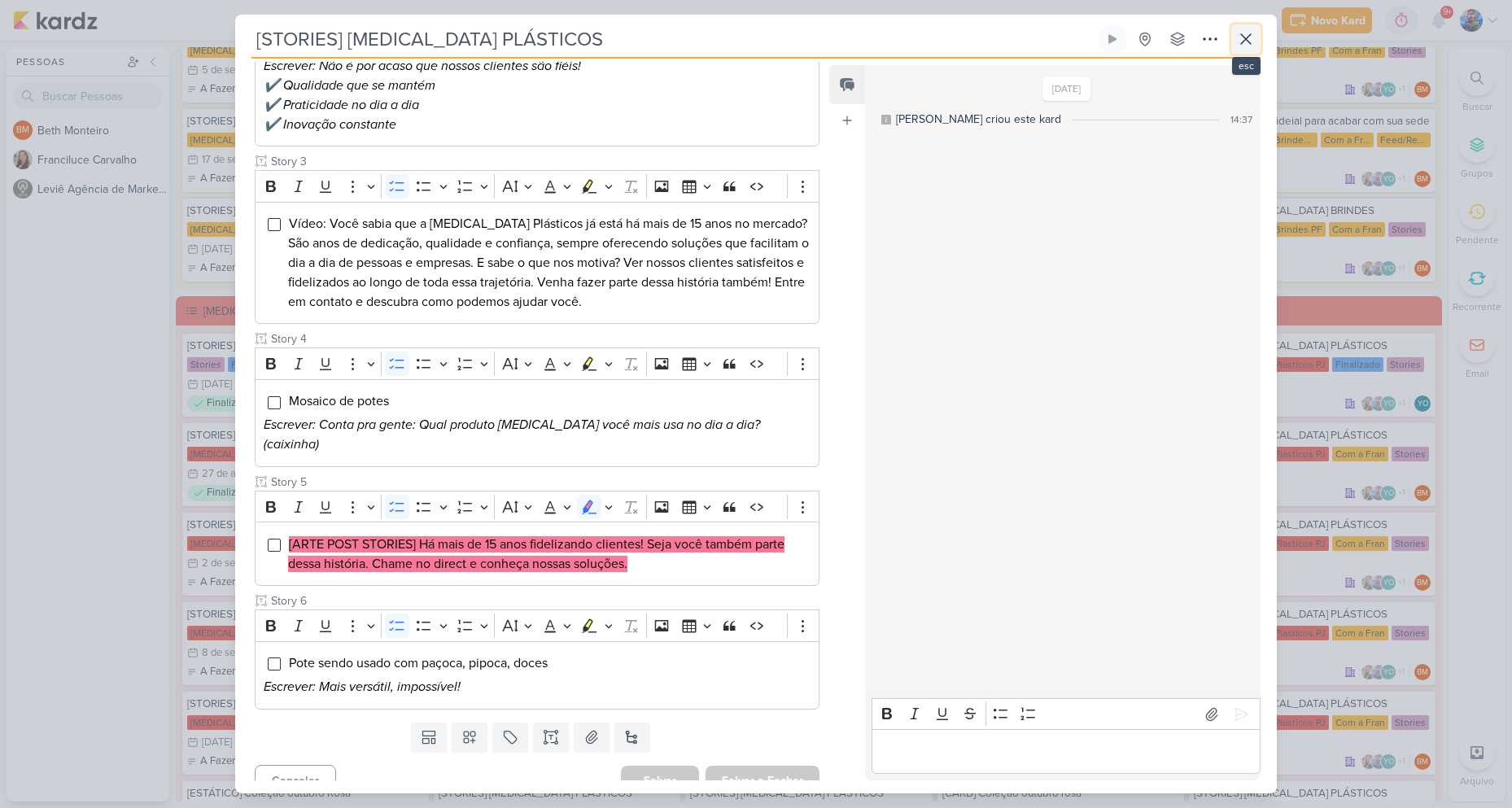
click at [1242, 42] on icon at bounding box center [1245, 38] width 20 height 20
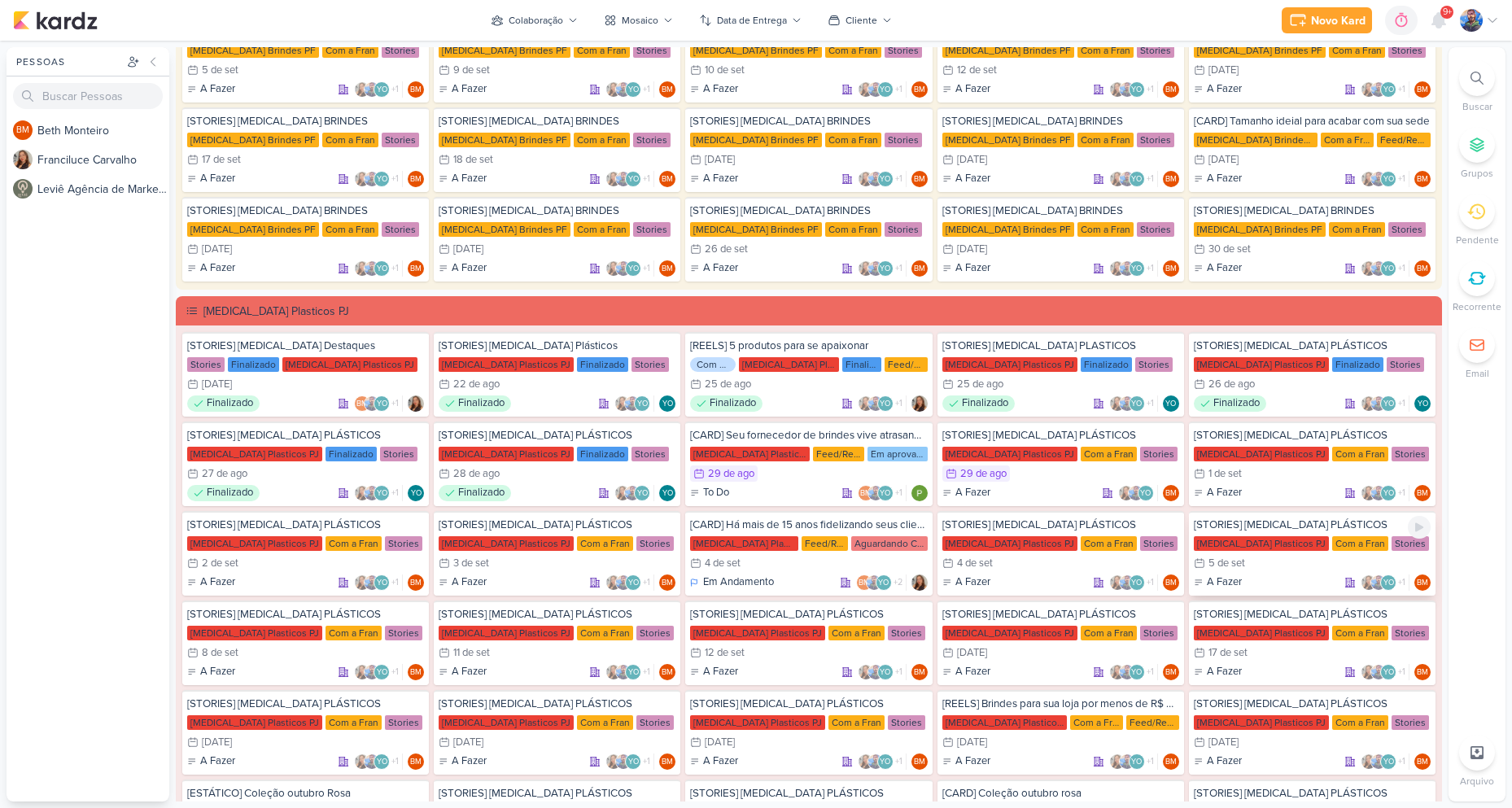
click at [1272, 551] on div "Allegra Plasticos PJ Com a Fran Stories" at bounding box center [1312, 543] width 237 height 16
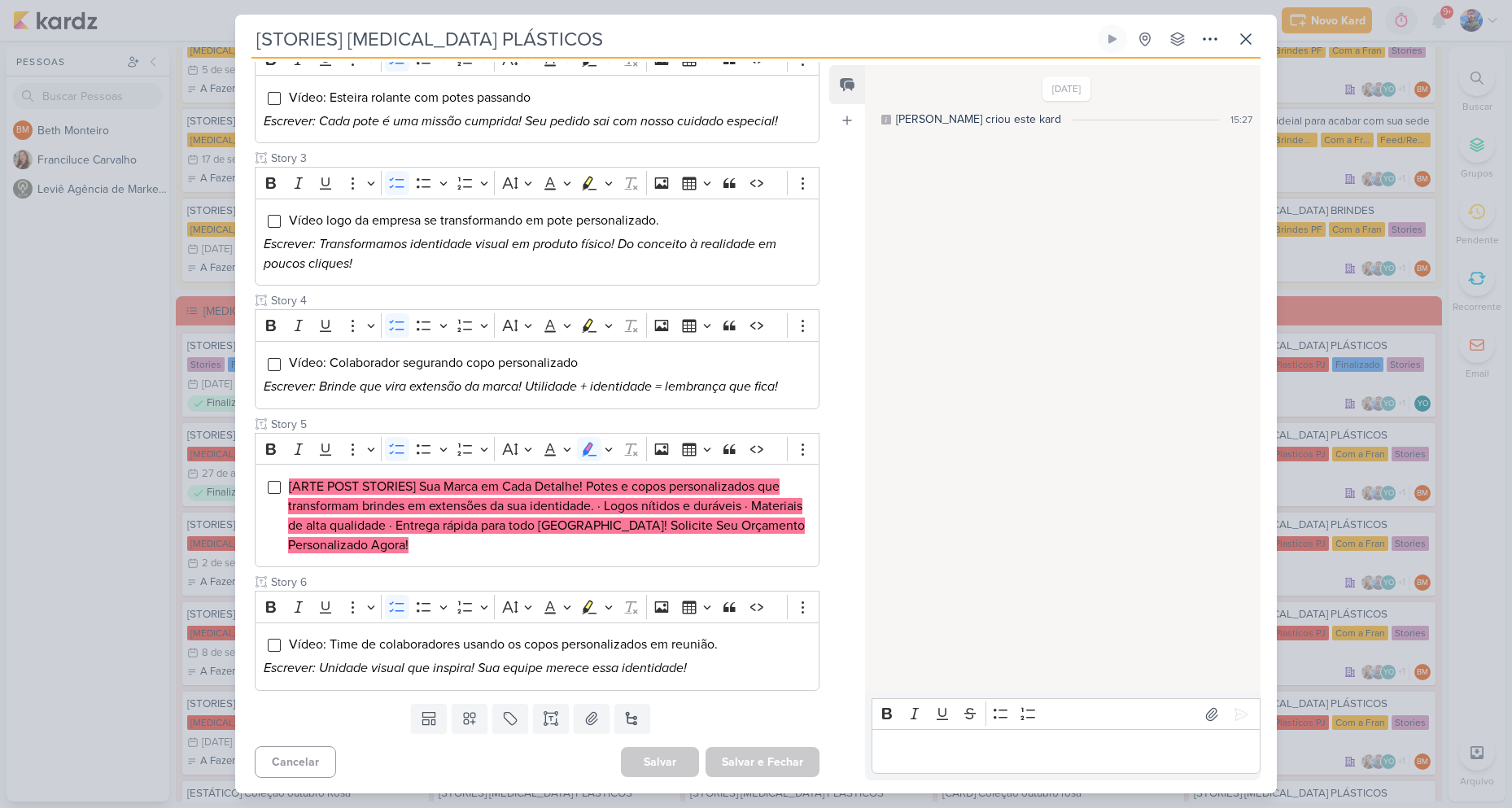
scroll to position [404, 0]
click at [1253, 36] on icon at bounding box center [1245, 38] width 20 height 20
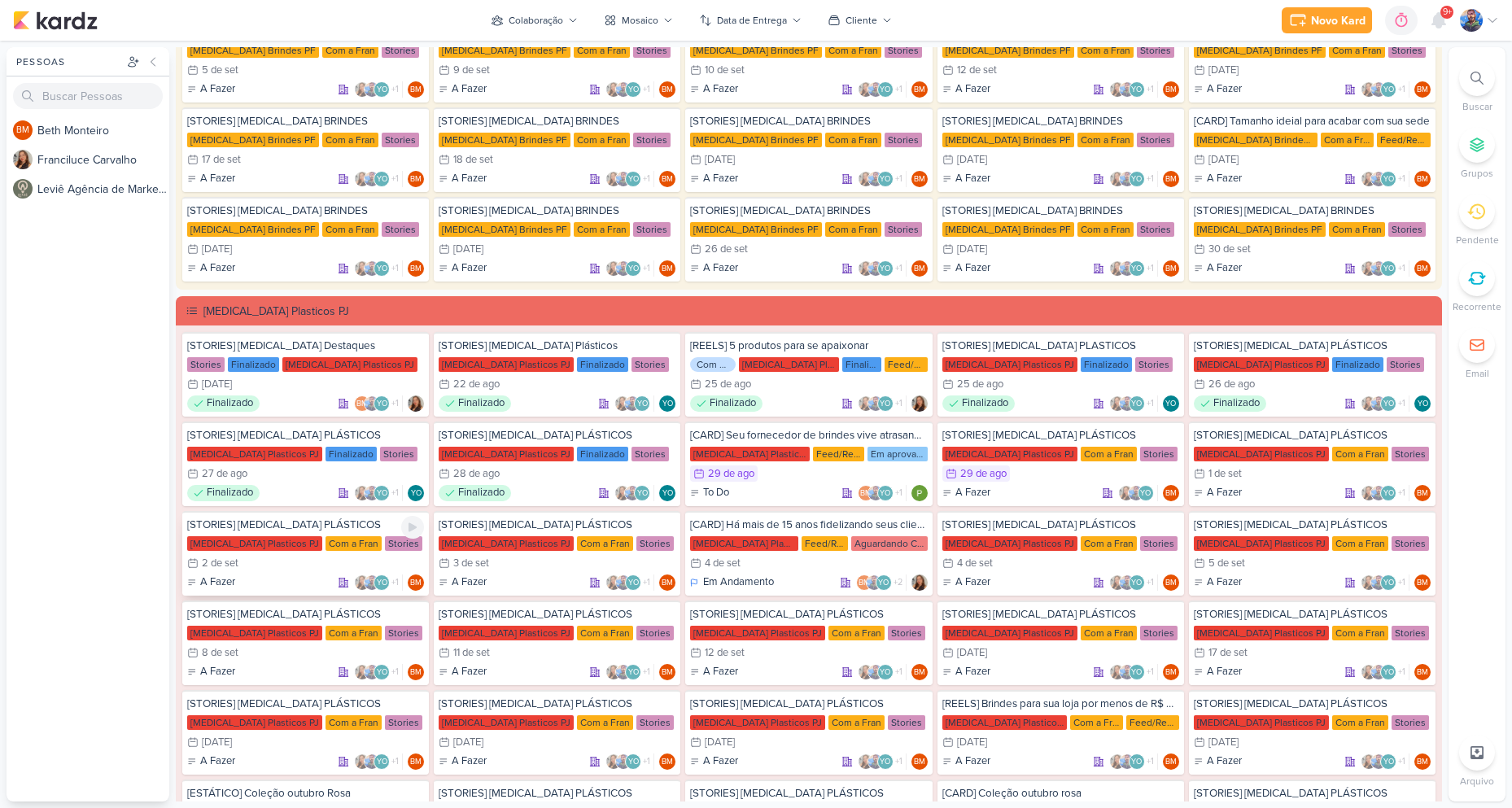
click at [275, 559] on div "2/9 2 de set" at bounding box center [305, 563] width 237 height 16
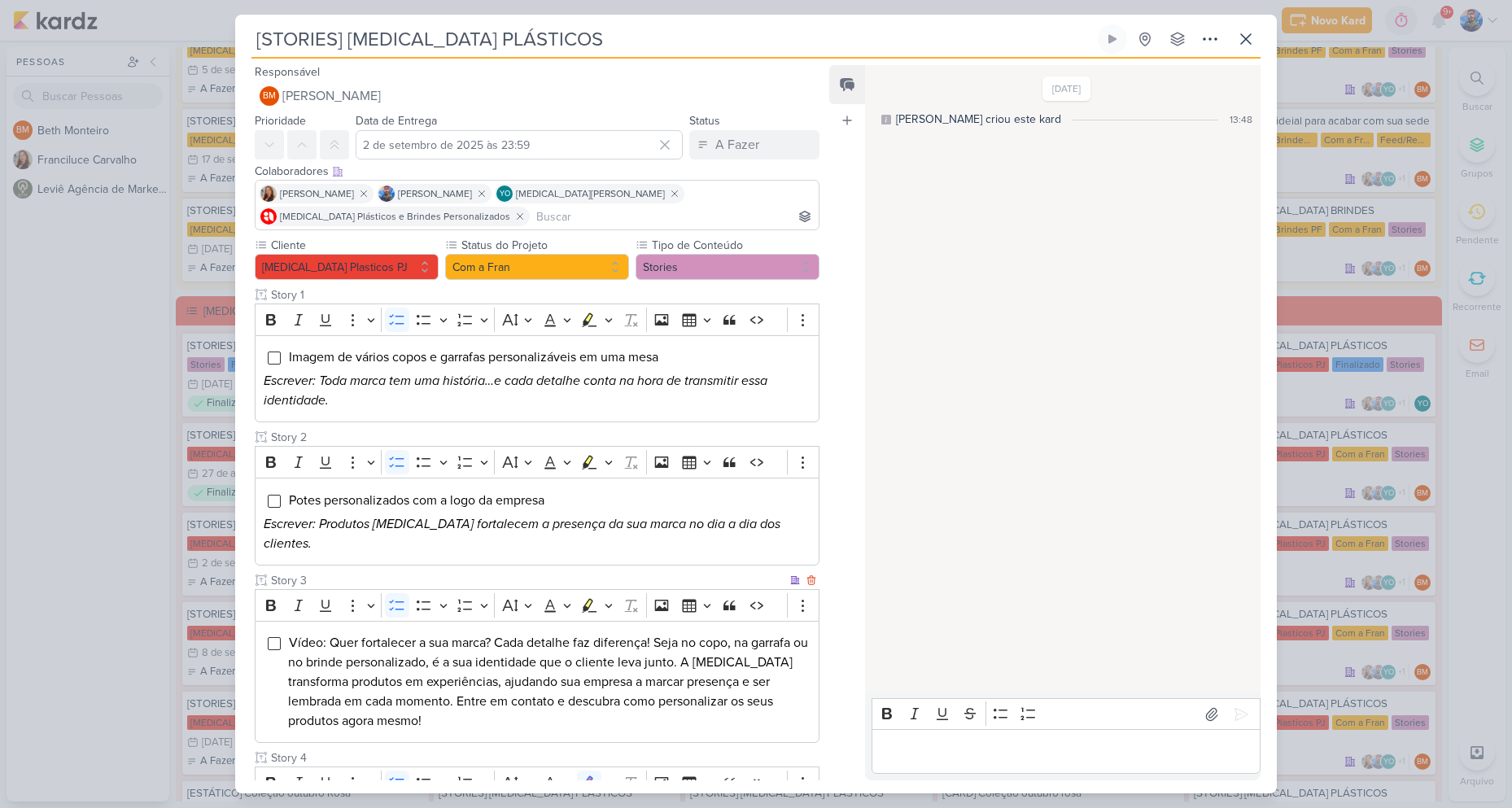
scroll to position [407, 0]
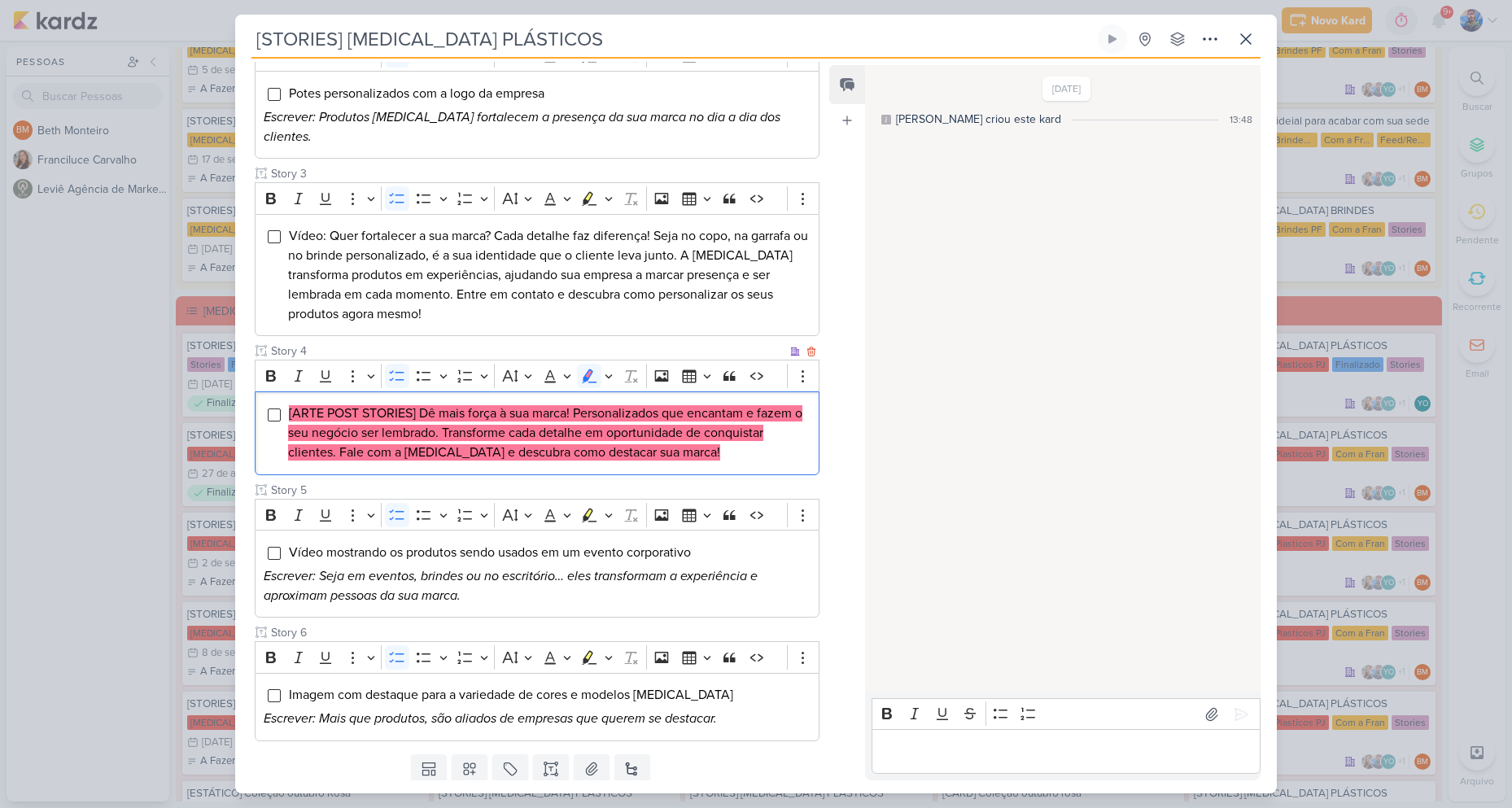
click at [448, 405] on mark "[ARTE POST STORIES] Dê mais força à sua marca! Personalizados que encantam e fa…" at bounding box center [545, 433] width 514 height 56
drag, startPoint x: 418, startPoint y: 396, endPoint x: 575, endPoint y: 391, distance: 157.1
click at [575, 405] on mark "[ARTE POST STORIES] Dê mais força à sua marca! Personalizados que encantam e fa…" at bounding box center [545, 433] width 514 height 56
drag, startPoint x: 421, startPoint y: 387, endPoint x: 573, endPoint y: 394, distance: 152.2
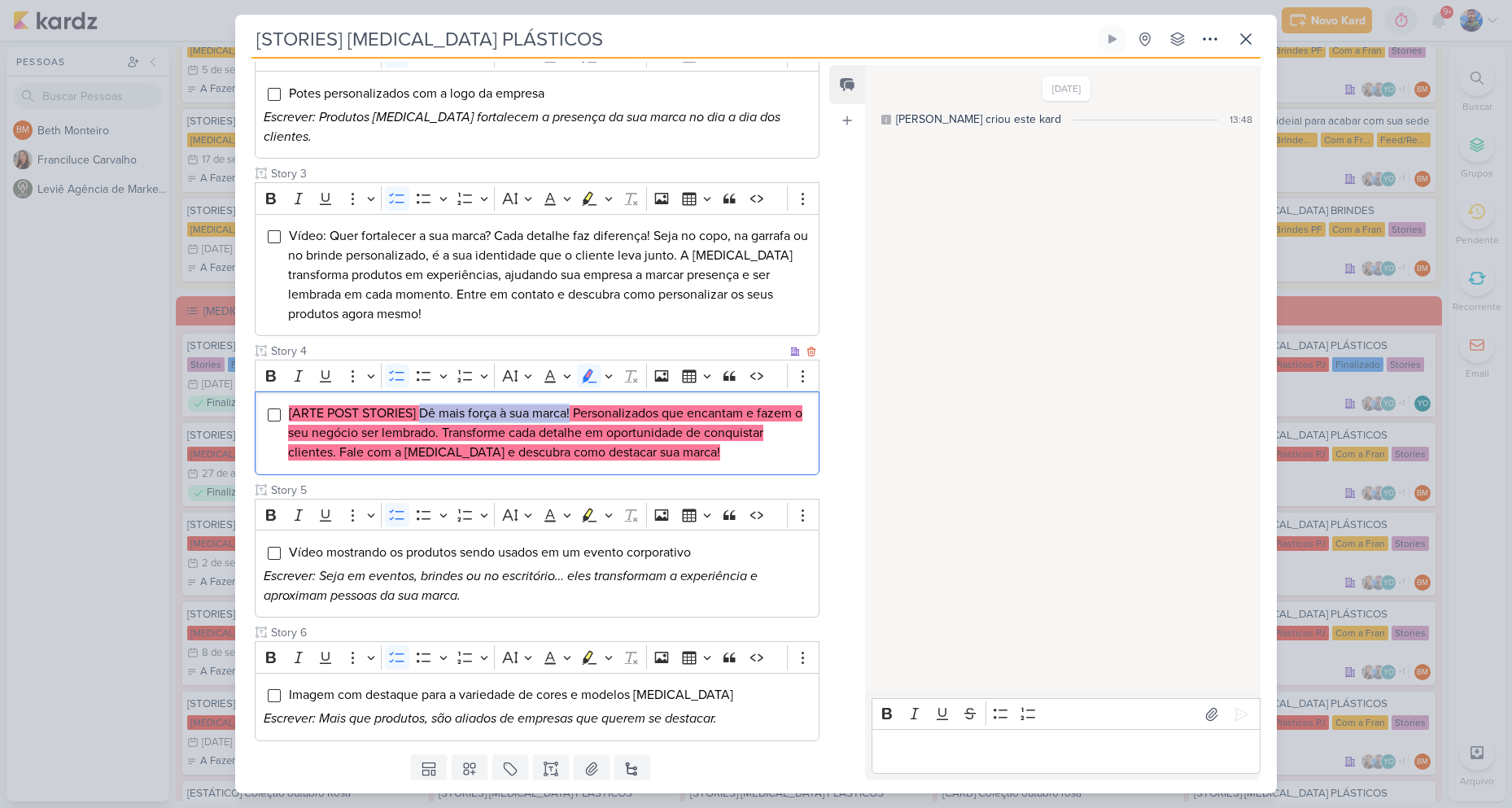
click at [573, 405] on mark "[ARTE POST STORIES] Dê mais força à sua marca! Personalizados que encantam e fa…" at bounding box center [545, 433] width 514 height 56
drag, startPoint x: 576, startPoint y: 391, endPoint x: 687, endPoint y: 393, distance: 111.0
click at [687, 405] on mark "[ARTE POST STORIES] Dê mais força à sua marca! Personalizados que encantam e fa…" at bounding box center [545, 433] width 514 height 56
click at [697, 405] on mark "[ARTE POST STORIES] Dê mais força à sua marca! Personalizados que encantam e fa…" at bounding box center [545, 433] width 514 height 56
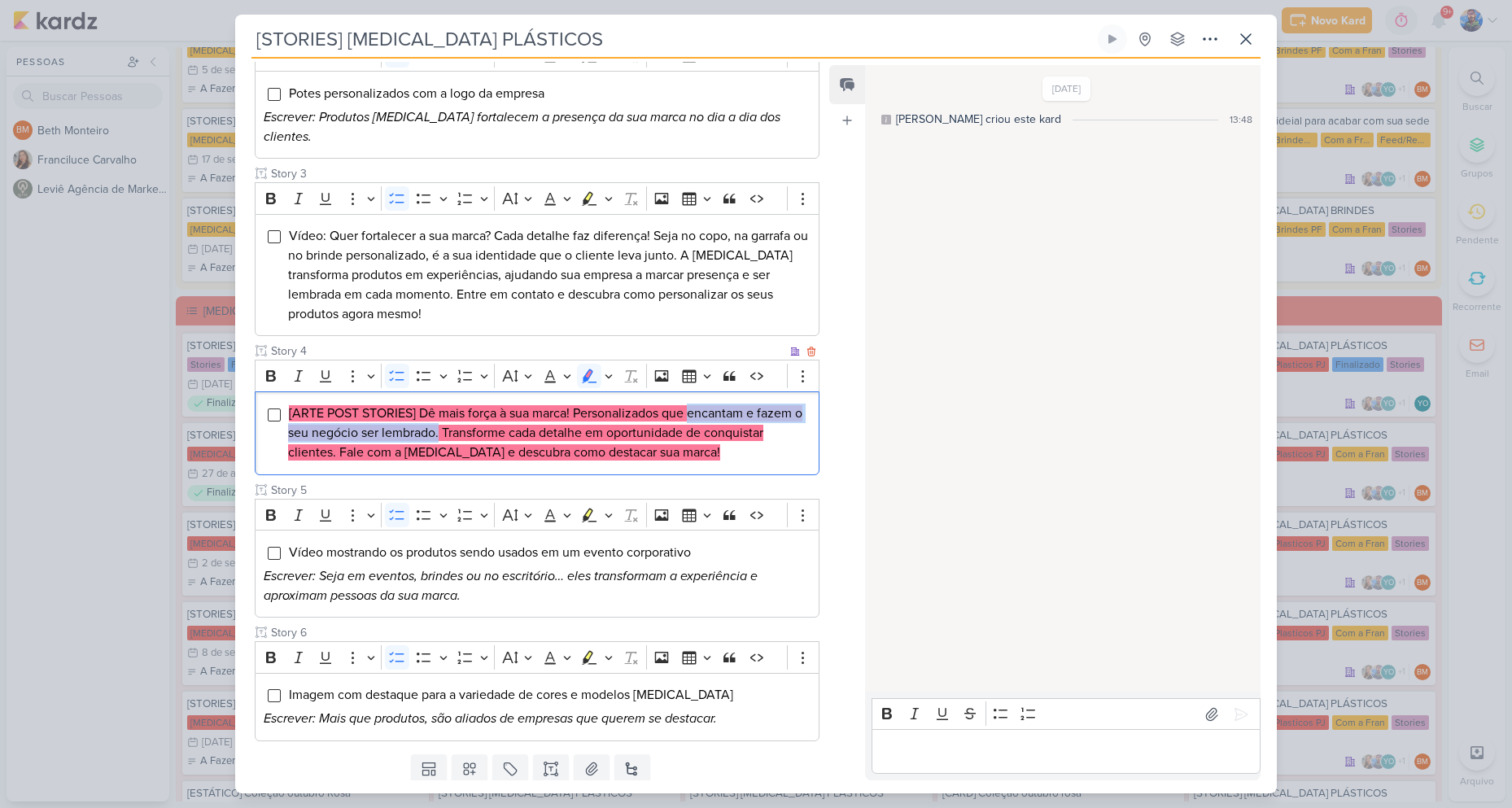
drag, startPoint x: 692, startPoint y: 388, endPoint x: 449, endPoint y: 408, distance: 243.8
click at [449, 408] on mark "[ARTE POST STORIES] Dê mais força à sua marca! Personalizados que encantam e fa…" at bounding box center [545, 433] width 514 height 56
click at [671, 412] on mark "[ARTE POST STORIES] Dê mais força à sua marca! Personalizados que encantam e fa…" at bounding box center [545, 433] width 514 height 56
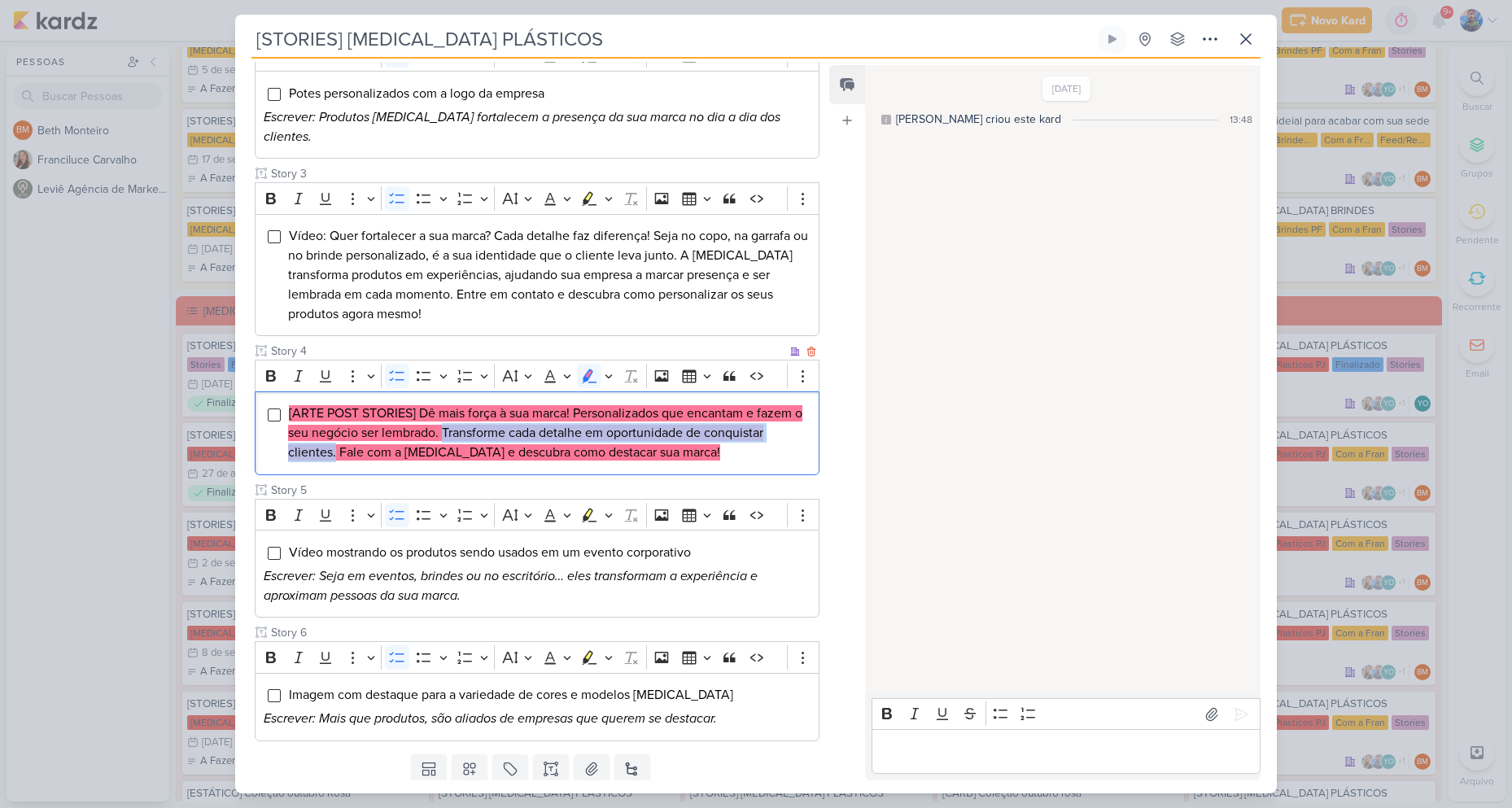
drag, startPoint x: 452, startPoint y: 410, endPoint x: 334, endPoint y: 438, distance: 121.3
click at [334, 438] on mark "[ARTE POST STORIES] Dê mais força à sua marca! Personalizados que encantam e fa…" at bounding box center [545, 433] width 514 height 56
click at [620, 433] on mark "[ARTE POST STORIES] Dê mais força à sua marca! Personalizados que encantam e fa…" at bounding box center [545, 433] width 514 height 56
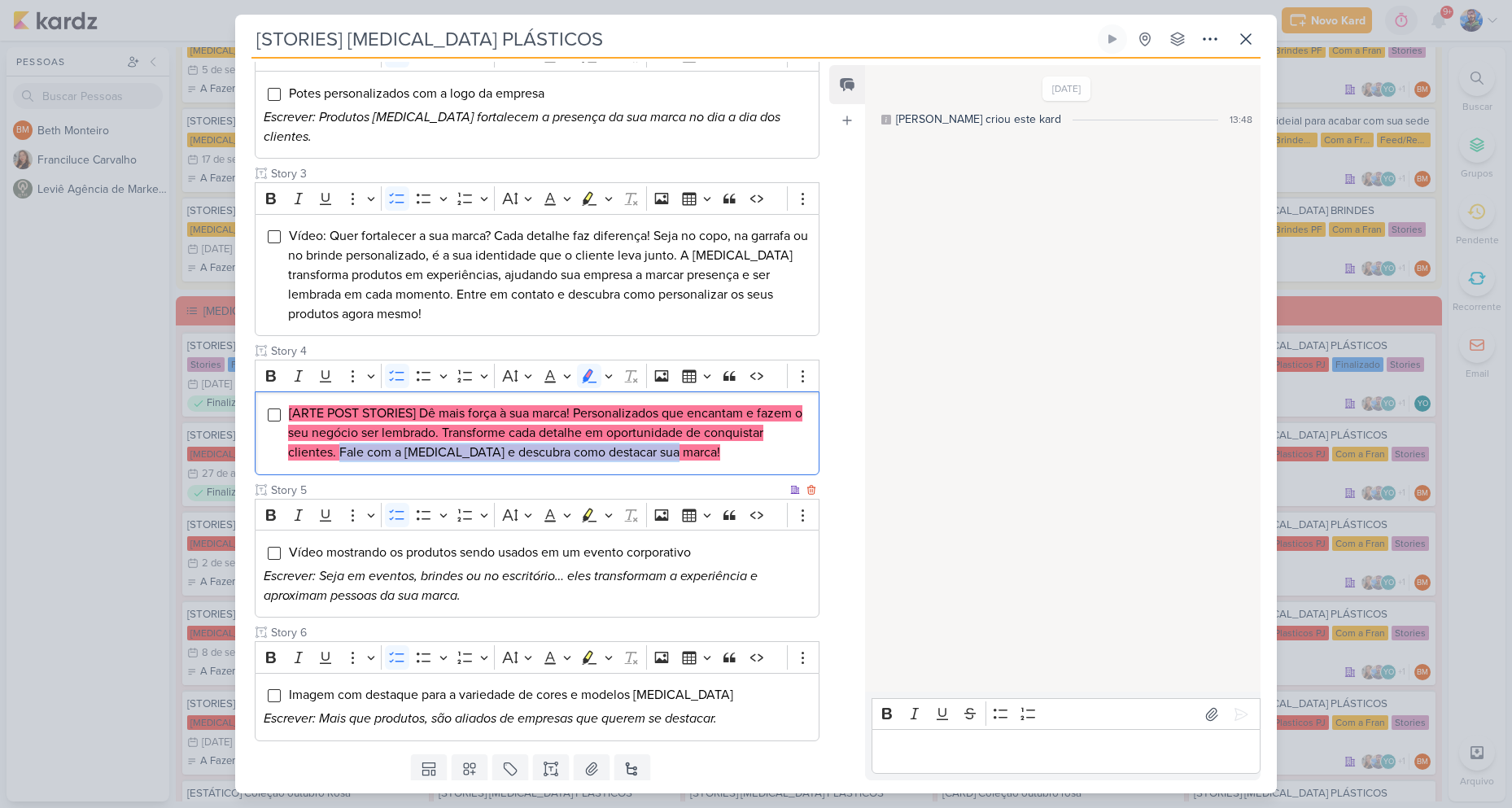
drag, startPoint x: 340, startPoint y: 432, endPoint x: 680, endPoint y: 469, distance: 342.0
click at [680, 469] on div "Cliente Allegra Plasticos PJ Status do Projeto" at bounding box center [537, 286] width 564 height 911
click at [691, 435] on li "[ARTE POST STORIES] Dê mais força à sua marca! Personalizados que encantam e fa…" at bounding box center [549, 433] width 523 height 59
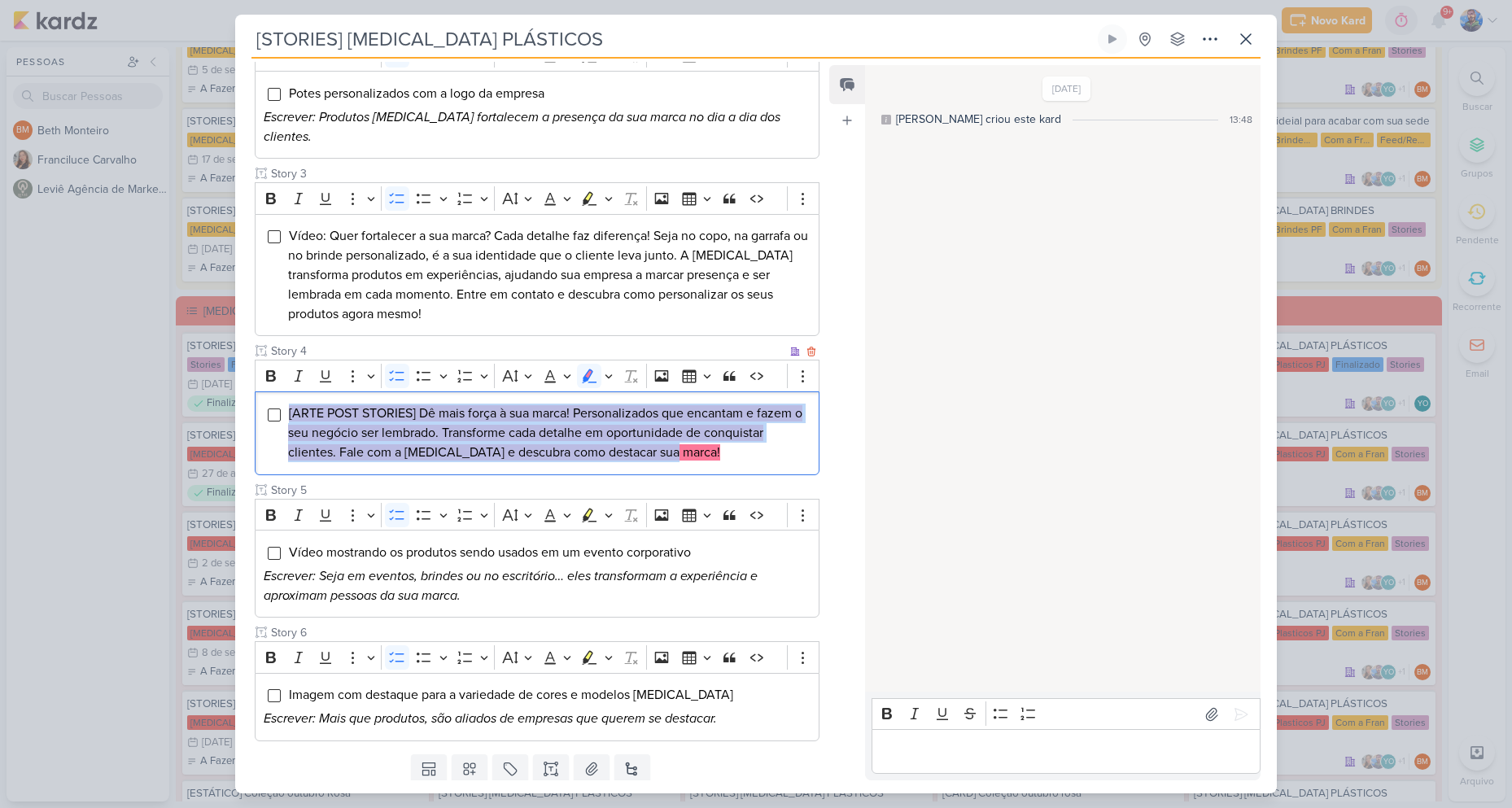
click at [691, 435] on li "[ARTE POST STORIES] Dê mais força à sua marca! Personalizados que encantam e fa…" at bounding box center [549, 433] width 523 height 59
click at [611, 368] on icon "Editor toolbar" at bounding box center [609, 375] width 9 height 16
click at [515, 398] on icon "Text highlight toolbar" at bounding box center [512, 404] width 15 height 14
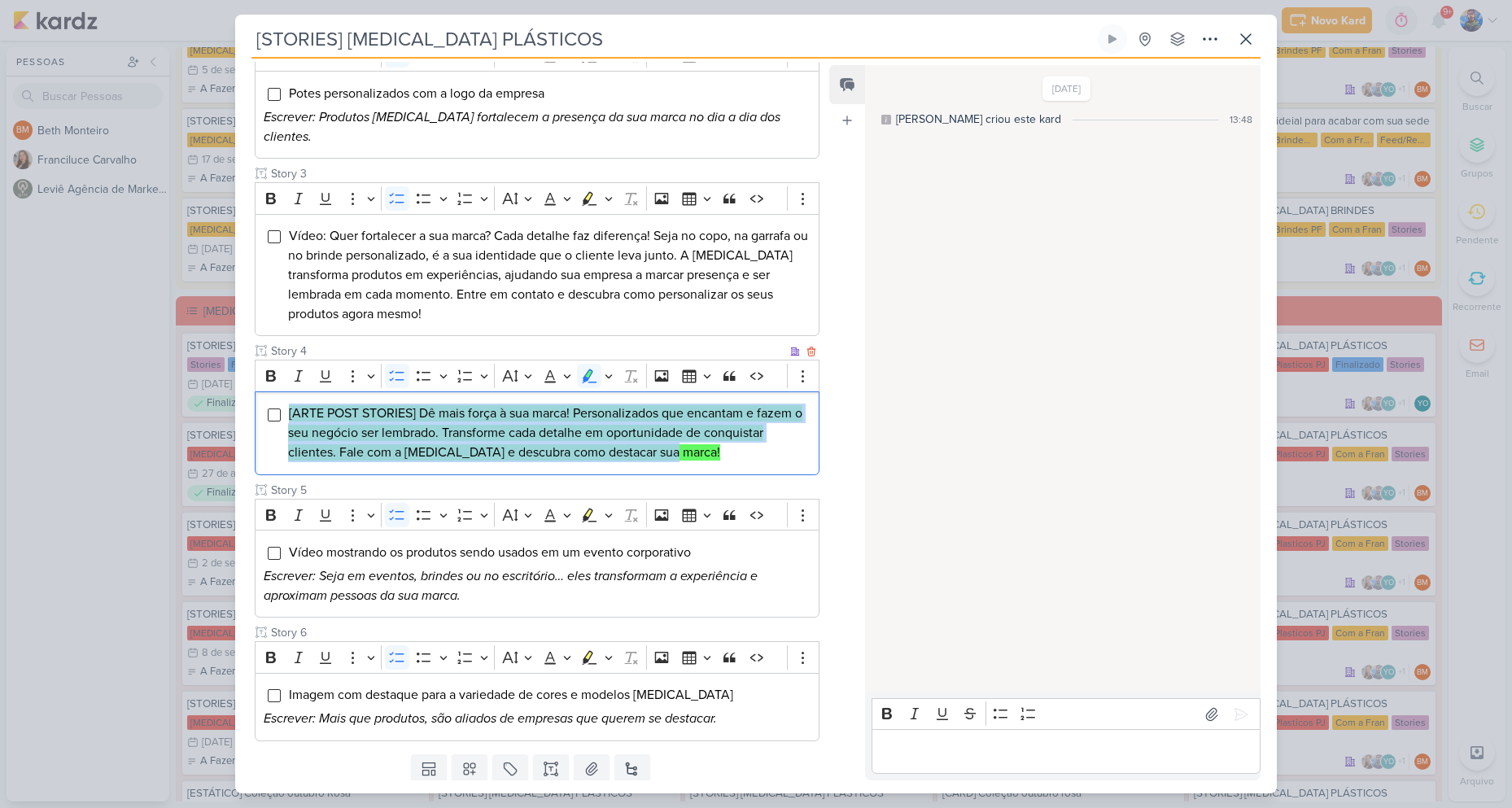
click at [702, 438] on li "[ARTE POST STORIES] Dê mais força à sua marca! Personalizados que encantam e fa…" at bounding box center [549, 433] width 523 height 59
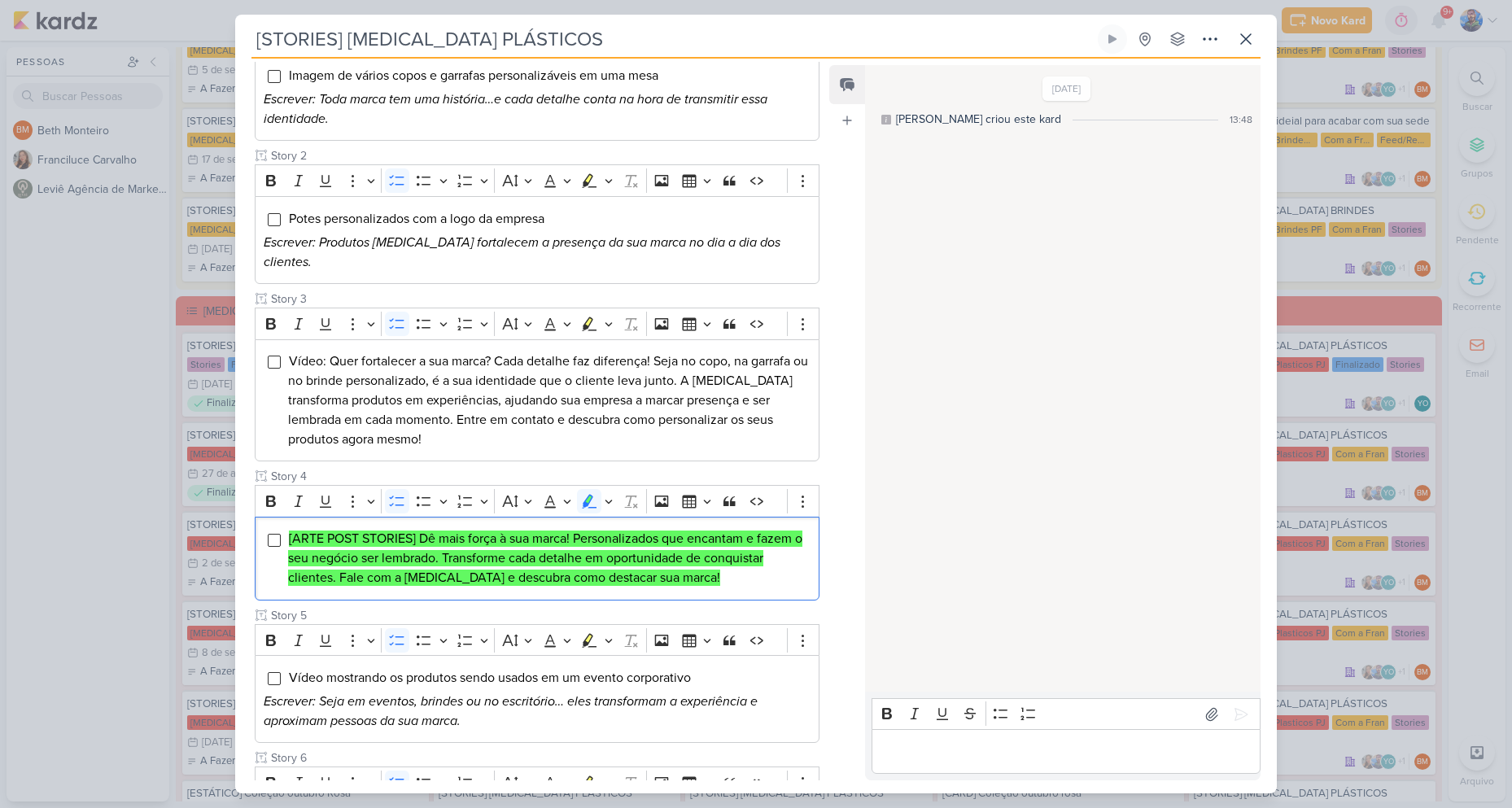
scroll to position [439, 0]
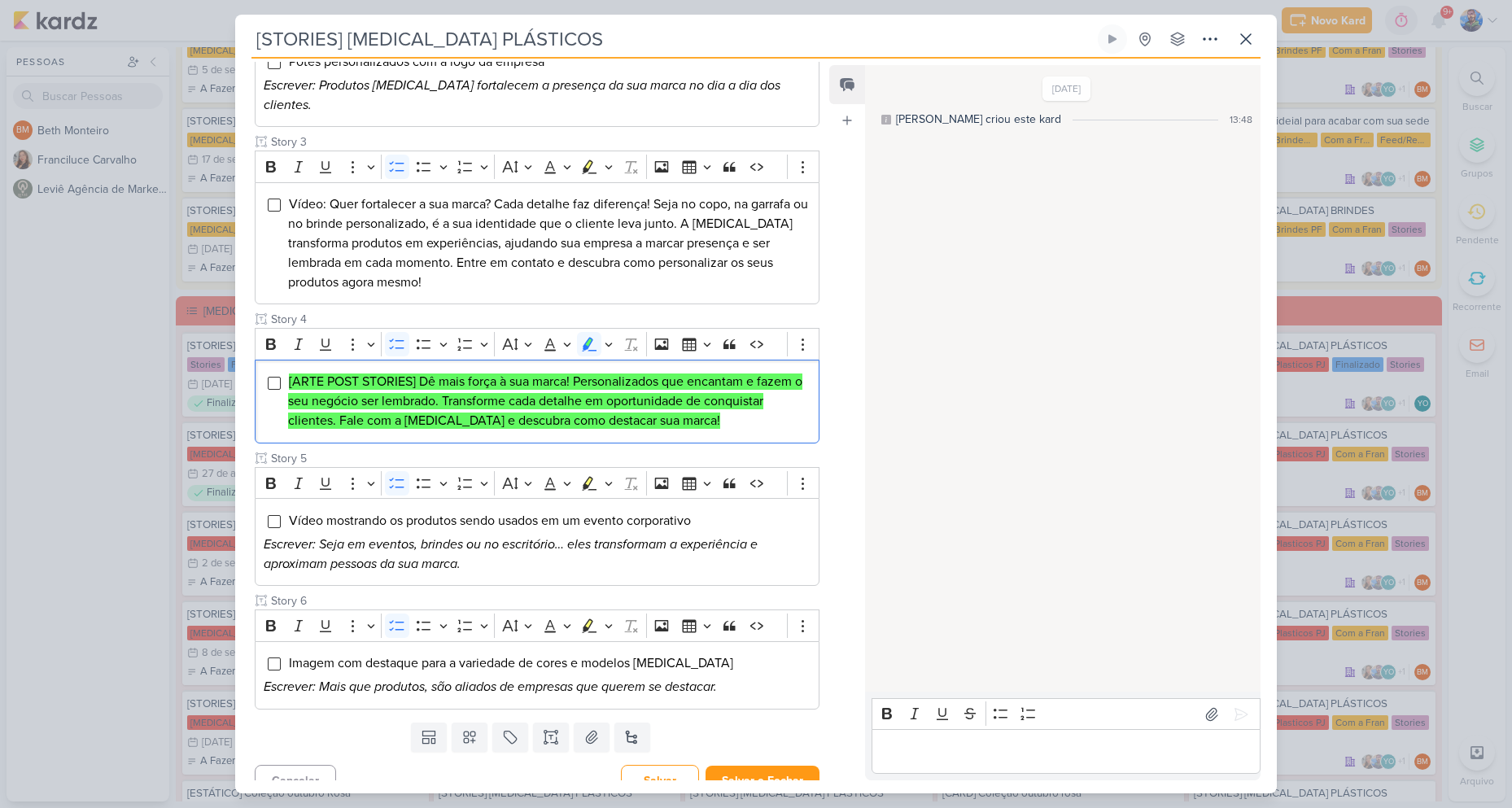
click at [585, 734] on div "Templates Campos Personalizados Marcadores Caixa De Texto Anexo Novo Subkard" at bounding box center [530, 736] width 591 height 42
click at [588, 727] on button at bounding box center [592, 737] width 36 height 29
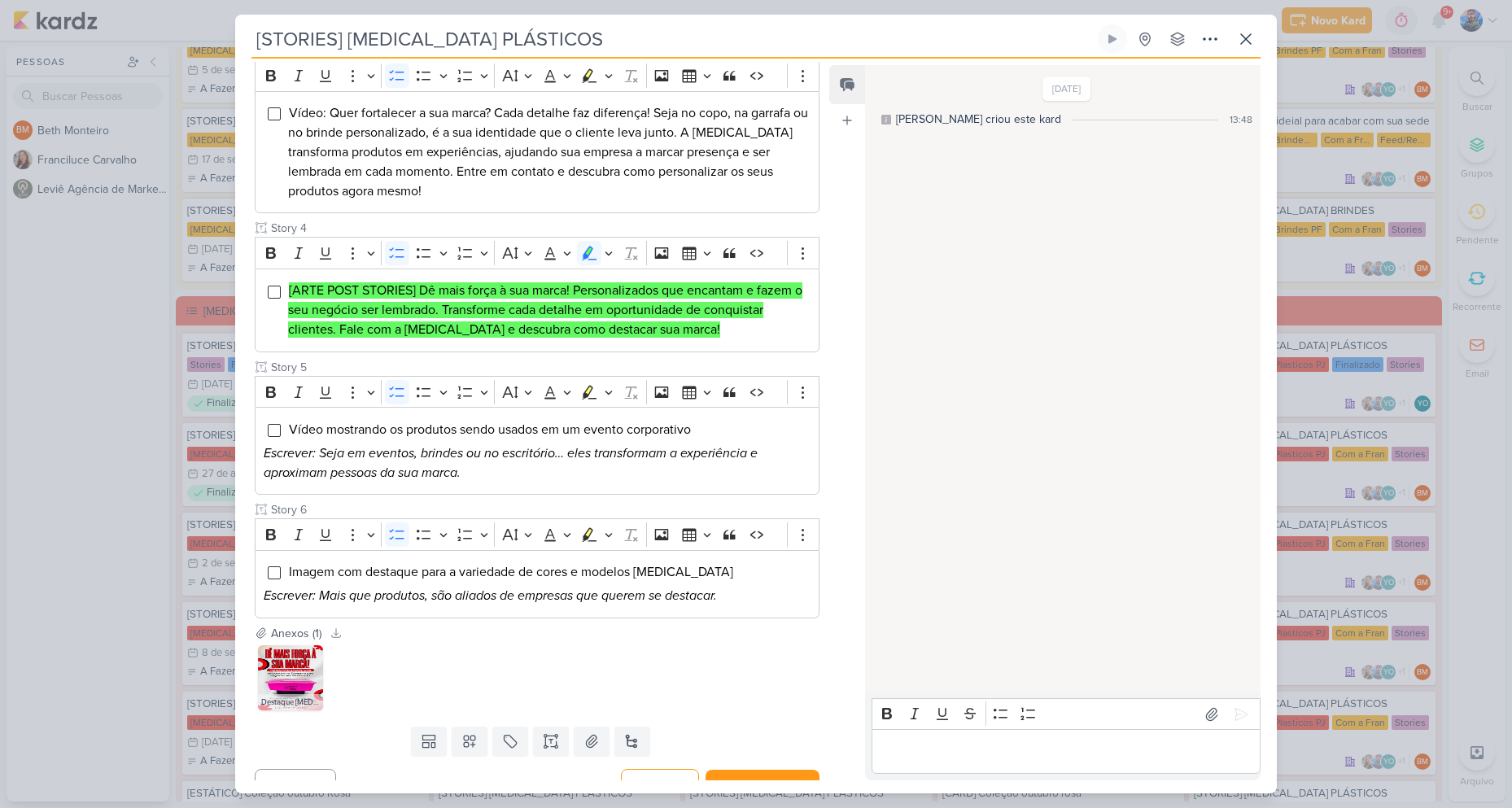
scroll to position [534, 0]
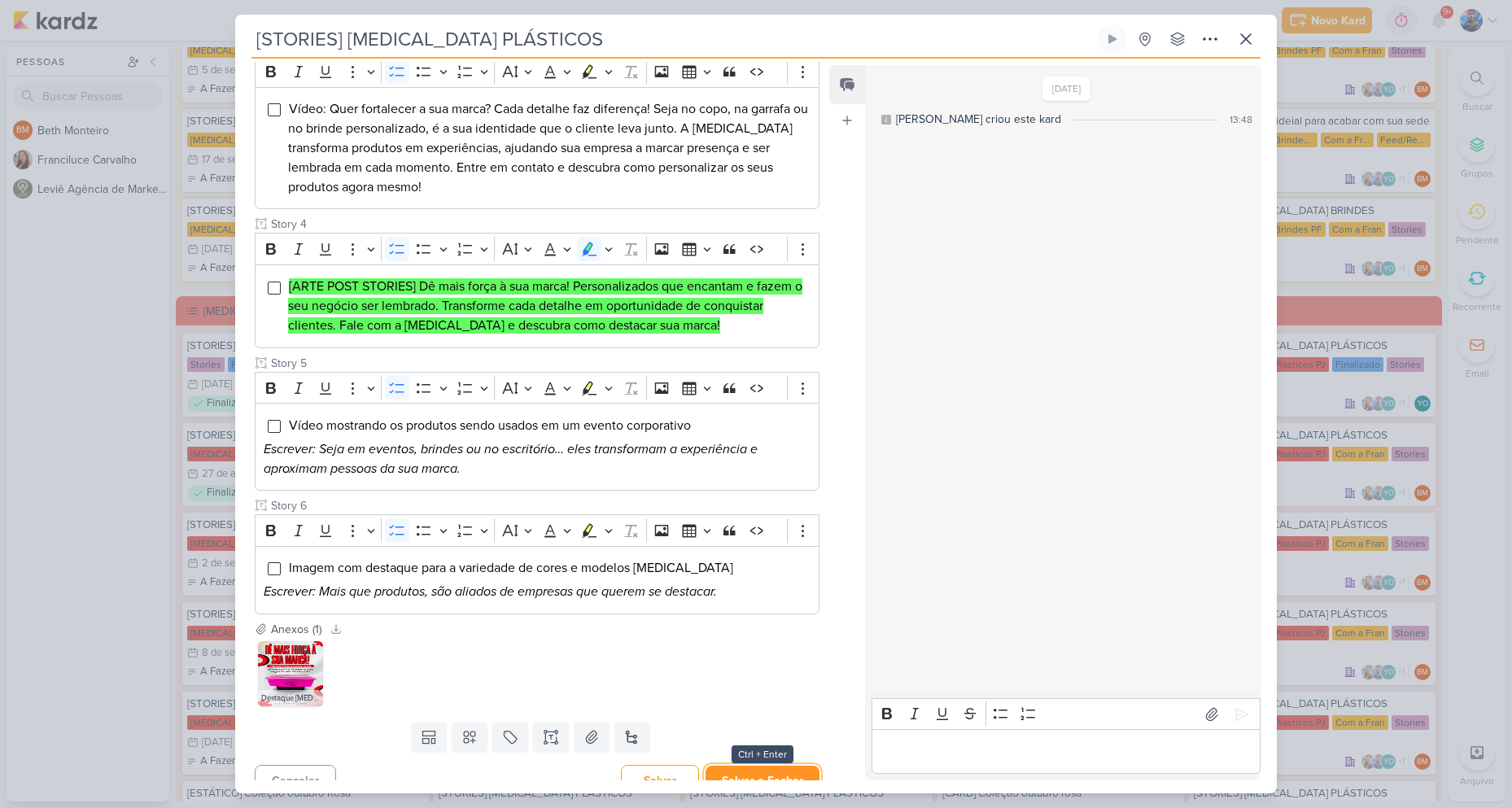
click at [789, 765] on button "Salvar e Fechar" at bounding box center [762, 780] width 114 height 30
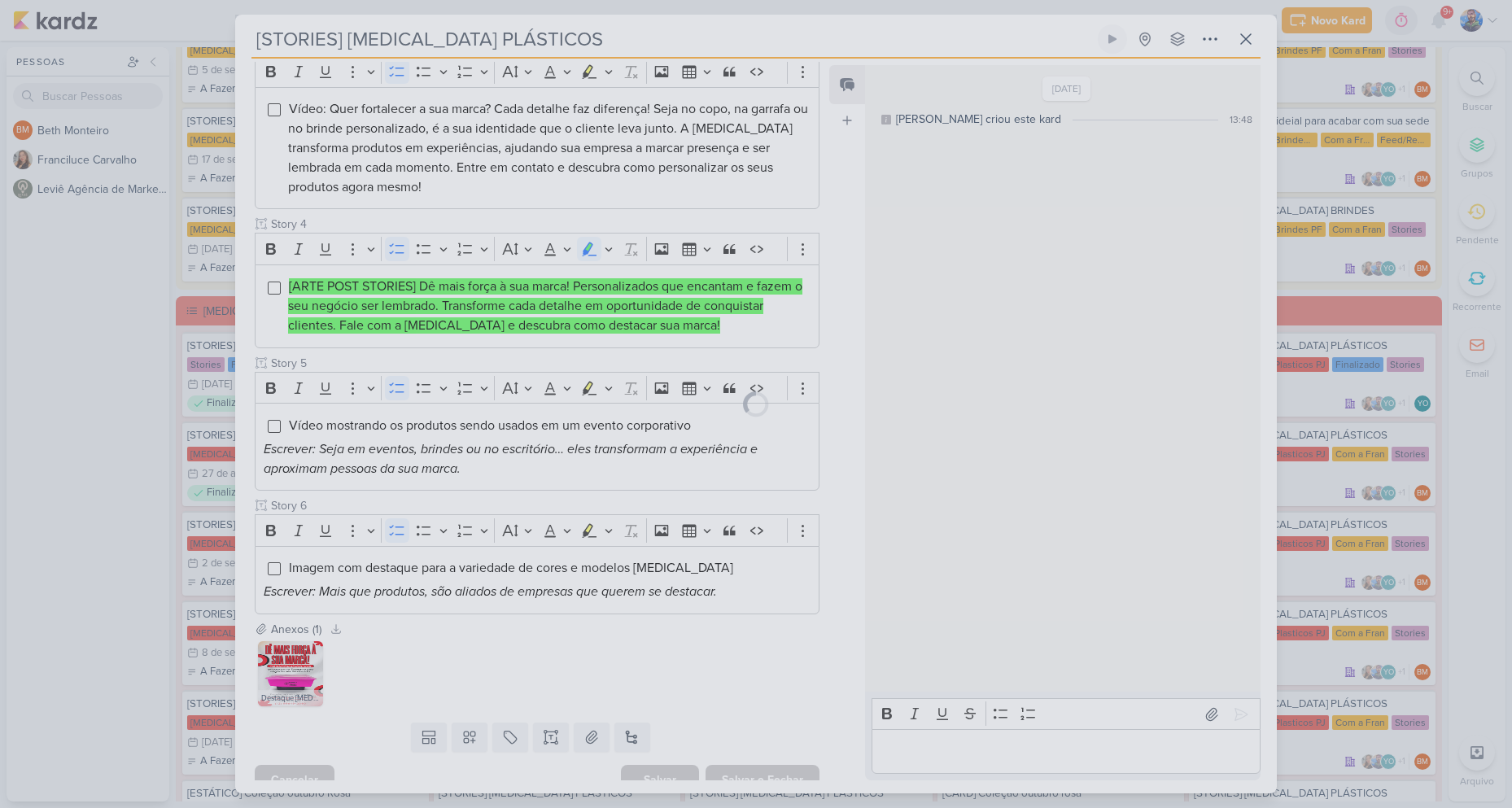
scroll to position [532, 0]
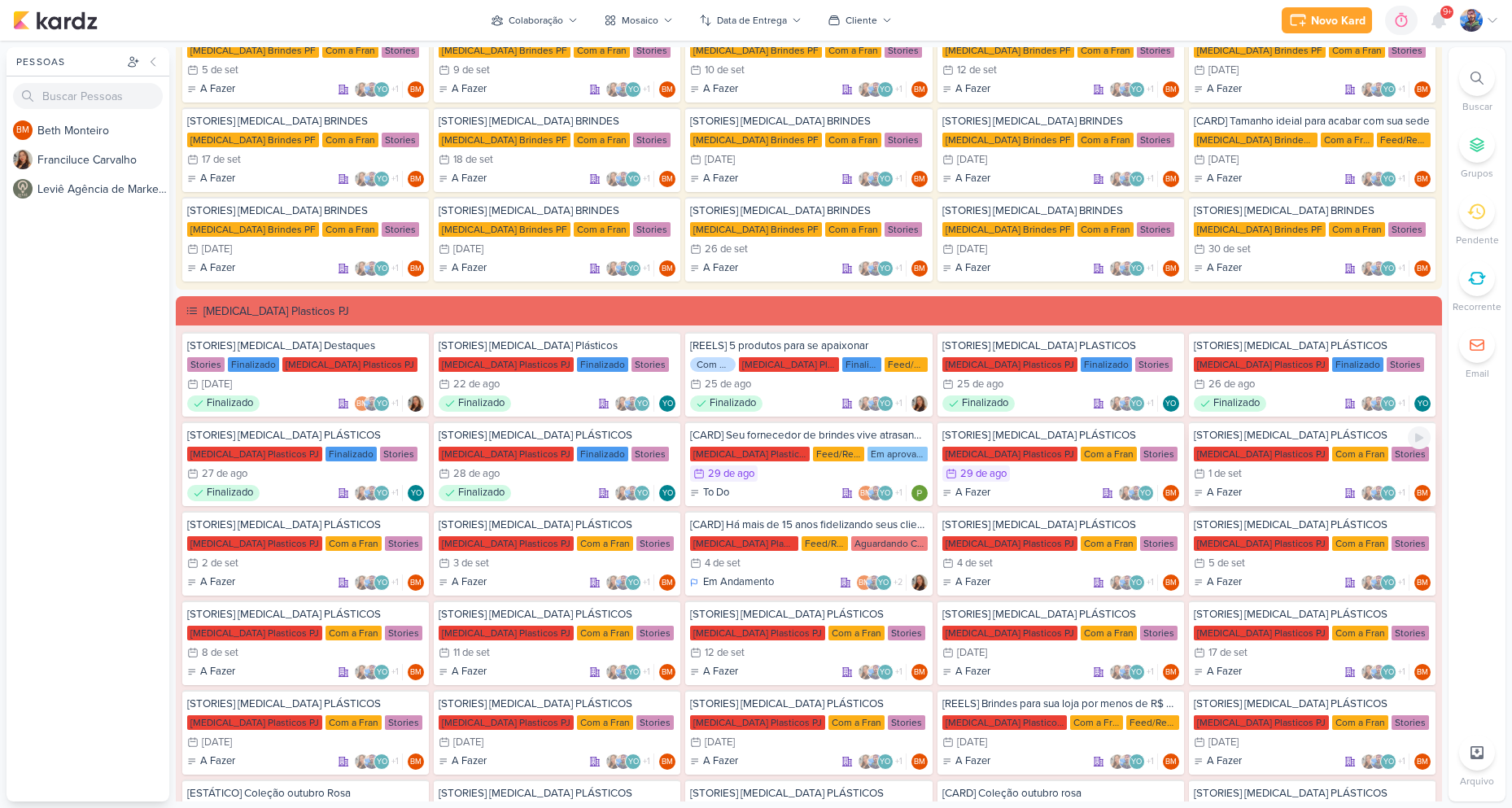
click at [1257, 460] on div "[MEDICAL_DATA] Plasticos PJ" at bounding box center [1261, 453] width 135 height 15
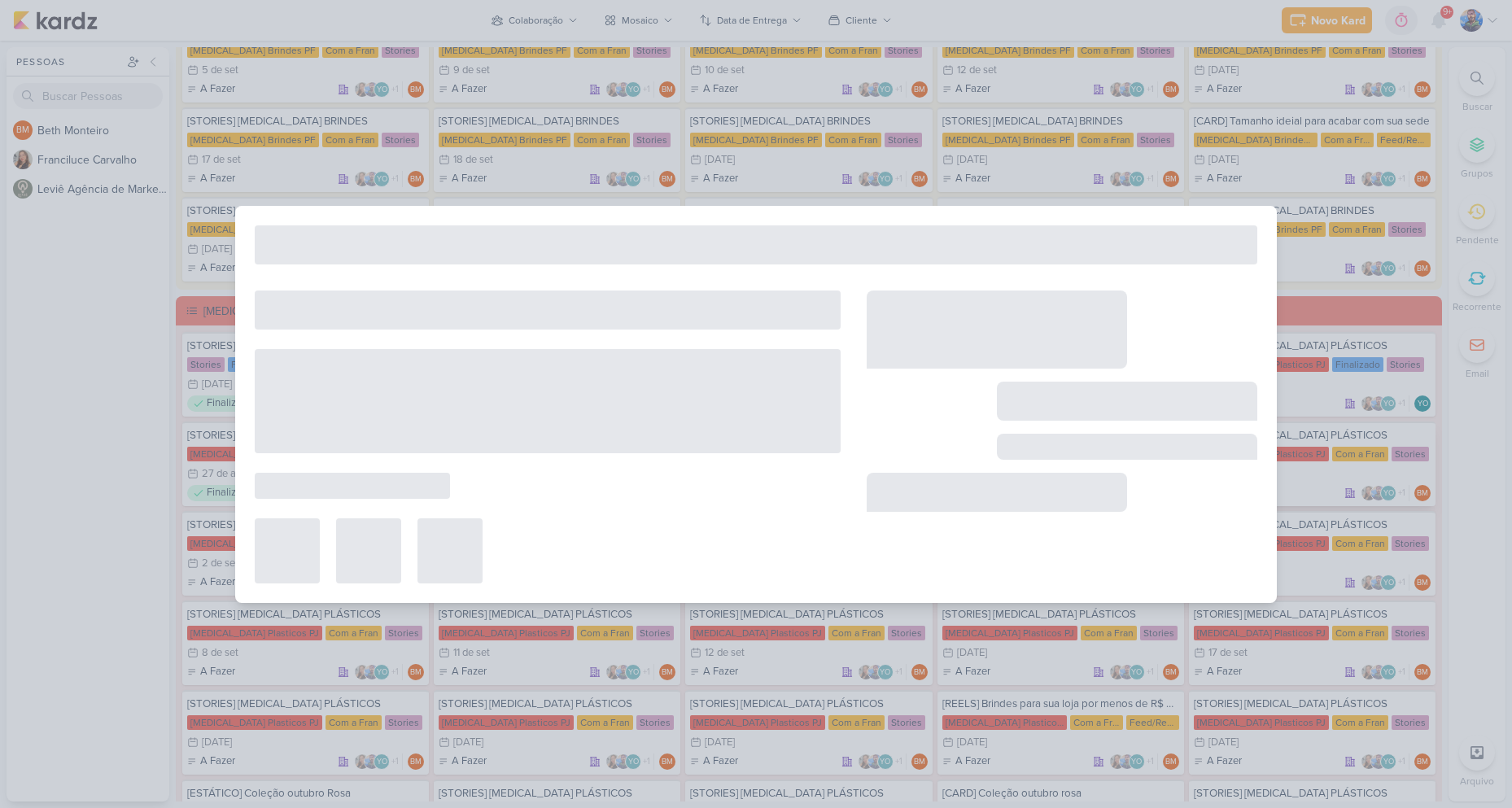
type input "1 de setembro de 2025 às 23:59"
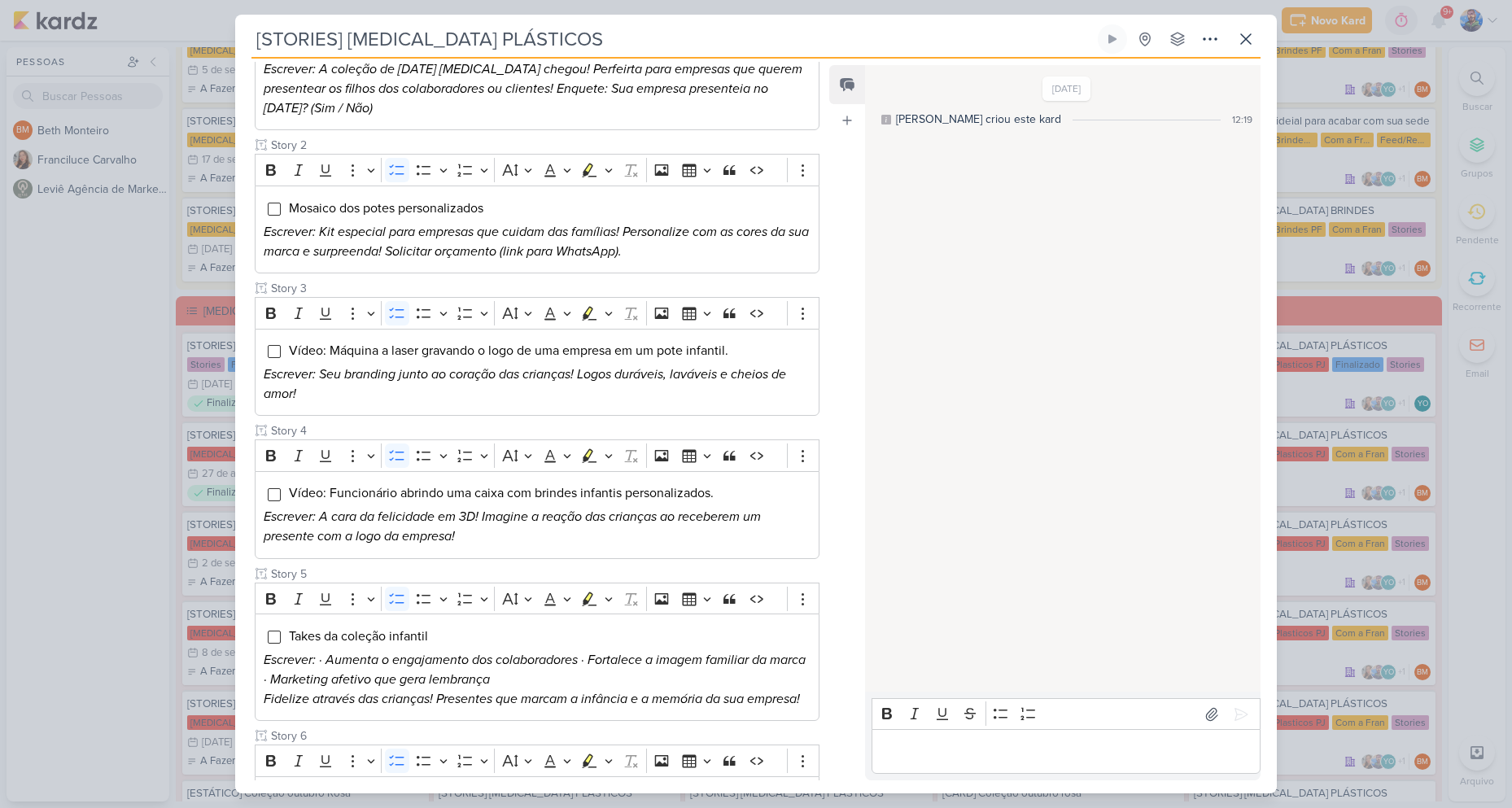
scroll to position [326, 0]
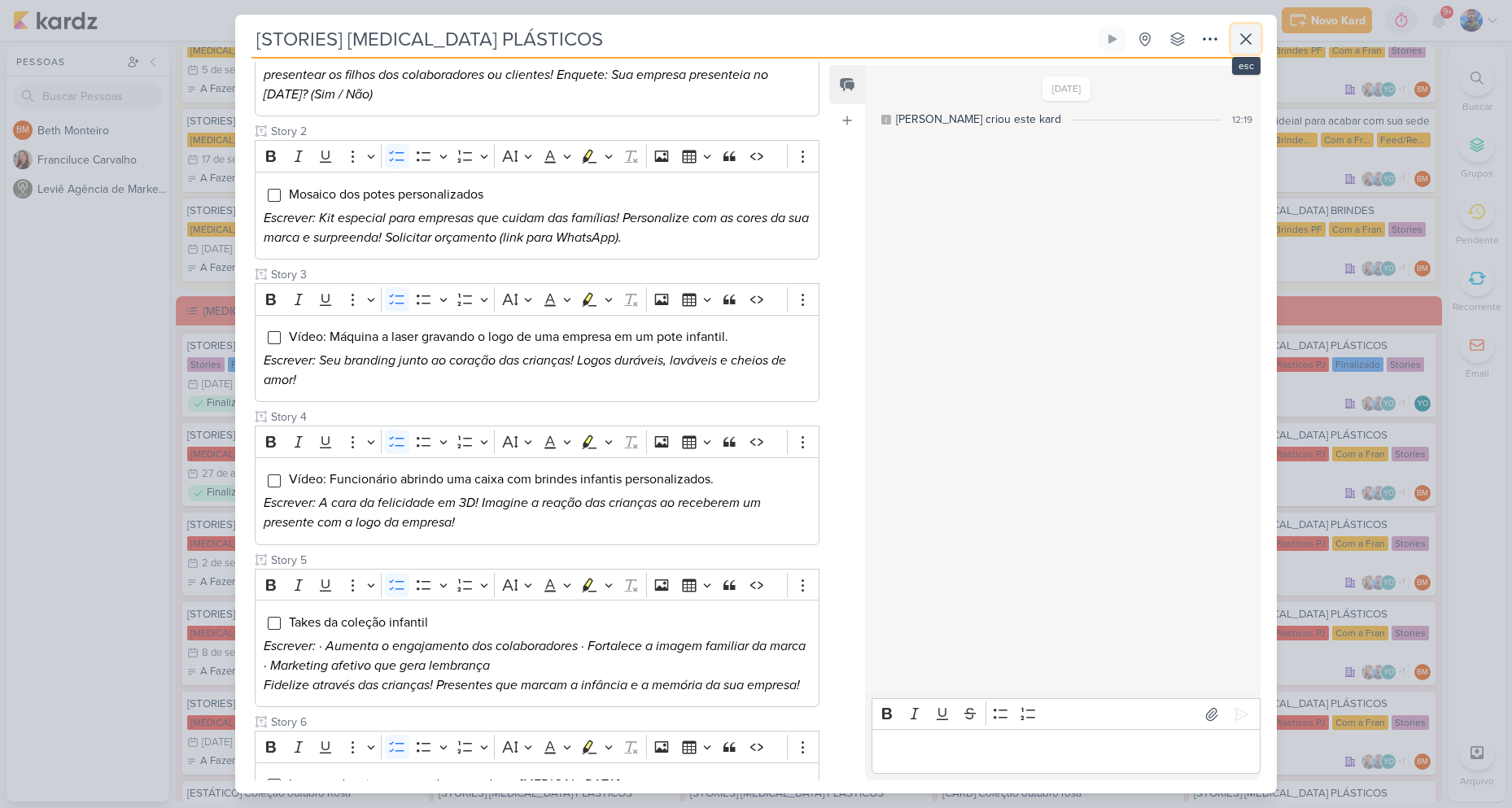
click at [1234, 32] on button at bounding box center [1245, 39] width 29 height 29
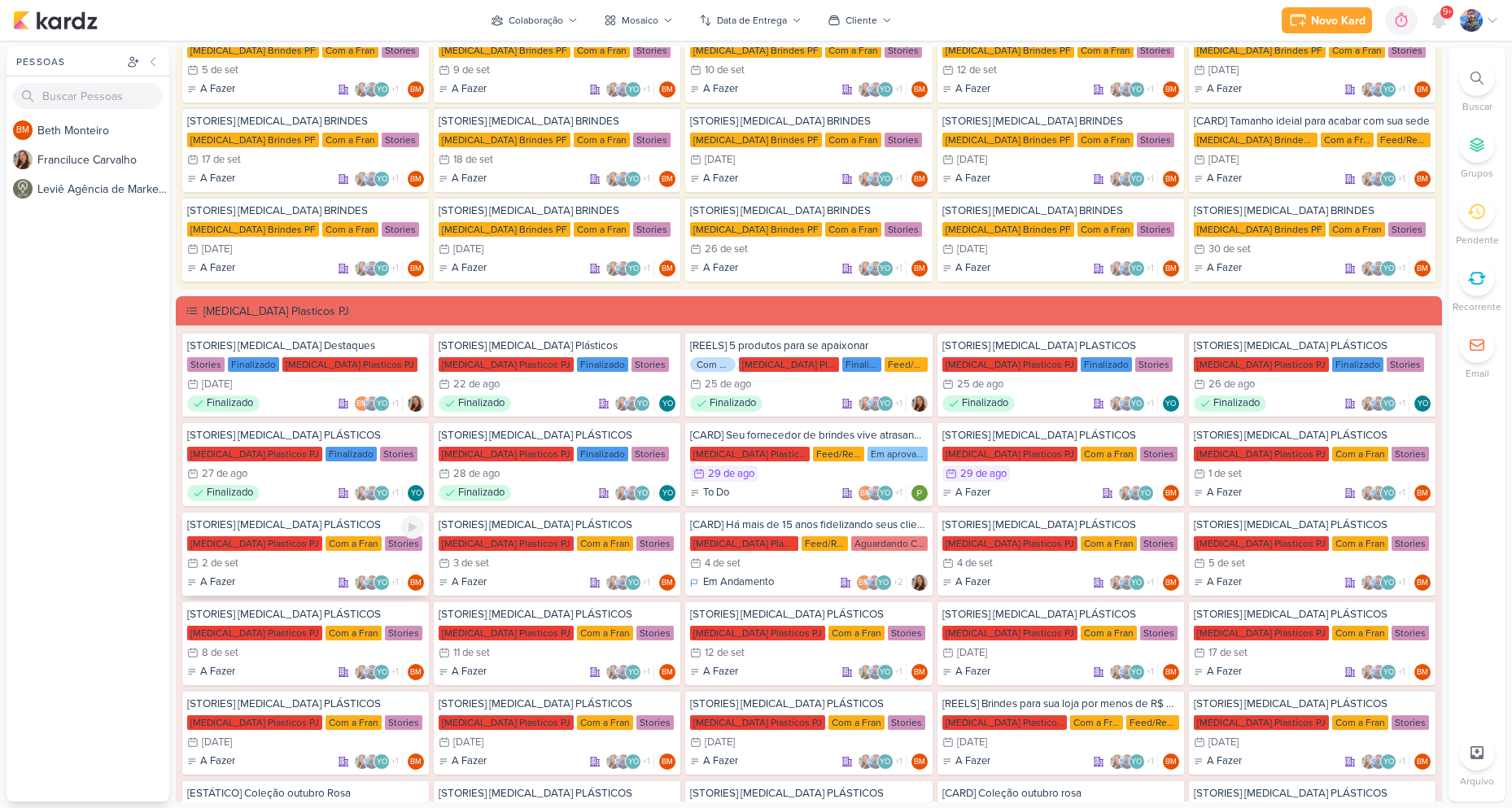
click at [270, 572] on div "[STORIES] ALLEGRA PLÁSTICOS Allegra Plasticos PJ Com a Fran Stories 2/9 2 de se…" at bounding box center [305, 552] width 246 height 85
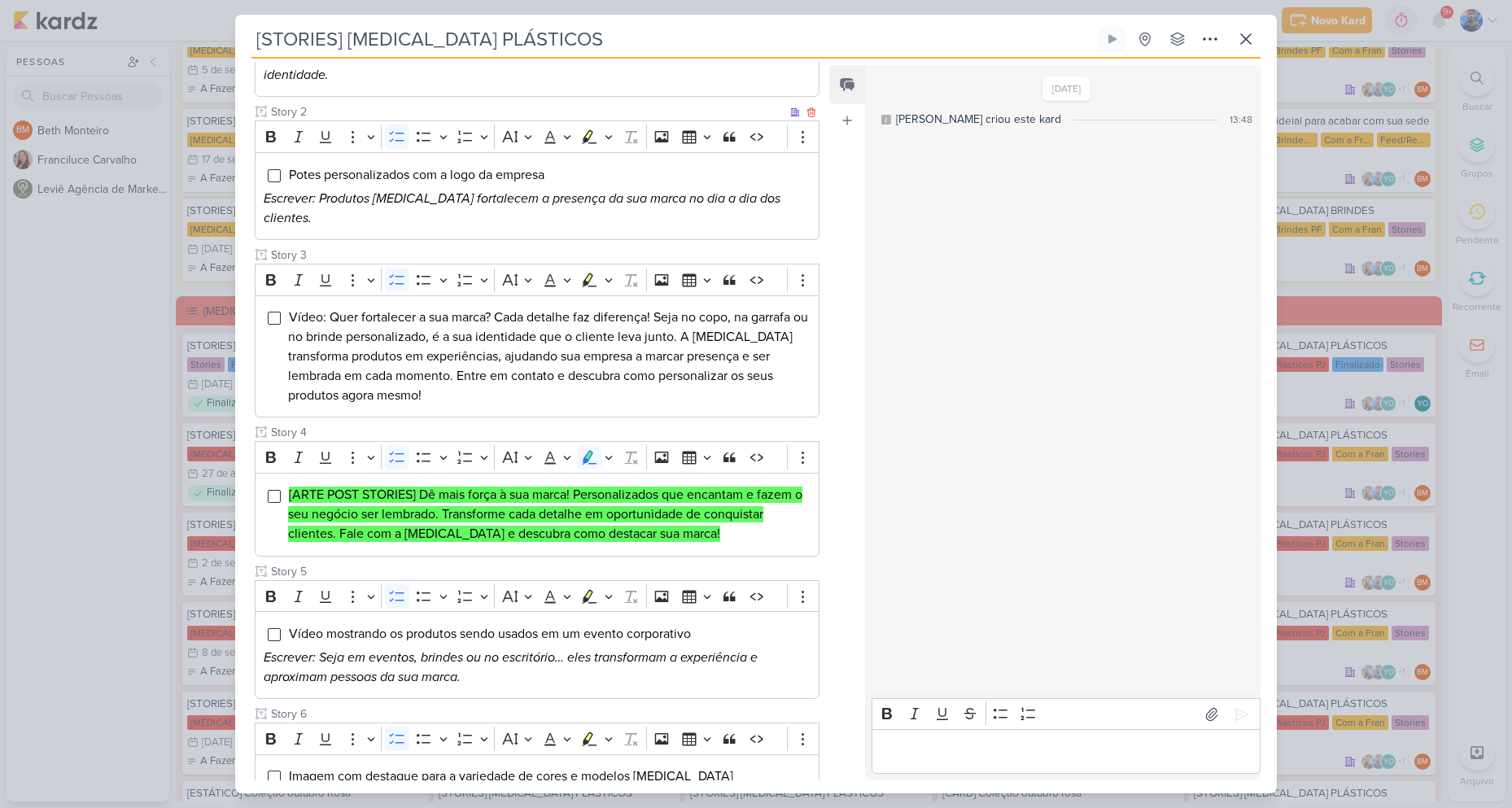
scroll to position [534, 0]
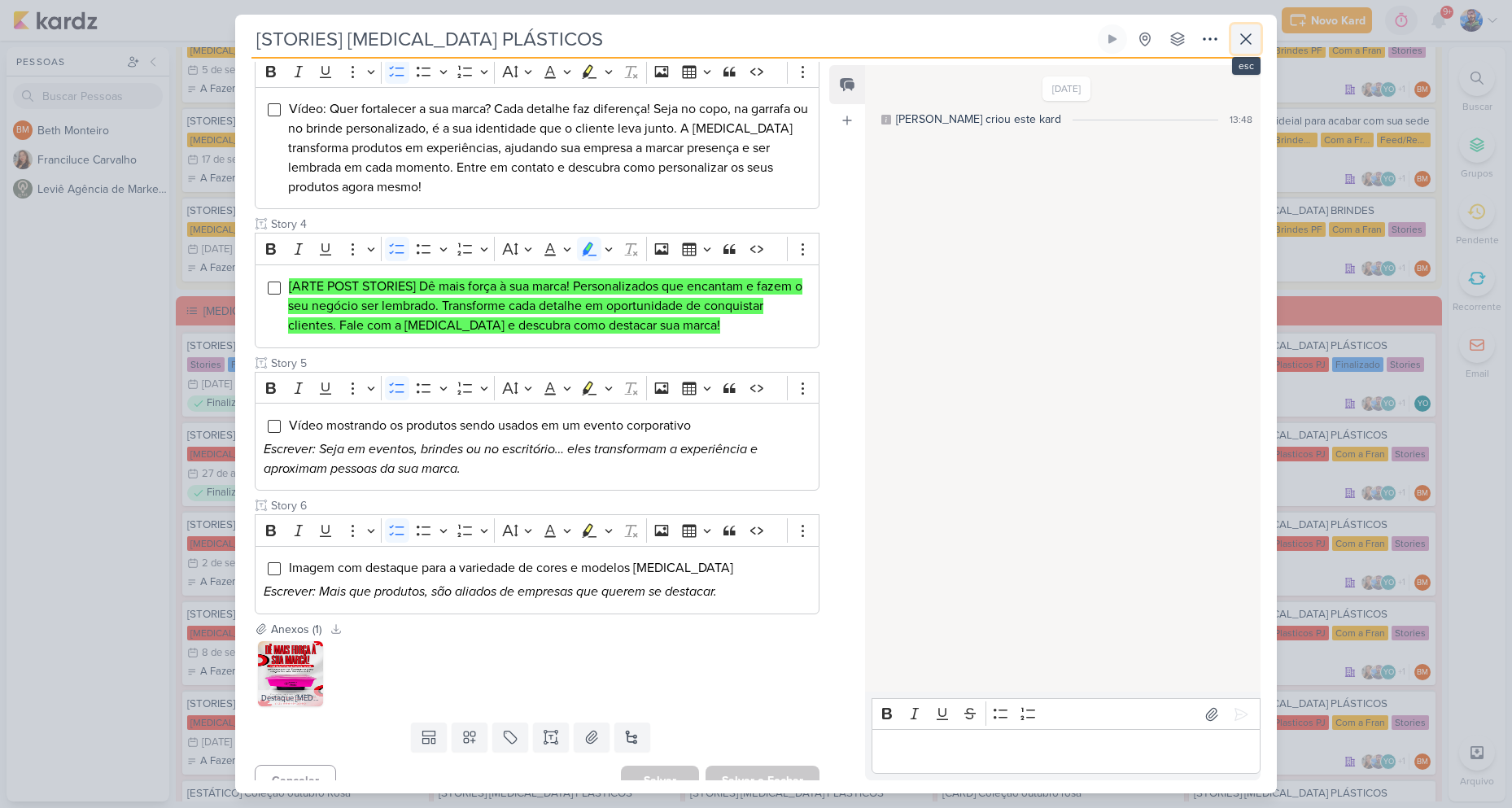
click at [1247, 28] on button at bounding box center [1245, 39] width 29 height 29
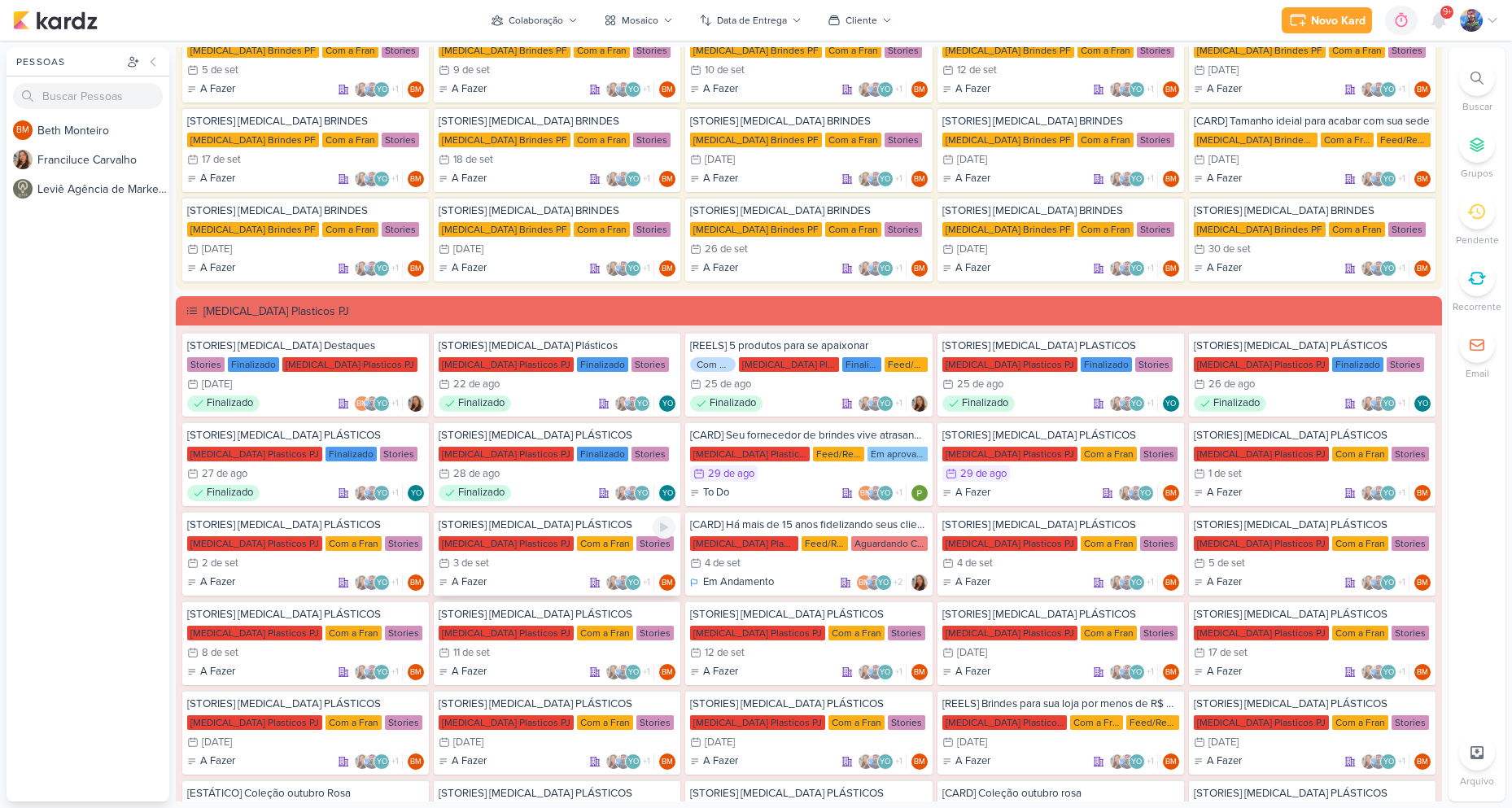
click at [562, 558] on div "3/9 3 de set" at bounding box center [557, 563] width 237 height 16
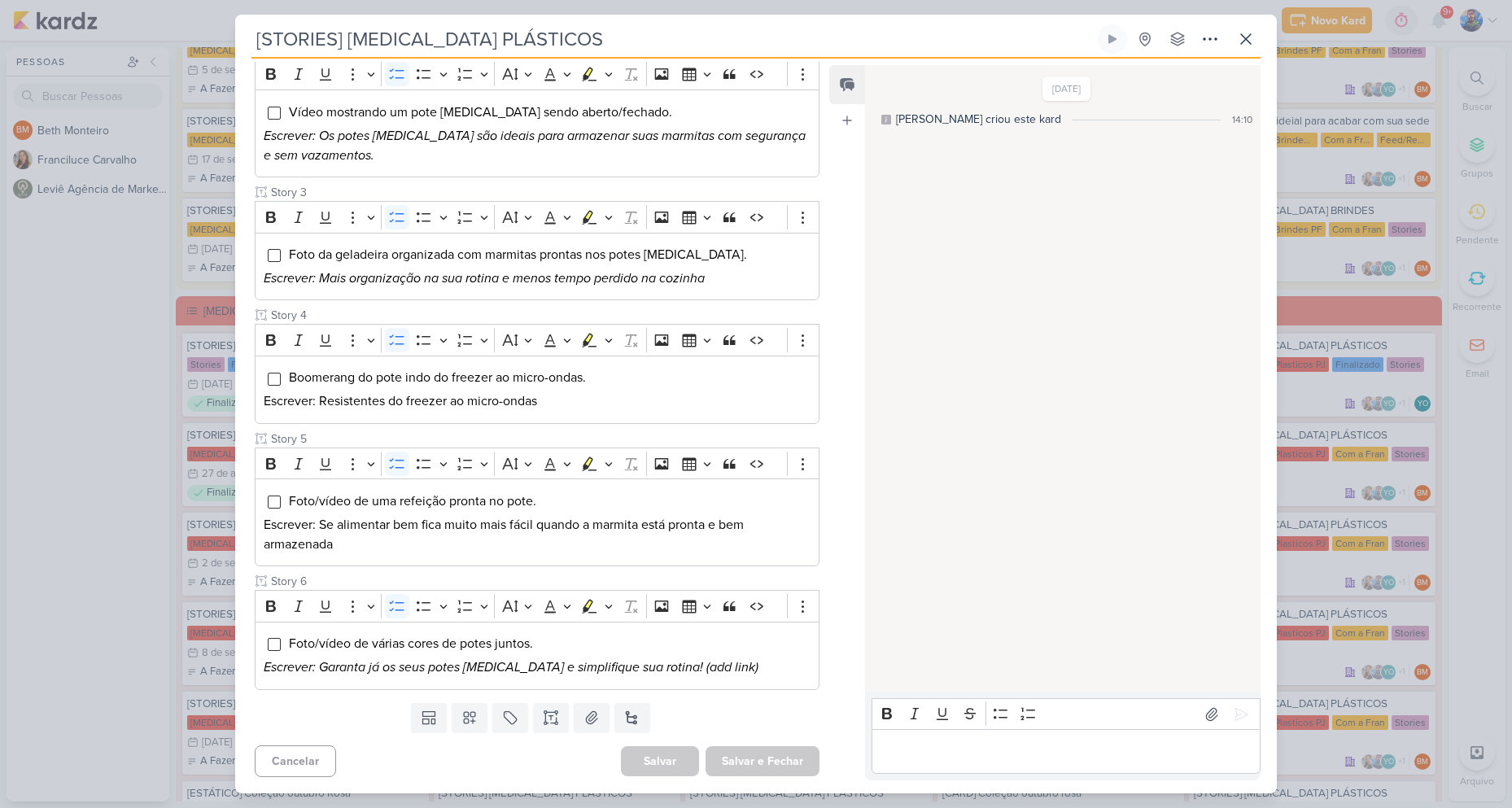
scroll to position [0, 0]
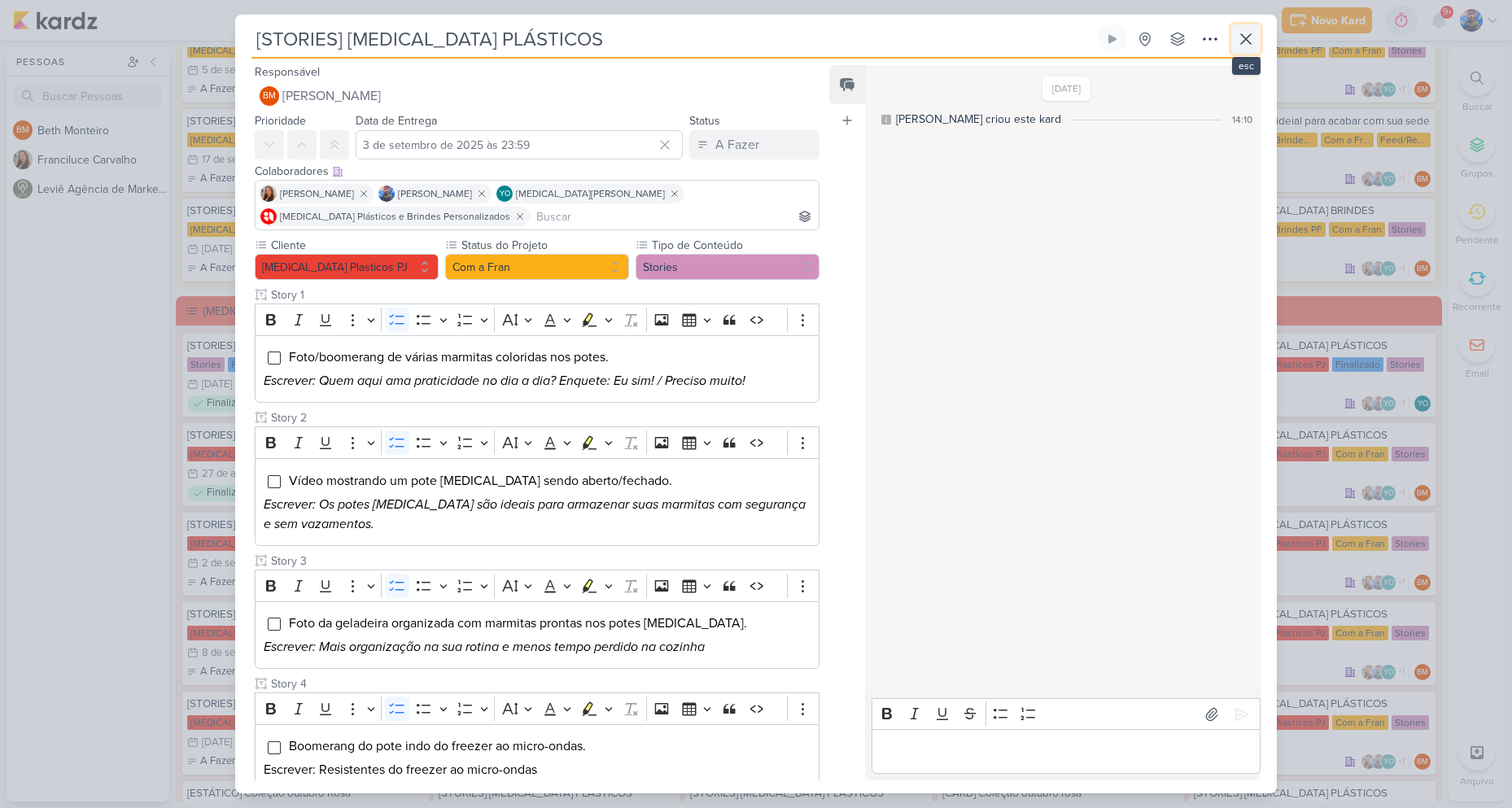
click at [1249, 45] on icon at bounding box center [1245, 38] width 20 height 20
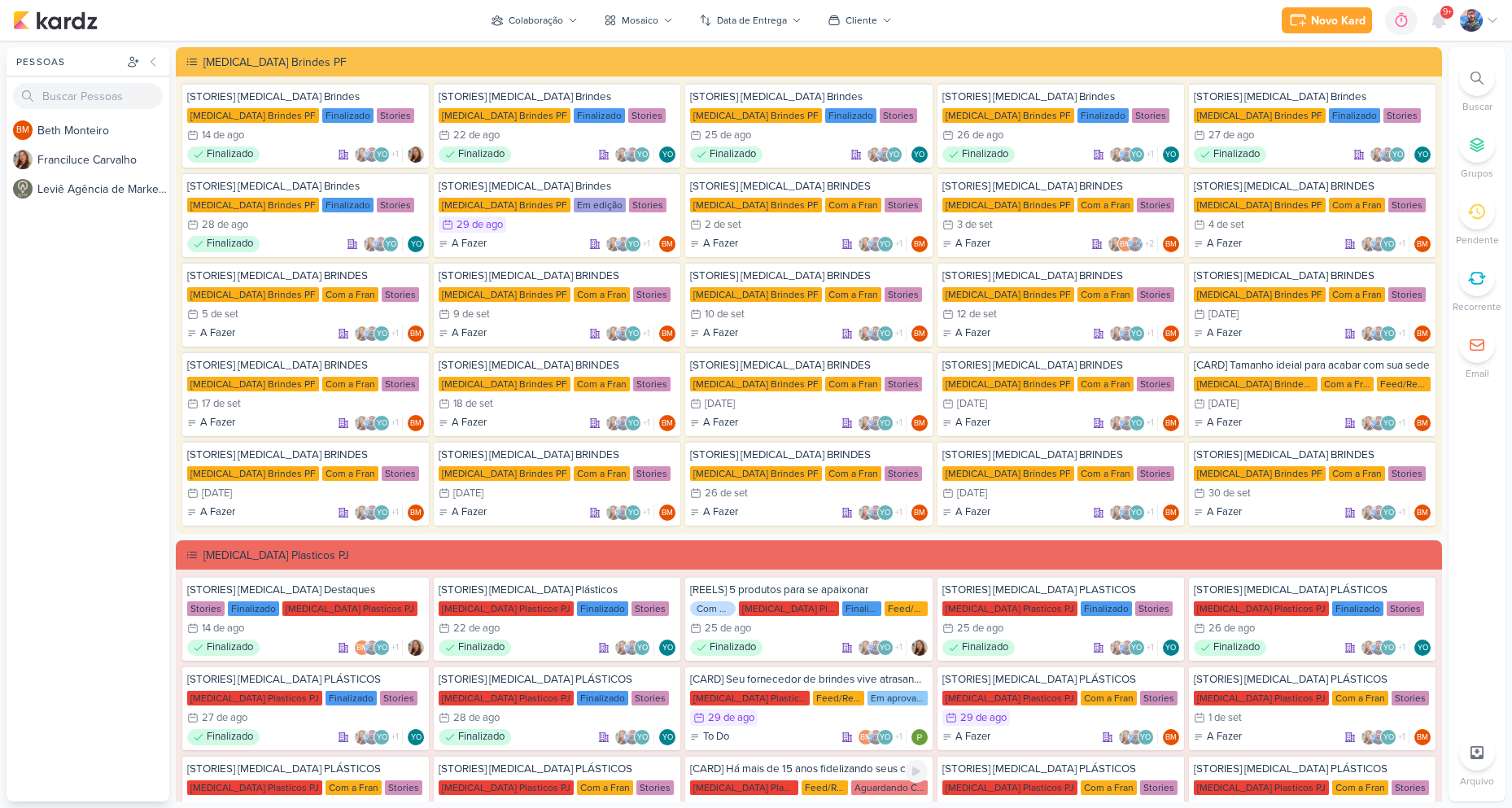
scroll to position [244, 0]
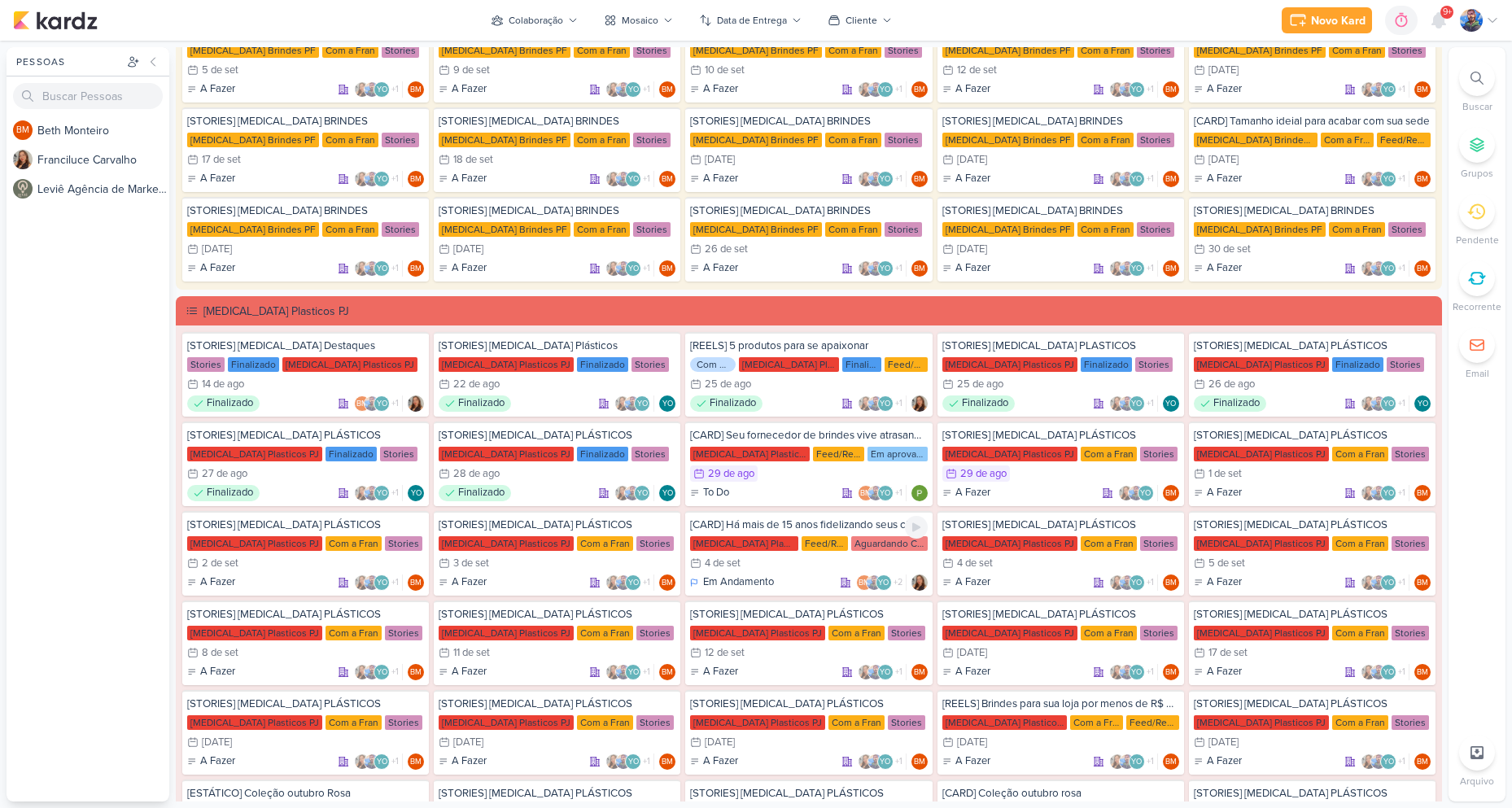
click at [805, 548] on div "Feed/Reels" at bounding box center [824, 543] width 46 height 15
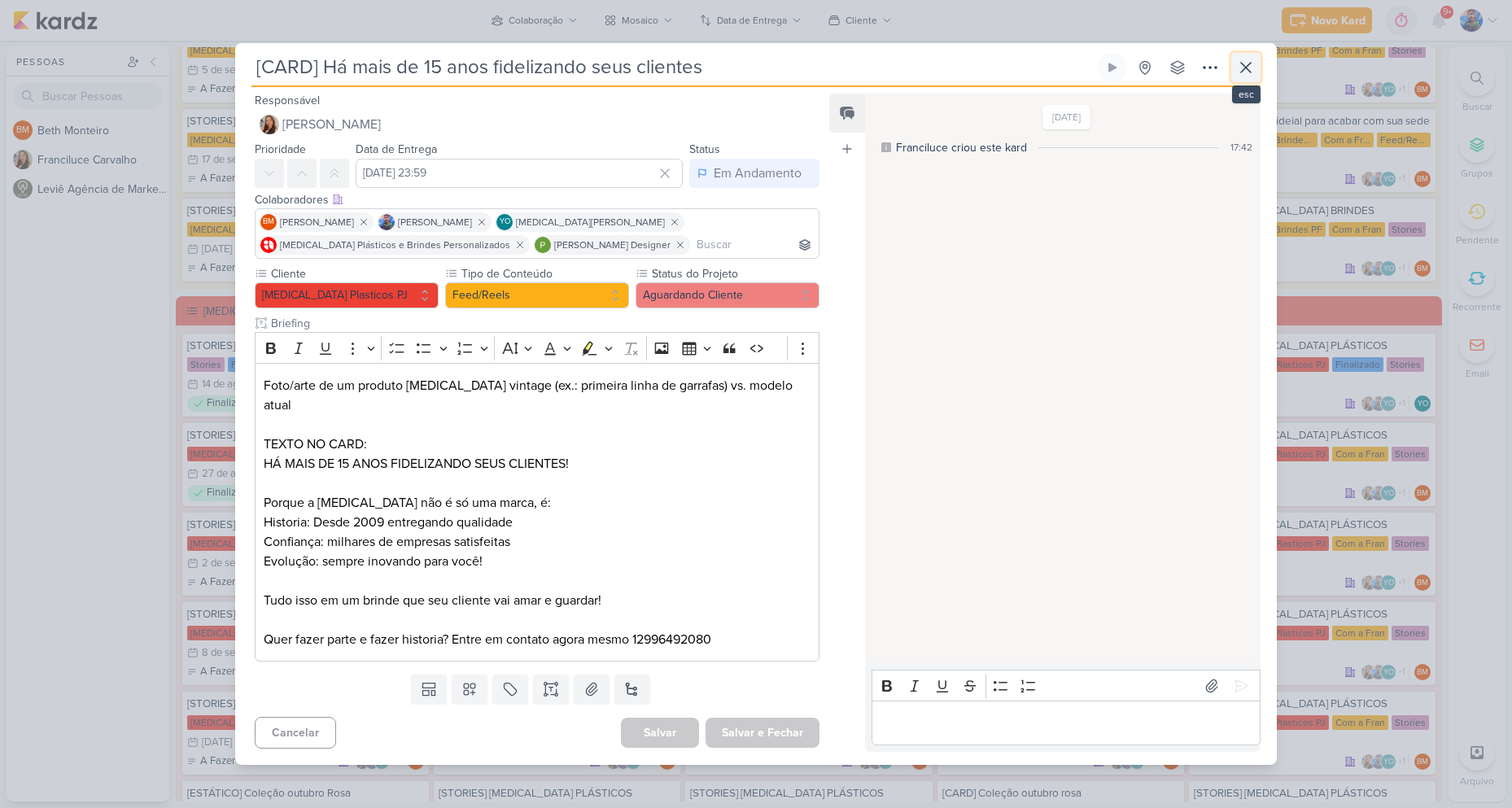
click at [1253, 72] on icon at bounding box center [1245, 68] width 20 height 20
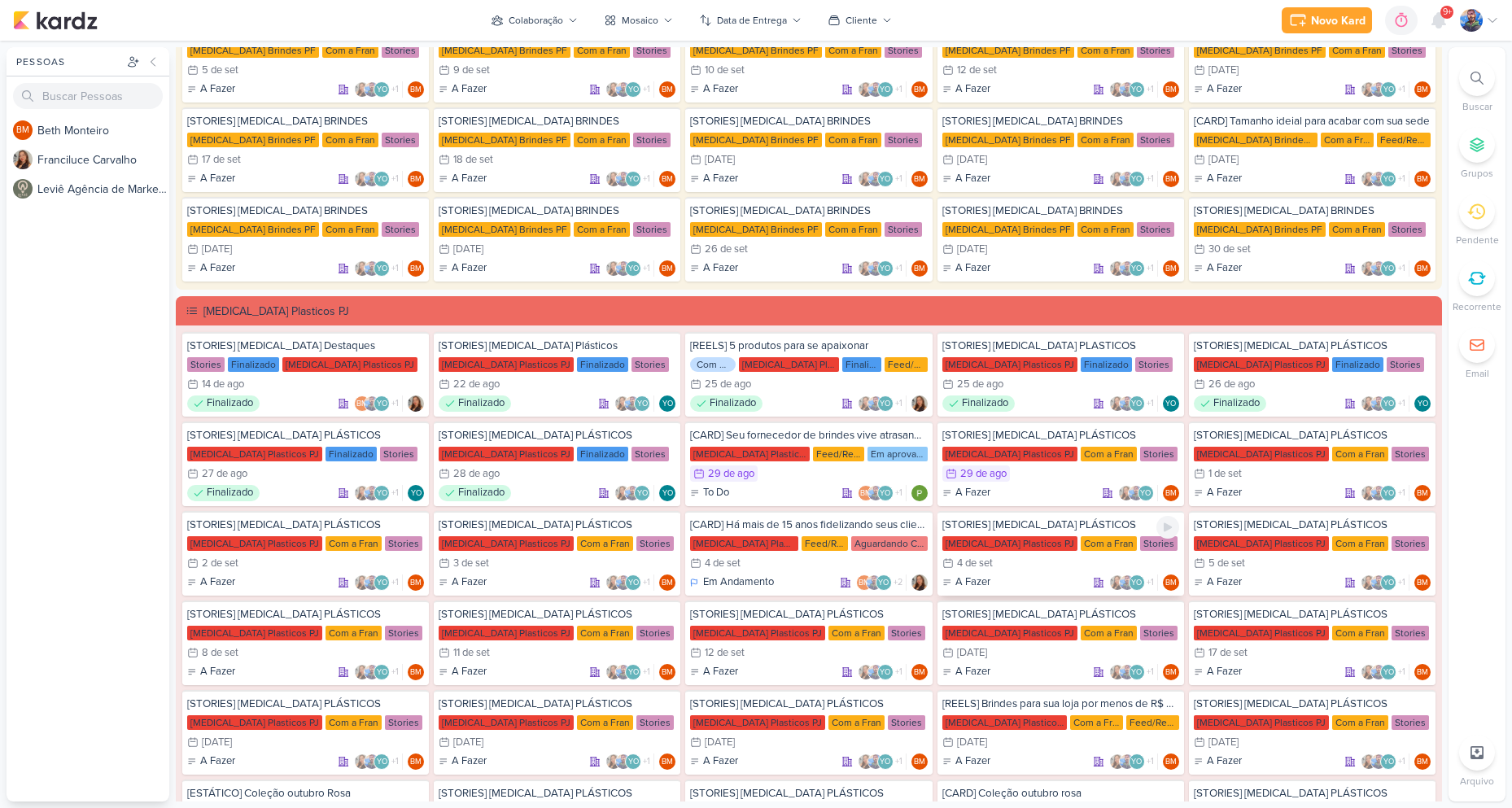
click at [1041, 564] on div "4/9 [DATE]" at bounding box center [1060, 563] width 237 height 16
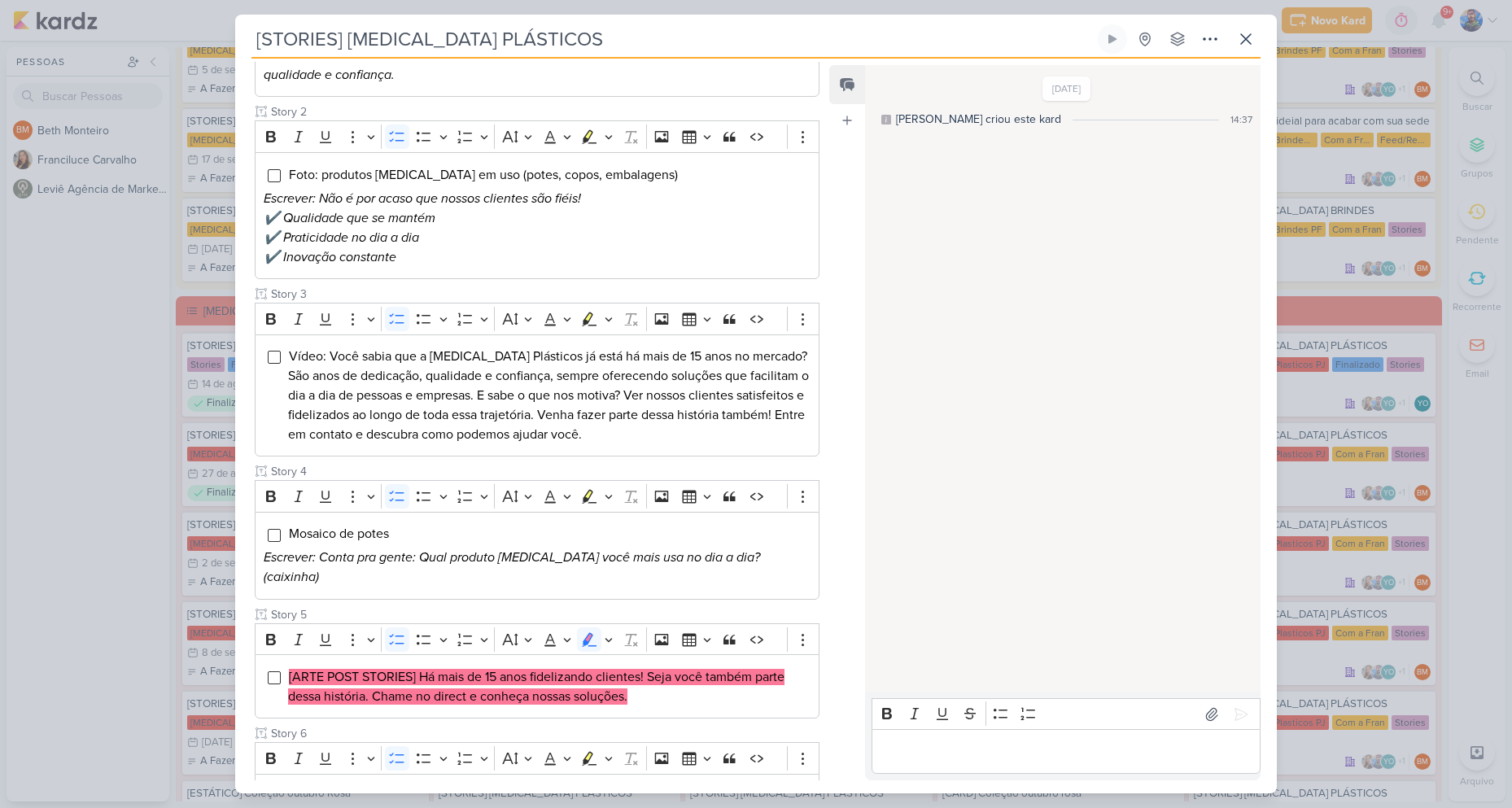
scroll to position [458, 0]
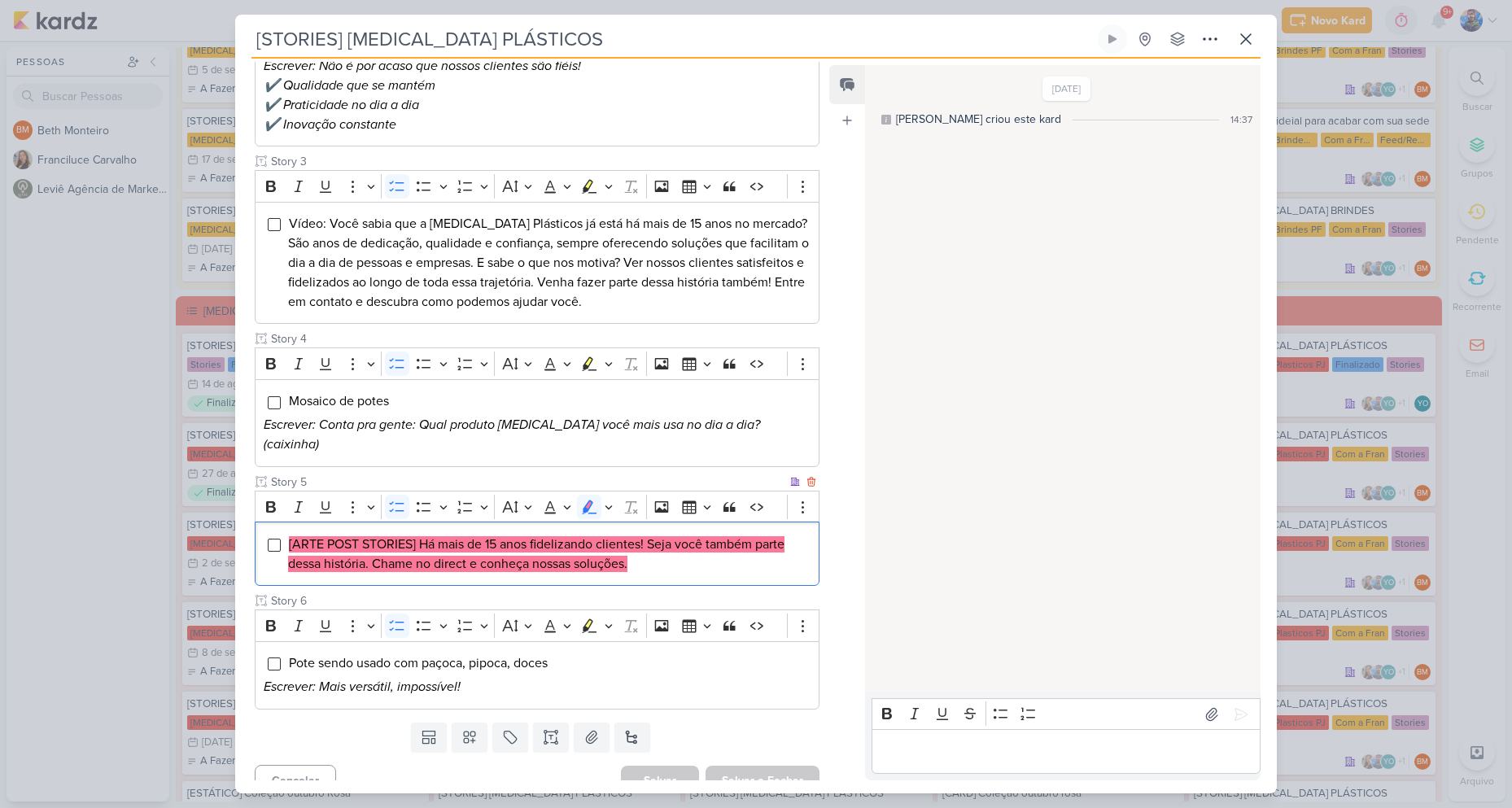
click at [647, 552] on li "[ARTE POST STORIES] Há mais de 15 anos fidelizando clientes! Seja você também p…" at bounding box center [549, 554] width 523 height 39
drag, startPoint x: 418, startPoint y: 522, endPoint x: 482, endPoint y: 526, distance: 64.1
click at [482, 536] on mark "[ARTE POST STORIES] Há mais de 15 anos fidelizando clientes! Seja você também p…" at bounding box center [536, 554] width 496 height 36
copy mark "Há mais de"
click at [529, 522] on div "[ARTE POST STORIES] Há mais de 15 anos fidelizando clientes! Seja você também p…" at bounding box center [537, 553] width 564 height 64
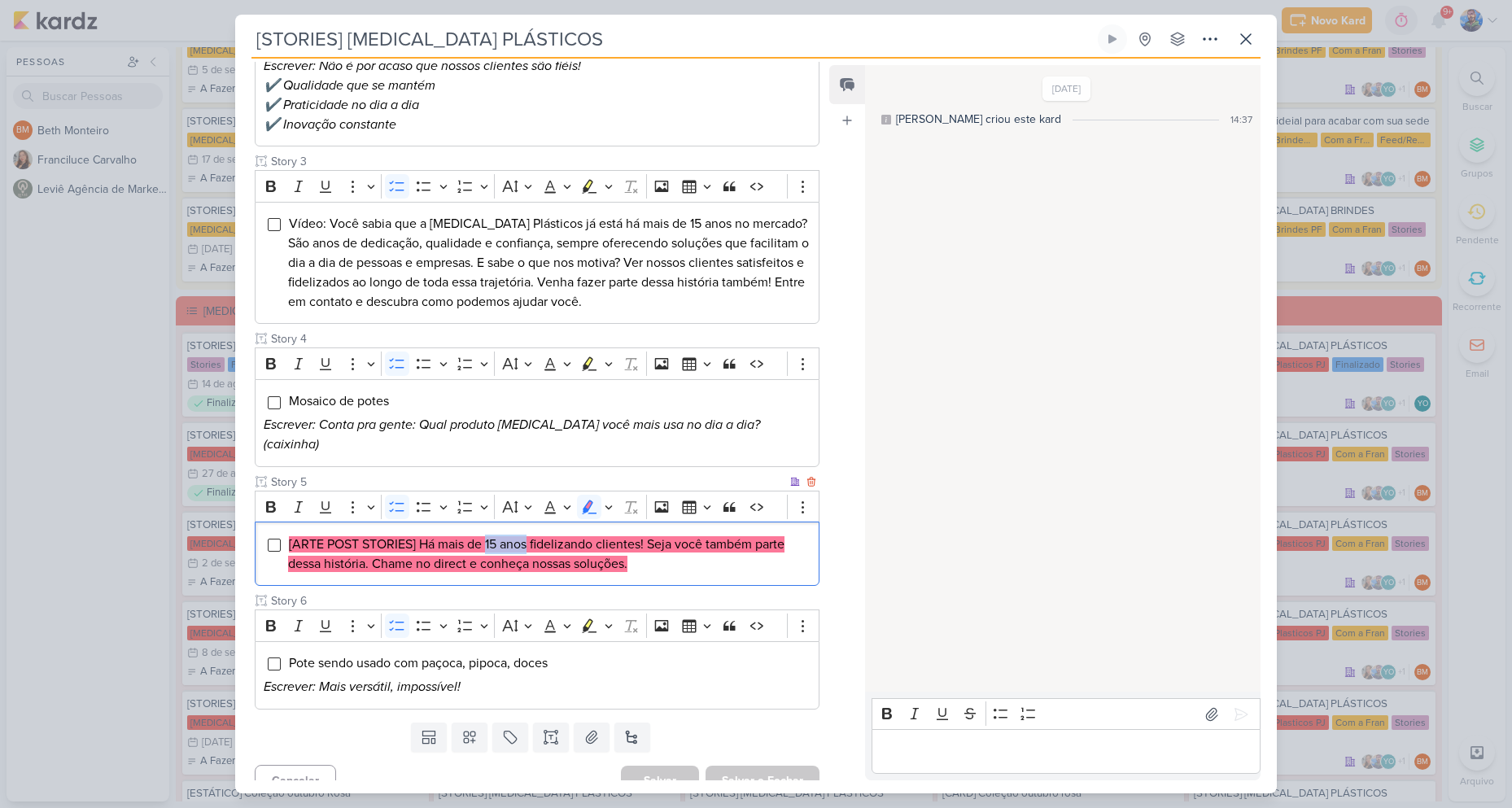
drag, startPoint x: 487, startPoint y: 521, endPoint x: 530, endPoint y: 528, distance: 43.6
click at [530, 536] on mark "[ARTE POST STORIES] Há mais de 15 anos fidelizando clientes! Seja você também p…" at bounding box center [536, 554] width 496 height 36
copy mark "15 anos"
click at [549, 536] on mark "[ARTE POST STORIES] Há mais de 15 anos fidelizando clientes! Seja você também p…" at bounding box center [536, 554] width 496 height 36
drag, startPoint x: 534, startPoint y: 522, endPoint x: 646, endPoint y: 528, distance: 112.2
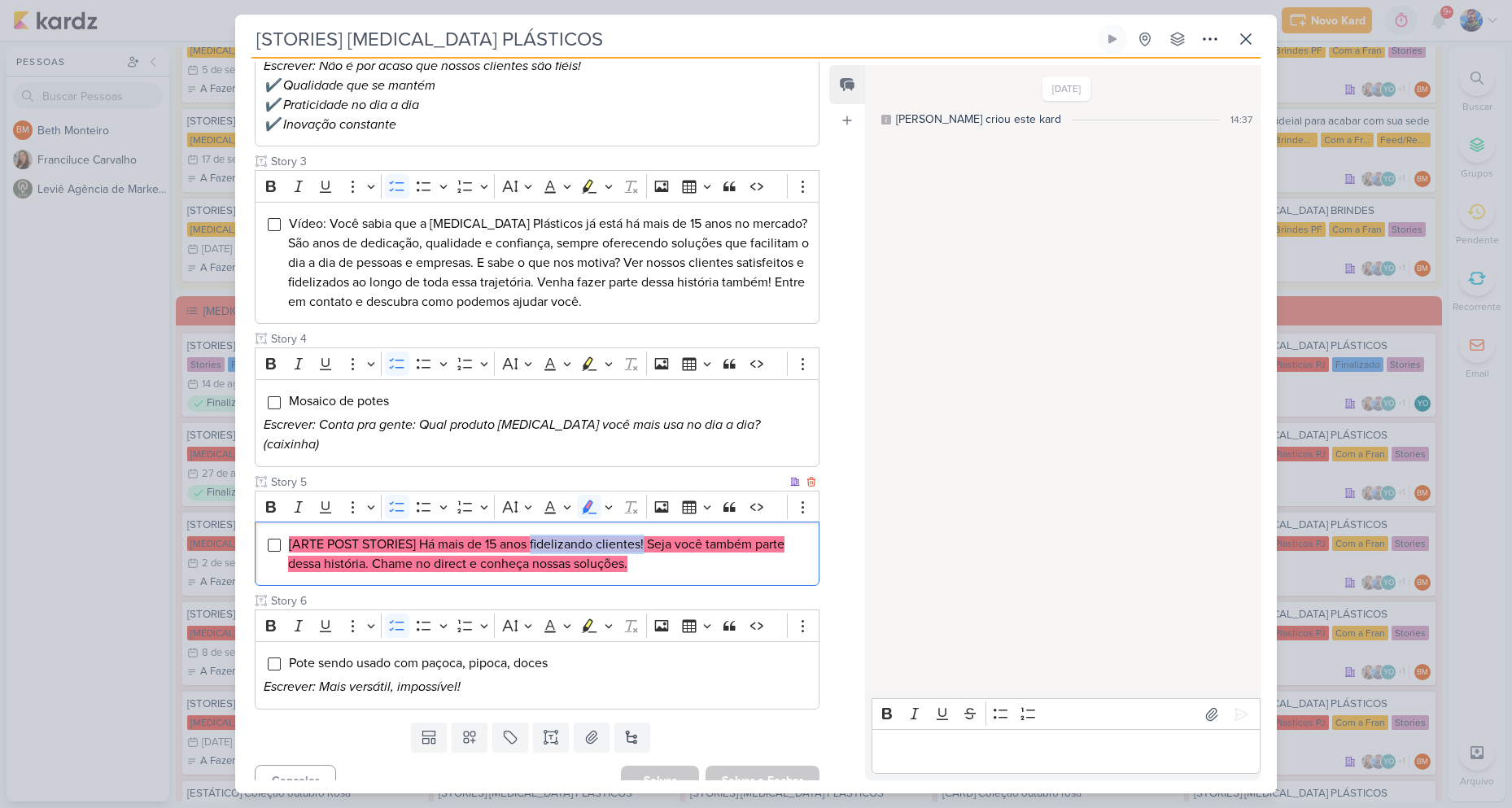
click at [646, 536] on mark "[ARTE POST STORIES] Há mais de 15 anos fidelizando clientes! Seja você também p…" at bounding box center [536, 554] width 496 height 36
copy mark "fidelizando clientes!"
click at [671, 544] on li "[ARTE POST STORIES] Há mais de 15 anos fidelizando clientes! Seja você também p…" at bounding box center [549, 554] width 523 height 39
drag, startPoint x: 651, startPoint y: 521, endPoint x: 369, endPoint y: 552, distance: 283.7
click at [369, 552] on li "[ARTE POST STORIES] Há mais de 15 anos fidelizando clientes! Seja você também p…" at bounding box center [549, 554] width 523 height 39
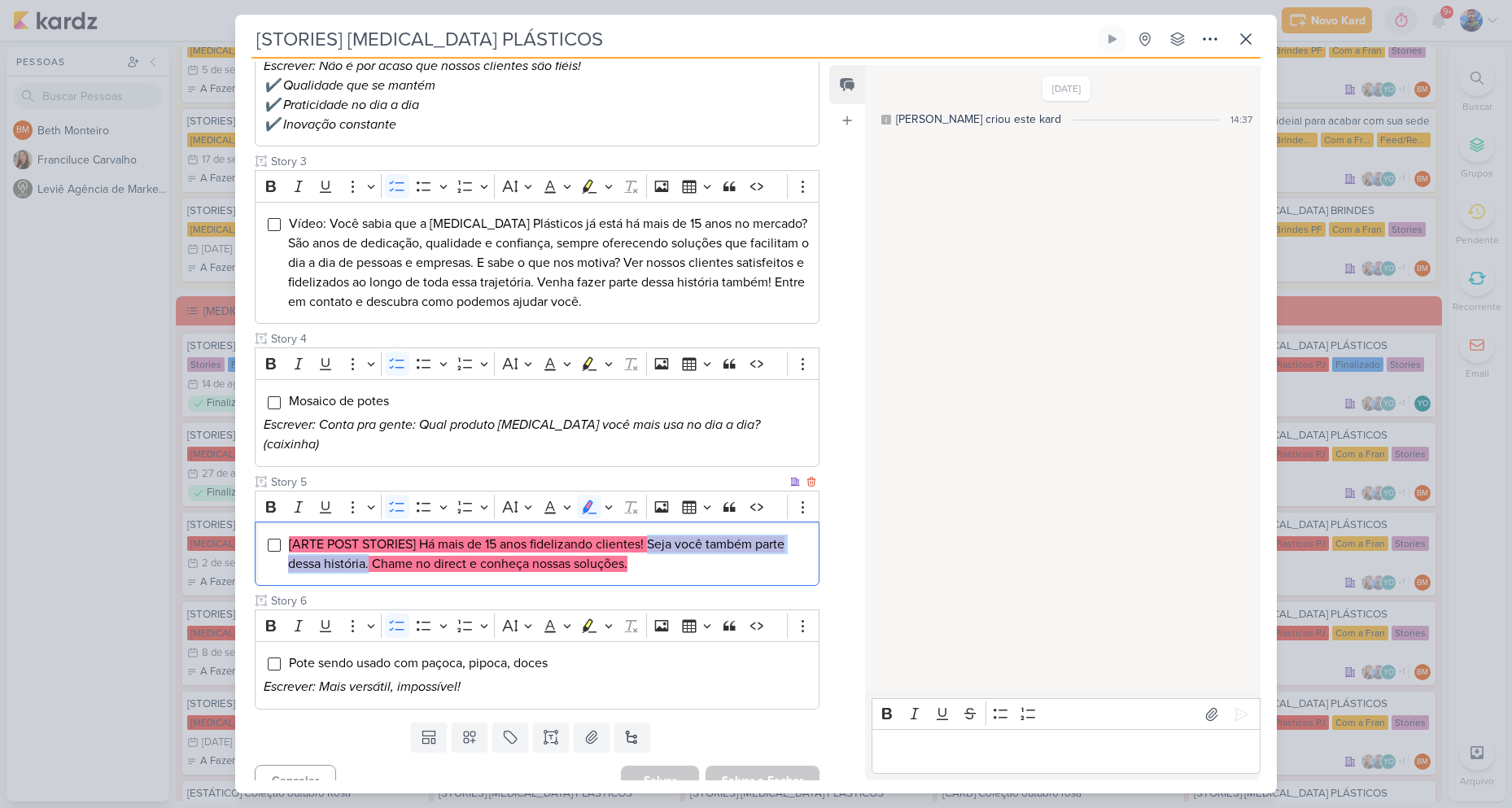
copy mark "Seja você também parte dessa história."
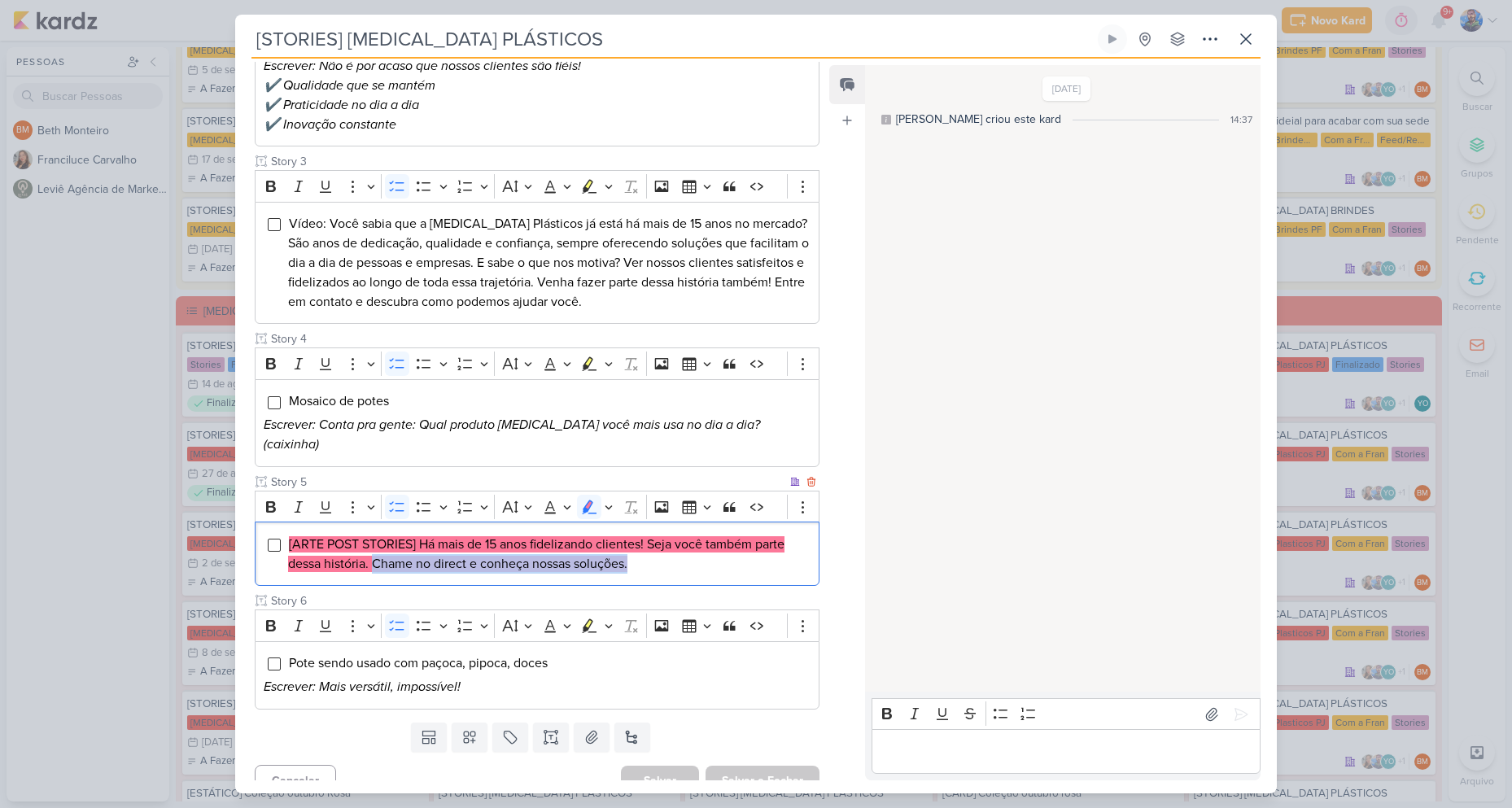
drag, startPoint x: 375, startPoint y: 548, endPoint x: 654, endPoint y: 552, distance: 279.0
click at [654, 552] on li "[ARTE POST STORIES] Há mais de 15 anos fidelizando clientes! Seja você também p…" at bounding box center [549, 554] width 523 height 39
copy mark "Chame no direct e conheça nossas soluções."
click at [663, 564] on div "[ARTE POST STORIES] Há mais de 15 anos fidelizando clientes! Seja você também p…" at bounding box center [537, 553] width 564 height 64
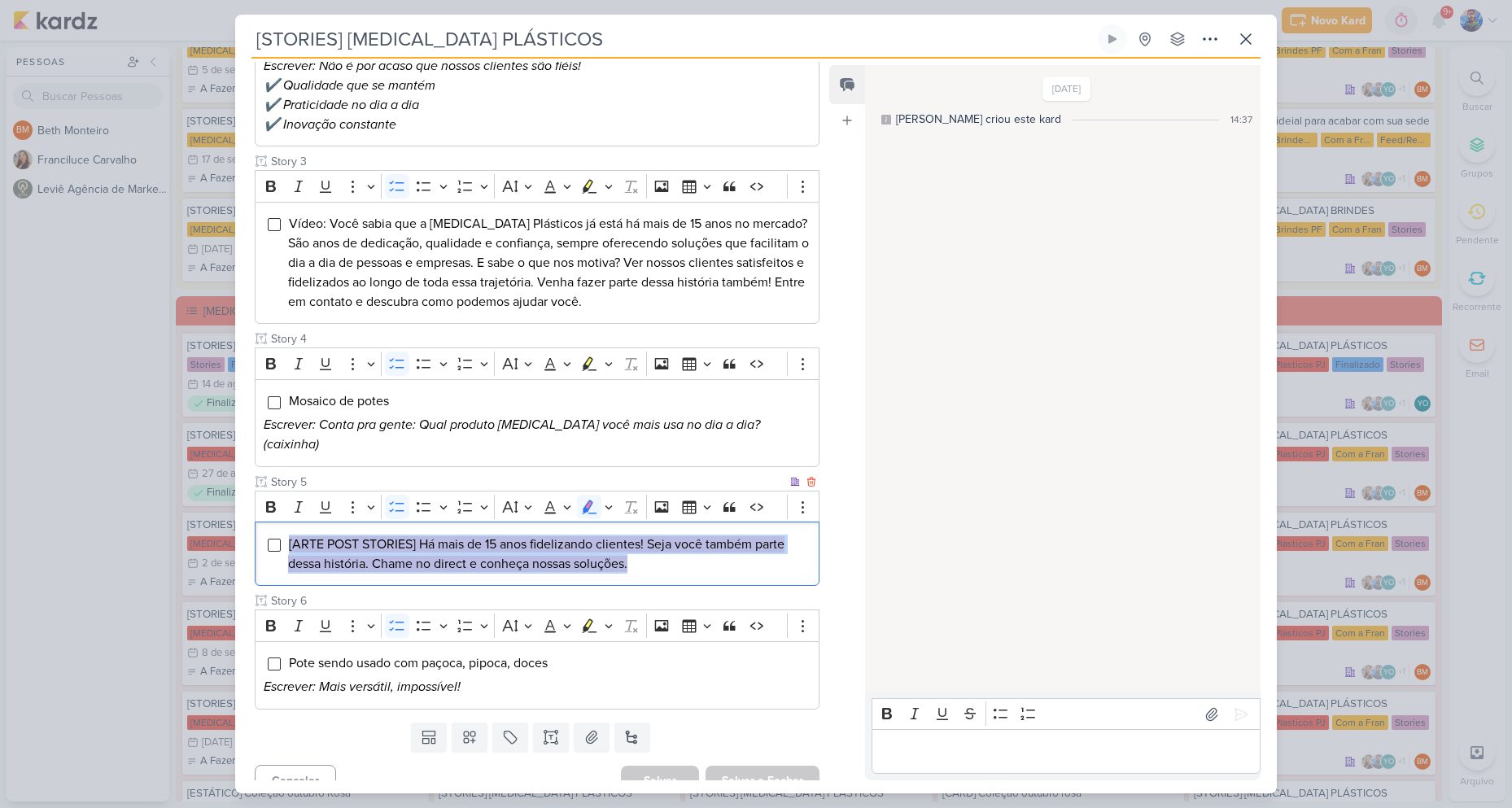
click at [663, 564] on div "[ARTE POST STORIES] Há mais de 15 anos fidelizando clientes! Seja você também p…" at bounding box center [537, 553] width 564 height 64
click at [611, 505] on icon "Editor toolbar" at bounding box center [608, 507] width 8 height 4
click at [515, 527] on icon "Text highlight toolbar" at bounding box center [512, 534] width 16 height 16
click at [657, 550] on li "[ARTE POST STORIES] Há mais de 15 anos fidelizando clientes! Seja você também p…" at bounding box center [549, 554] width 523 height 39
click at [657, 551] on li "[ARTE POST STORIES] Há mais de 15 anos fidelizando clientes! Seja você também p…" at bounding box center [549, 554] width 523 height 39
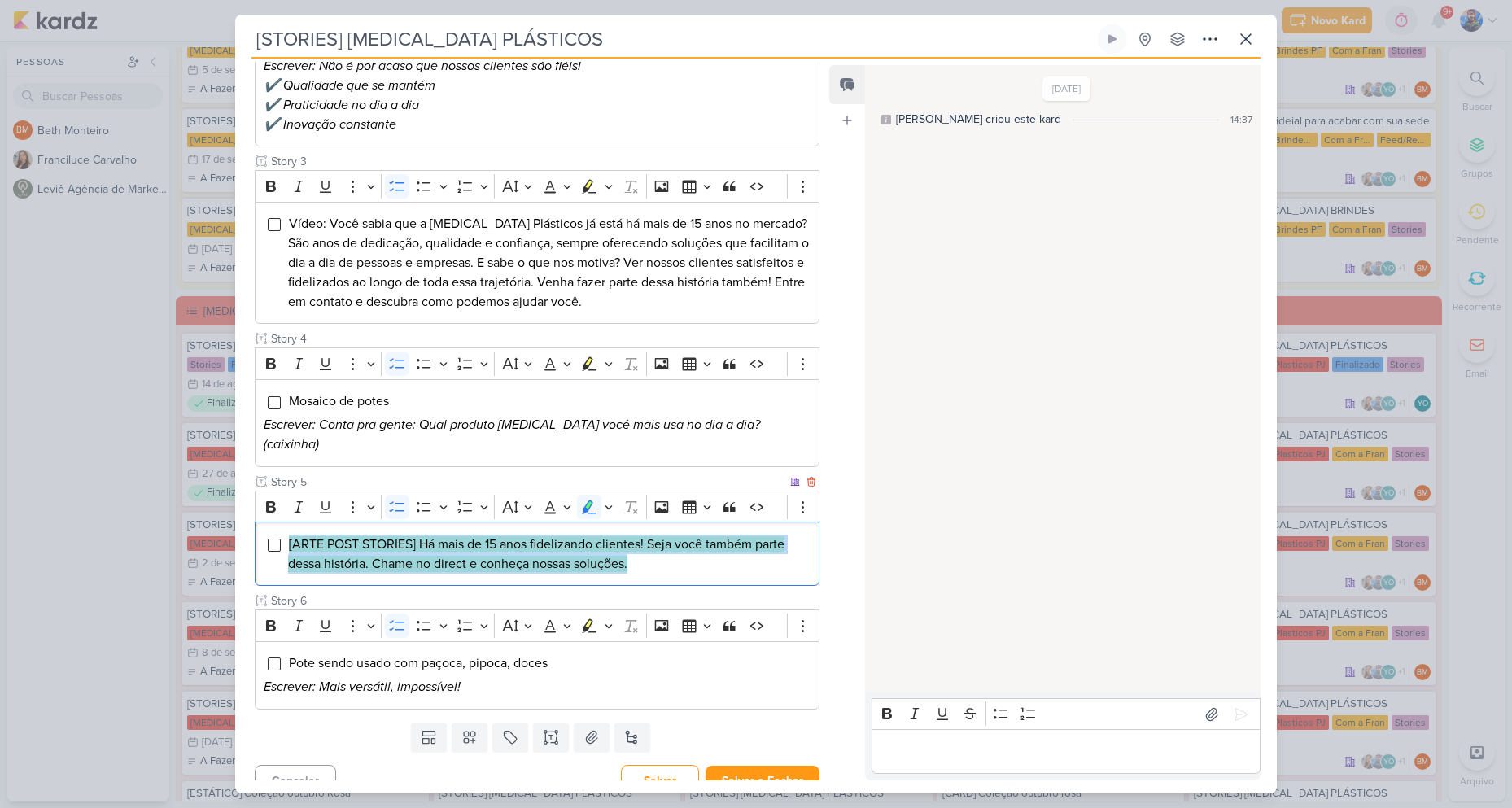
click at [657, 551] on li "[ARTE POST STORIES] Há mais de 15 anos fidelizando clientes! Seja você também p…" at bounding box center [549, 554] width 523 height 39
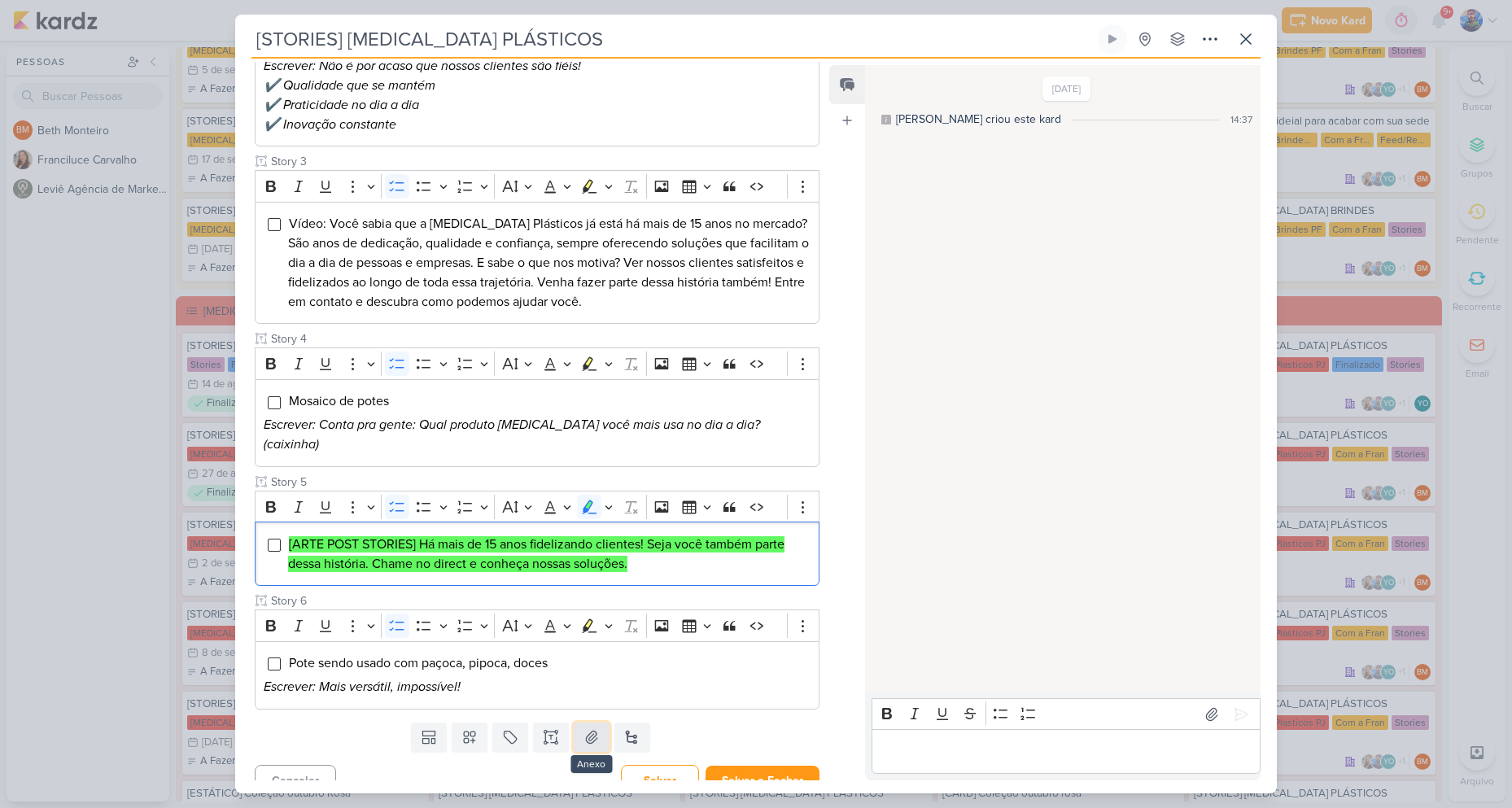
click at [590, 728] on button at bounding box center [592, 737] width 36 height 29
click at [598, 722] on button at bounding box center [592, 737] width 36 height 29
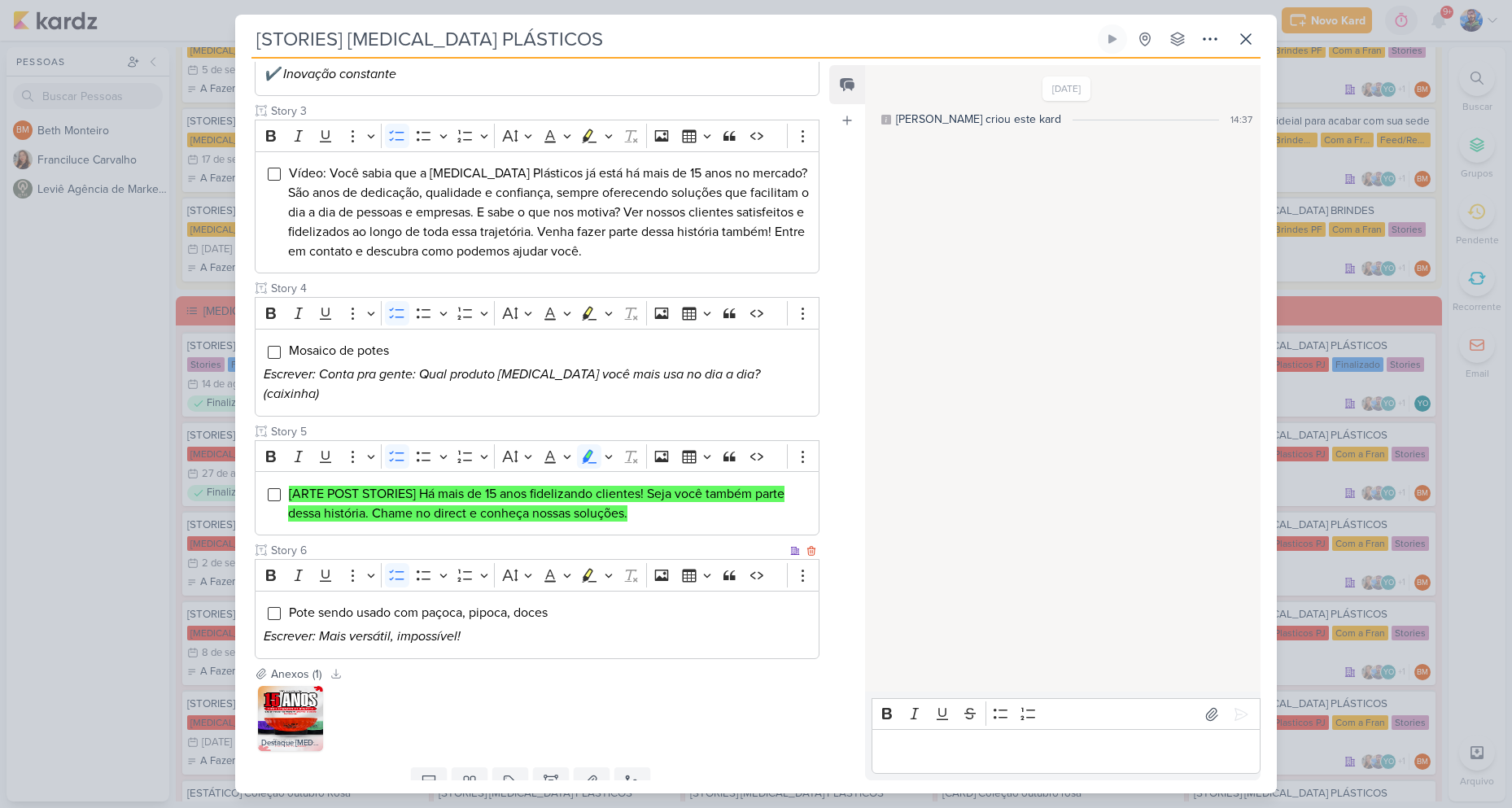
scroll to position [553, 0]
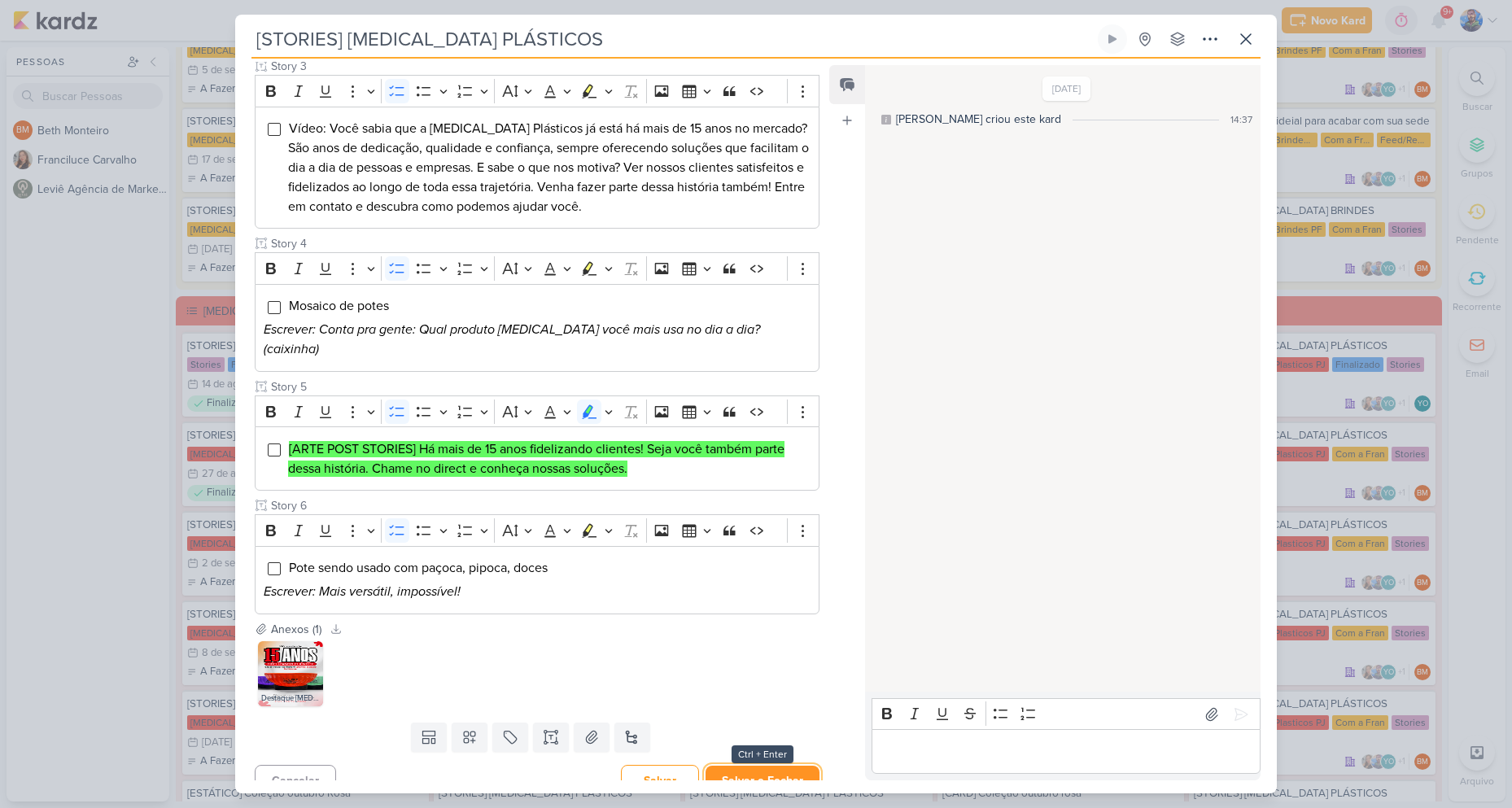
click at [762, 765] on button "Salvar e Fechar" at bounding box center [762, 780] width 114 height 30
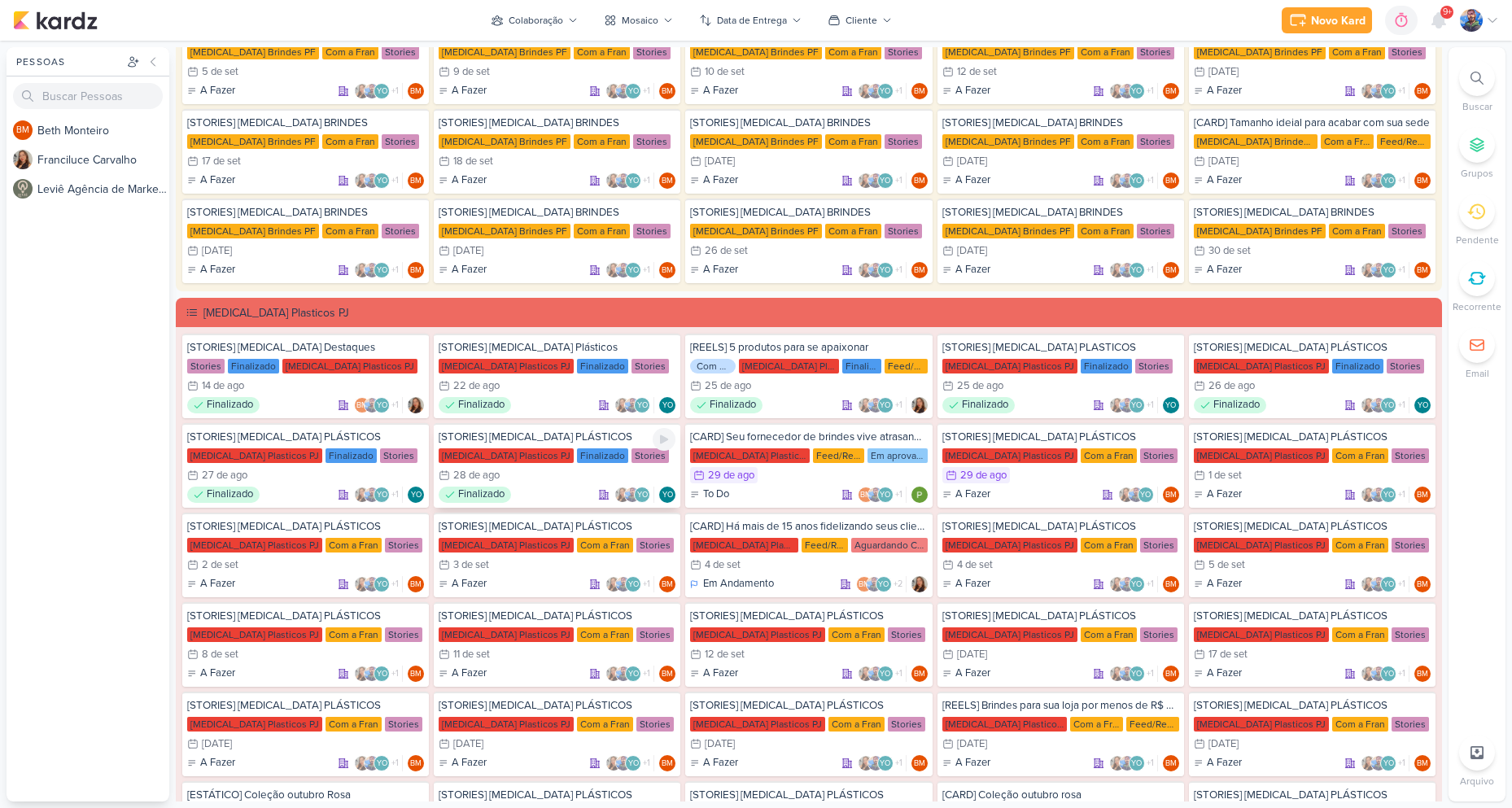
scroll to position [244, 0]
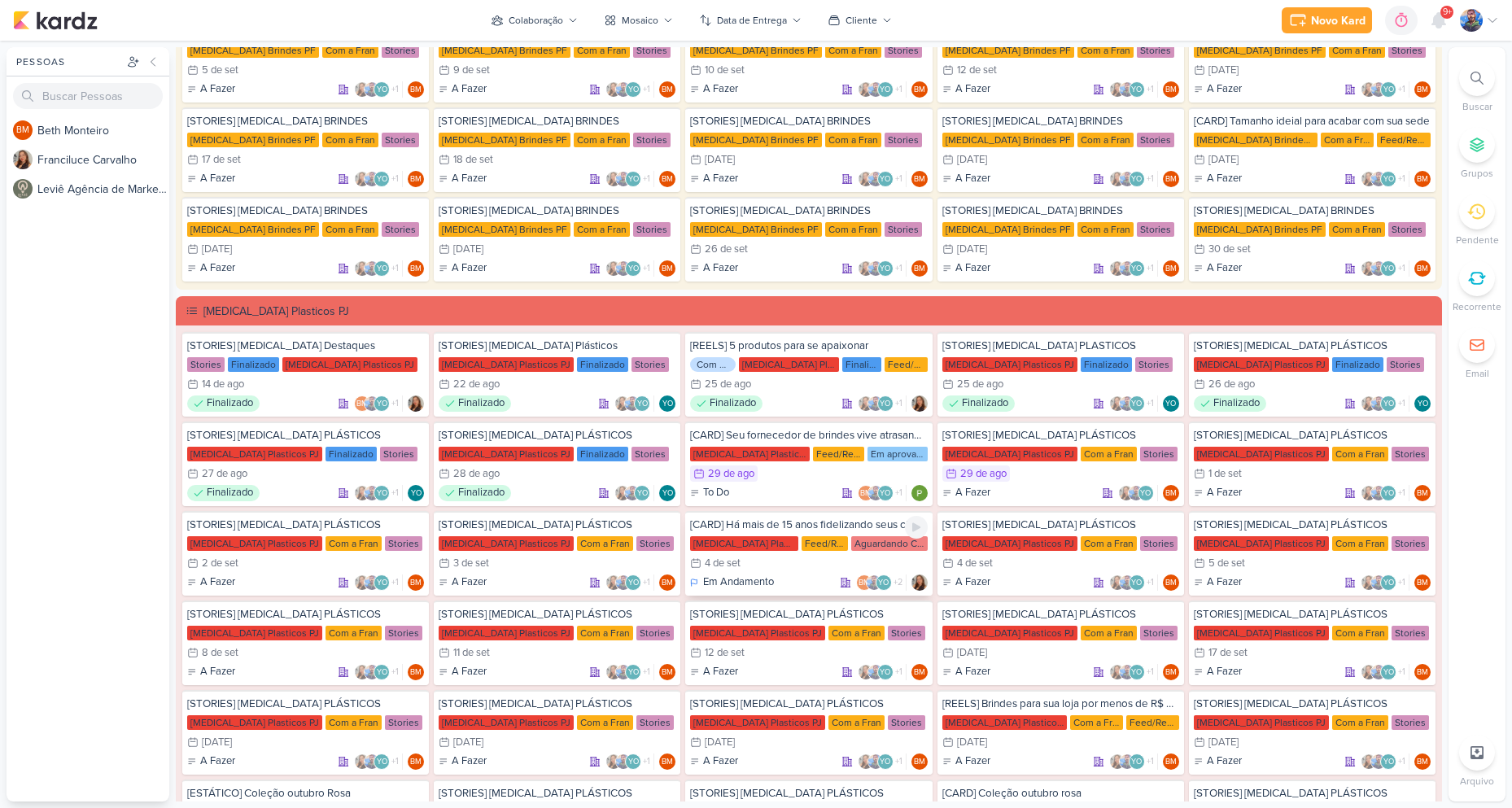
click at [801, 544] on div "Feed/Reels" at bounding box center [824, 543] width 46 height 15
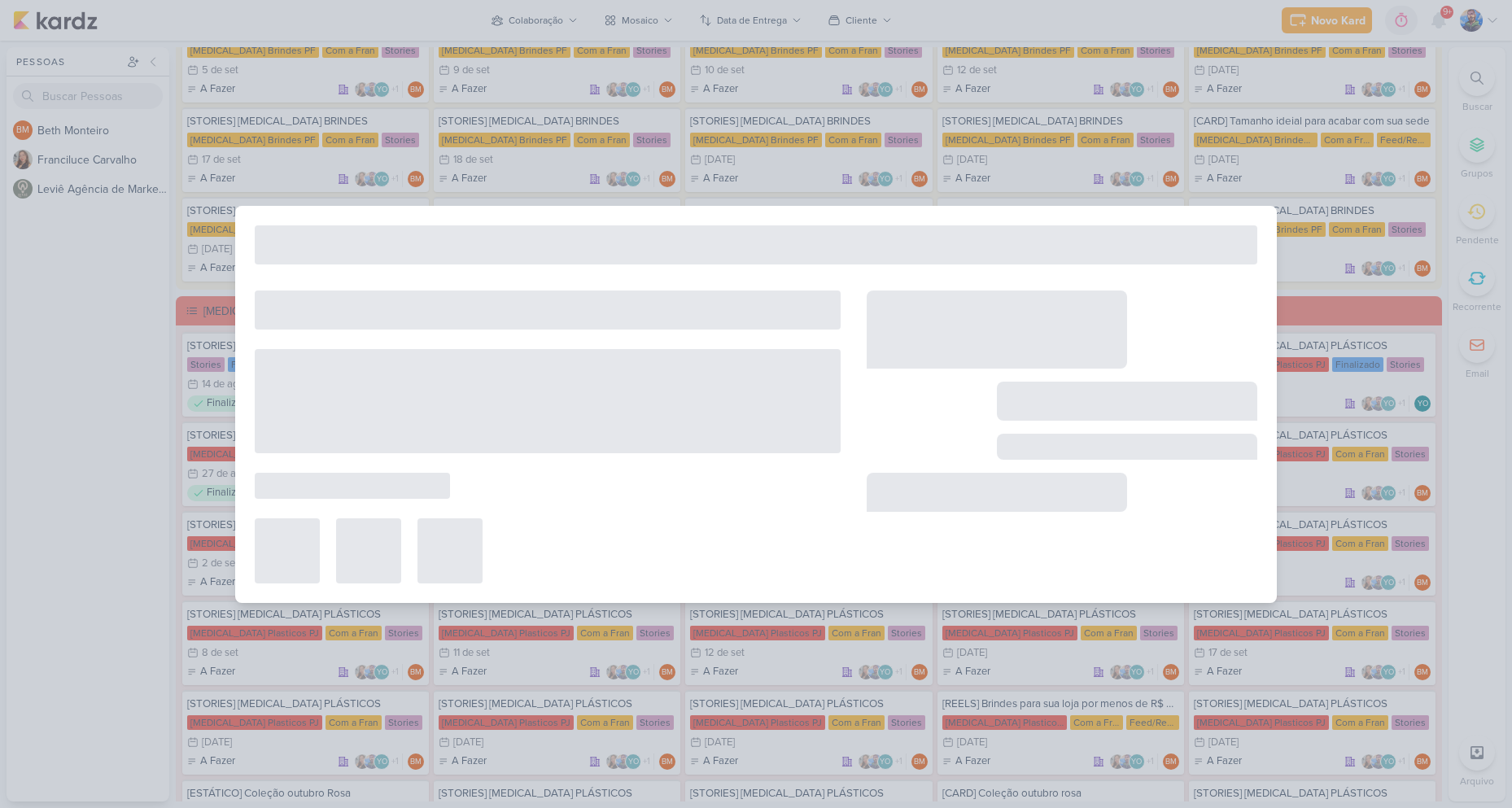
type input "[CARD] Há mais de 15 anos fidelizando seus clientes"
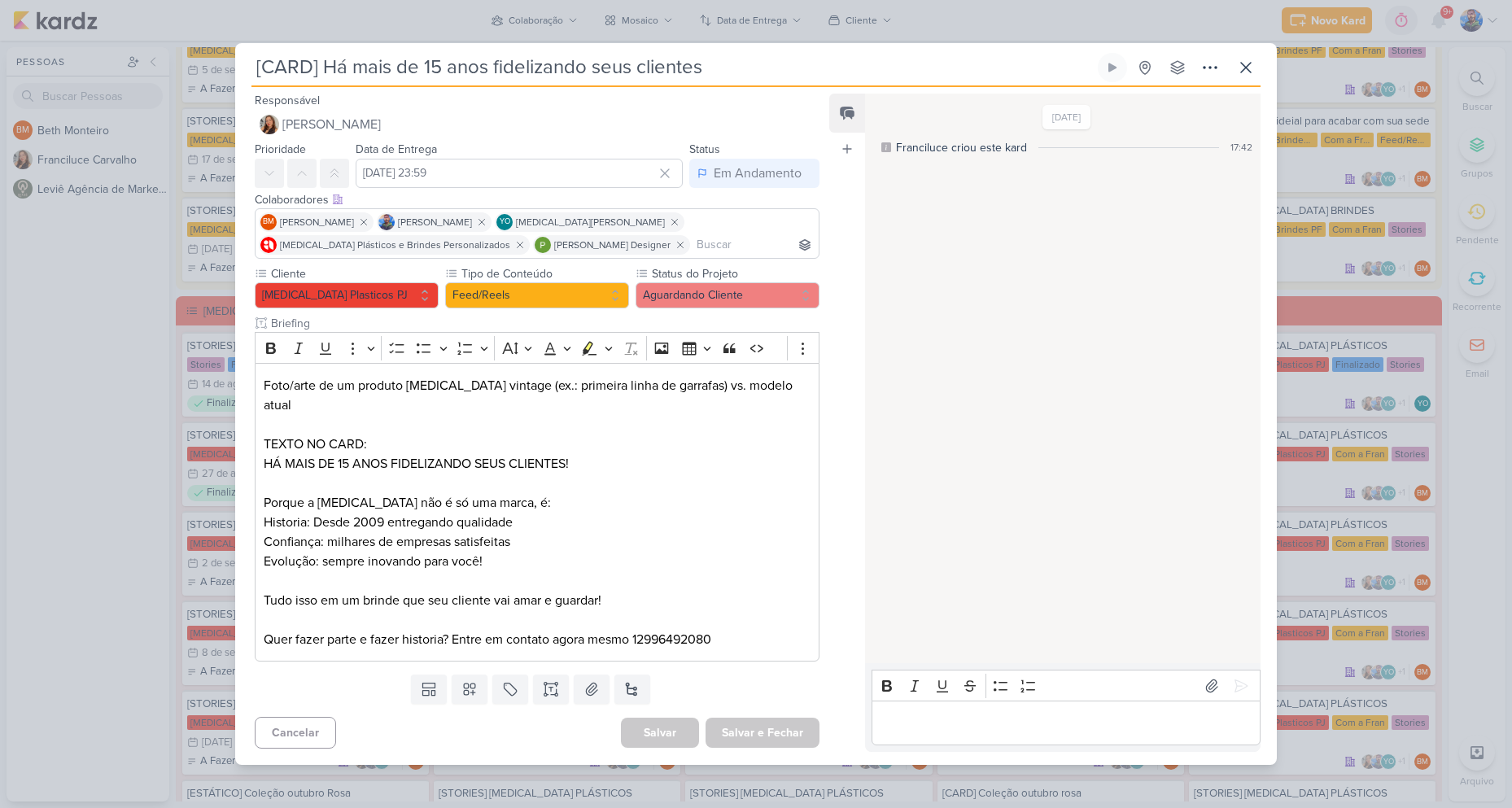
click at [1266, 71] on div "[CARD] Há mais de 15 anos fidelizando seus clientes Criado por Franciluce nenhu…" at bounding box center [756, 409] width 1042 height 711
click at [1247, 77] on icon at bounding box center [1245, 68] width 20 height 20
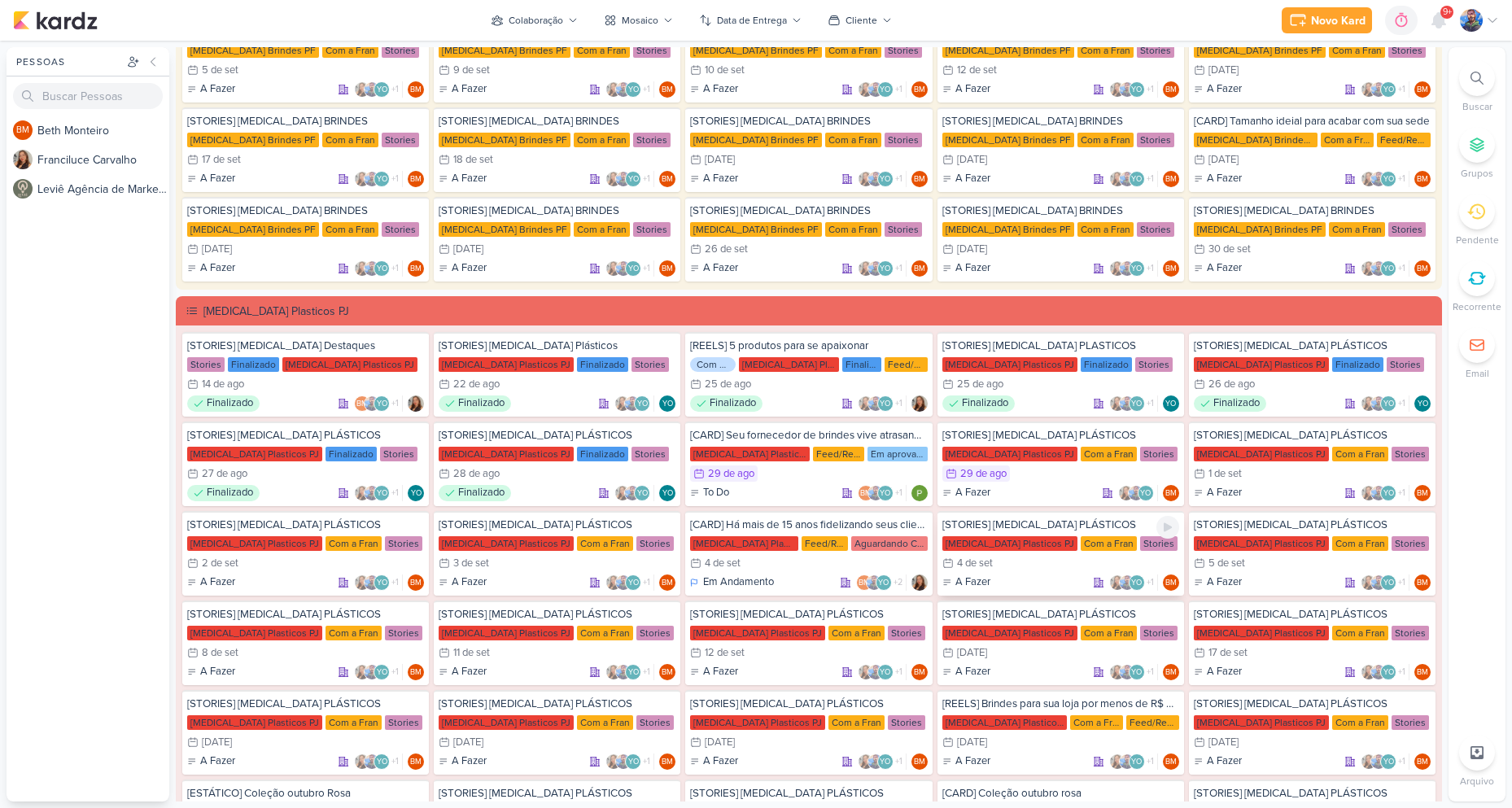
click at [987, 567] on div "4 de set" at bounding box center [975, 563] width 36 height 10
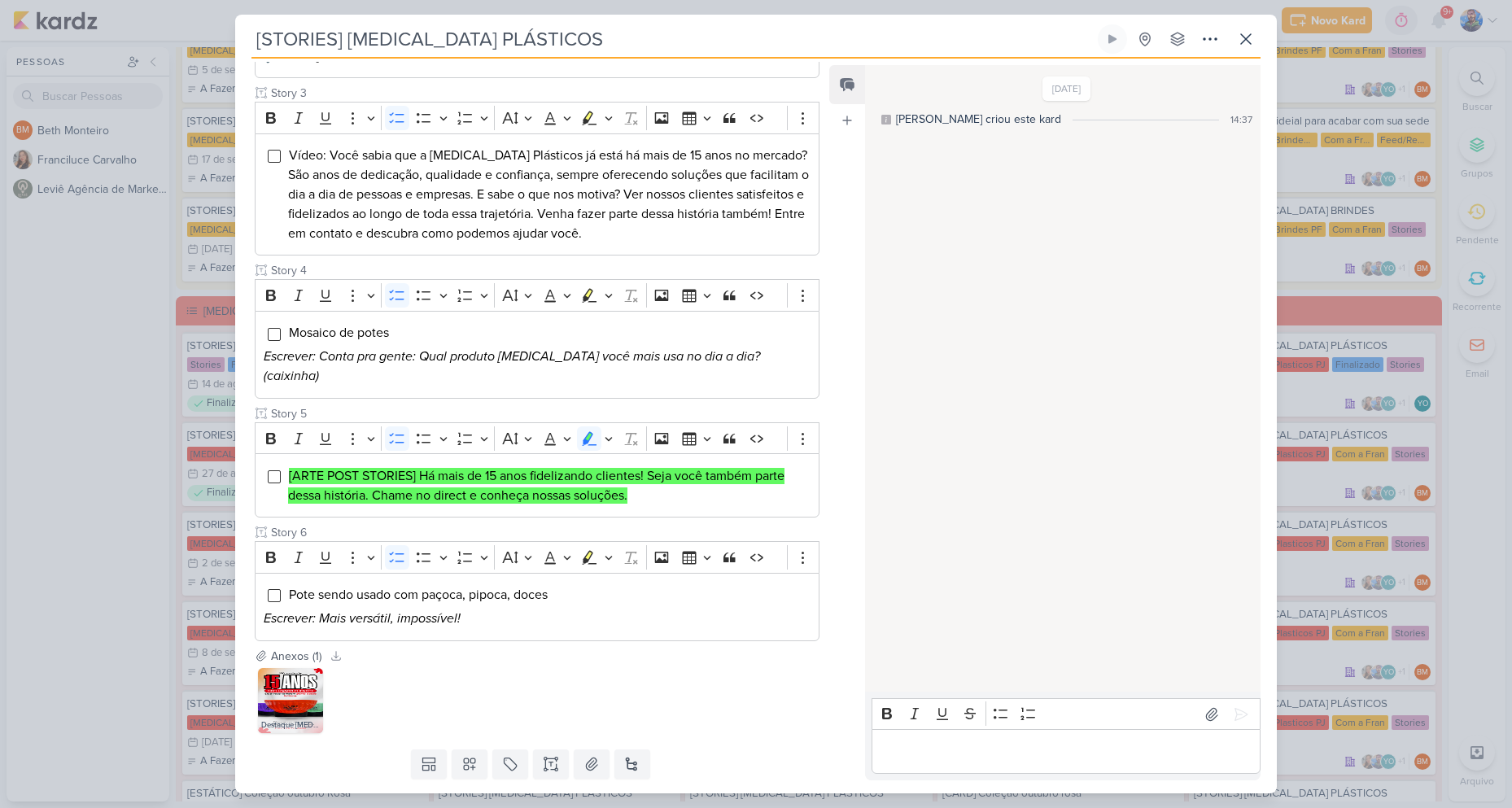
scroll to position [553, 0]
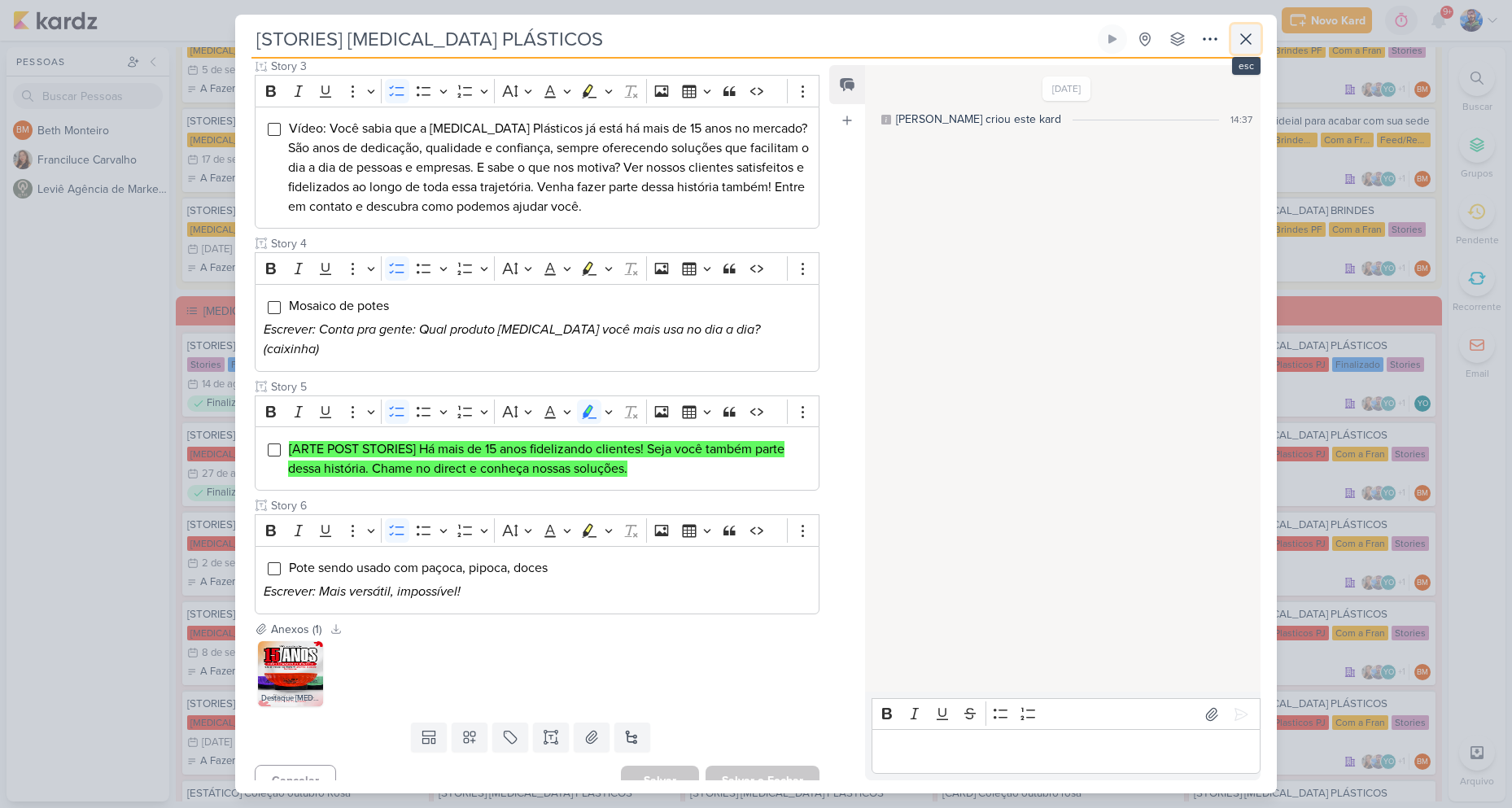
click at [1255, 36] on icon at bounding box center [1245, 38] width 20 height 20
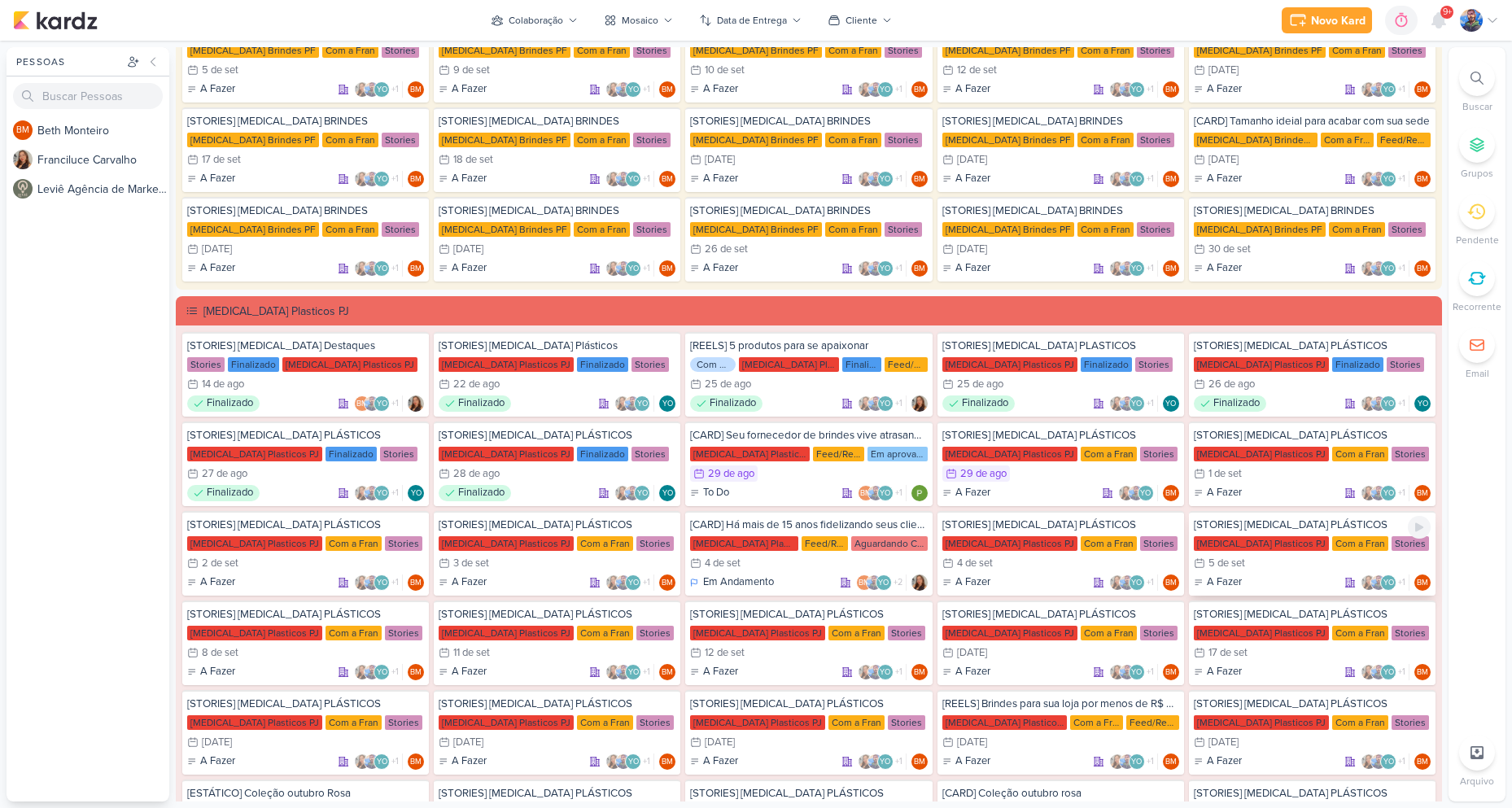
click at [1280, 563] on div "5/9 [DATE]" at bounding box center [1312, 563] width 237 height 16
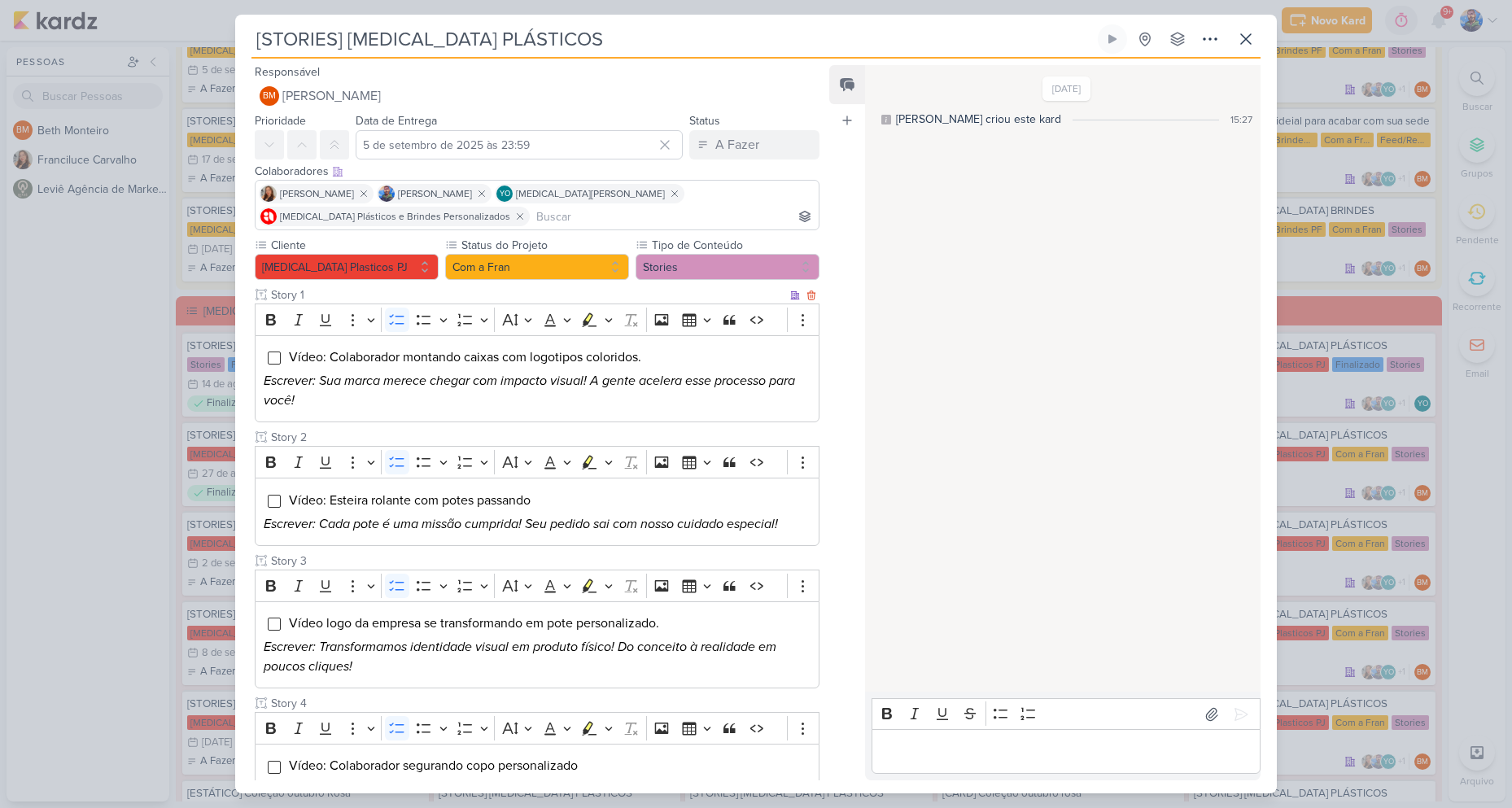
scroll to position [404, 0]
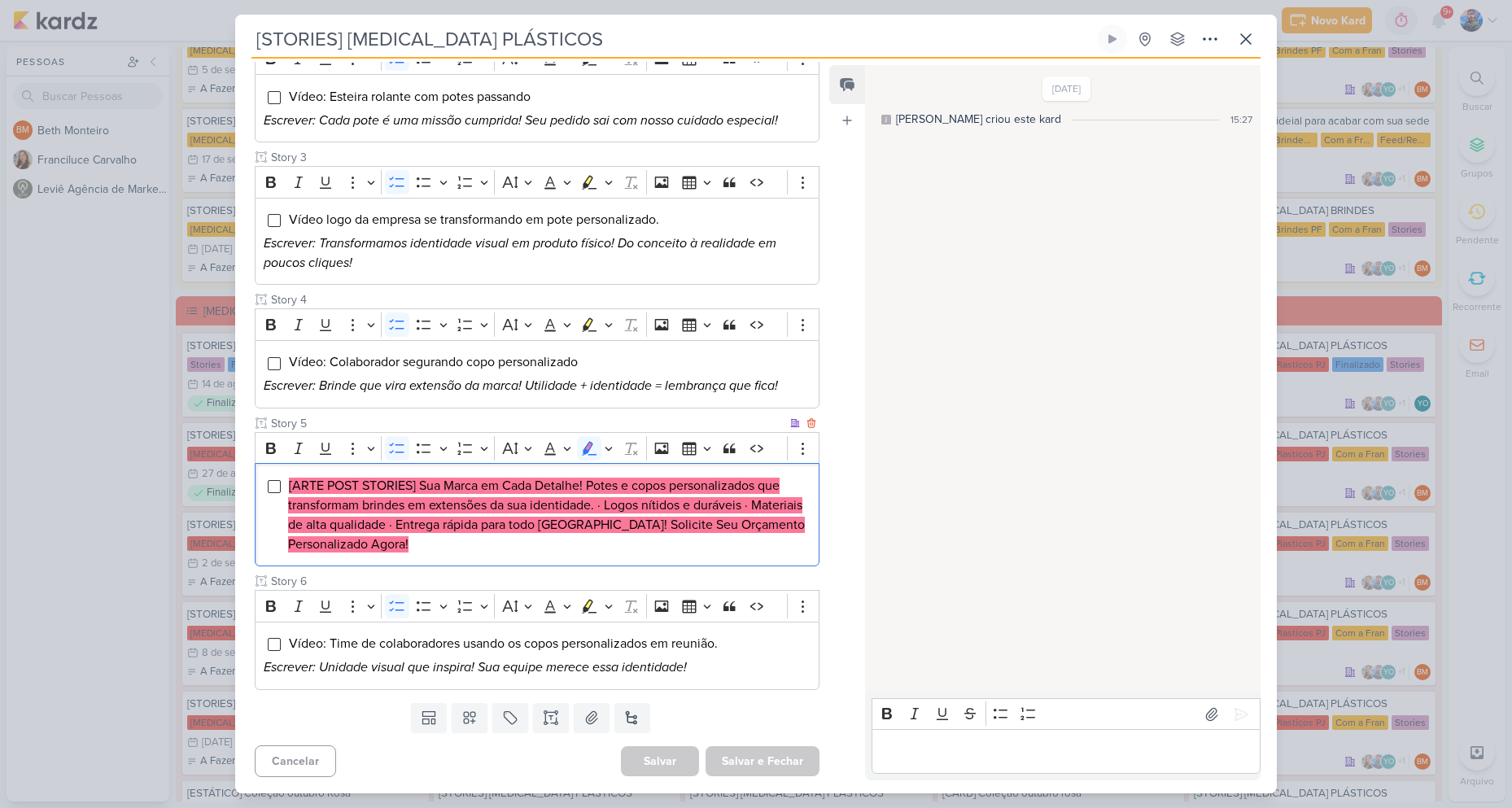
click at [458, 562] on div "[ARTE POST STORIES] Sua Marca em Cada Detalhe! Potes e copos personalizados que…" at bounding box center [537, 514] width 564 height 103
drag, startPoint x: 417, startPoint y: 478, endPoint x: 500, endPoint y: 484, distance: 83.2
click at [500, 484] on mark "[ARTE POST STORIES] Sua Marca em Cada Detalhe! Potes e copos personalizados que…" at bounding box center [546, 515] width 517 height 75
copy mark "Sua Marca em"
click at [528, 487] on mark "[ARTE POST STORIES] Sua Marca em Cada Detalhe! Potes e copos personalizados que…" at bounding box center [546, 515] width 517 height 75
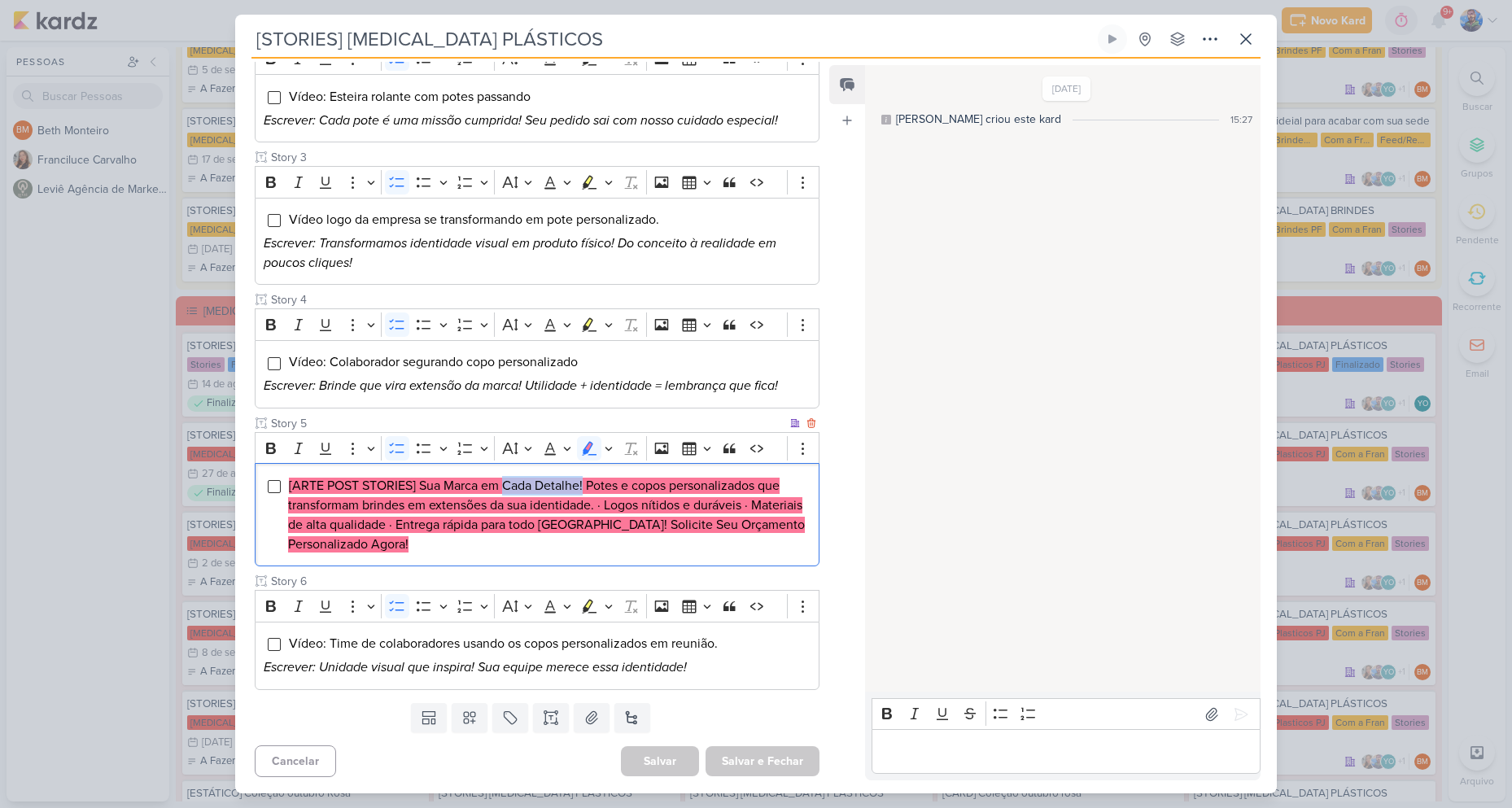
drag, startPoint x: 504, startPoint y: 485, endPoint x: 584, endPoint y: 489, distance: 80.1
click at [584, 489] on mark "[ARTE POST STORIES] Sua Marca em Cada Detalhe! Potes e copos personalizados que…" at bounding box center [546, 515] width 517 height 75
copy mark "Cada Detalhe!"
click at [604, 483] on mark "[ARTE POST STORIES] Sua Marca em Cada Detalhe! Potes e copos personalizados que…" at bounding box center [546, 515] width 517 height 75
drag, startPoint x: 588, startPoint y: 480, endPoint x: 598, endPoint y: 510, distance: 31.6
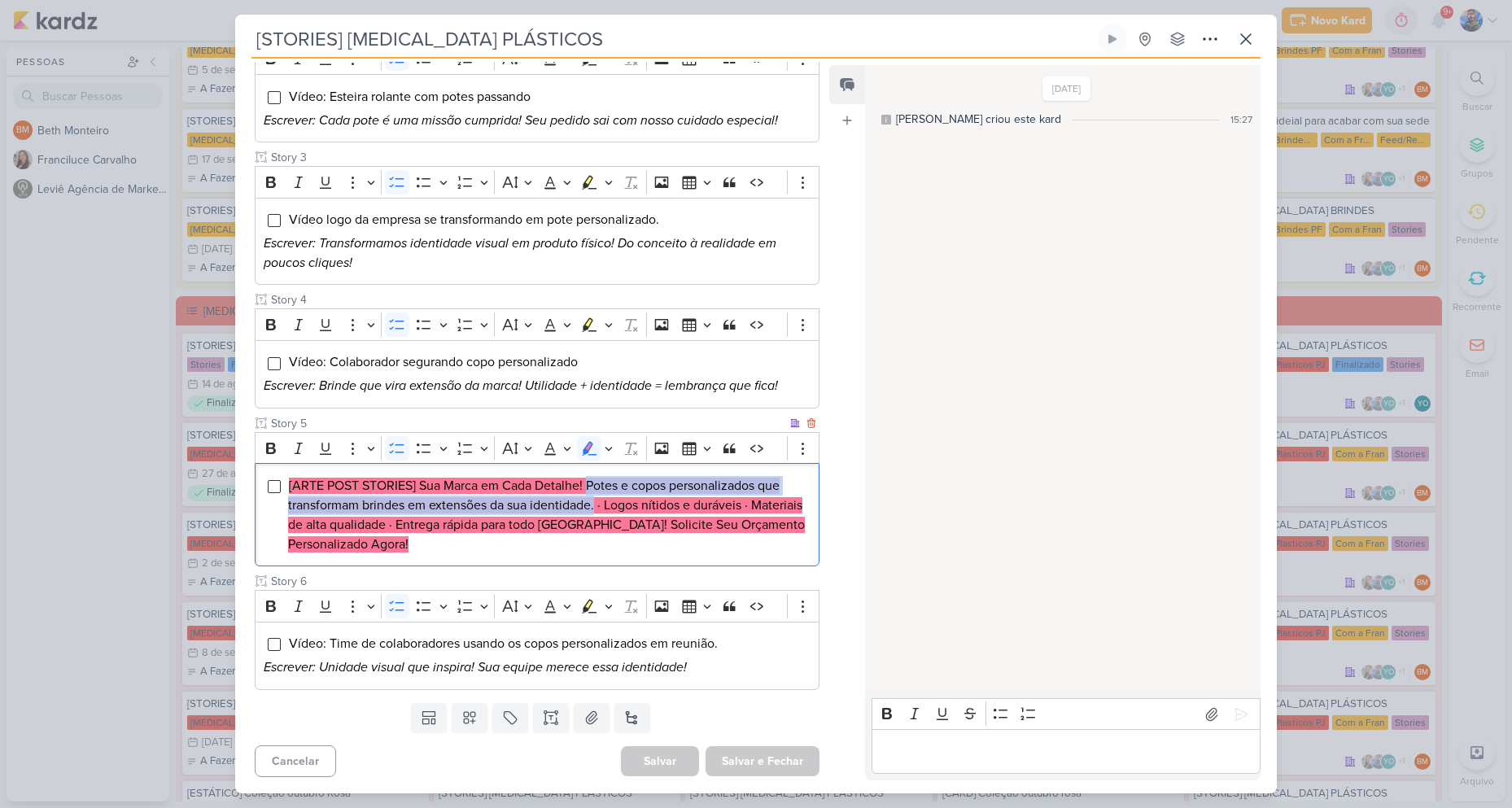
click at [598, 510] on mark "[ARTE POST STORIES] Sua Marca em Cada Detalhe! Potes e copos personalizados que…" at bounding box center [546, 515] width 517 height 75
copy mark "Potes e copos personalizados que transformam brindes em extensões da sua identi…"
click at [642, 495] on li "[ARTE POST STORIES] Sua Marca em Cada Detalhe! Potes e copos personalizados que…" at bounding box center [549, 515] width 523 height 78
click at [610, 498] on mark "[ARTE POST STORIES] Sua Marca em Cada Detalhe! Potes e copos personalizados que…" at bounding box center [546, 515] width 517 height 75
drag, startPoint x: 606, startPoint y: 502, endPoint x: 680, endPoint y: 510, distance: 74.4
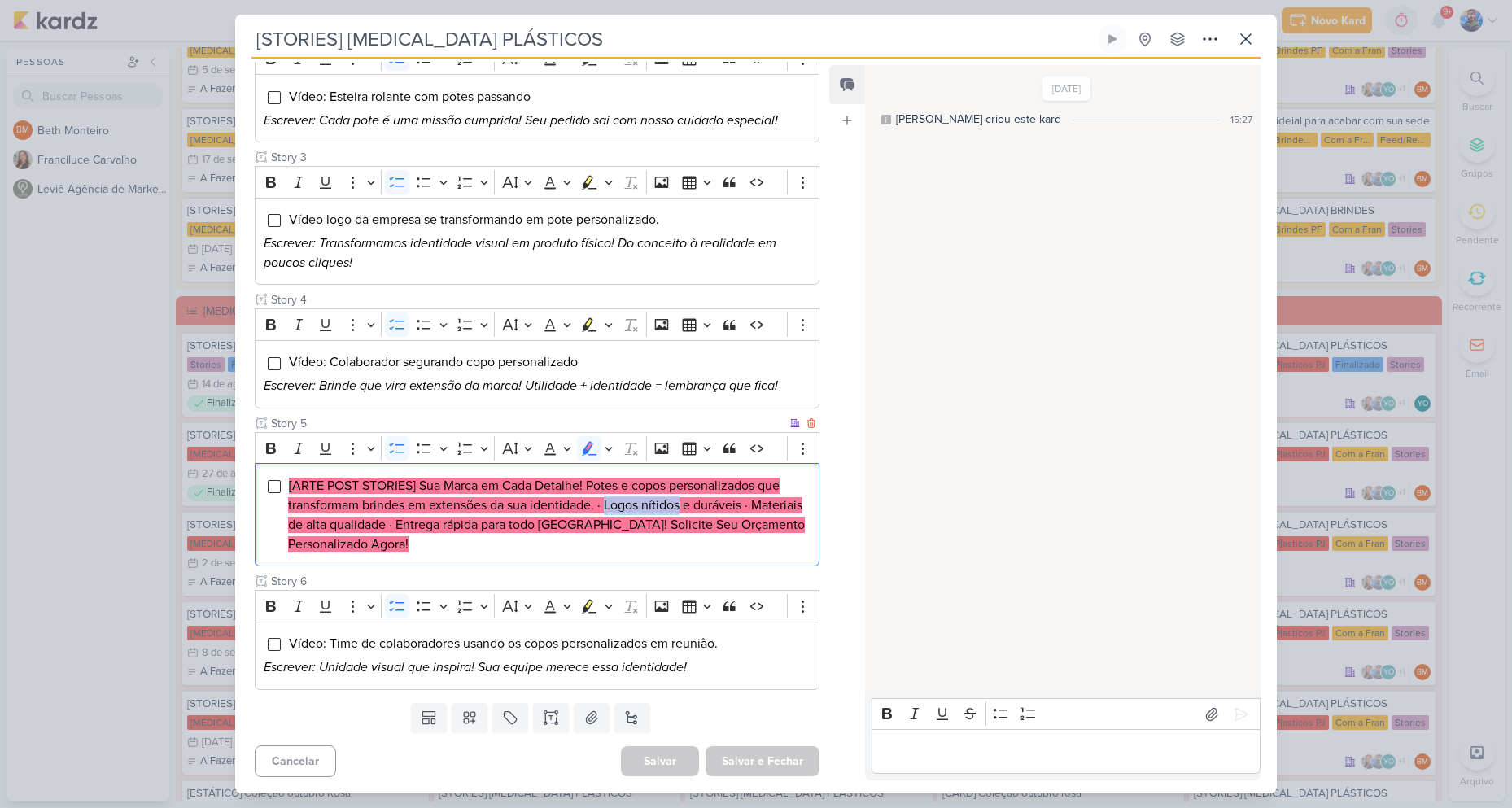
click at [680, 510] on mark "[ARTE POST STORIES] Sua Marca em Cada Detalhe! Potes e copos personalizados que…" at bounding box center [546, 515] width 517 height 75
click at [611, 495] on li "[ARTE POST STORIES] Sua Marca em Cada Detalhe! Potes e copos personalizados que…" at bounding box center [549, 515] width 523 height 78
drag, startPoint x: 605, startPoint y: 503, endPoint x: 639, endPoint y: 509, distance: 34.5
click at [639, 509] on mark "[ARTE POST STORIES] Sua Marca em Cada Detalhe! Potes e copos personalizados que…" at bounding box center [546, 515] width 517 height 75
copy mark "Logos"
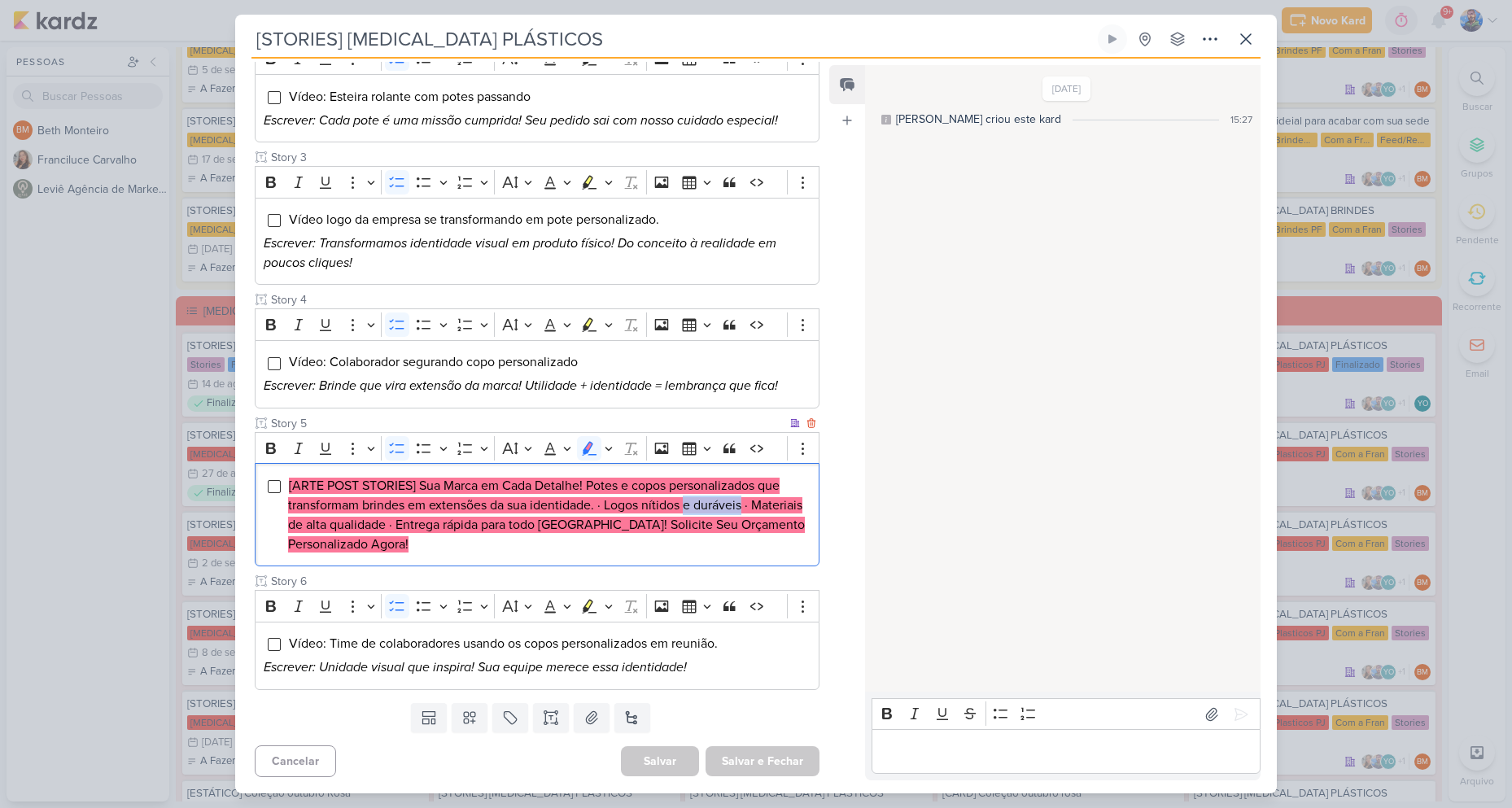
drag, startPoint x: 687, startPoint y: 505, endPoint x: 744, endPoint y: 513, distance: 57.6
click at [744, 513] on li "[ARTE POST STORIES] Sua Marca em Cada Detalhe! Potes e copos personalizados que…" at bounding box center [549, 515] width 523 height 78
copy mark "e duráveis"
drag, startPoint x: 289, startPoint y: 525, endPoint x: 443, endPoint y: 523, distance: 154.0
click at [443, 523] on mark "[ARTE POST STORIES] Sua Marca em Cada Detalhe! Potes e copos personalizados que…" at bounding box center [546, 515] width 517 height 75
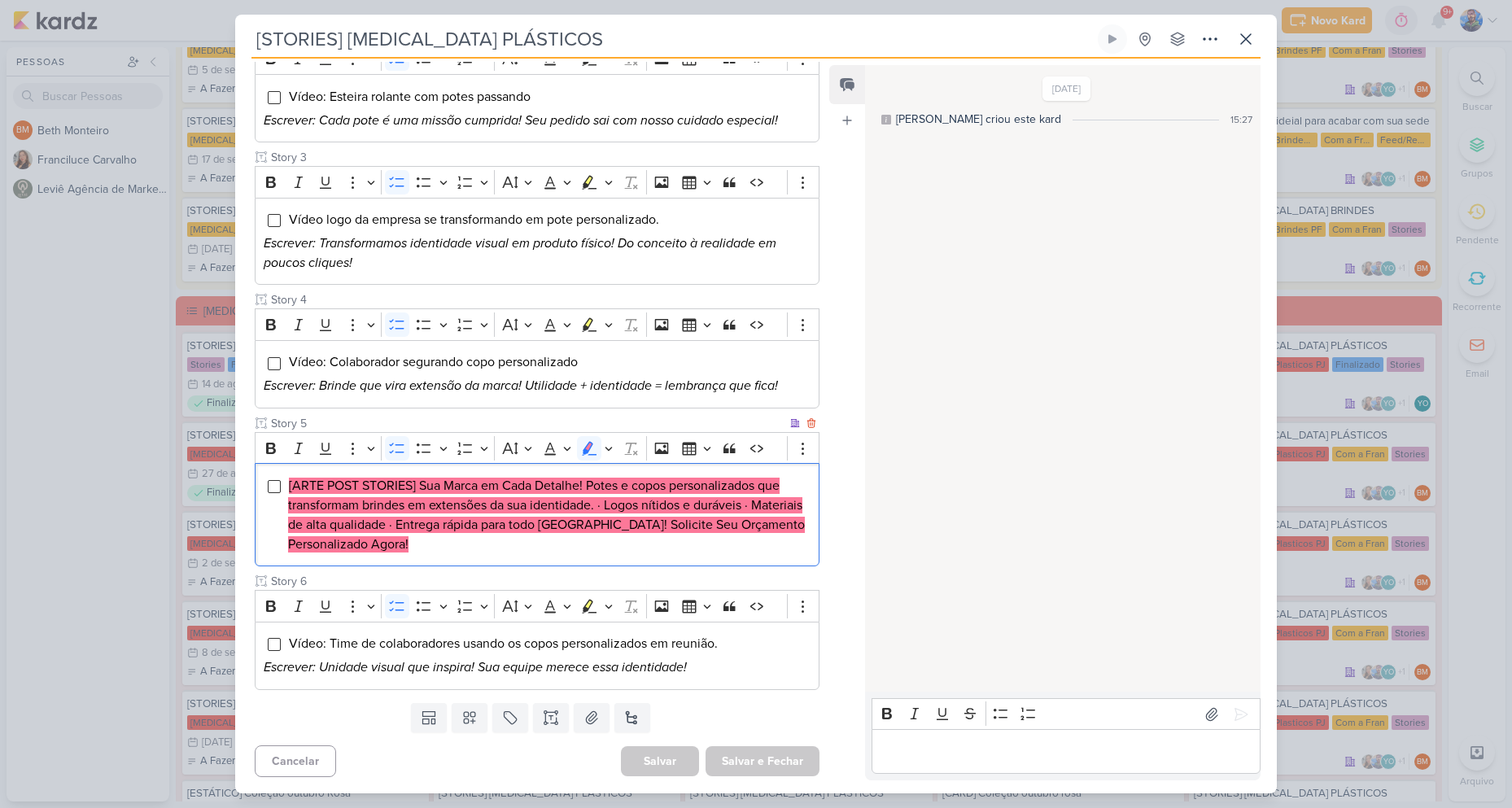
click at [454, 524] on mark "[ARTE POST STORIES] Sua Marca em Cada Detalhe! Potes e copos personalizados que…" at bounding box center [546, 515] width 517 height 75
drag, startPoint x: 451, startPoint y: 522, endPoint x: 632, endPoint y: 528, distance: 181.1
click at [632, 528] on mark "[ARTE POST STORIES] Sua Marca em Cada Detalhe! Potes e copos personalizados que…" at bounding box center [546, 515] width 517 height 75
click at [640, 527] on mark "[ARTE POST STORIES] Sua Marca em Cada Detalhe! Potes e copos personalizados que…" at bounding box center [546, 515] width 517 height 75
drag, startPoint x: 635, startPoint y: 526, endPoint x: 730, endPoint y: 544, distance: 96.7
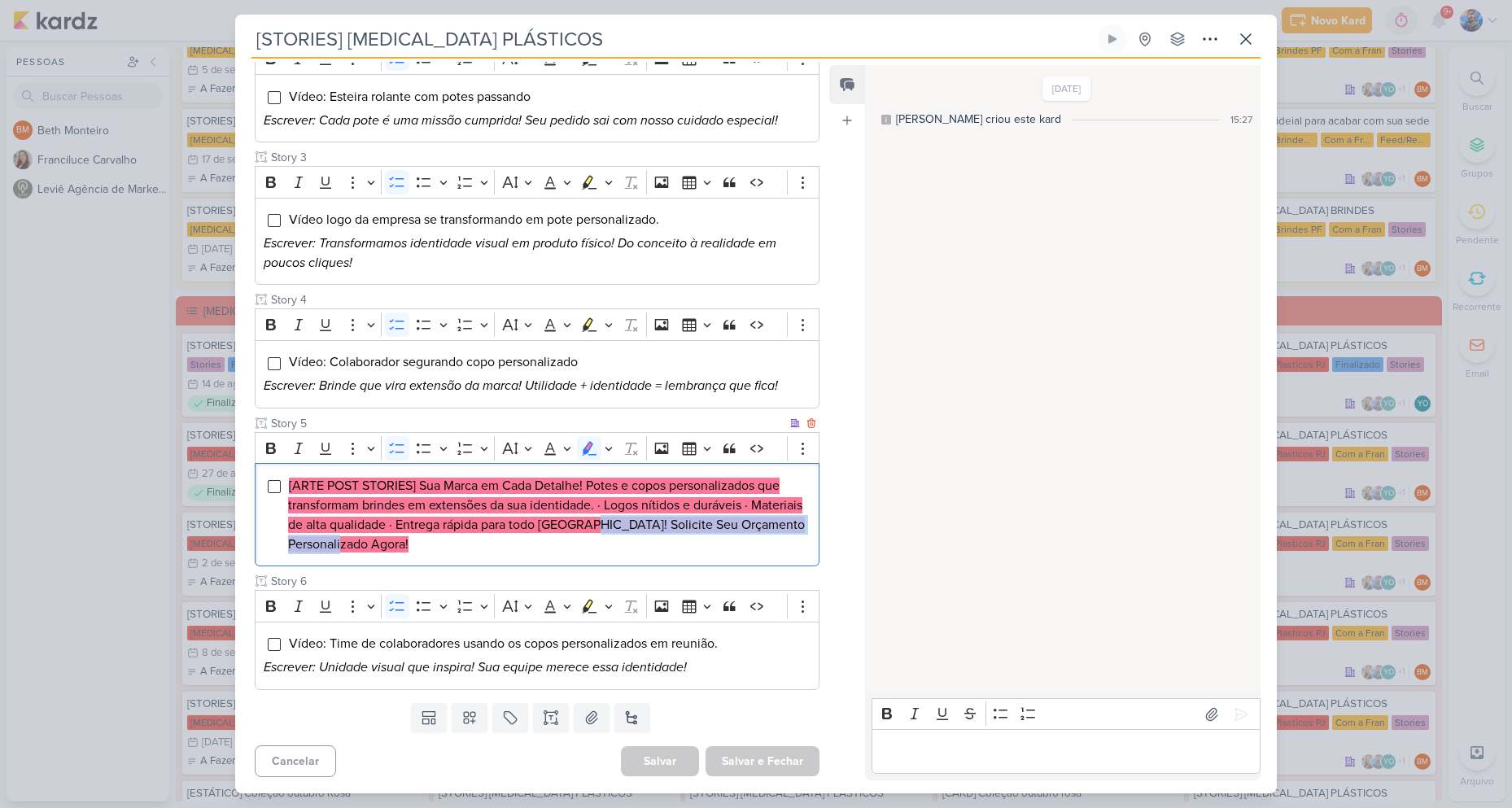
click at [730, 544] on li "[ARTE POST STORIES] Sua Marca em Cada Detalhe! Potes e copos personalizados que…" at bounding box center [549, 515] width 523 height 78
click at [644, 540] on li "[ARTE POST STORIES] Sua Marca em Cada Detalhe! Potes e copos personalizados que…" at bounding box center [549, 515] width 523 height 78
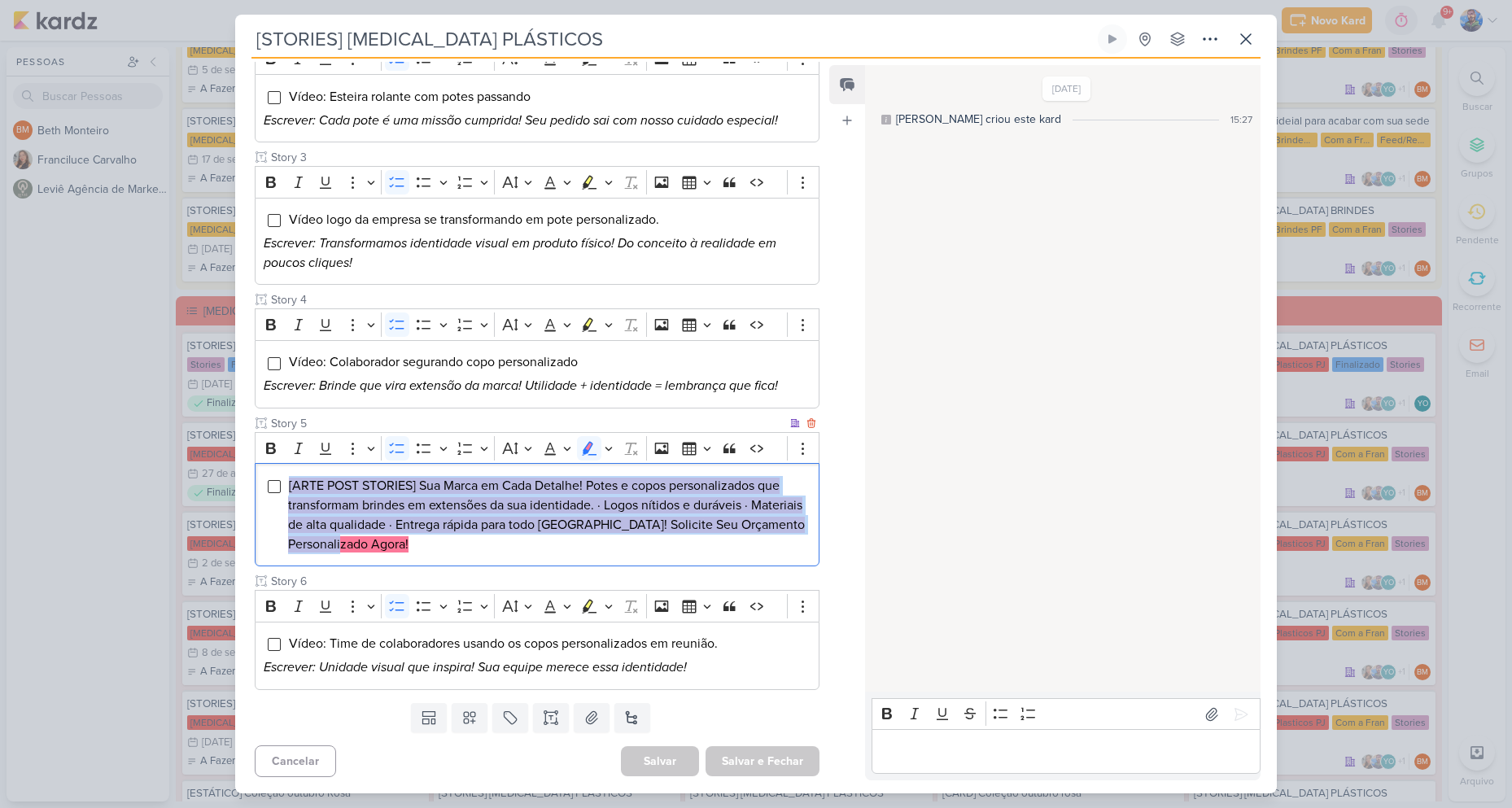
click at [644, 540] on li "[ARTE POST STORIES] Sua Marca em Cada Detalhe! Potes e copos personalizados que…" at bounding box center [549, 515] width 523 height 78
click at [611, 447] on icon "Editor toolbar" at bounding box center [608, 448] width 8 height 4
click at [508, 481] on icon "Text highlight toolbar" at bounding box center [512, 476] width 15 height 14
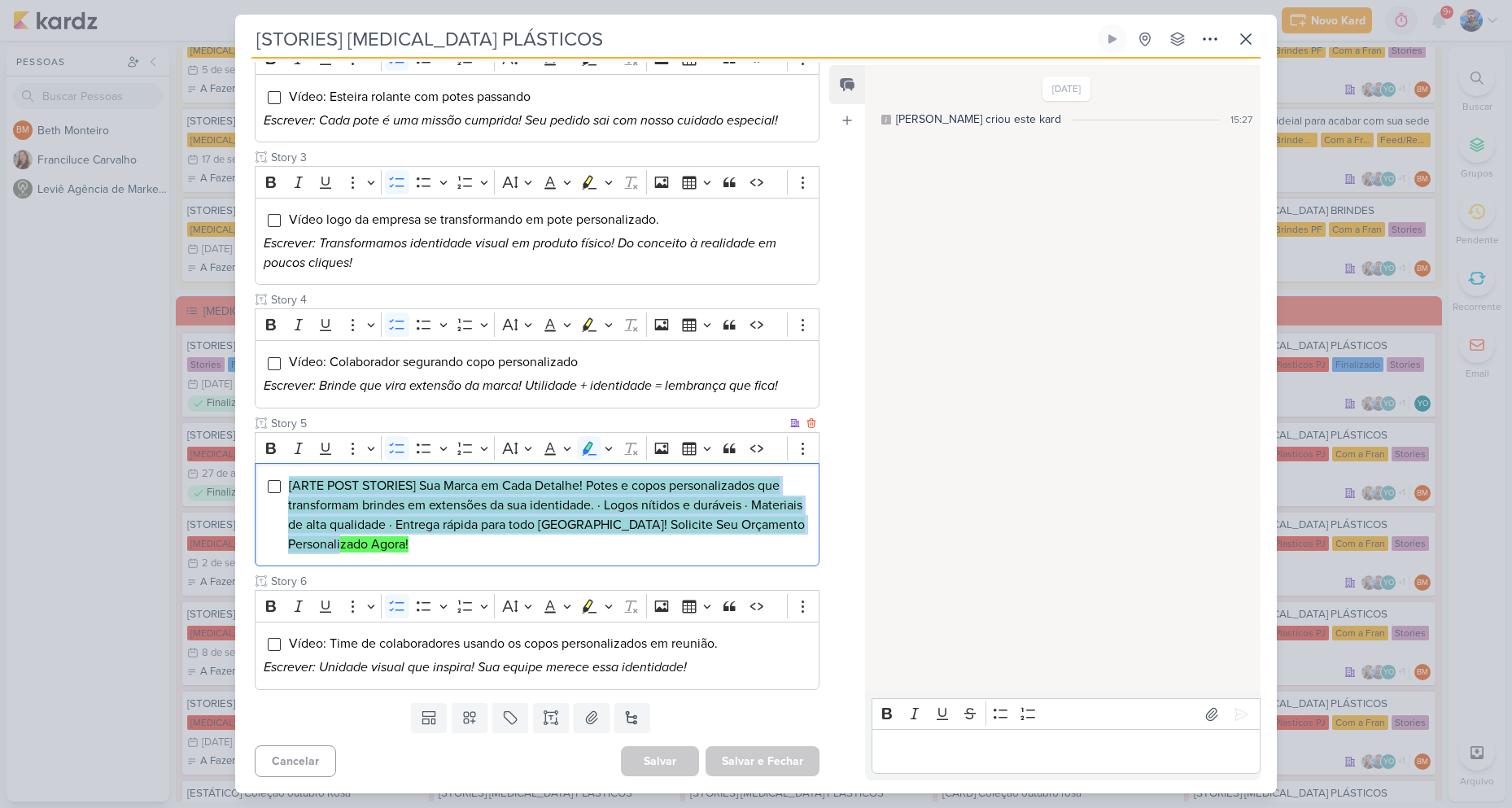
click at [511, 541] on li "[ARTE POST STORIES] Sua Marca em Cada Detalhe! Potes e copos personalizados que…" at bounding box center [549, 515] width 523 height 78
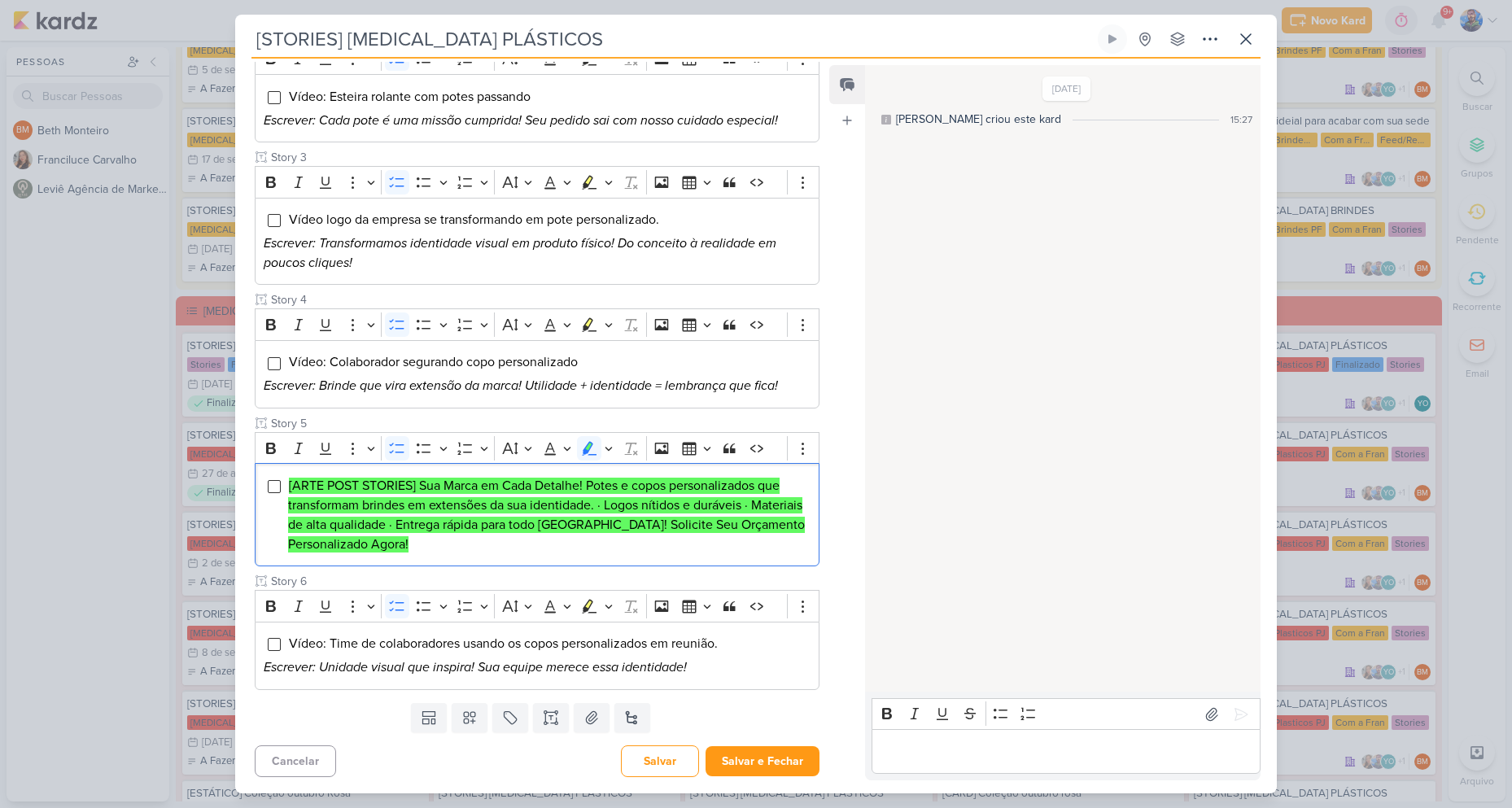
click at [859, 386] on div "Feed Atrelar email Solte o email para atrelar ao kard" at bounding box center [847, 422] width 36 height 715
click at [1258, 50] on button at bounding box center [1245, 39] width 29 height 29
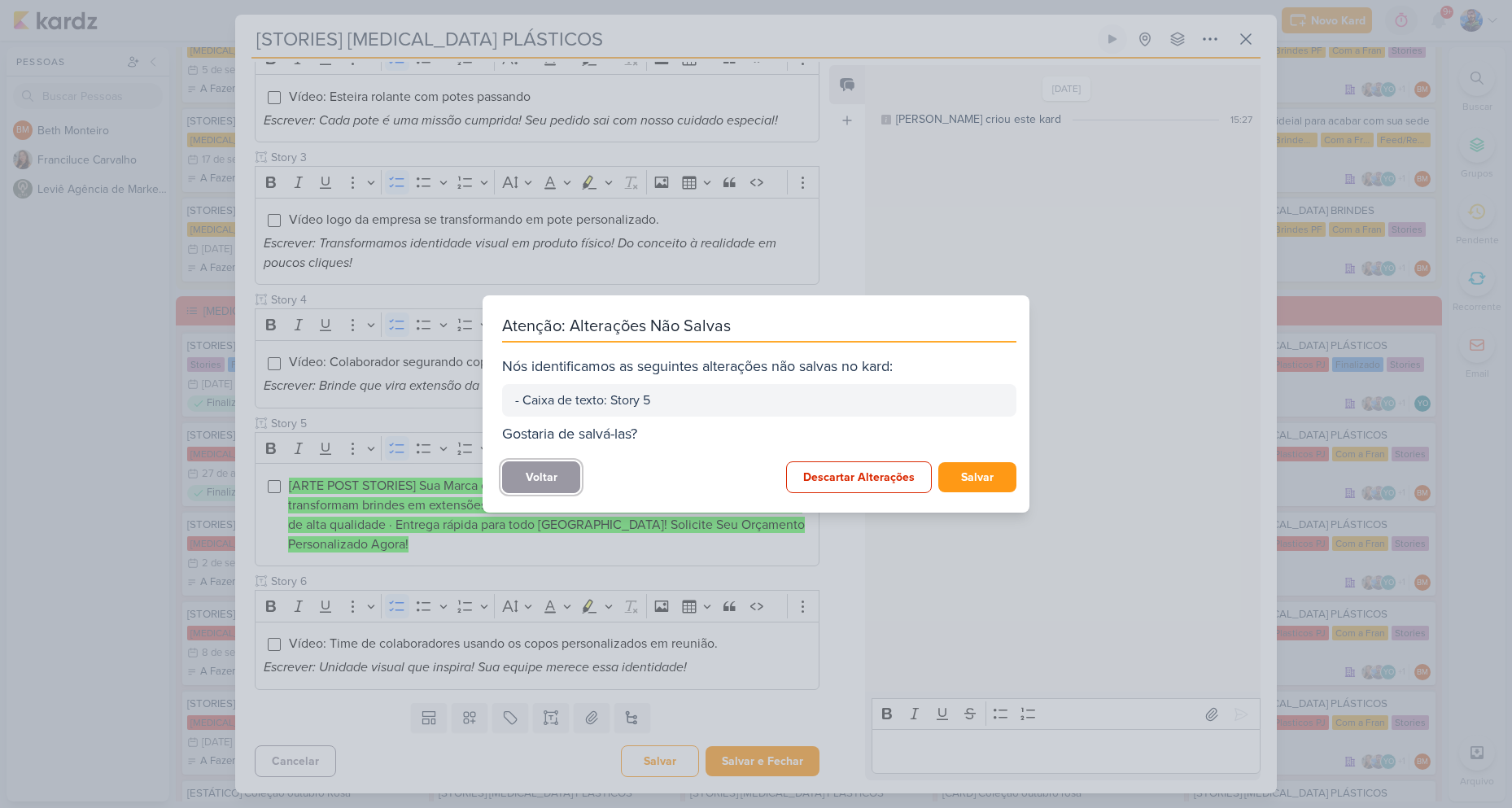
click at [560, 470] on button "Voltar" at bounding box center [540, 476] width 78 height 32
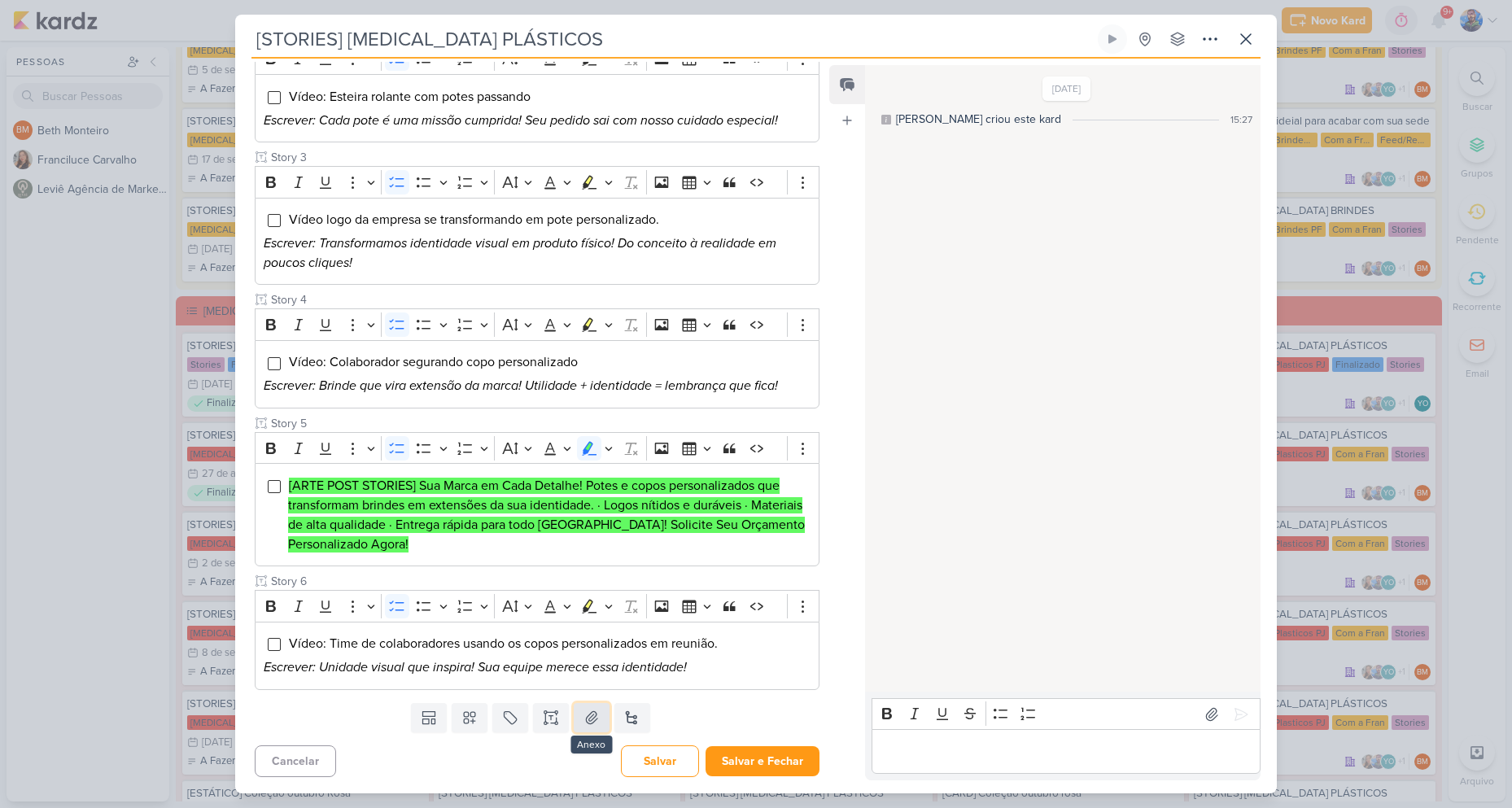
click at [592, 723] on icon at bounding box center [591, 717] width 16 height 16
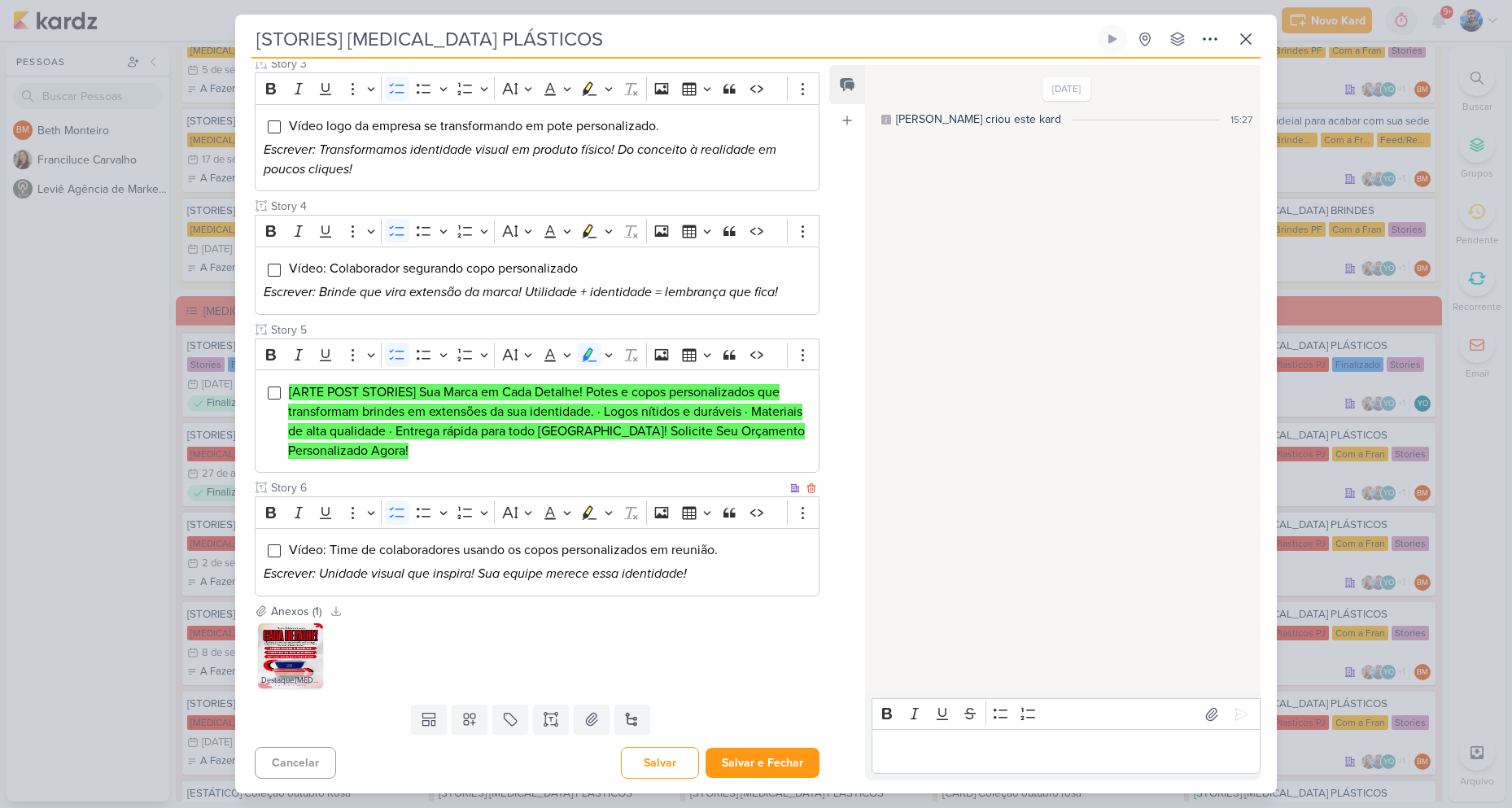
scroll to position [498, 0]
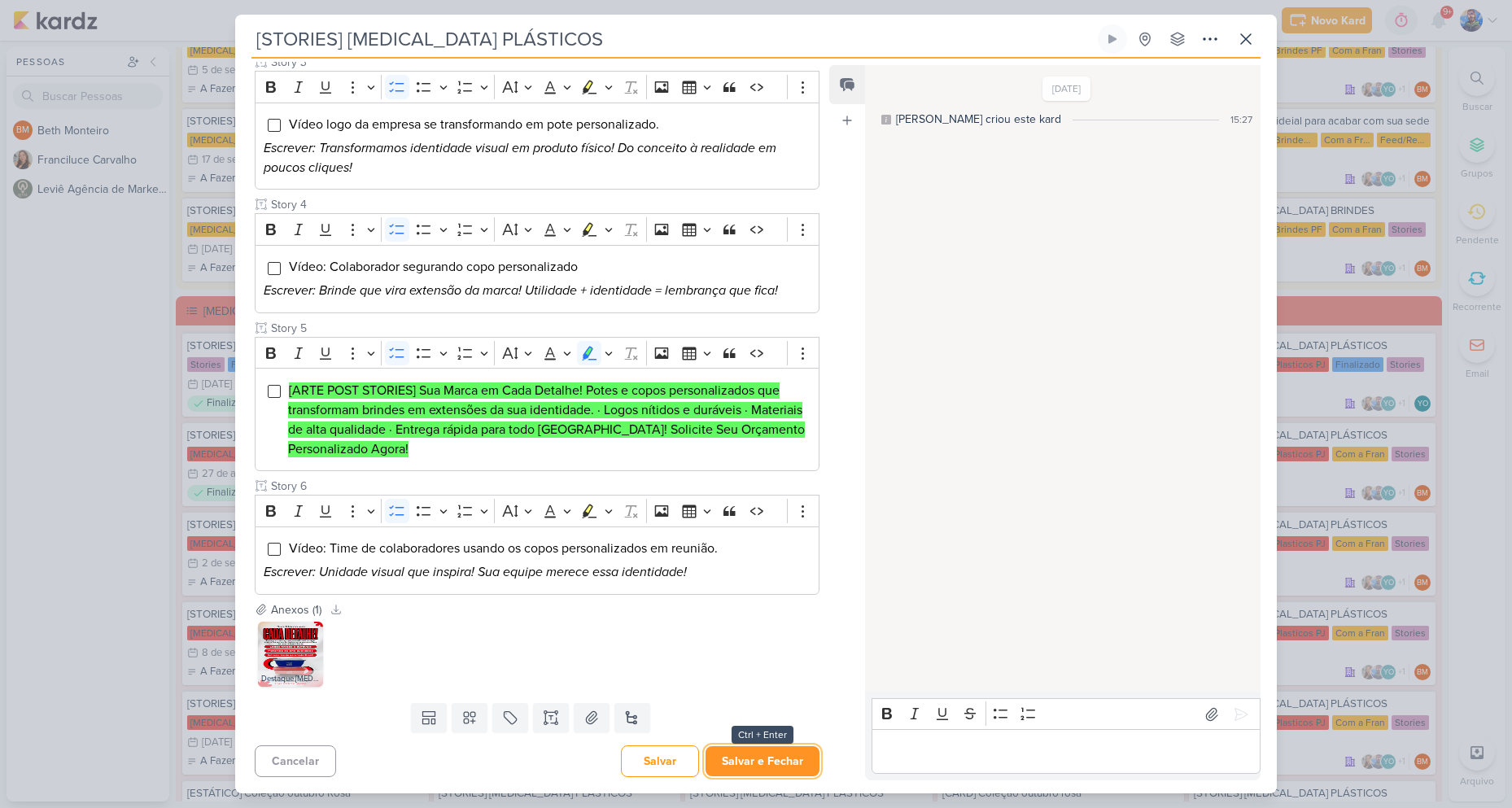
click at [759, 758] on button "Salvar e Fechar" at bounding box center [762, 760] width 114 height 30
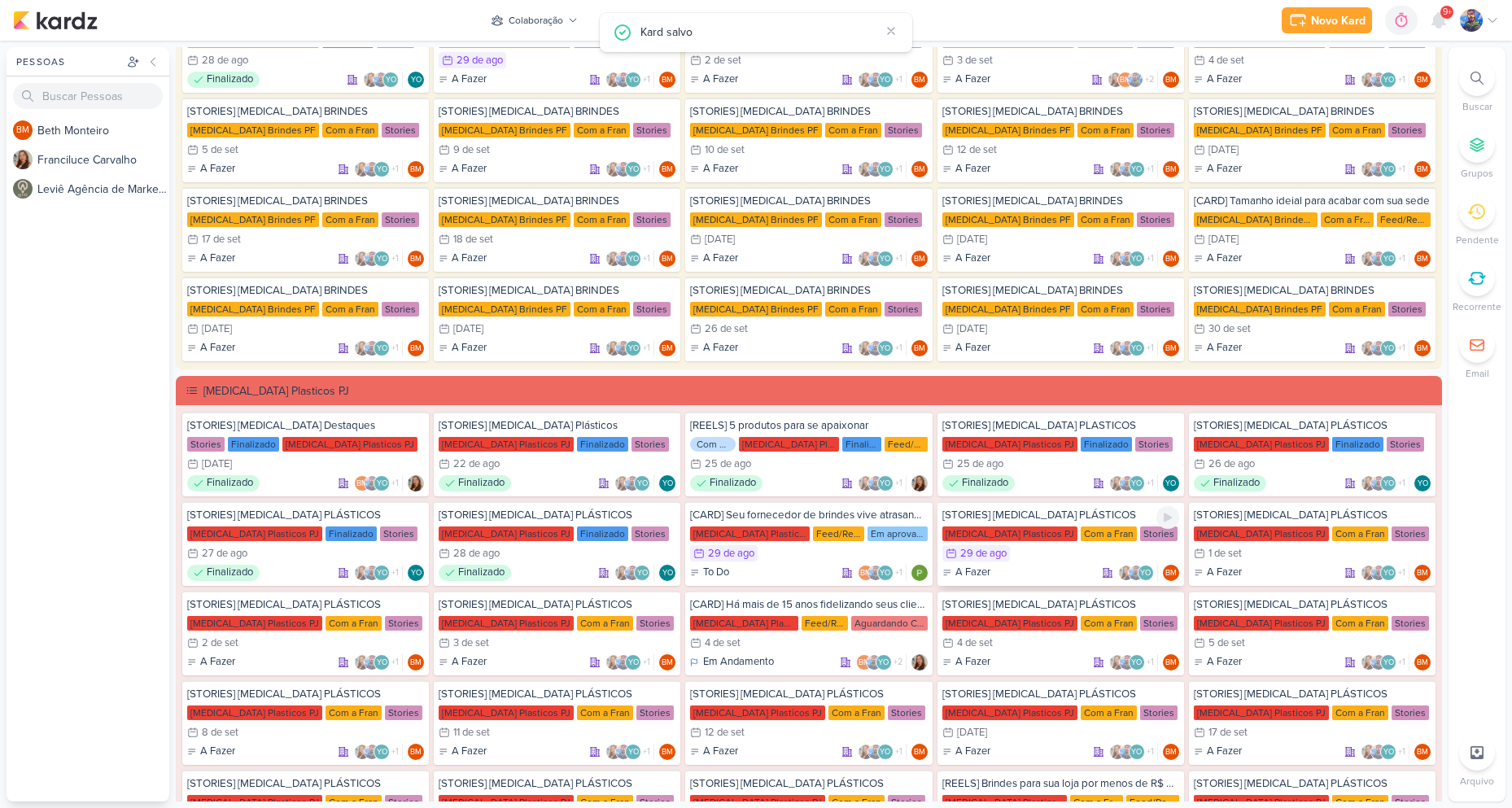
scroll to position [0, 0]
